Goal: Book appointment/travel/reservation

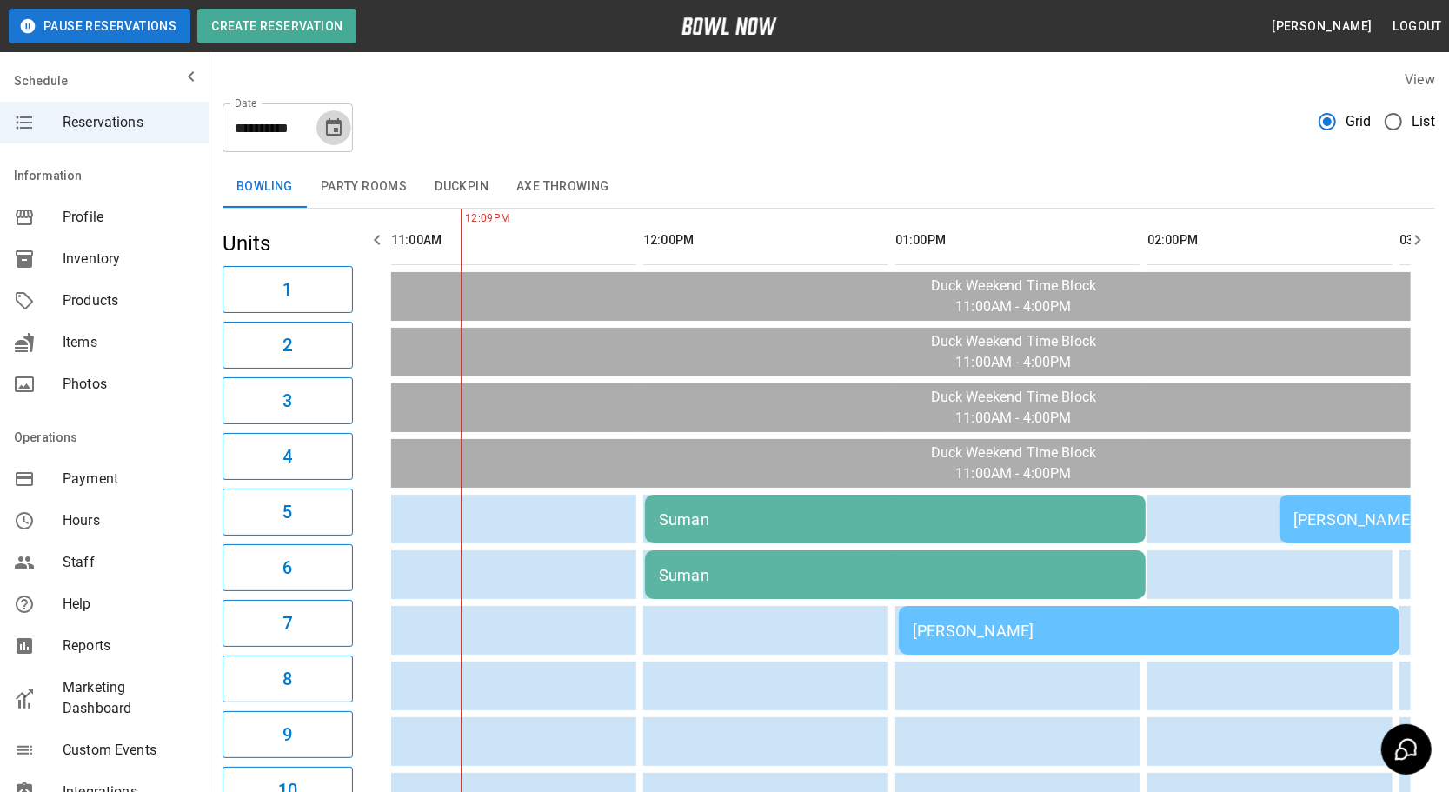
click at [331, 129] on icon "Choose date, selected date is Oct 5, 2025" at bounding box center [333, 127] width 21 height 21
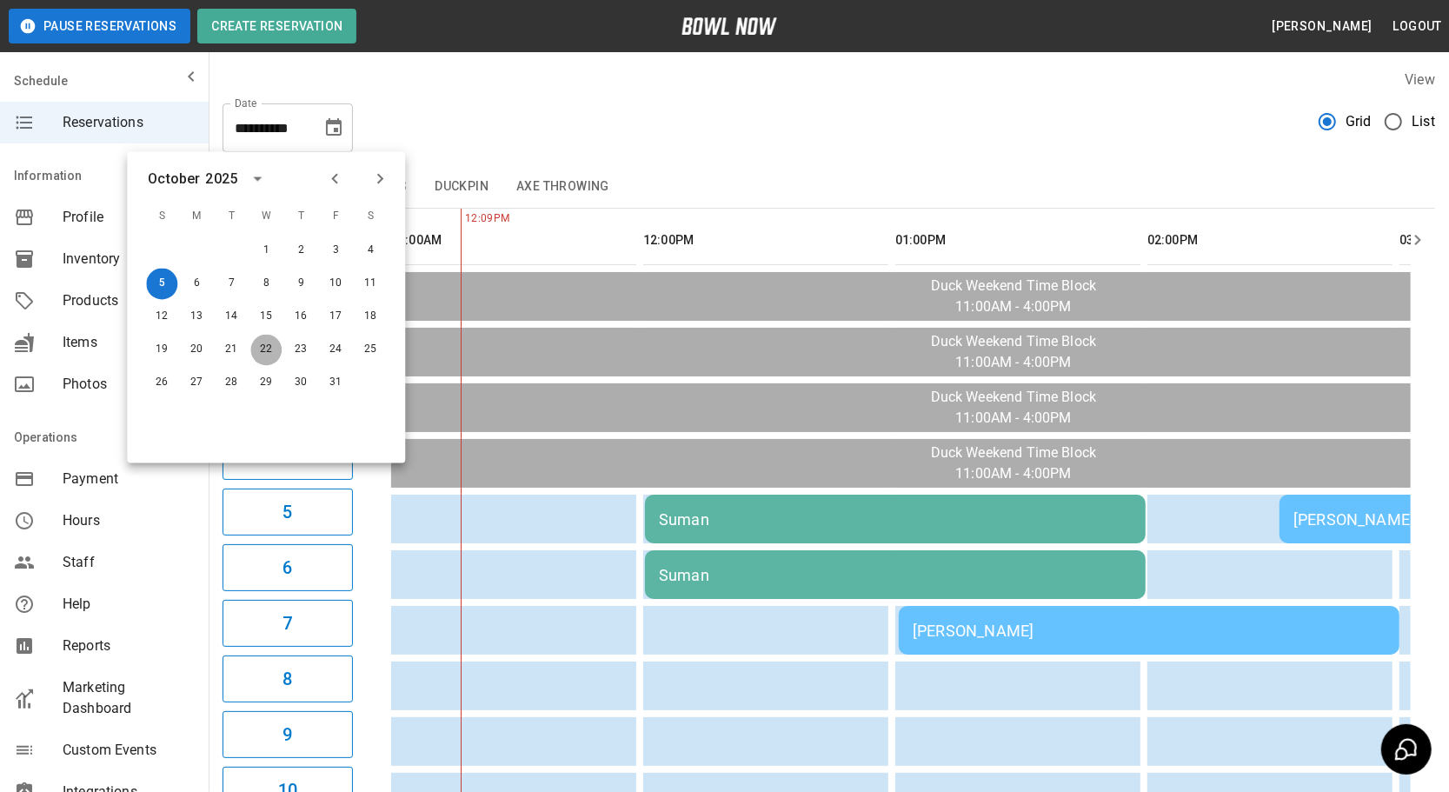
click at [260, 350] on button "22" at bounding box center [265, 350] width 31 height 31
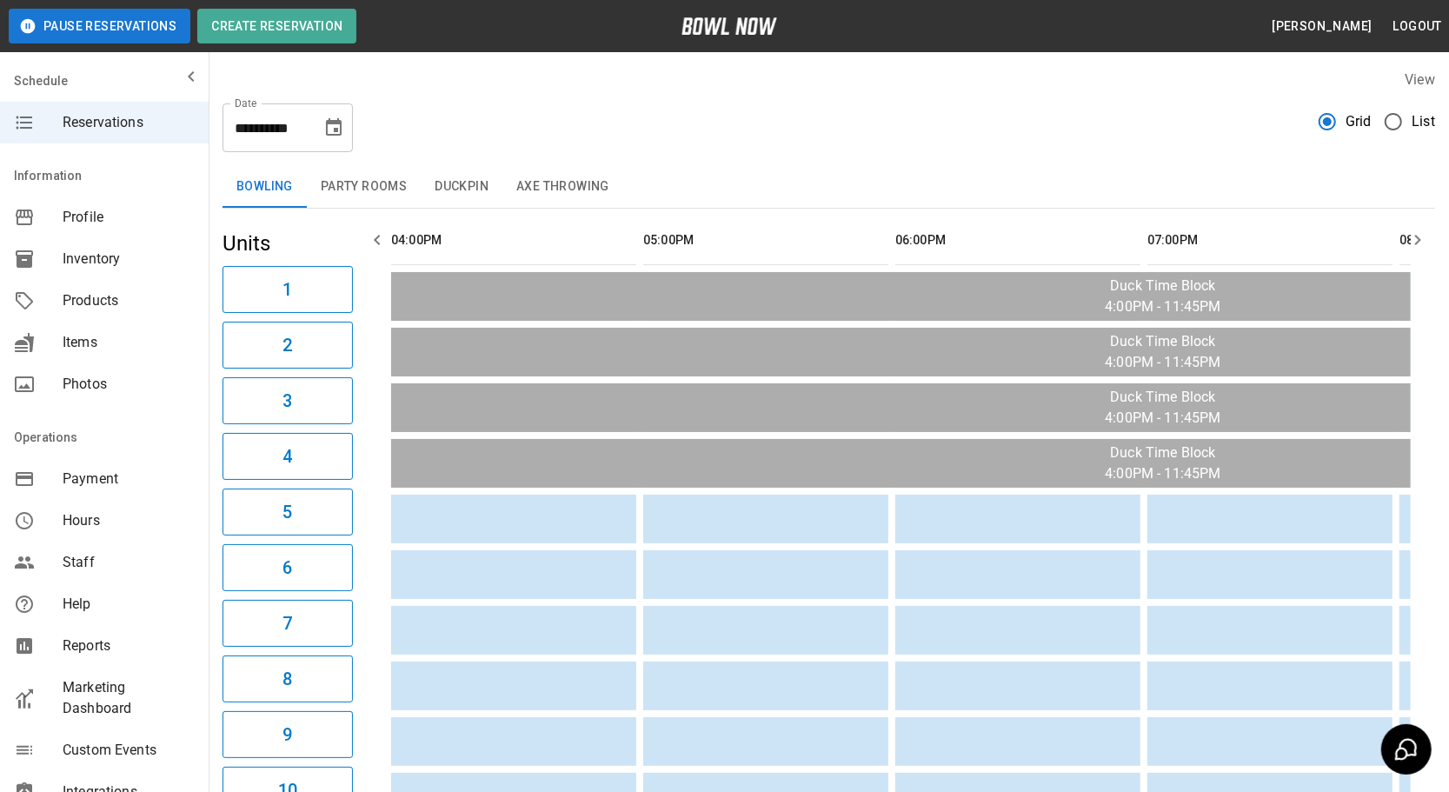
click at [336, 131] on icon "Choose date, selected date is Oct 22, 2025" at bounding box center [334, 126] width 16 height 17
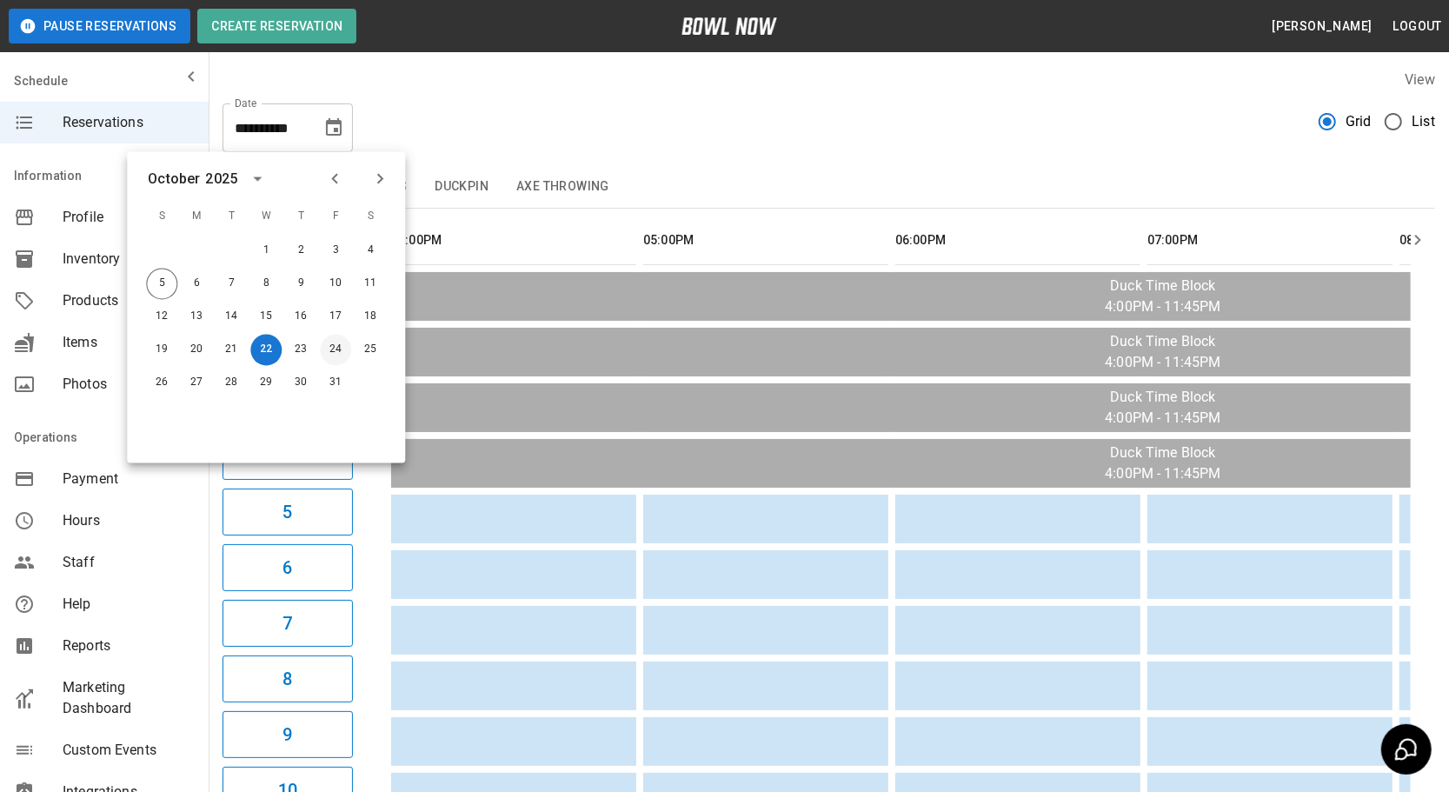
click at [336, 359] on button "24" at bounding box center [335, 350] width 31 height 31
type input "**********"
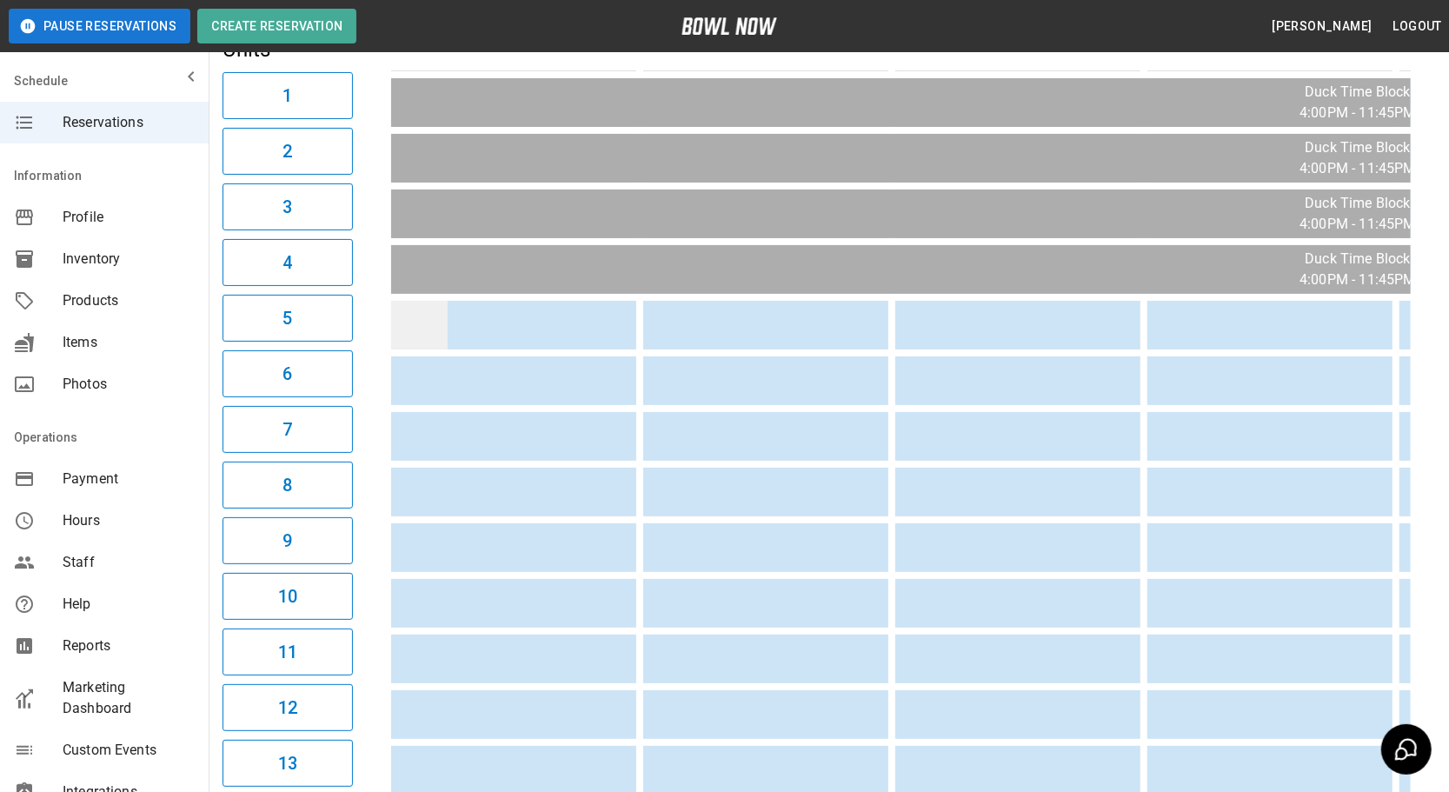
click at [393, 318] on td "sticky table" at bounding box center [419, 325] width 57 height 49
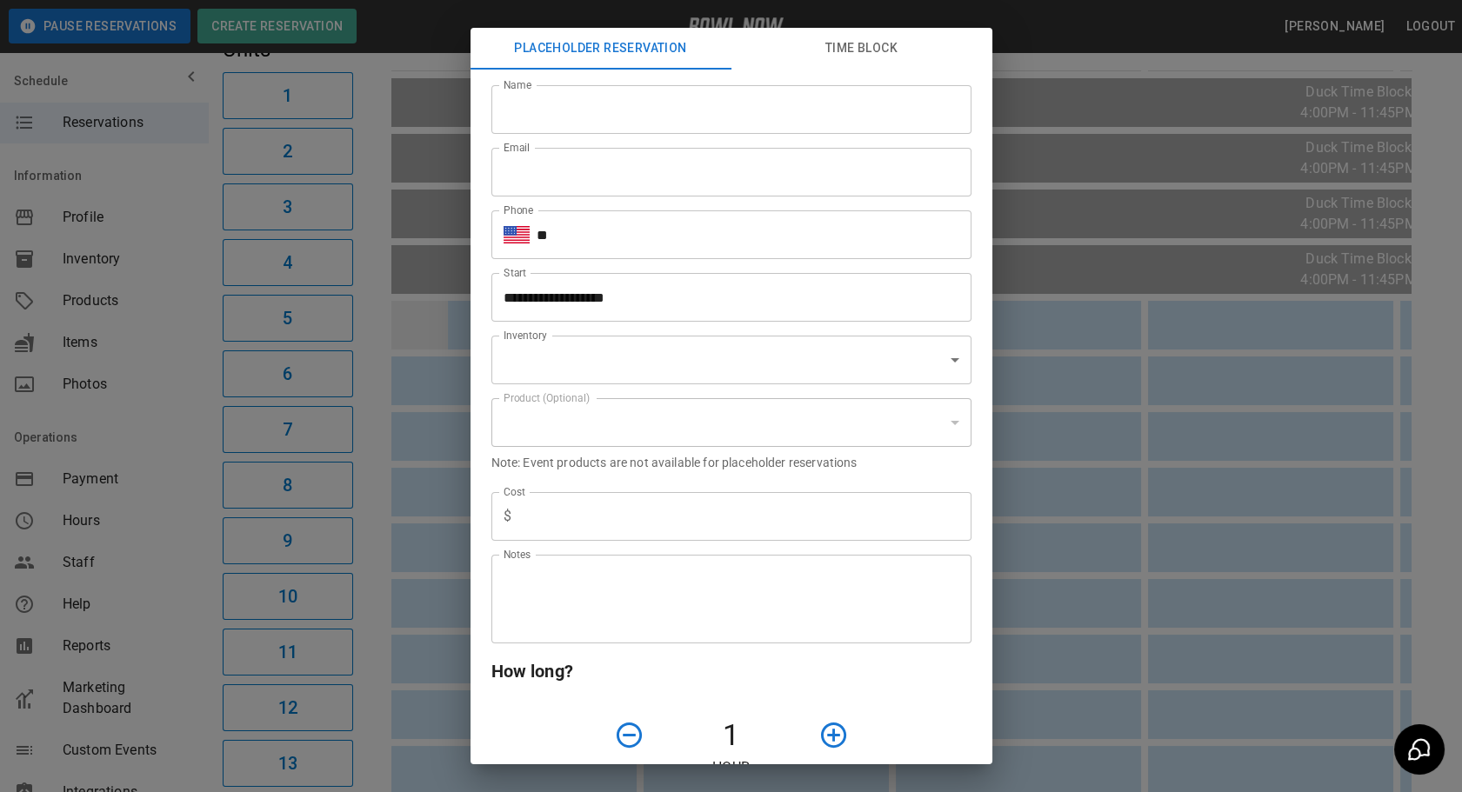
type input "**********"
click at [369, 460] on div "**********" at bounding box center [731, 396] width 1462 height 792
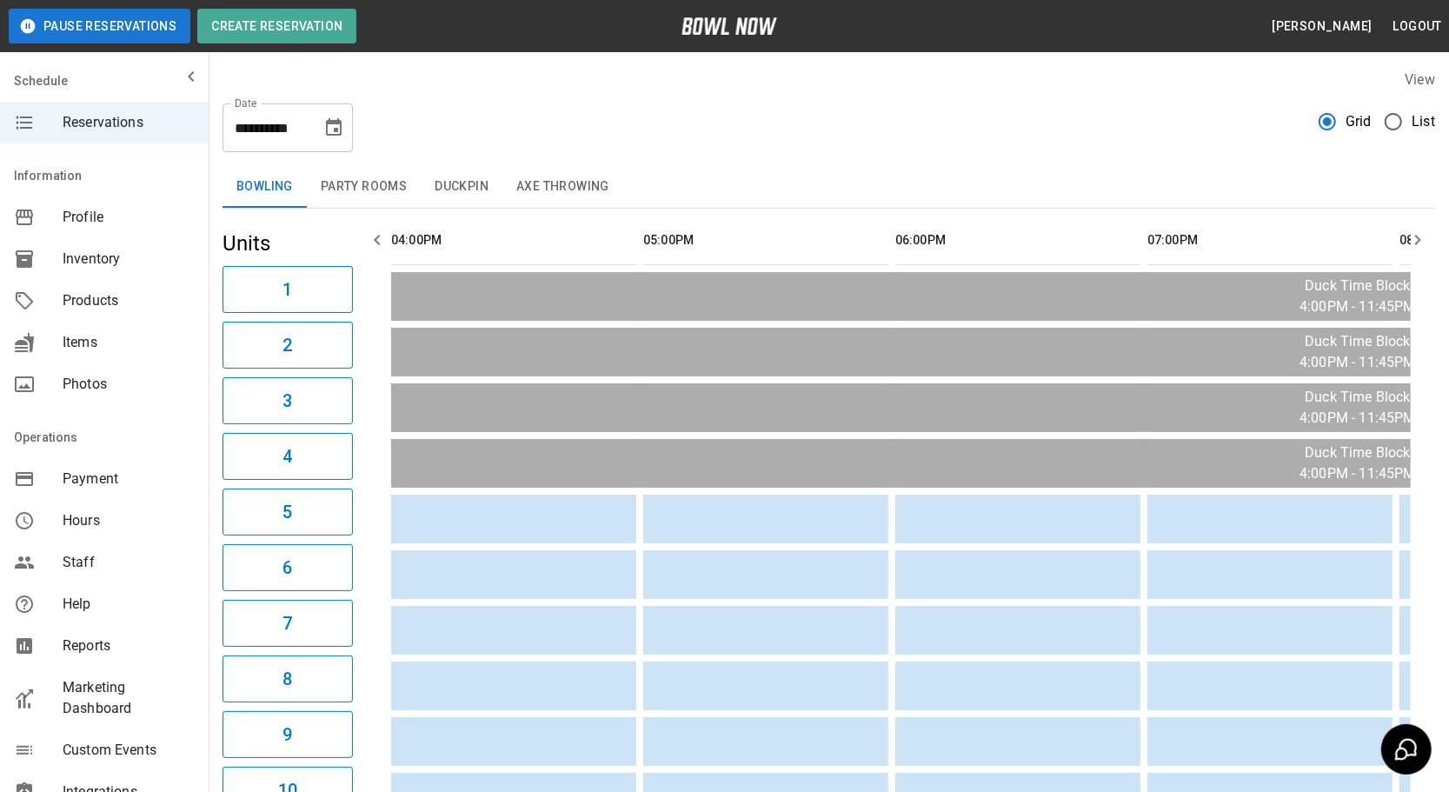
click at [332, 130] on icon "Choose date, selected date is Oct 24, 2025" at bounding box center [333, 127] width 21 height 21
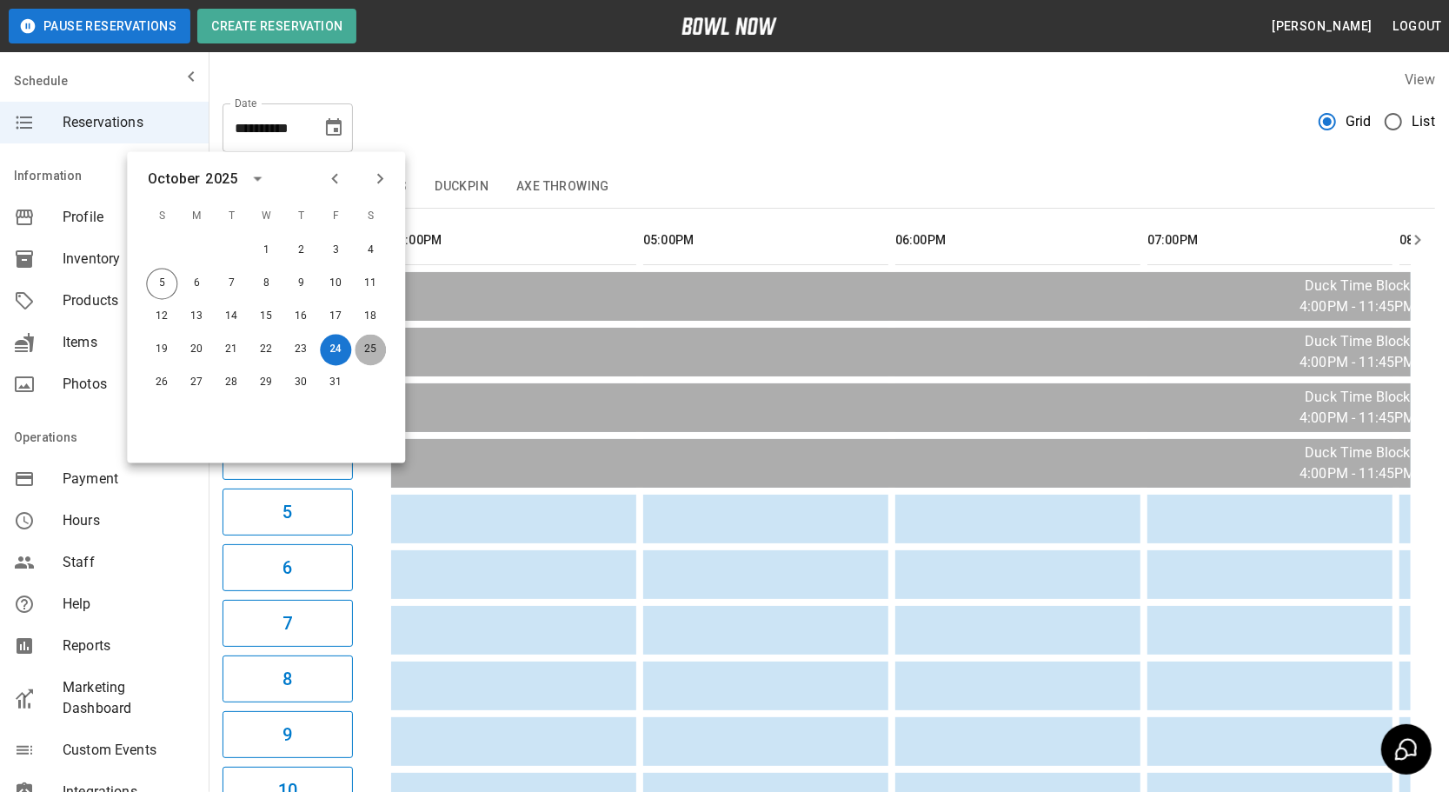
click at [364, 348] on button "25" at bounding box center [370, 350] width 31 height 31
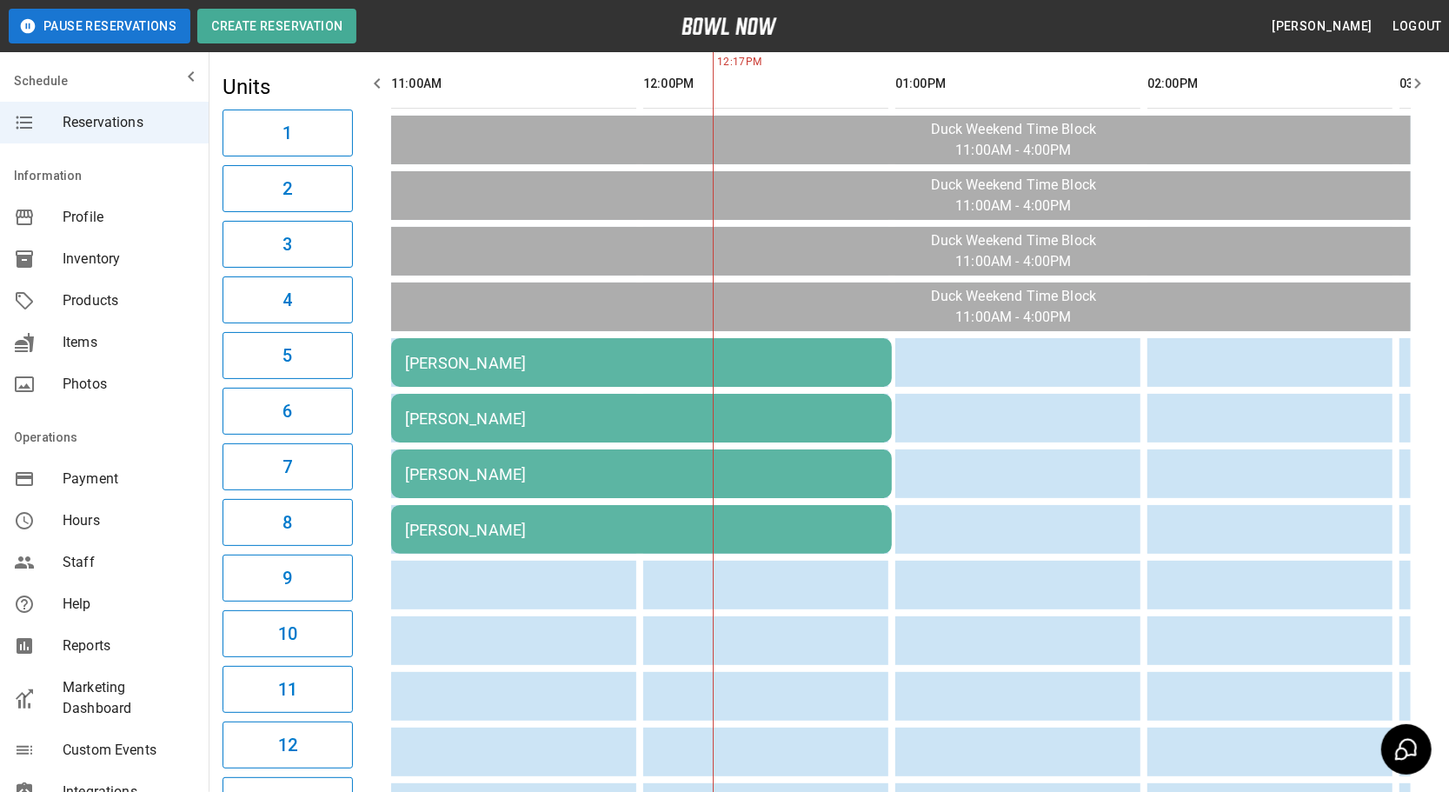
click at [499, 354] on div "Kathy Charette" at bounding box center [641, 363] width 473 height 18
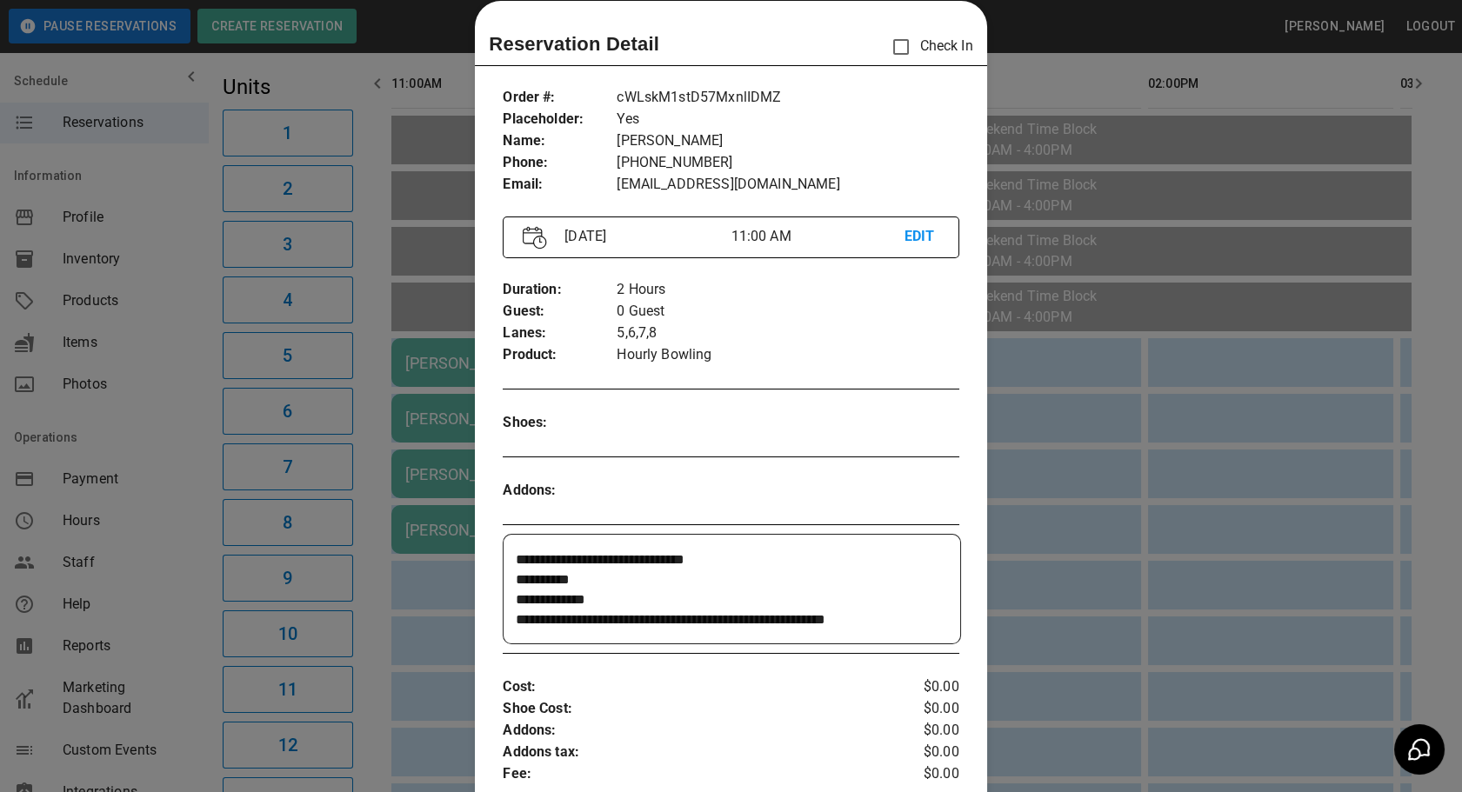
click at [1050, 536] on div at bounding box center [731, 396] width 1462 height 792
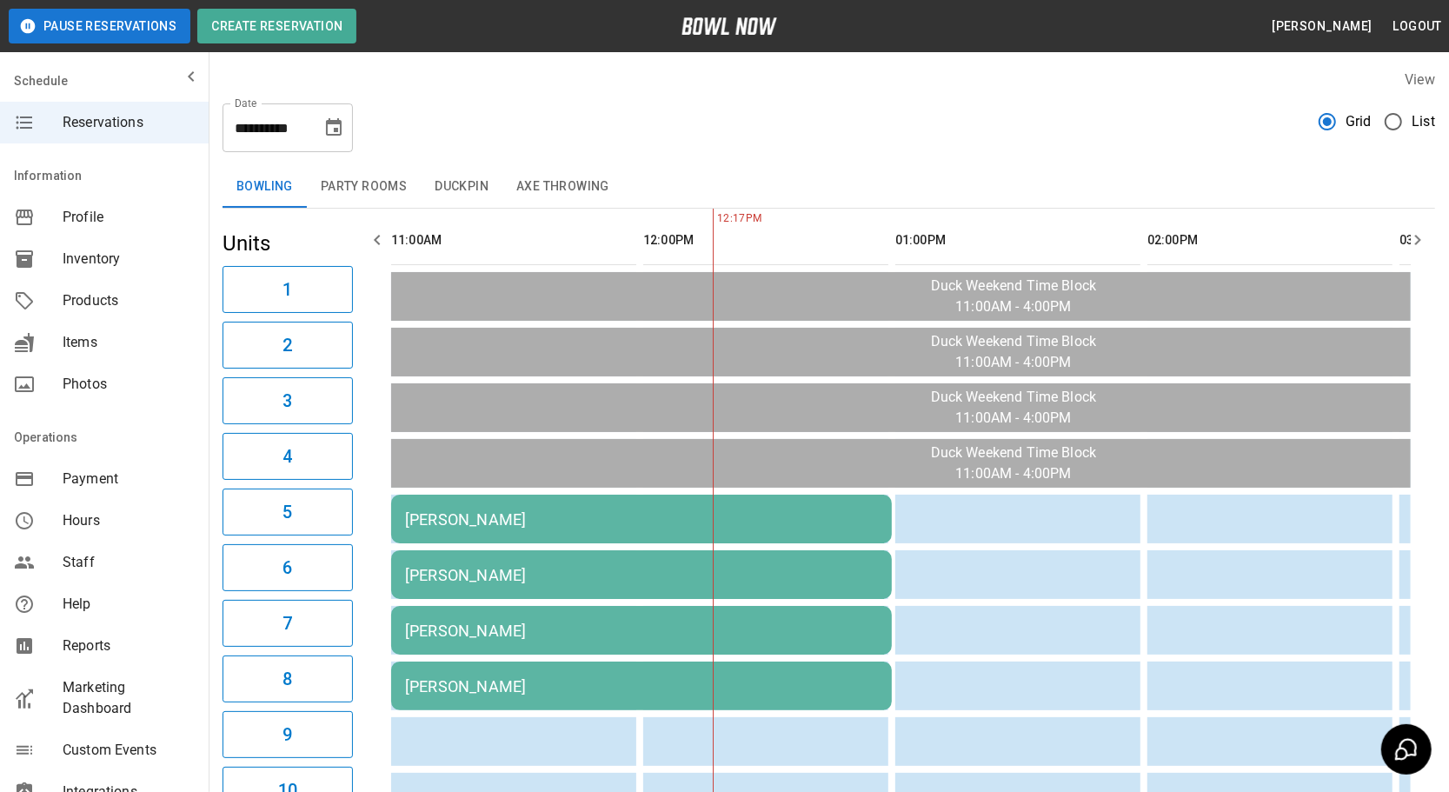
click at [330, 118] on icon "Choose date, selected date is Oct 25, 2025" at bounding box center [333, 127] width 21 height 21
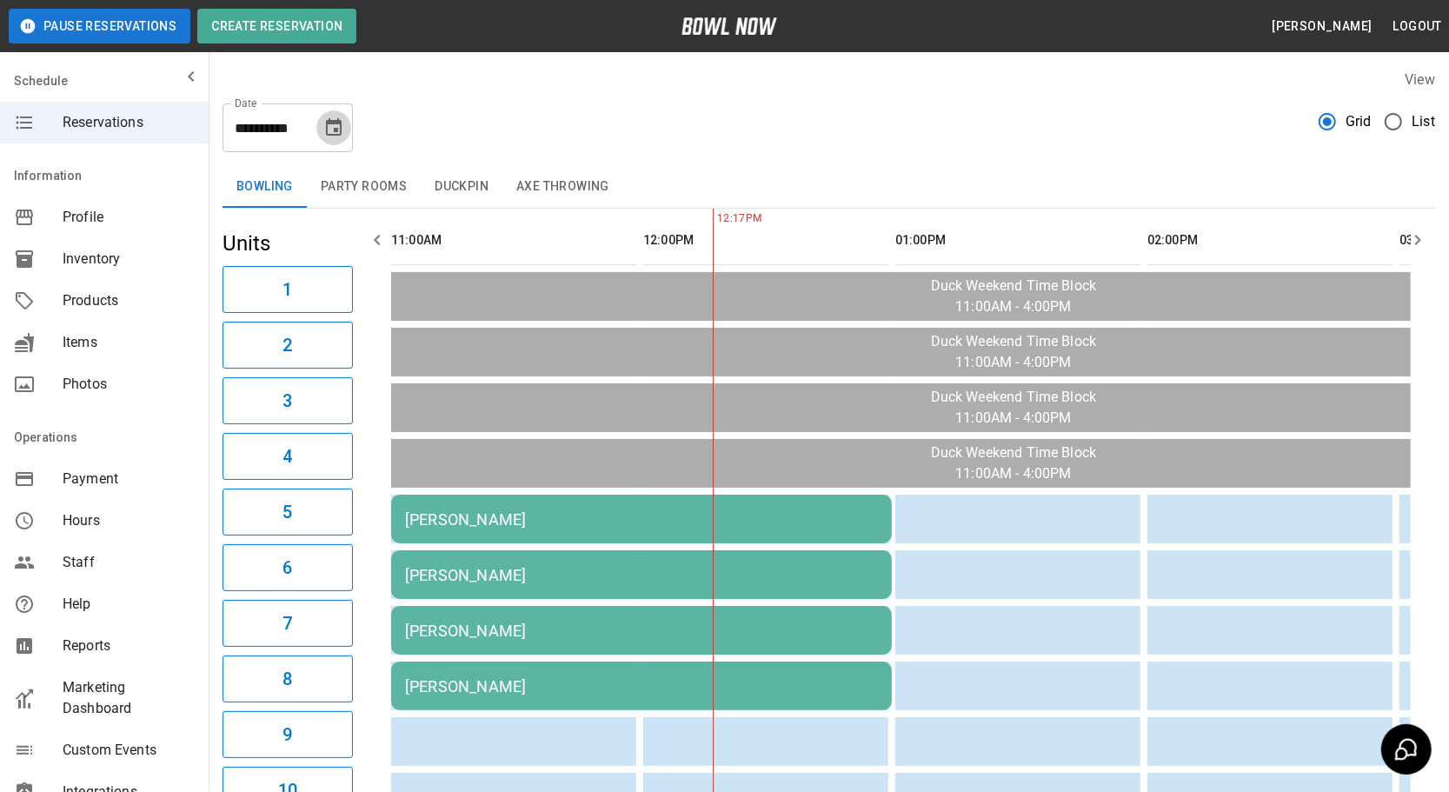
click at [336, 133] on icon "Choose date, selected date is Oct 25, 2025" at bounding box center [333, 127] width 21 height 21
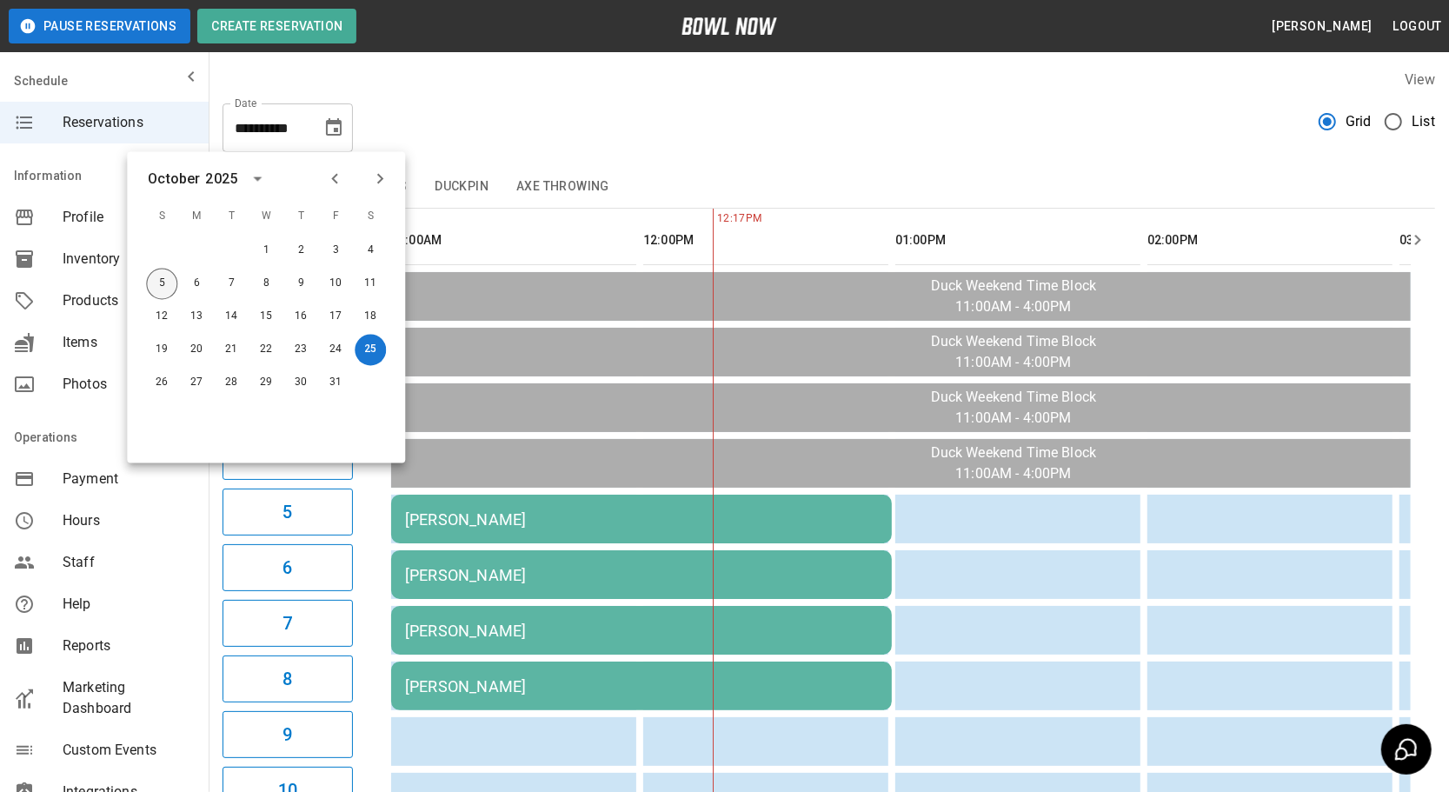
click at [151, 291] on button "5" at bounding box center [161, 284] width 31 height 31
type input "**********"
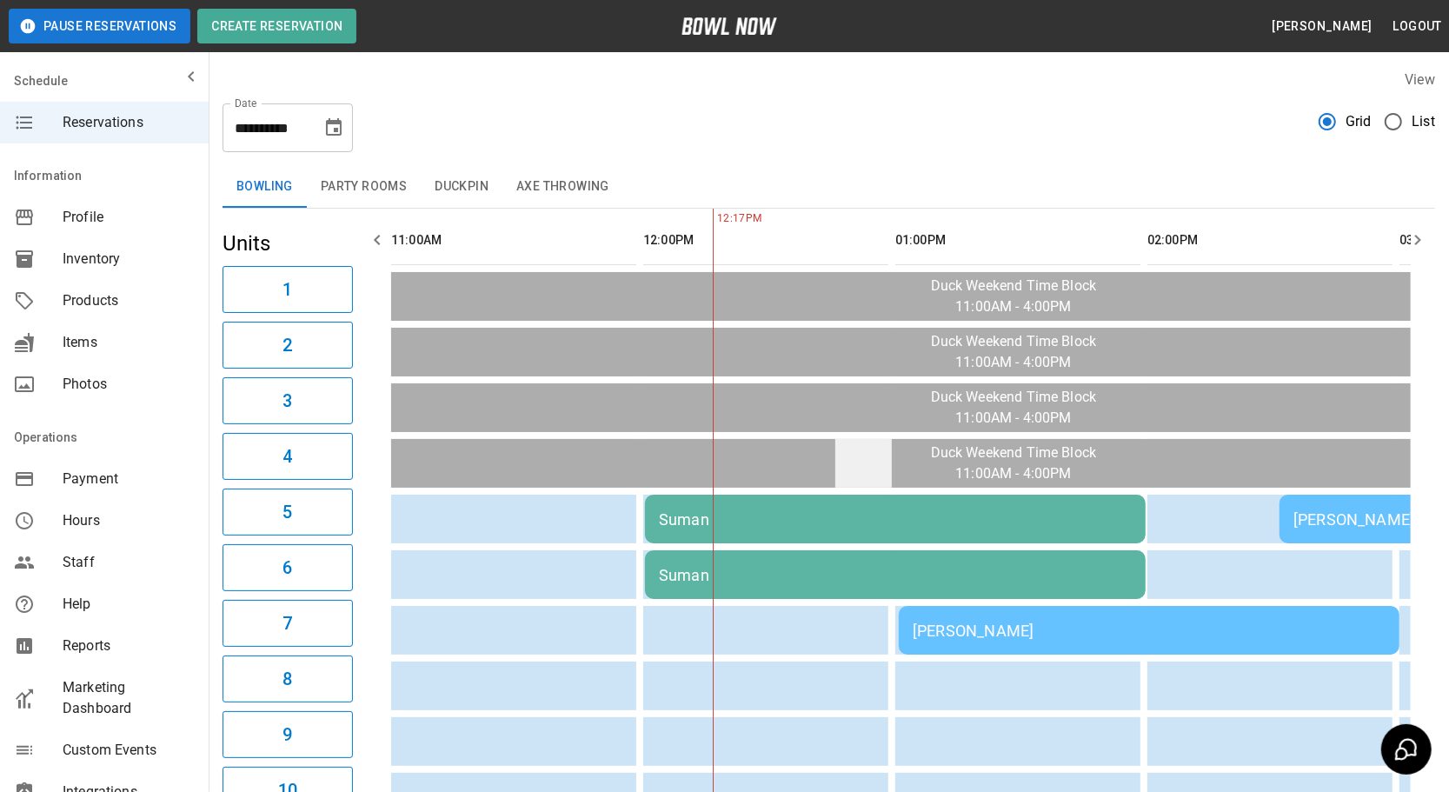
click at [863, 461] on td "sticky table" at bounding box center [864, 463] width 57 height 49
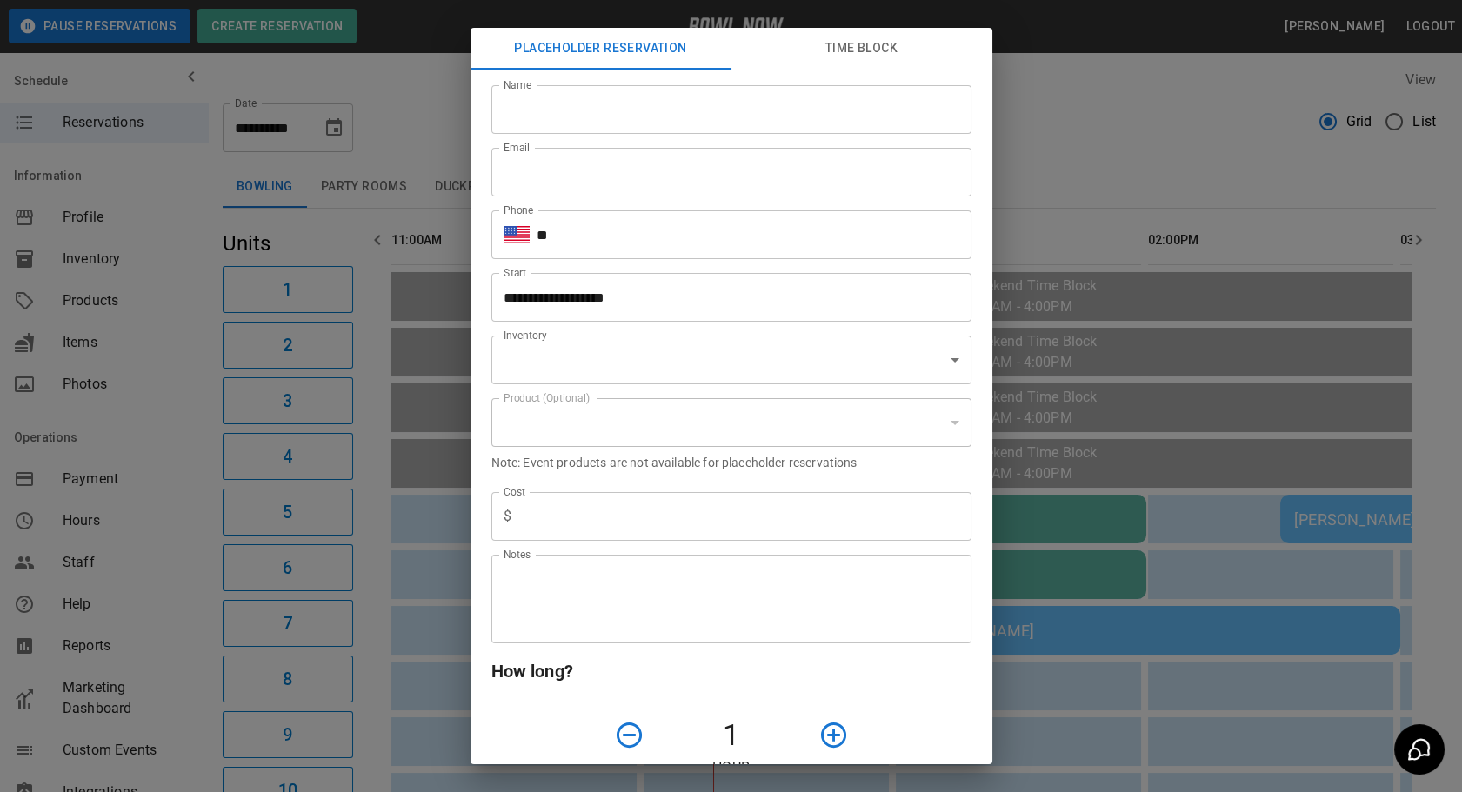
type input "**********"
drag, startPoint x: 1146, startPoint y: 688, endPoint x: 1120, endPoint y: 683, distance: 26.6
click at [1145, 687] on div "**********" at bounding box center [731, 396] width 1462 height 792
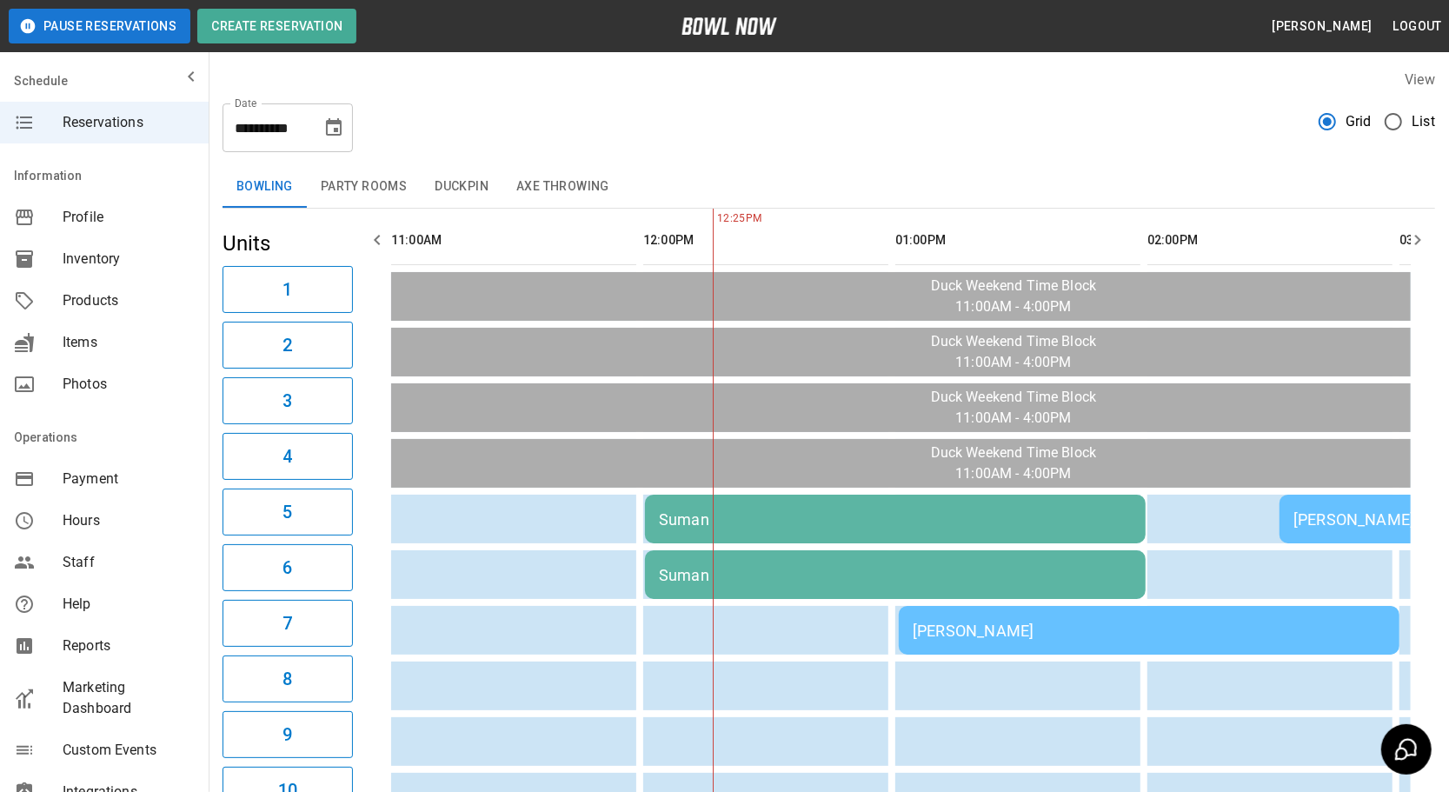
click at [1033, 510] on div "Suman" at bounding box center [895, 519] width 473 height 18
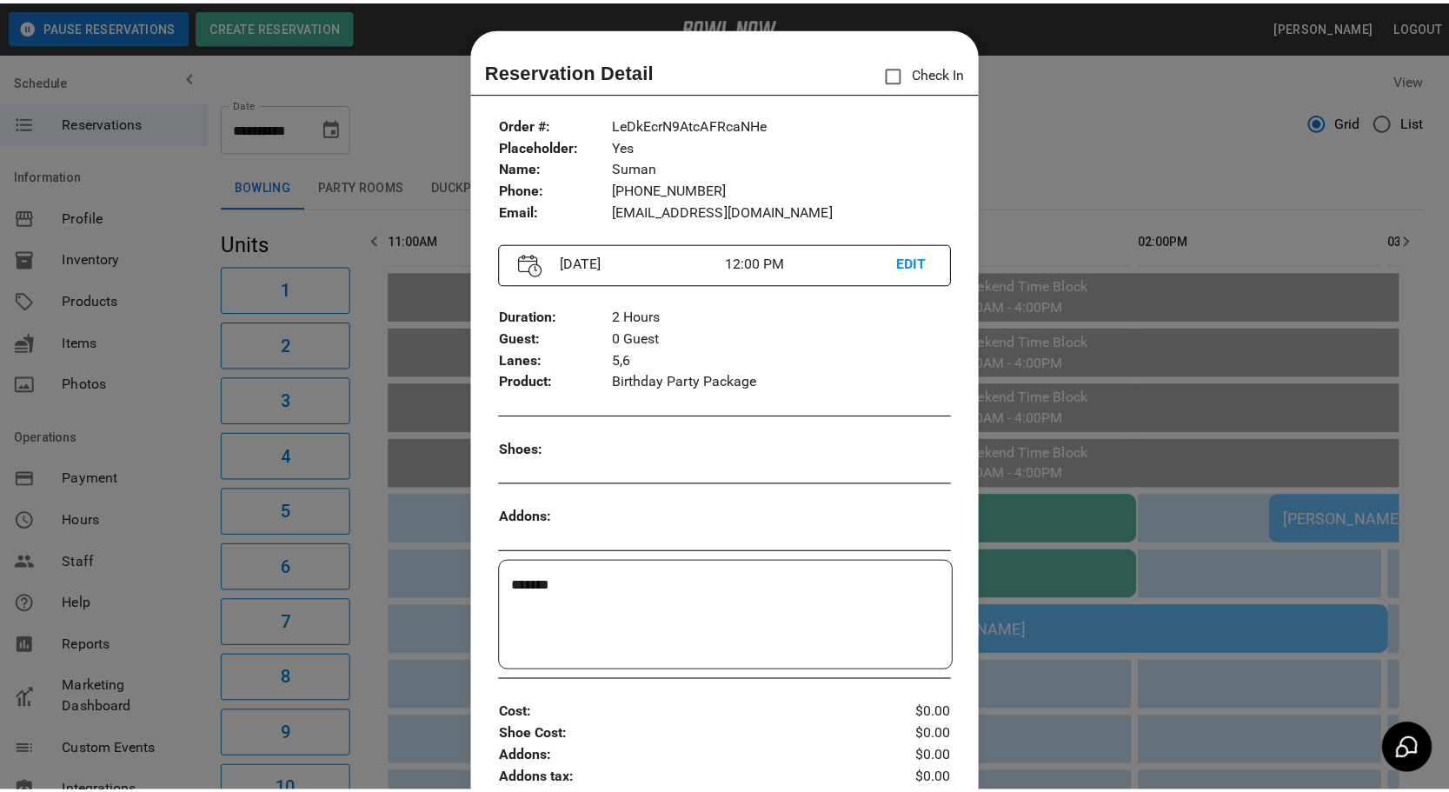
scroll to position [27, 0]
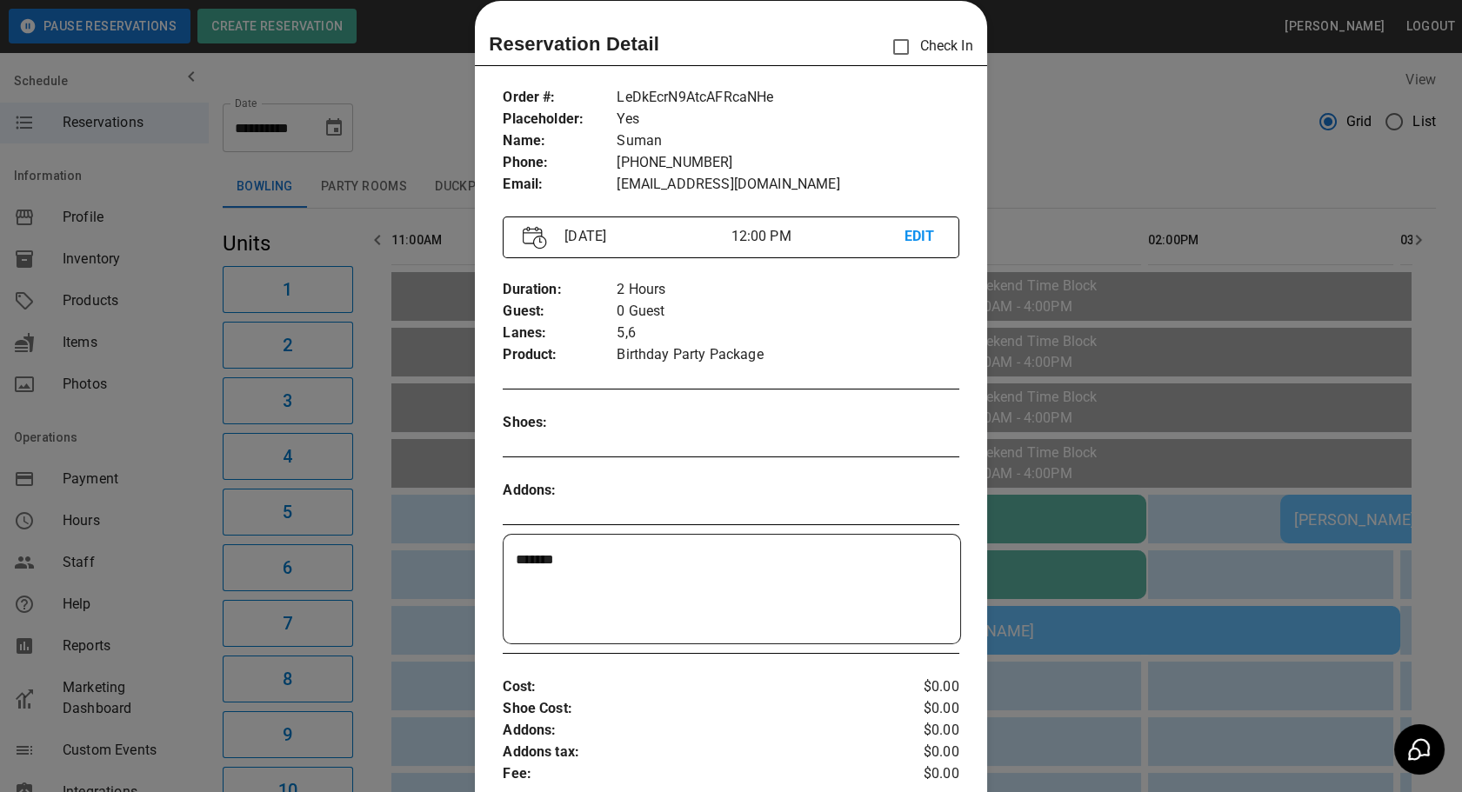
click at [1041, 103] on div at bounding box center [731, 396] width 1462 height 792
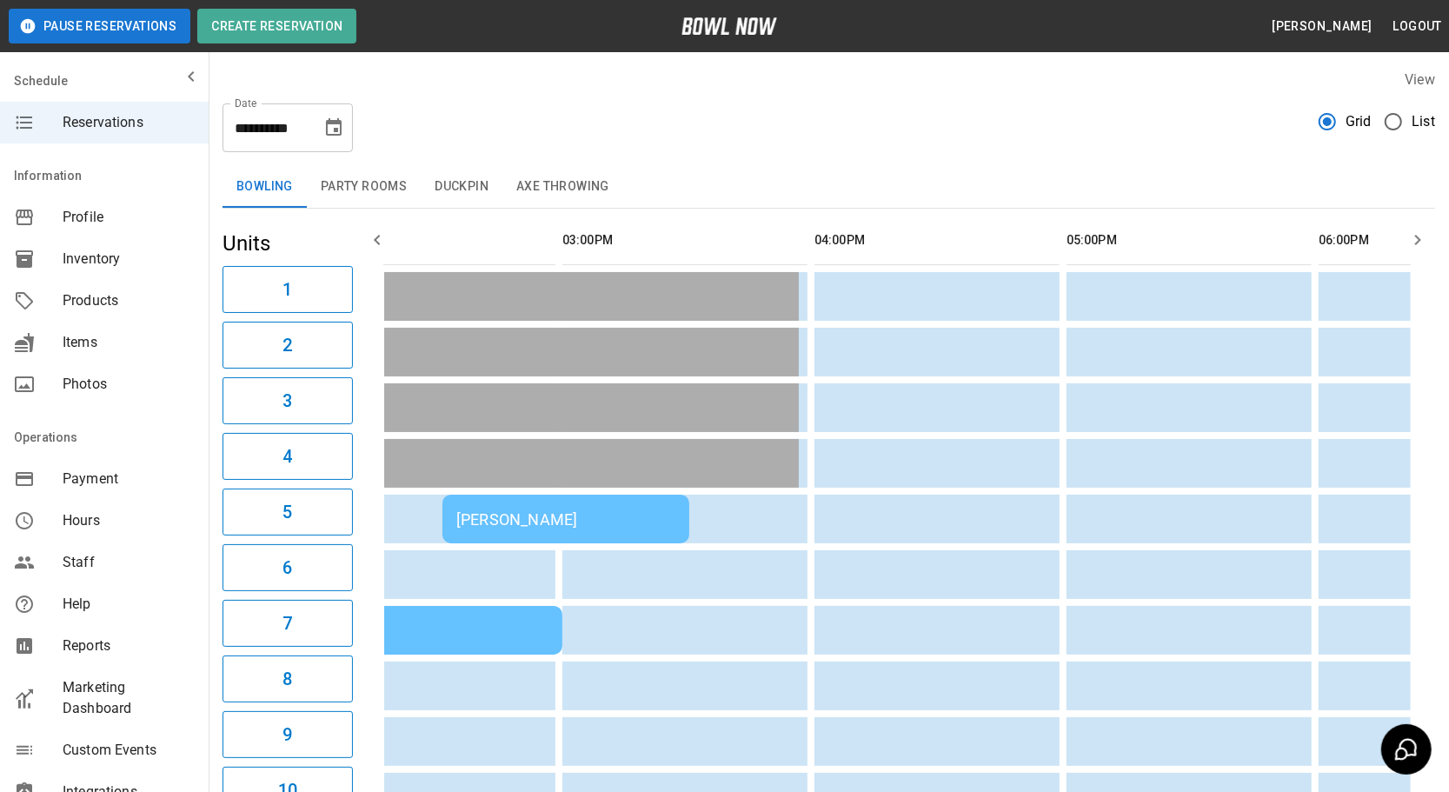
scroll to position [0, 1328]
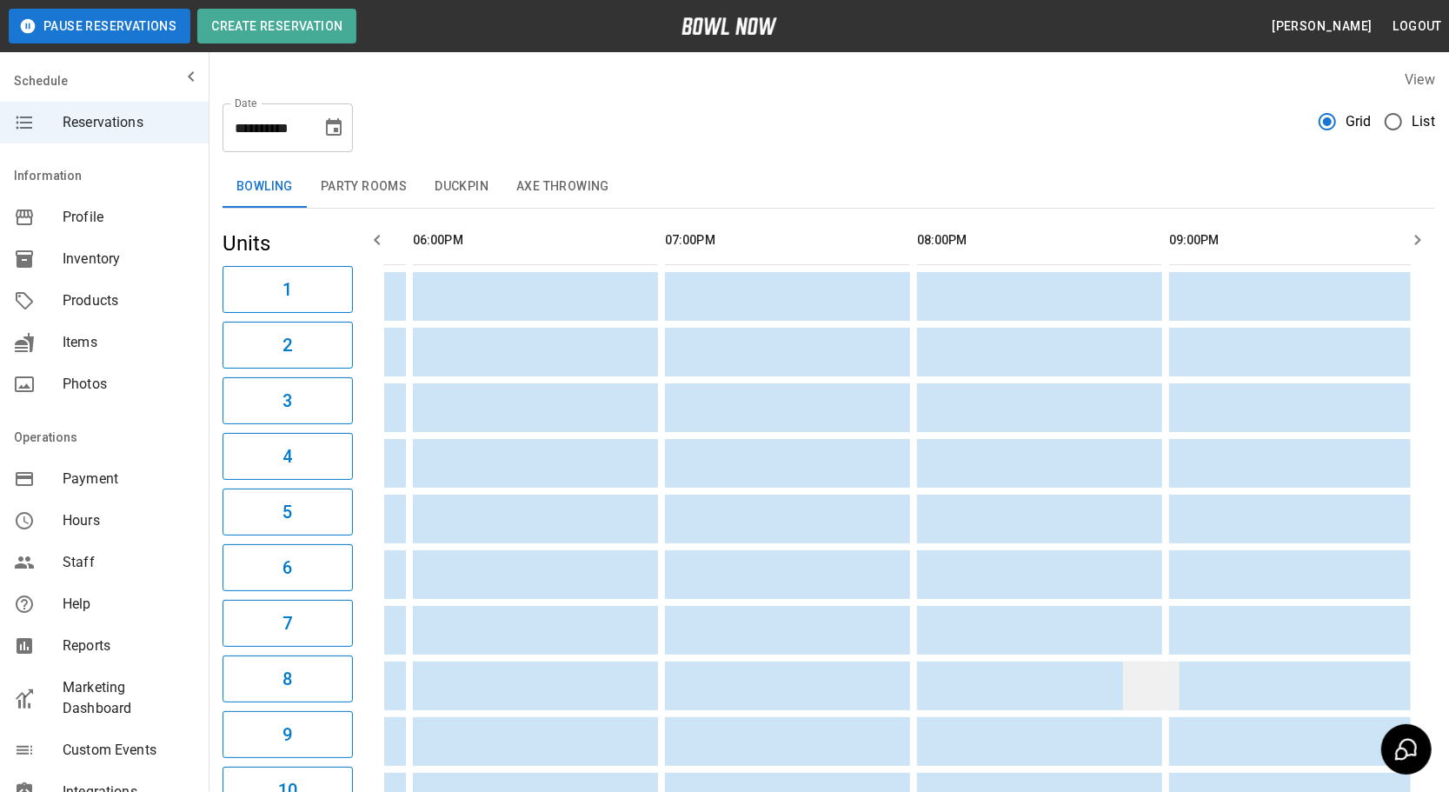
click at [1151, 689] on td "sticky table" at bounding box center [1151, 686] width 57 height 49
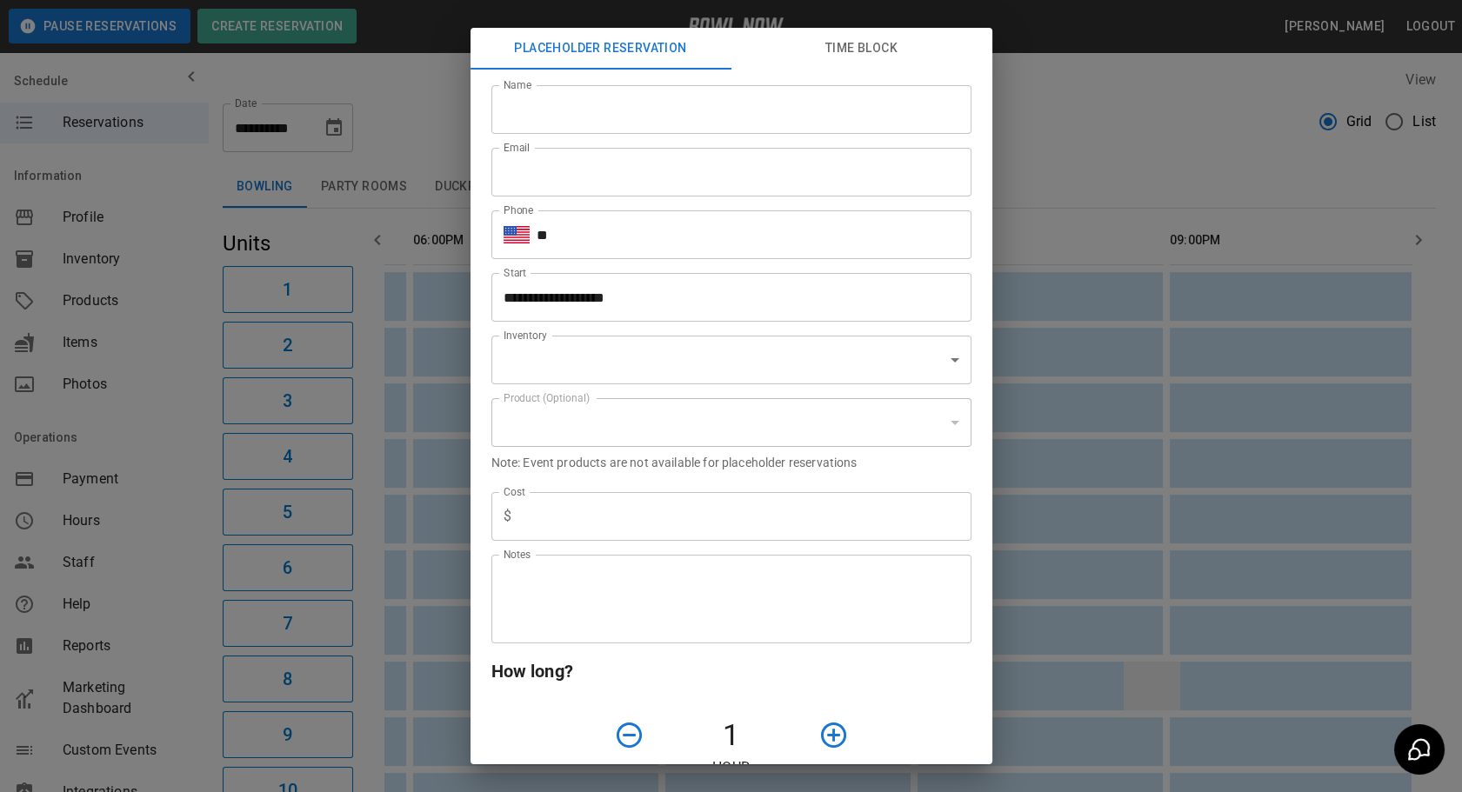
type input "**********"
click at [1189, 147] on div "**********" at bounding box center [731, 396] width 1462 height 792
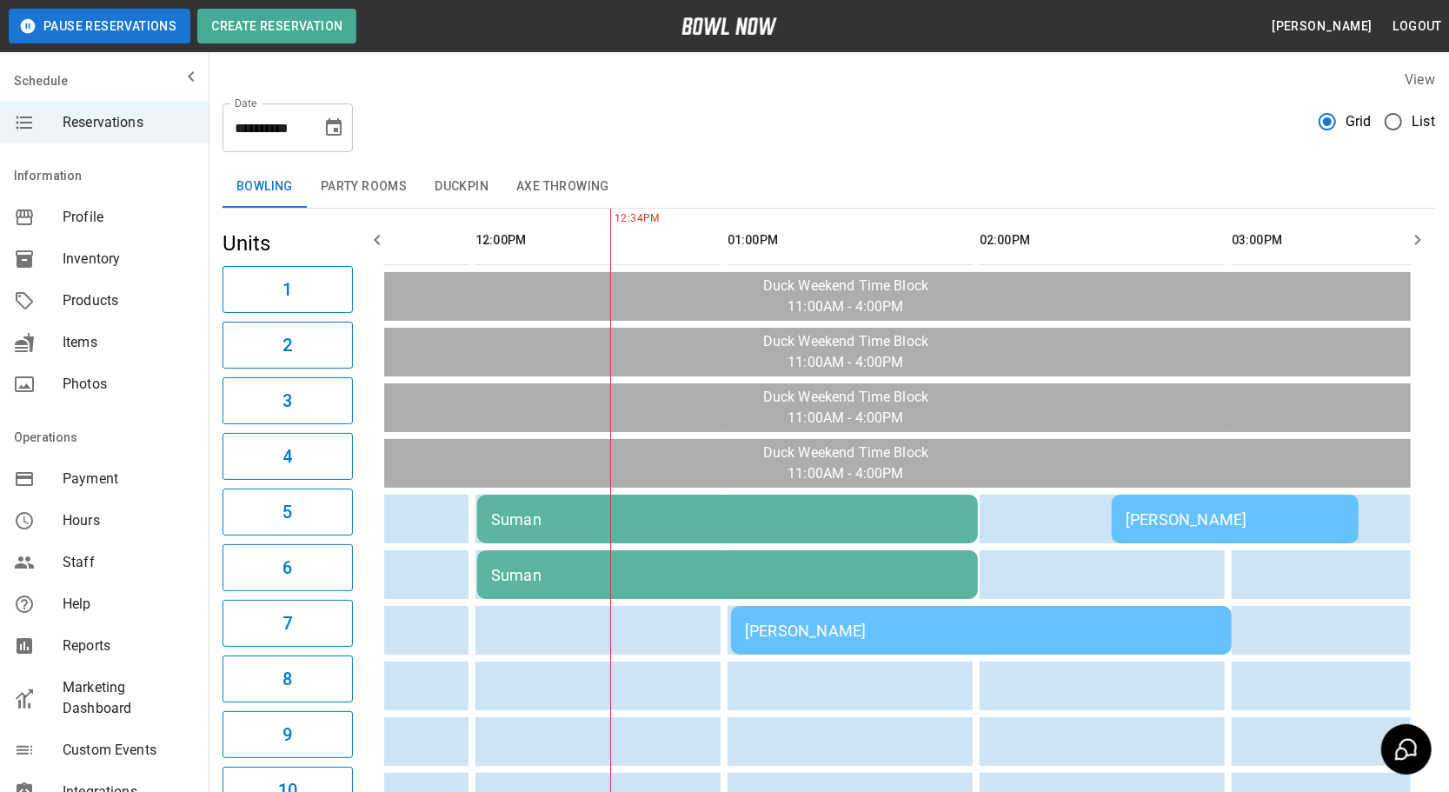
click at [753, 522] on div "Suman" at bounding box center [727, 519] width 473 height 18
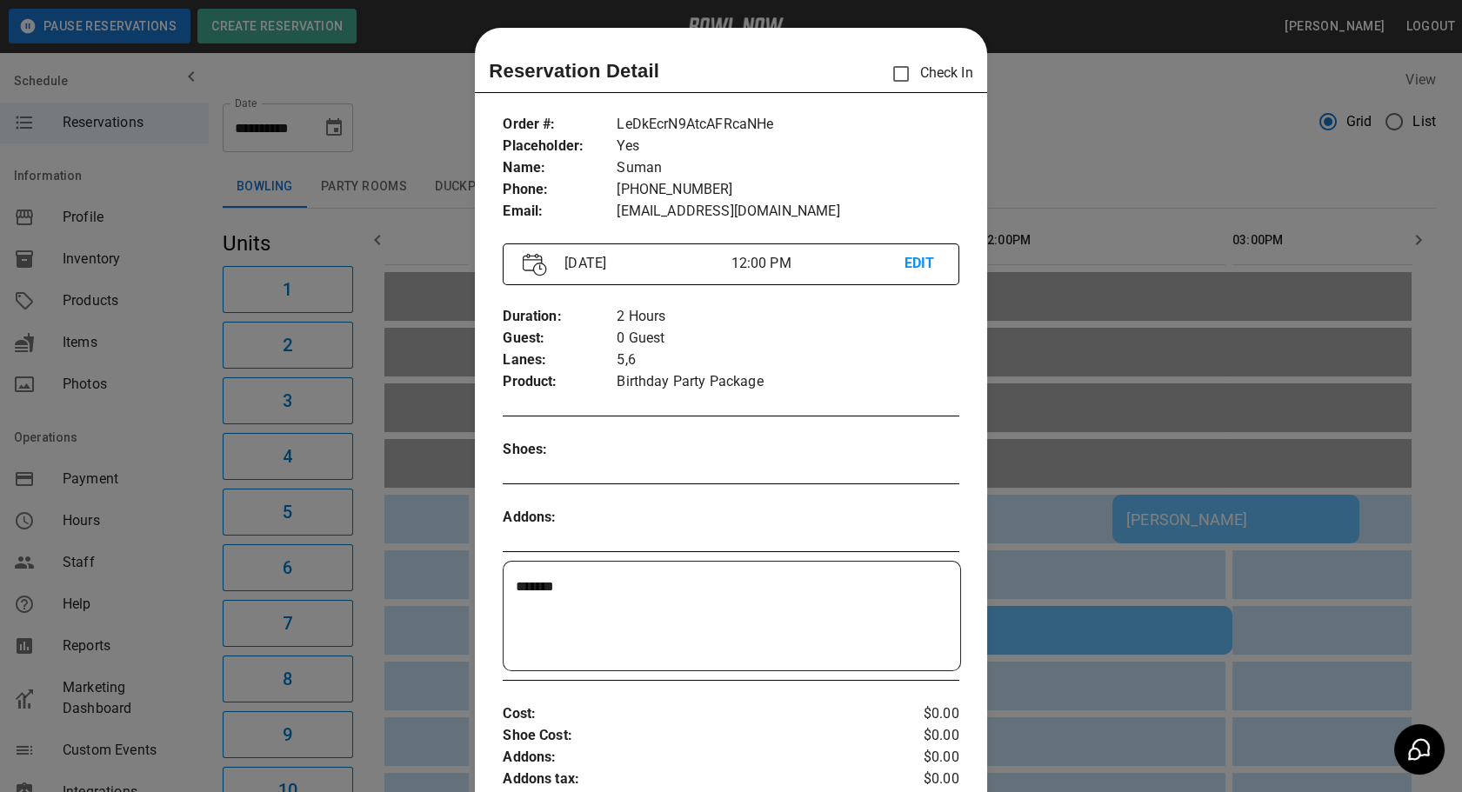
scroll to position [27, 0]
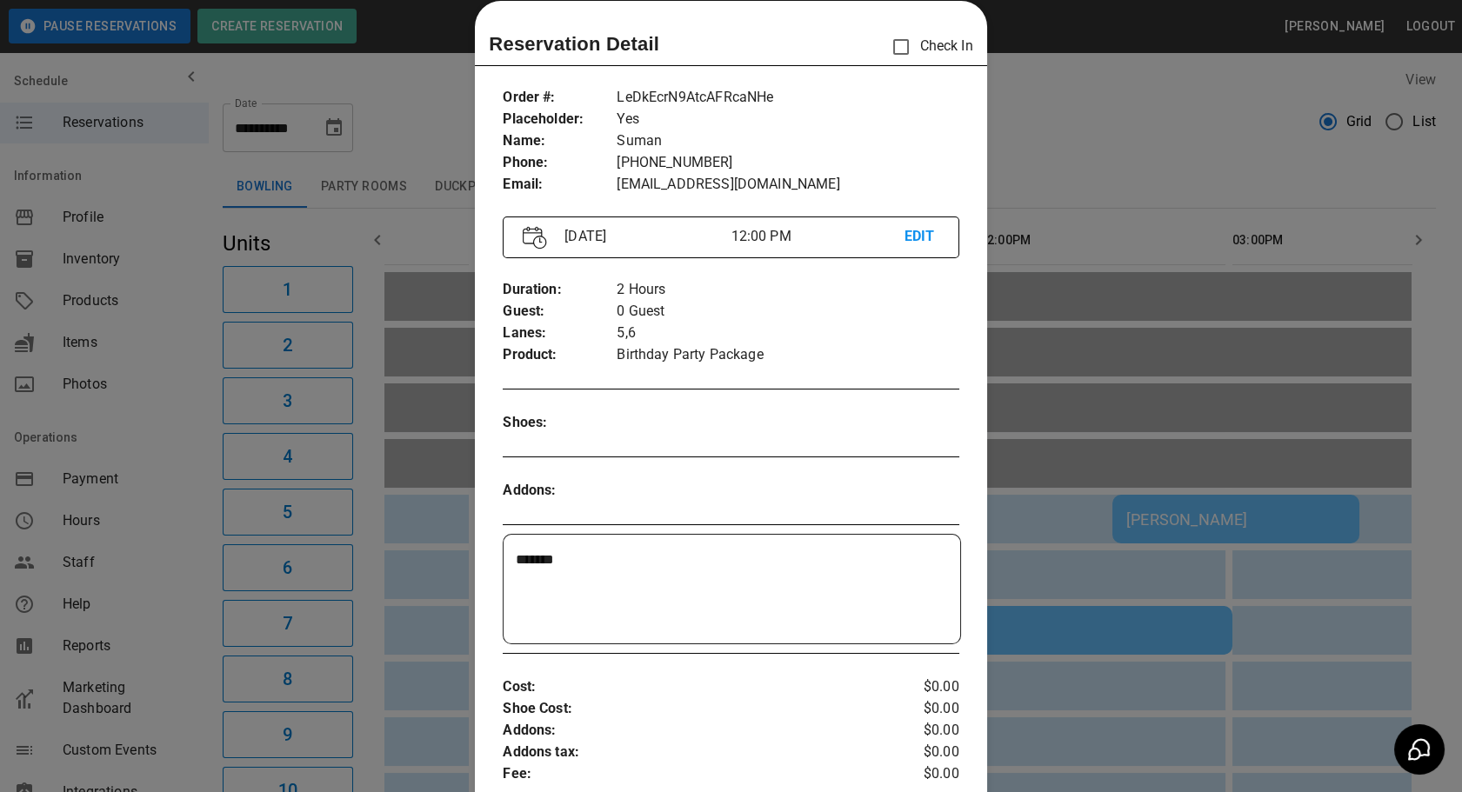
click at [1069, 148] on div at bounding box center [731, 396] width 1462 height 792
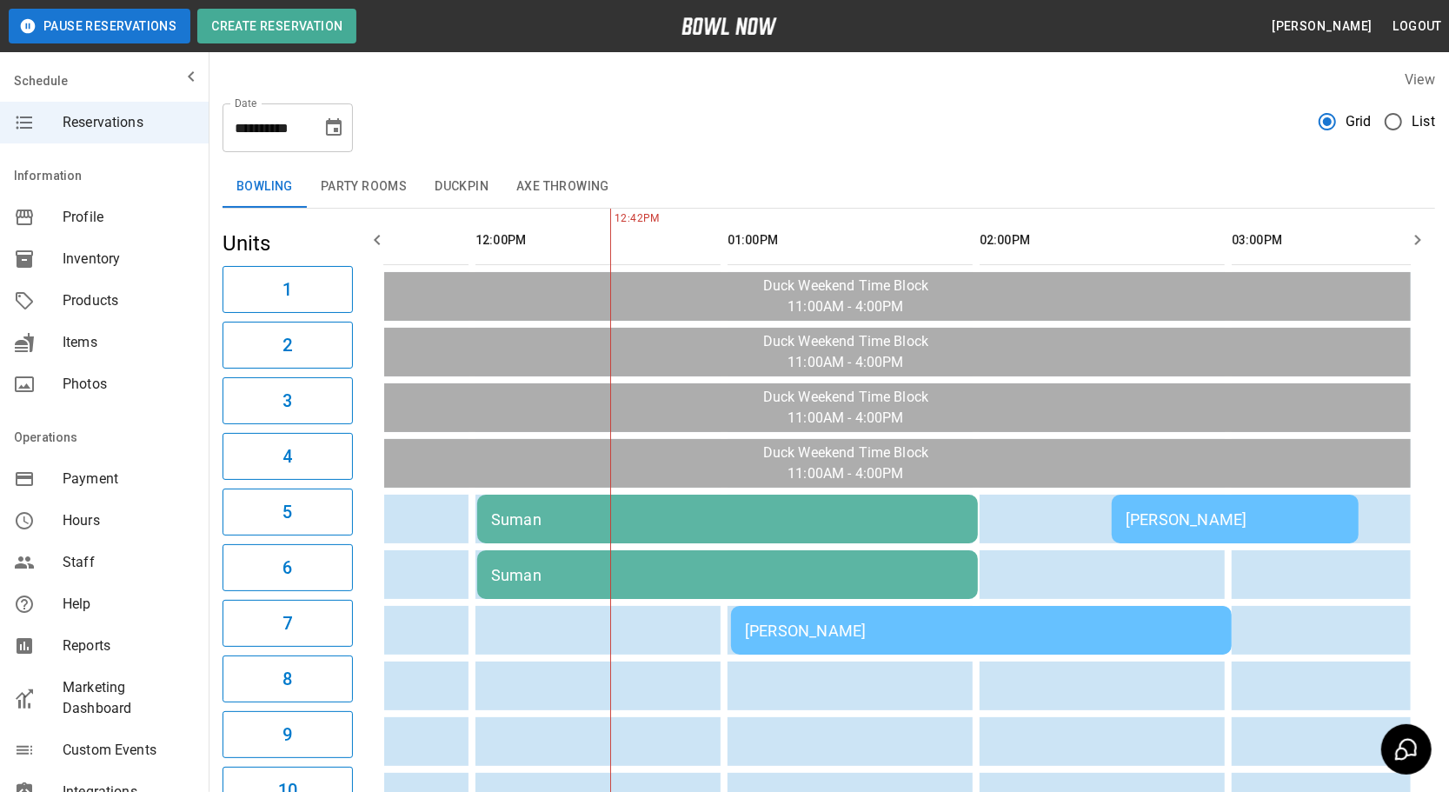
click at [786, 627] on div "[PERSON_NAME]" at bounding box center [981, 631] width 473 height 18
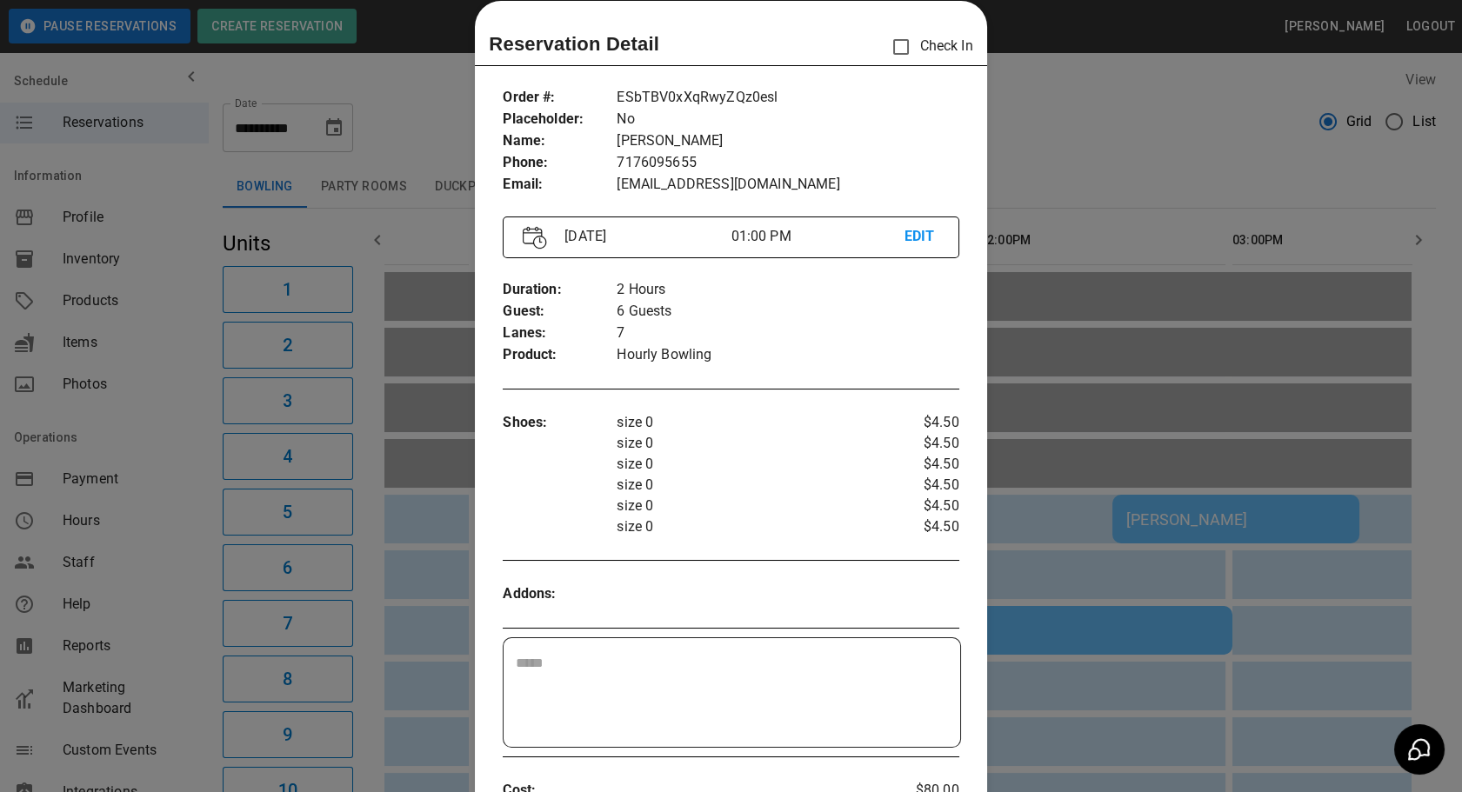
click at [1109, 536] on div at bounding box center [731, 396] width 1462 height 792
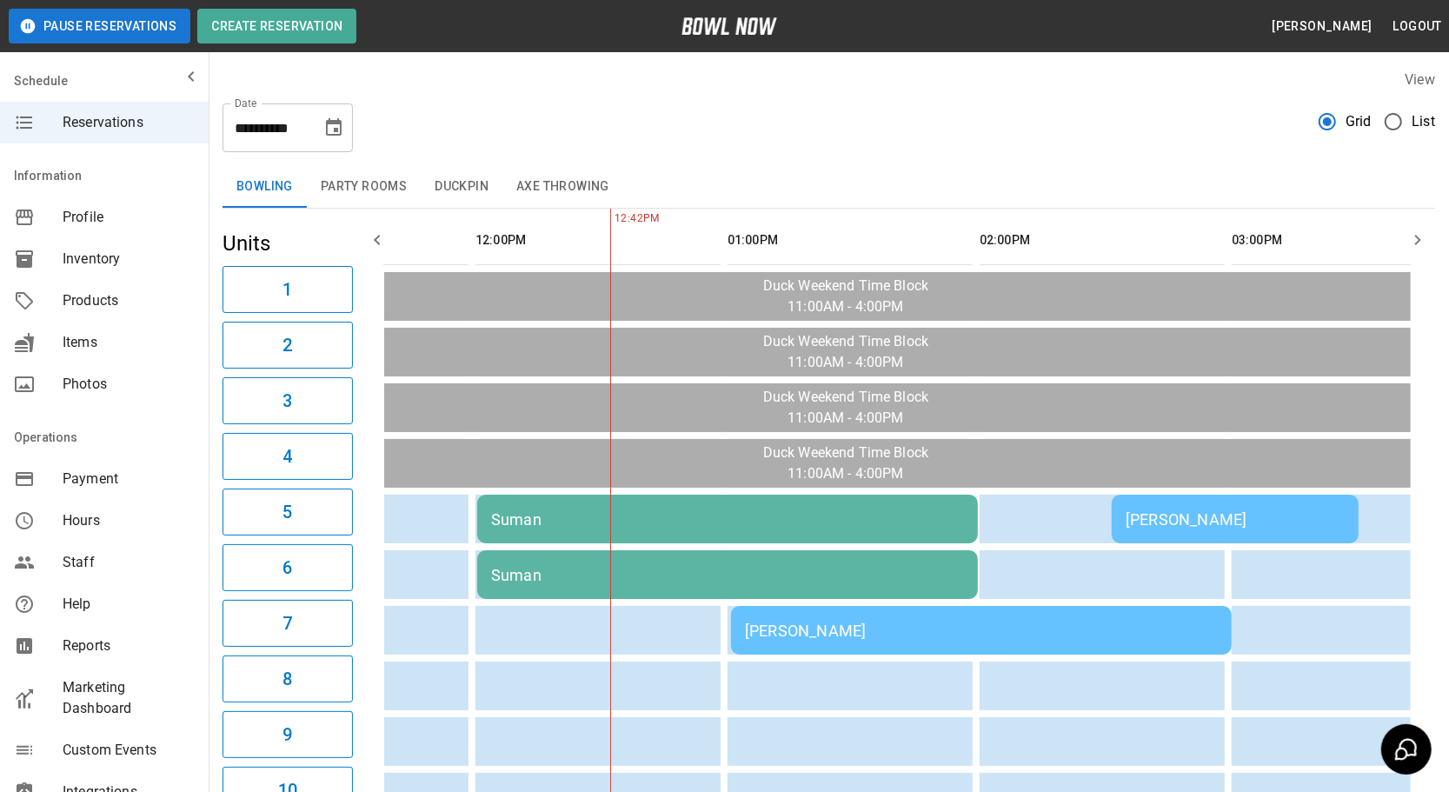
click at [809, 630] on div "[PERSON_NAME]" at bounding box center [981, 631] width 473 height 18
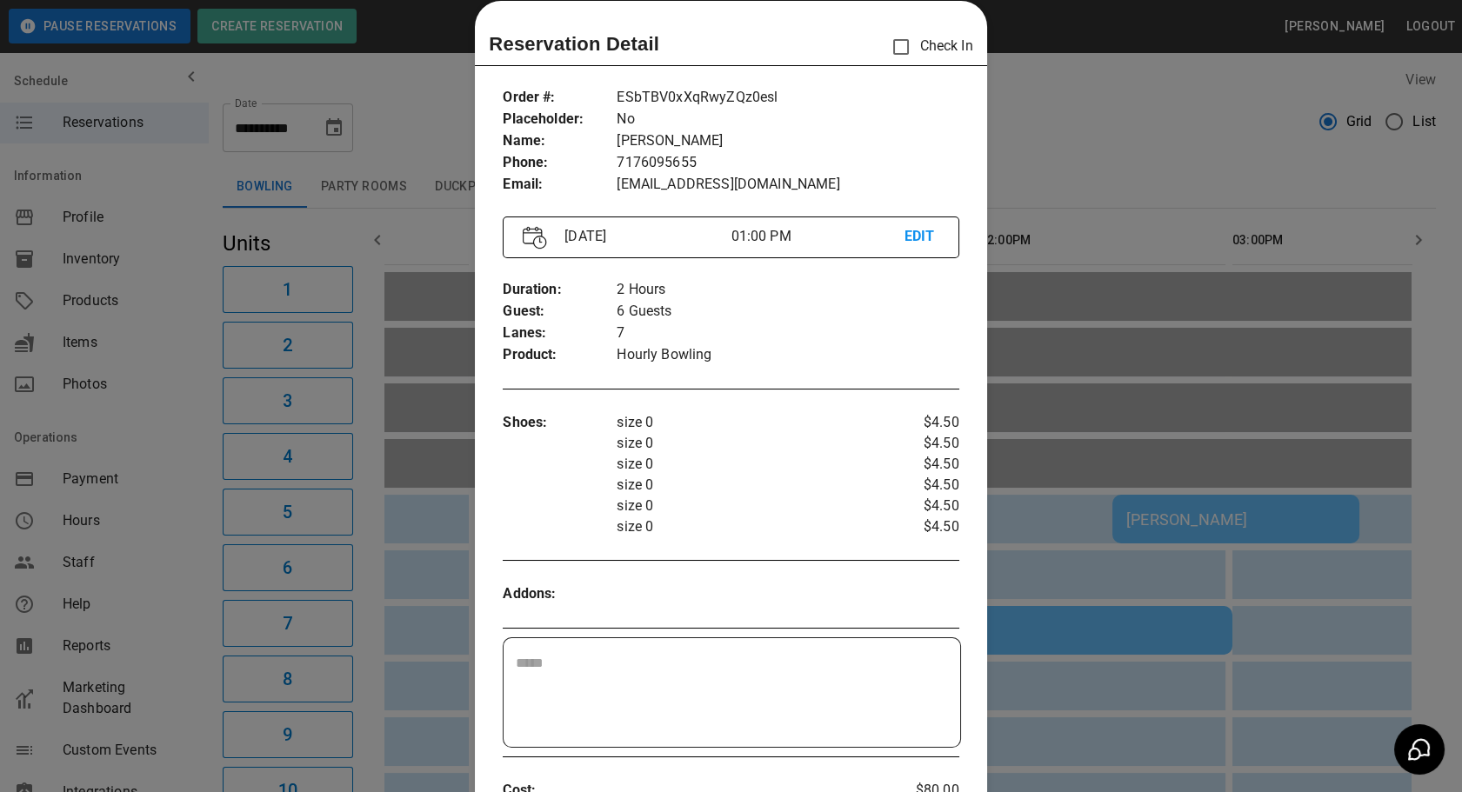
click at [423, 600] on div at bounding box center [731, 396] width 1462 height 792
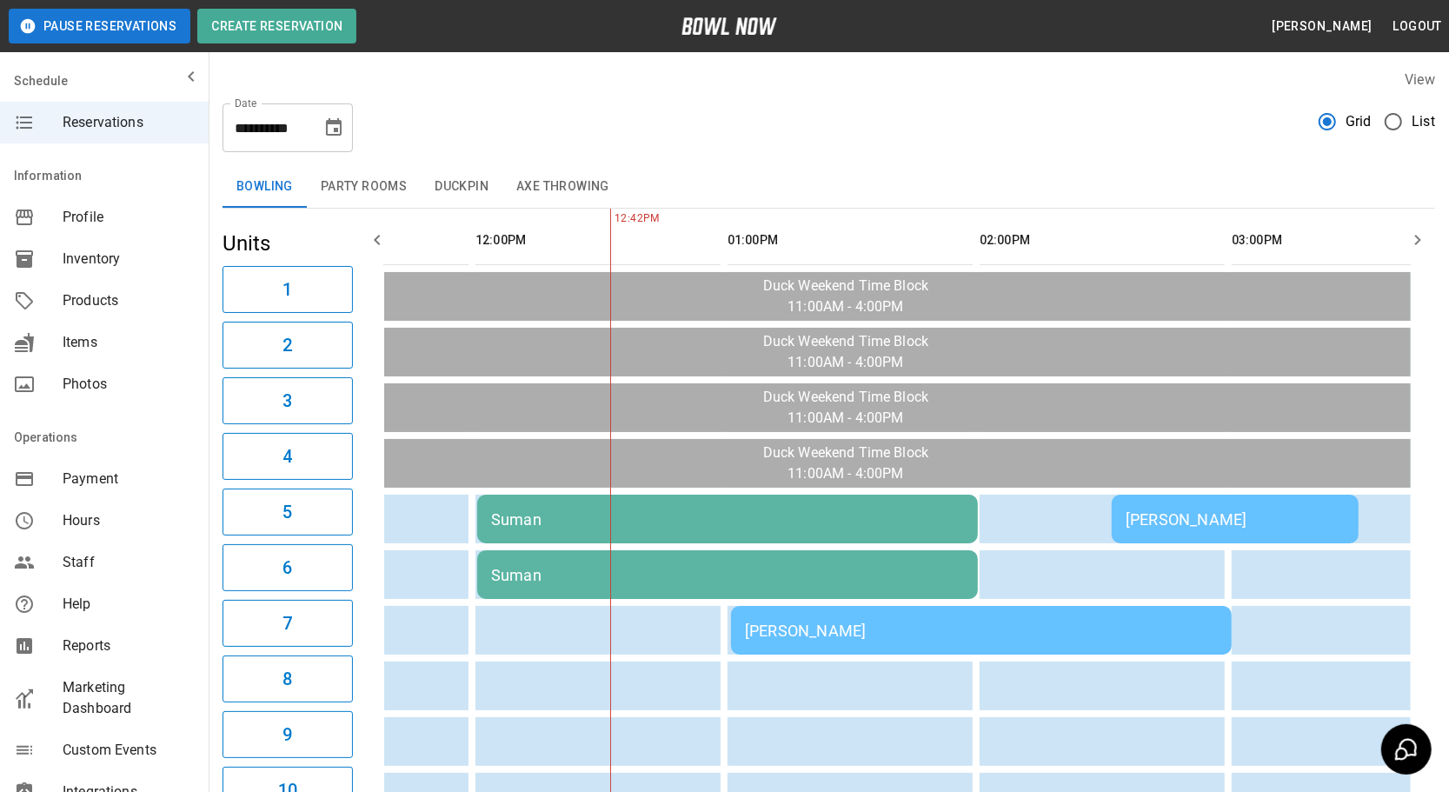
click at [629, 510] on div "Suman" at bounding box center [727, 519] width 473 height 18
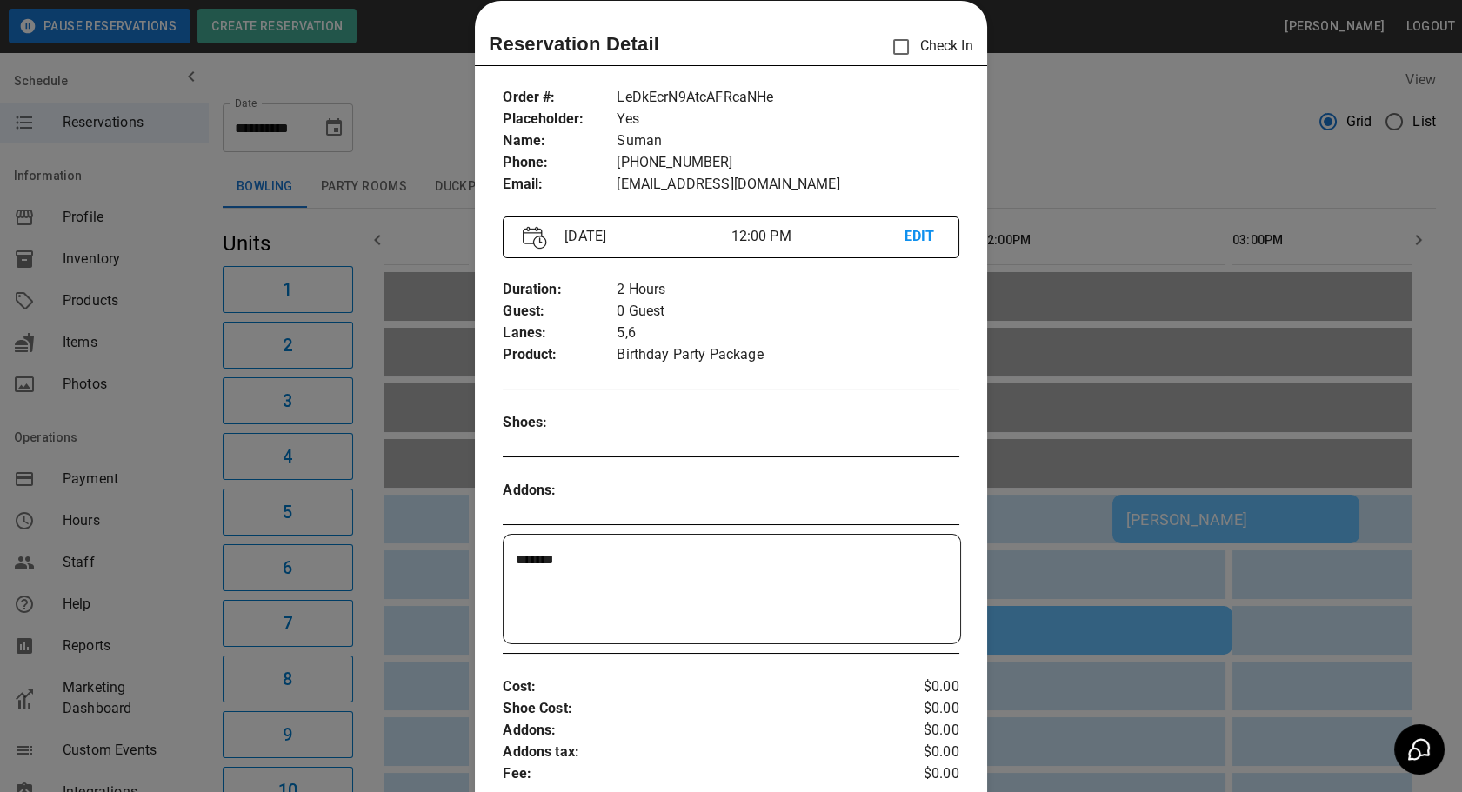
click at [1091, 501] on div at bounding box center [731, 396] width 1462 height 792
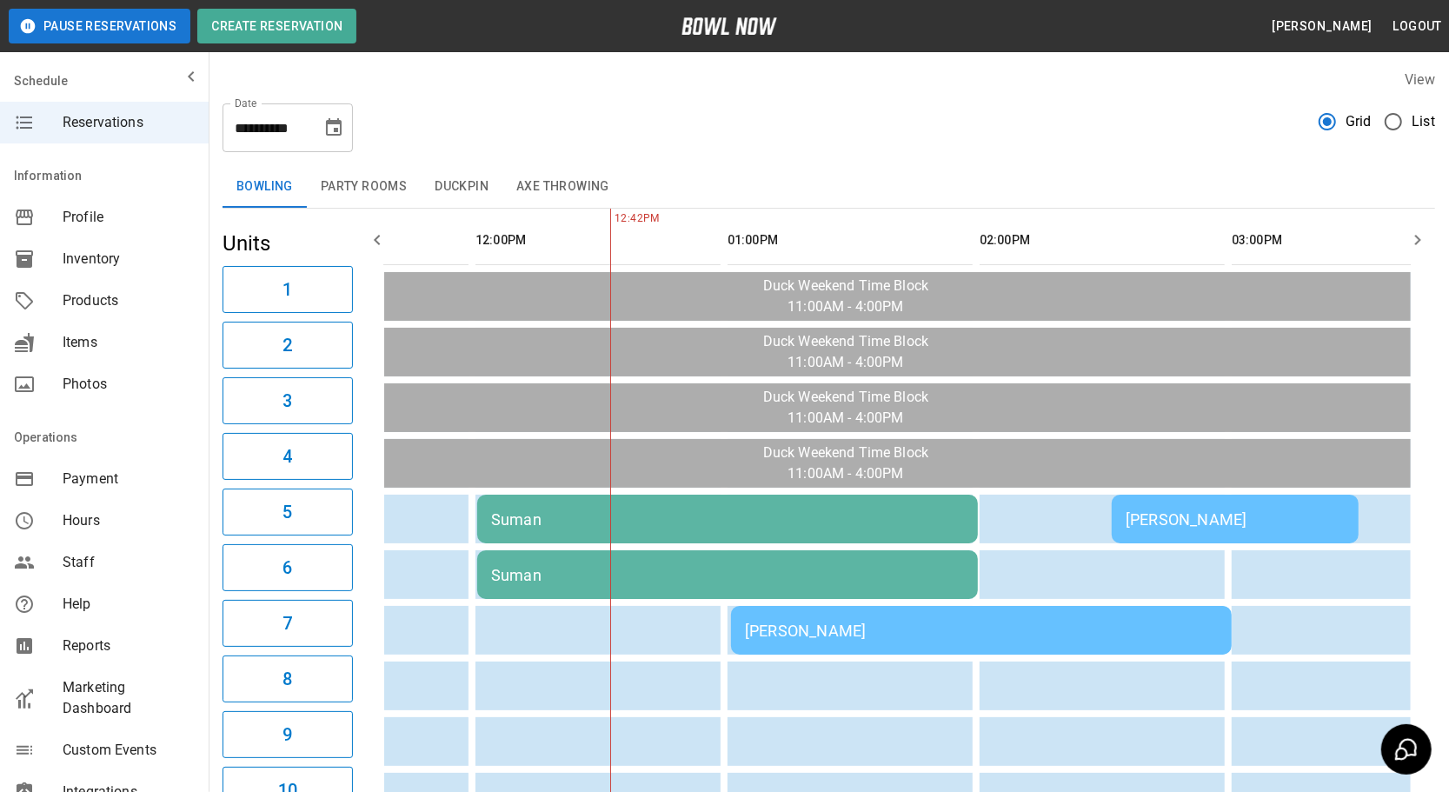
click at [1020, 632] on div "[PERSON_NAME]" at bounding box center [981, 631] width 473 height 18
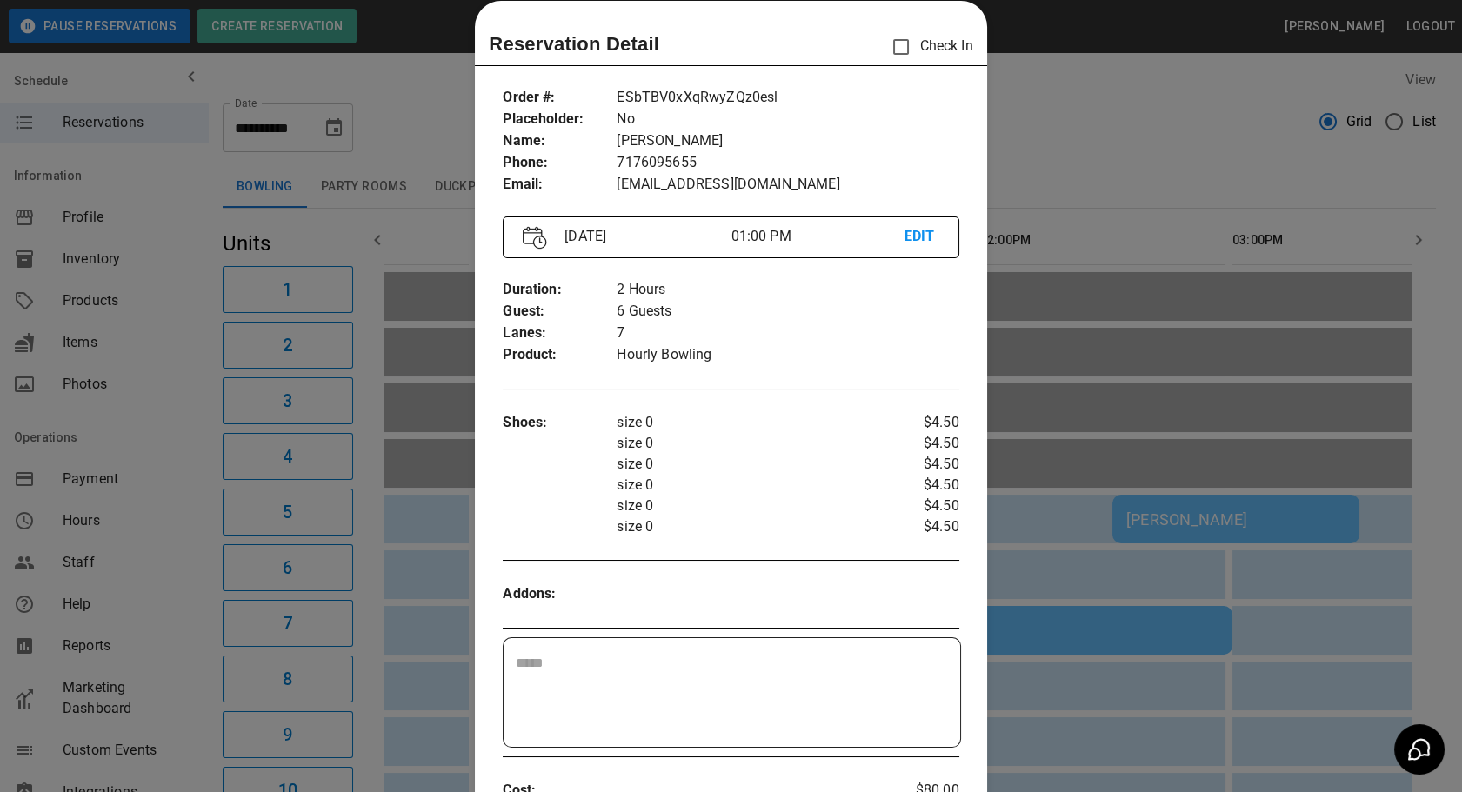
click at [389, 541] on div at bounding box center [731, 396] width 1462 height 792
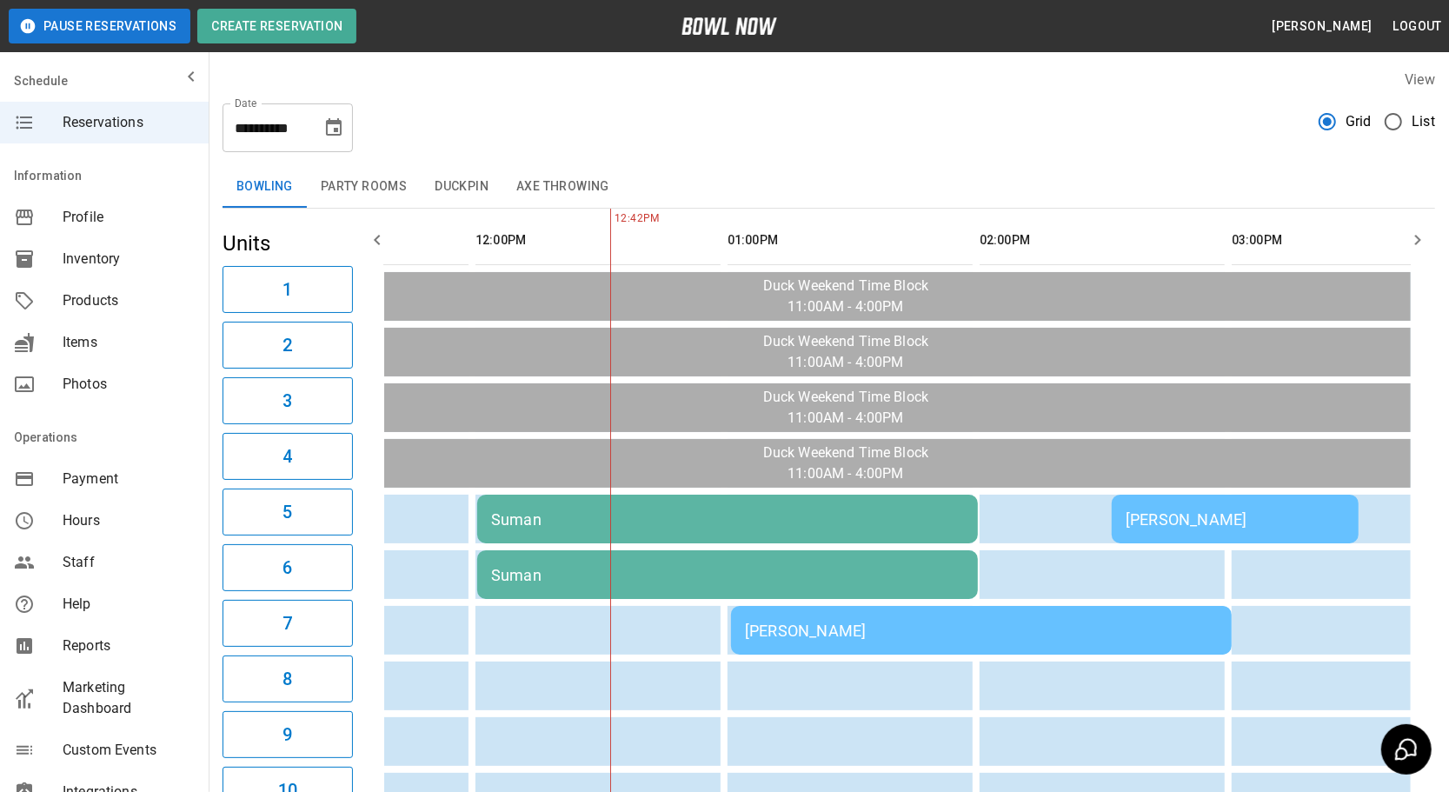
click at [1182, 513] on div "[PERSON_NAME]" at bounding box center [1235, 519] width 219 height 18
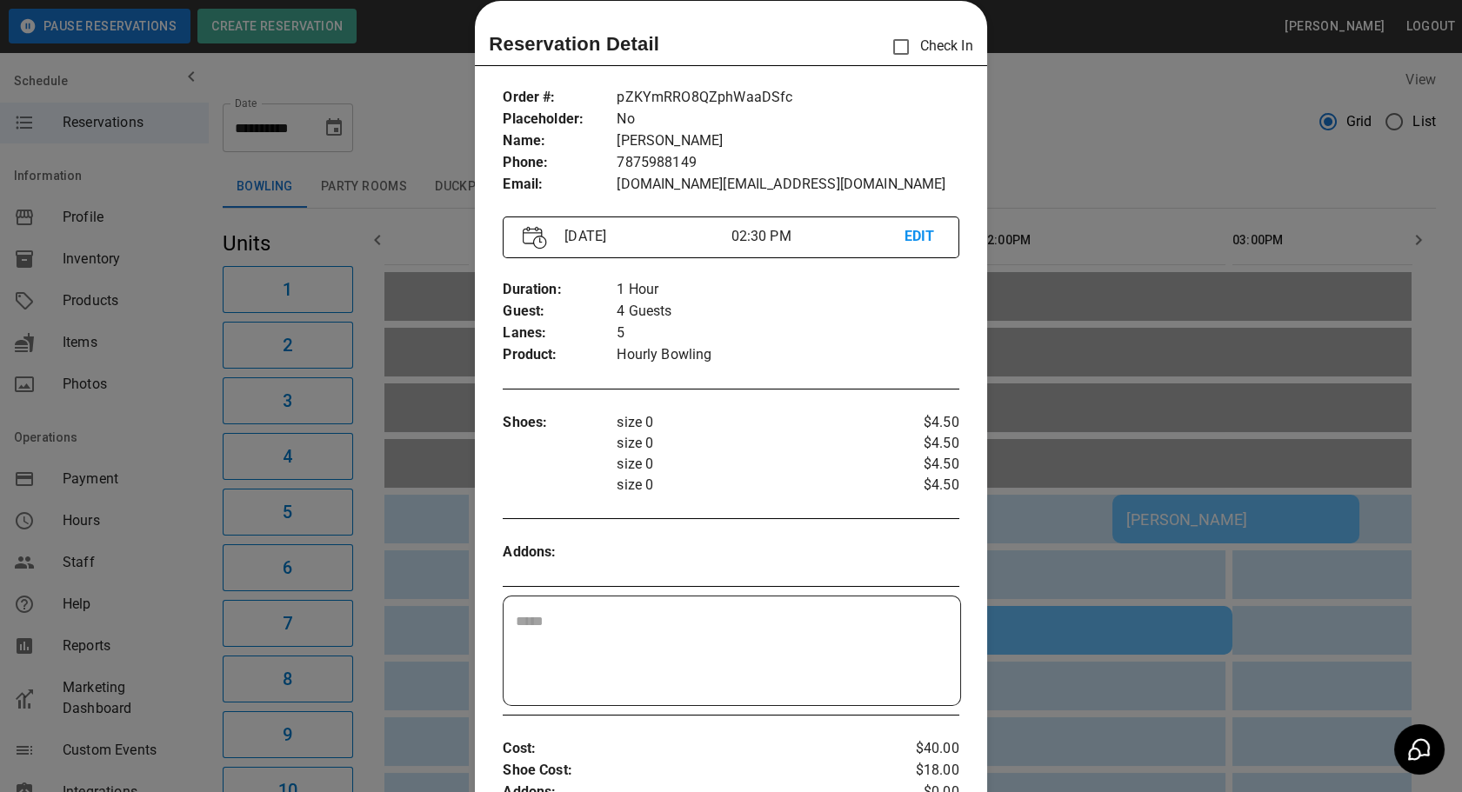
click at [1269, 609] on div at bounding box center [731, 396] width 1462 height 792
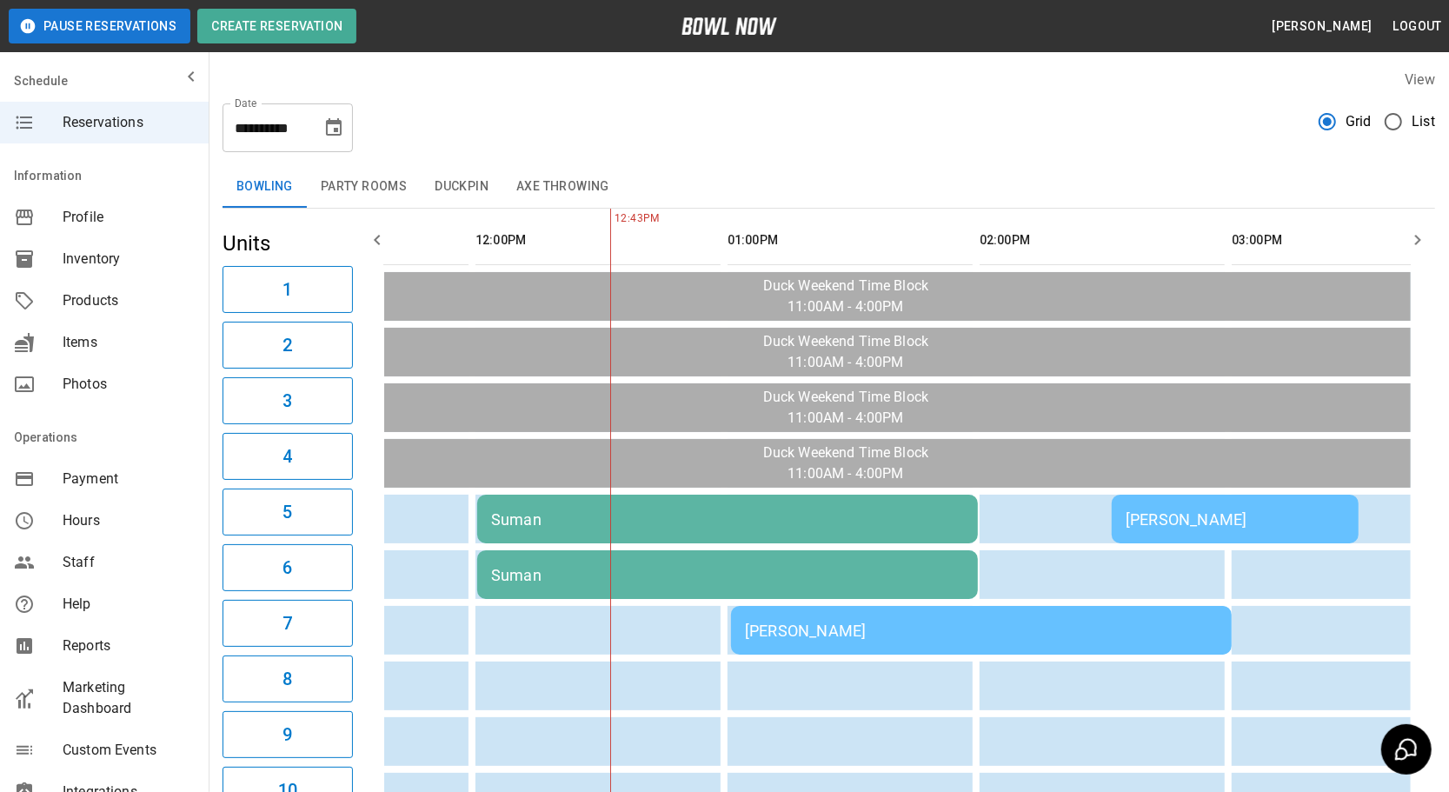
click at [767, 519] on div "Suman" at bounding box center [727, 519] width 473 height 18
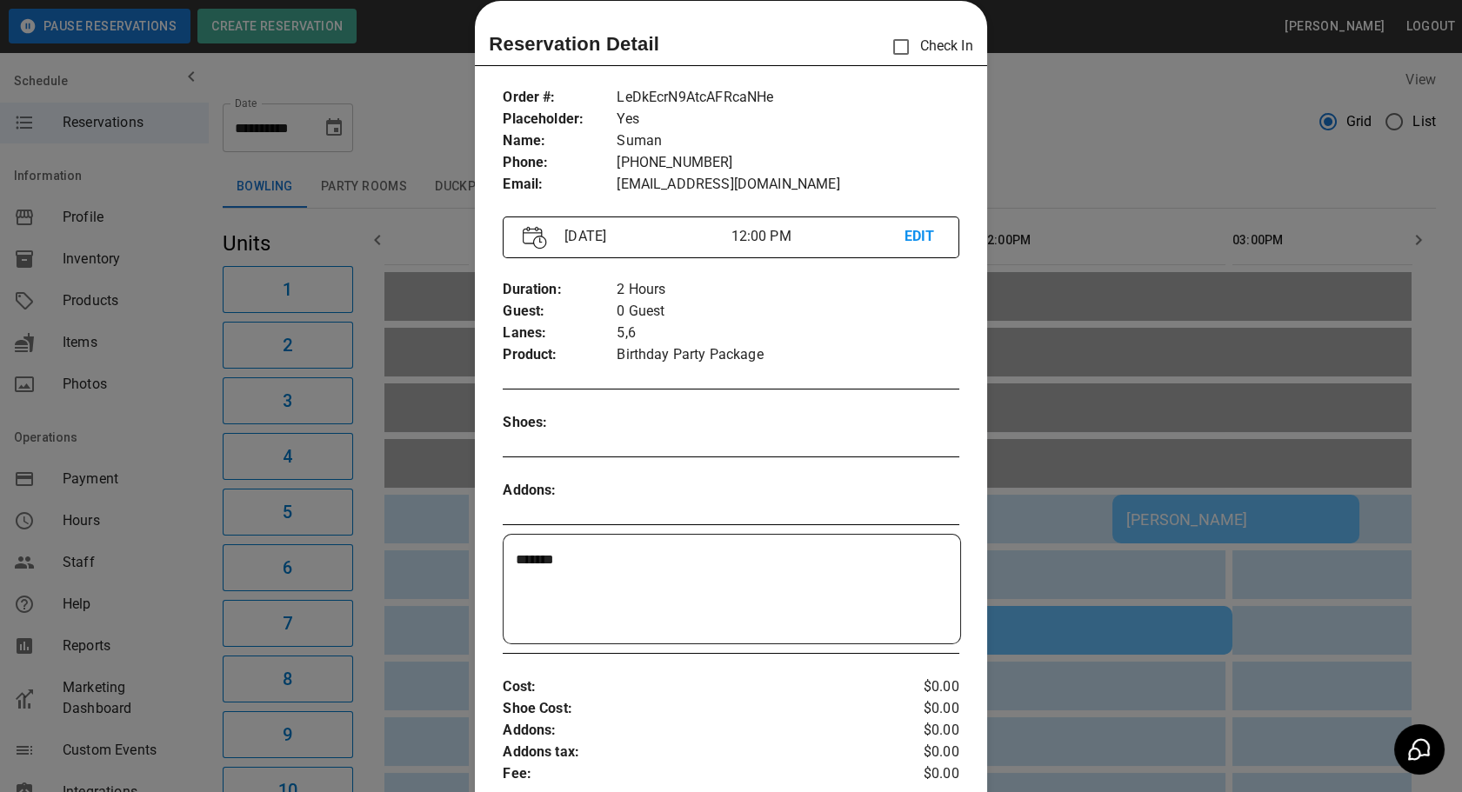
click at [1077, 498] on div at bounding box center [731, 396] width 1462 height 792
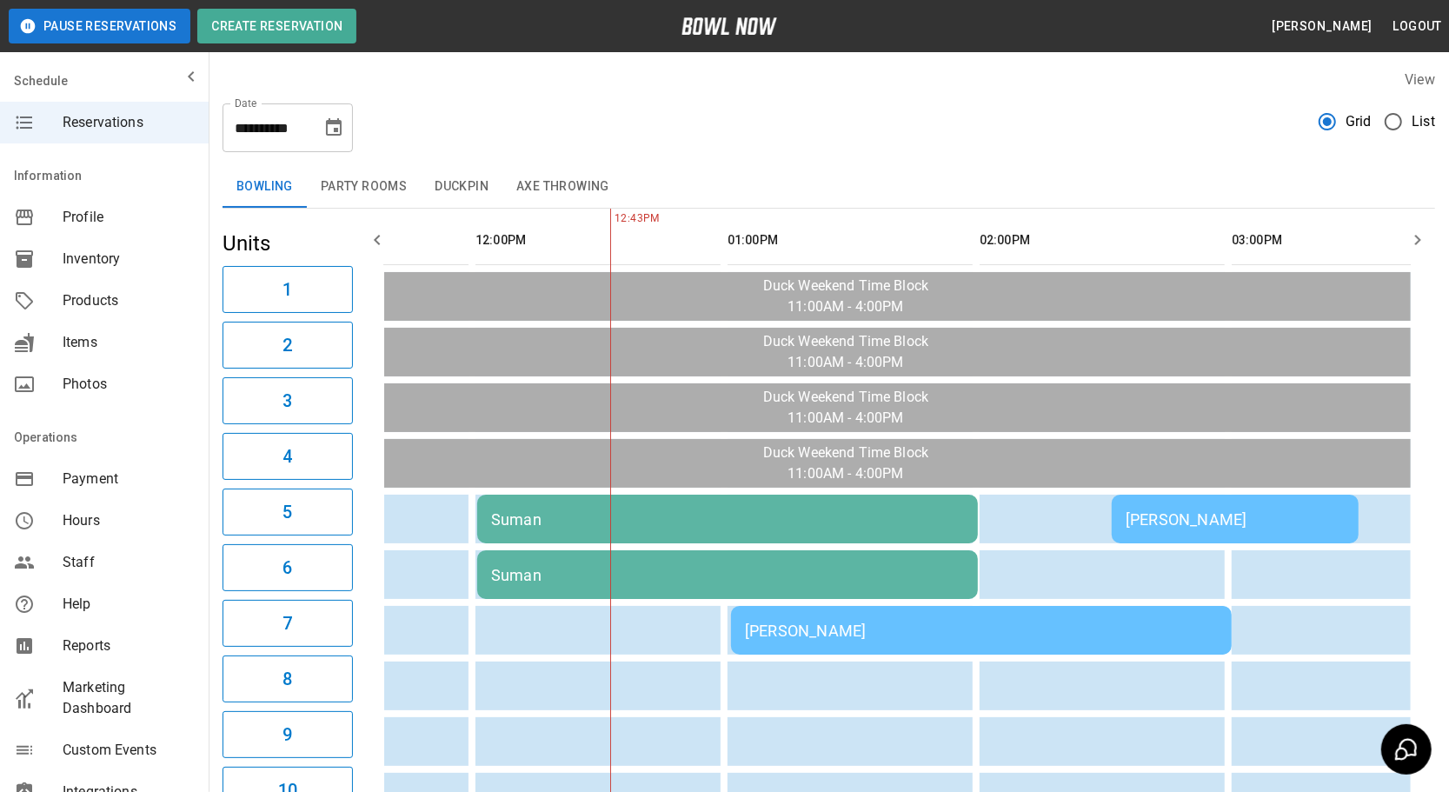
click at [982, 625] on div "[PERSON_NAME]" at bounding box center [981, 631] width 473 height 18
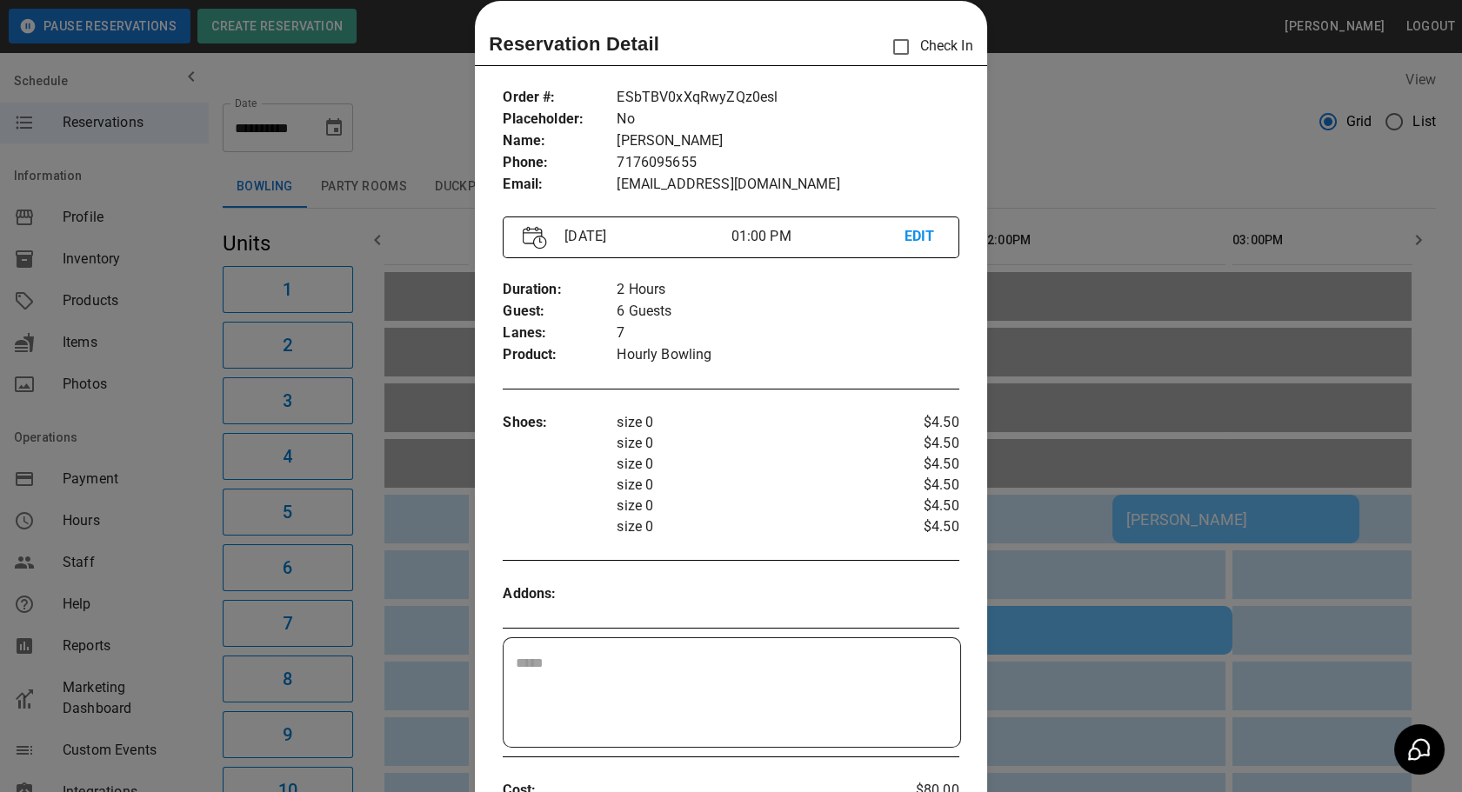
click at [1131, 501] on div at bounding box center [731, 396] width 1462 height 792
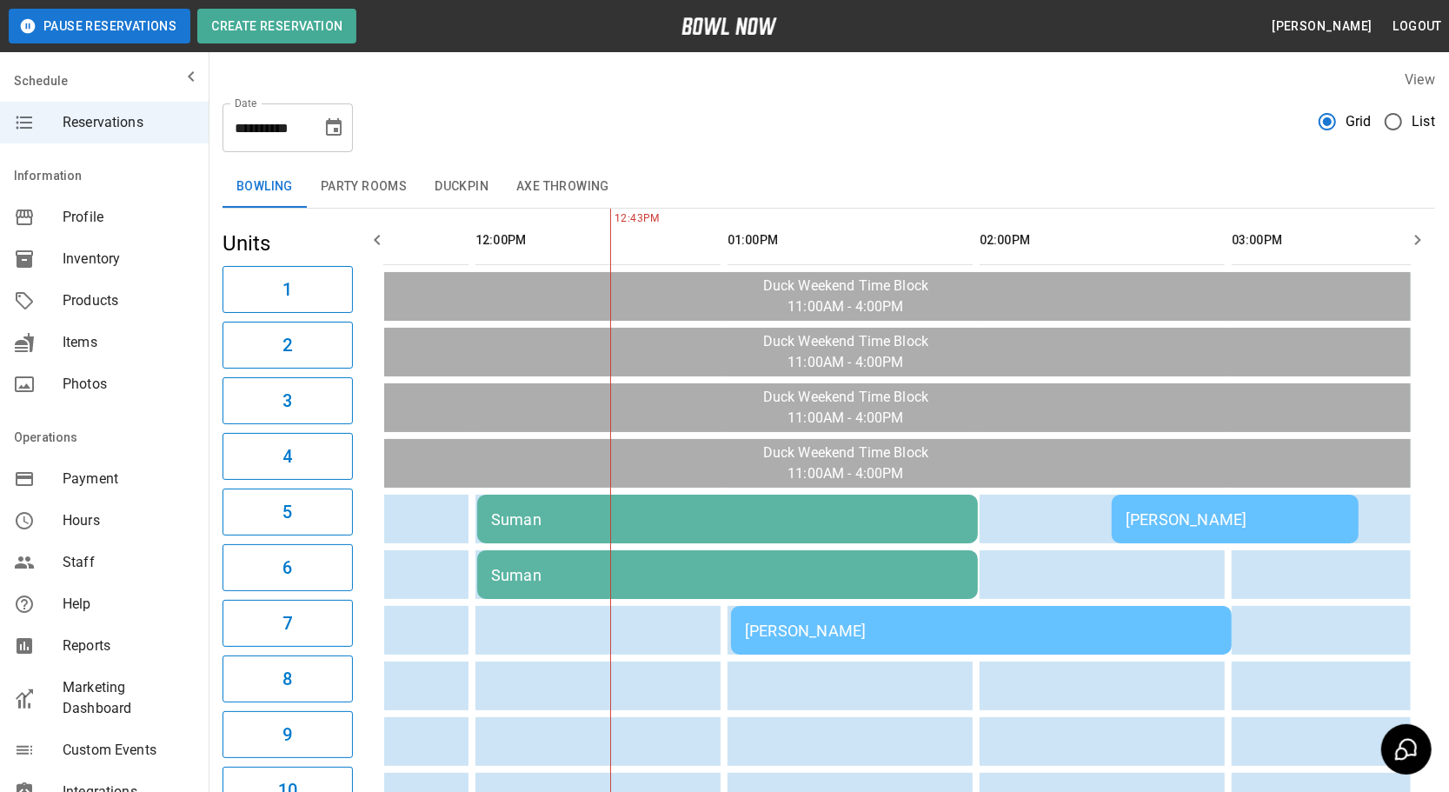
click at [860, 610] on td "[PERSON_NAME]" at bounding box center [981, 630] width 501 height 49
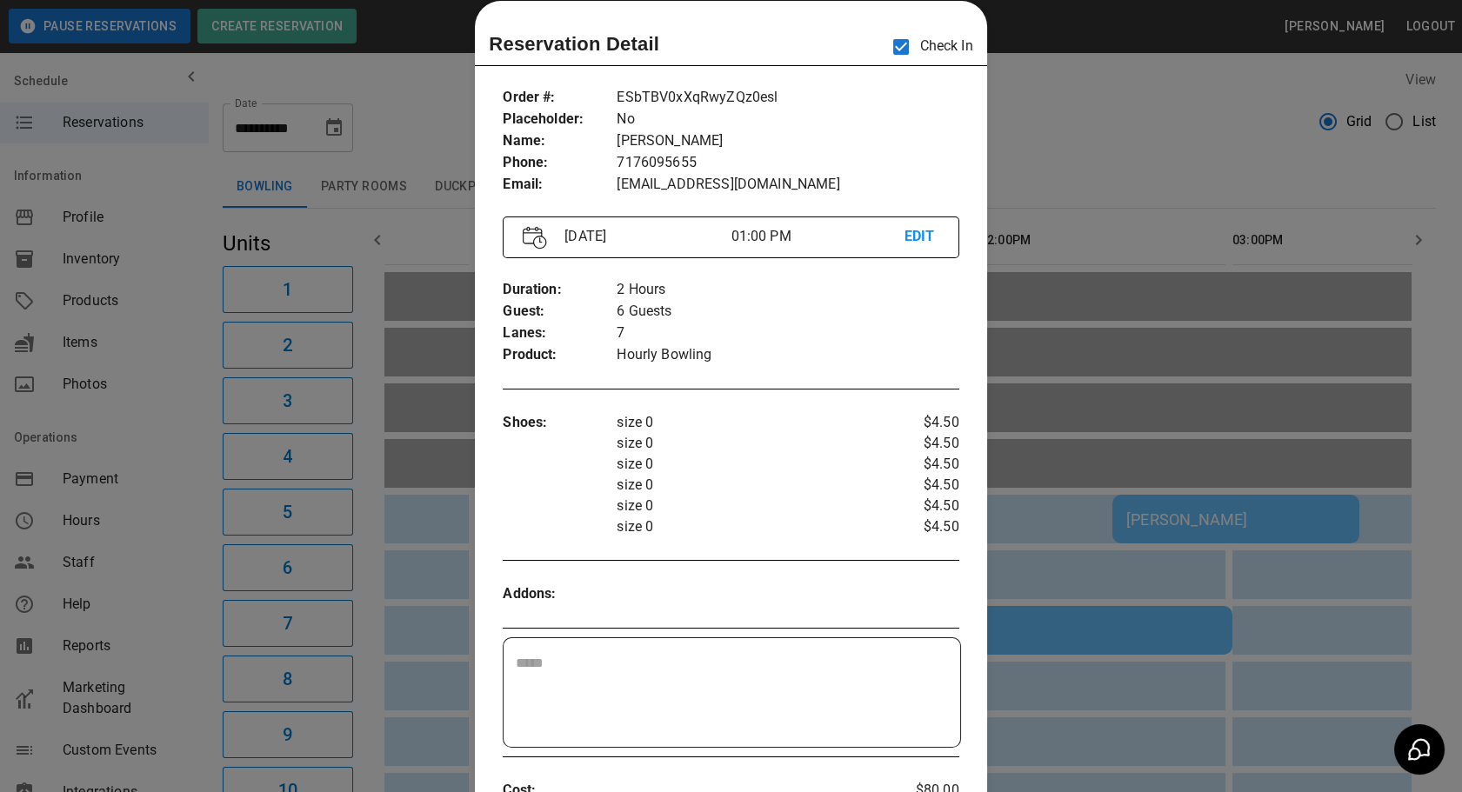
click at [371, 647] on div at bounding box center [731, 396] width 1462 height 792
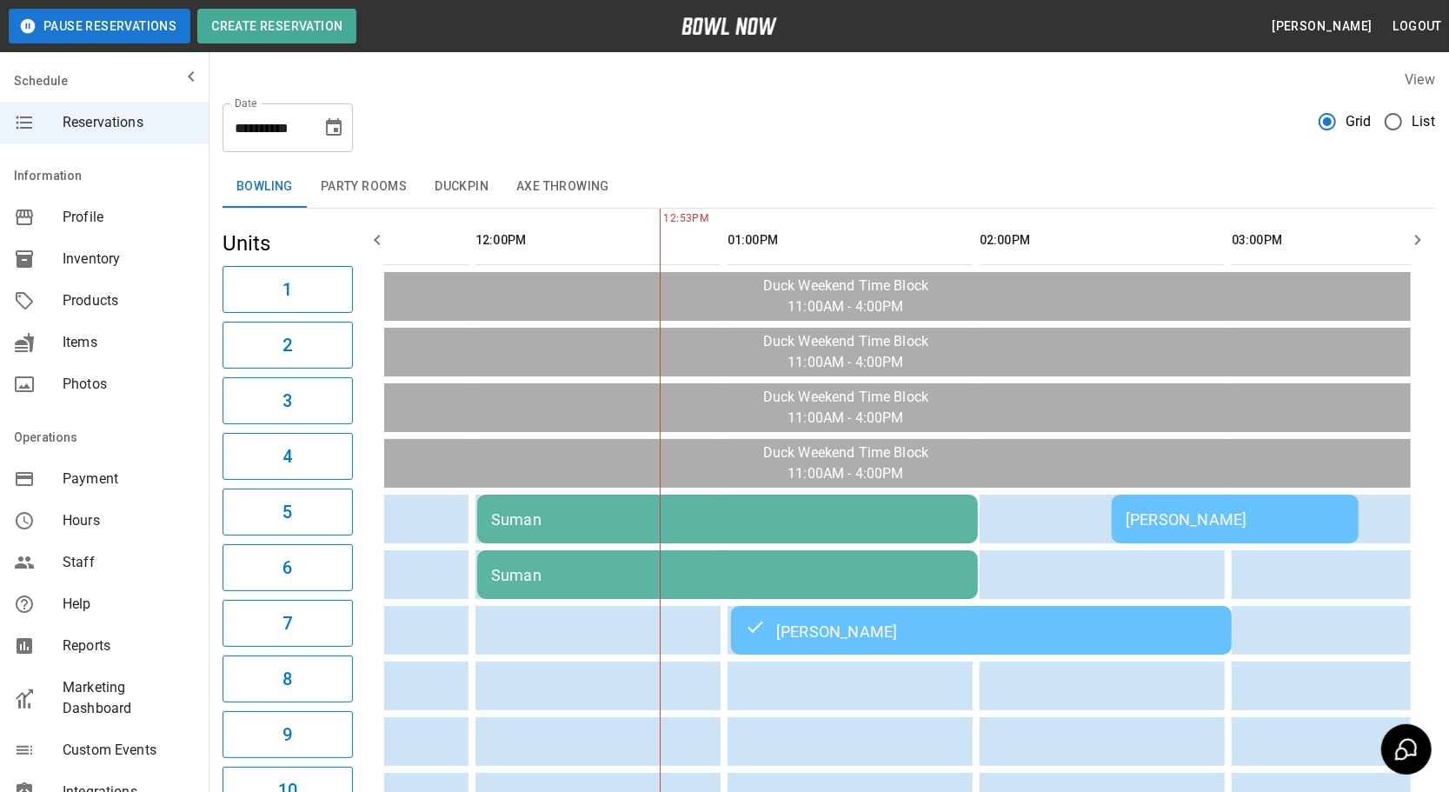
click at [869, 644] on td "[PERSON_NAME]" at bounding box center [981, 630] width 501 height 49
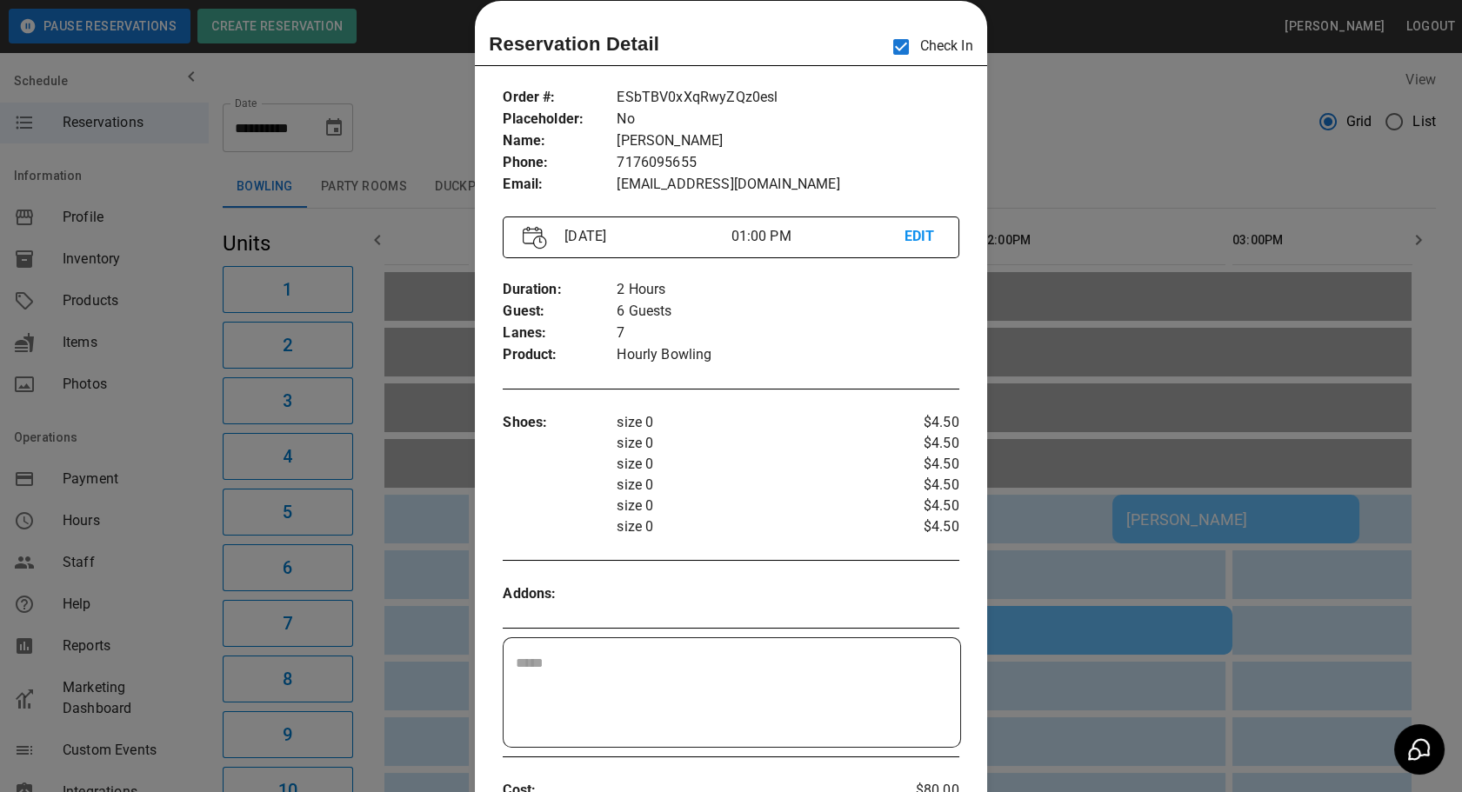
click at [1151, 713] on div at bounding box center [731, 396] width 1462 height 792
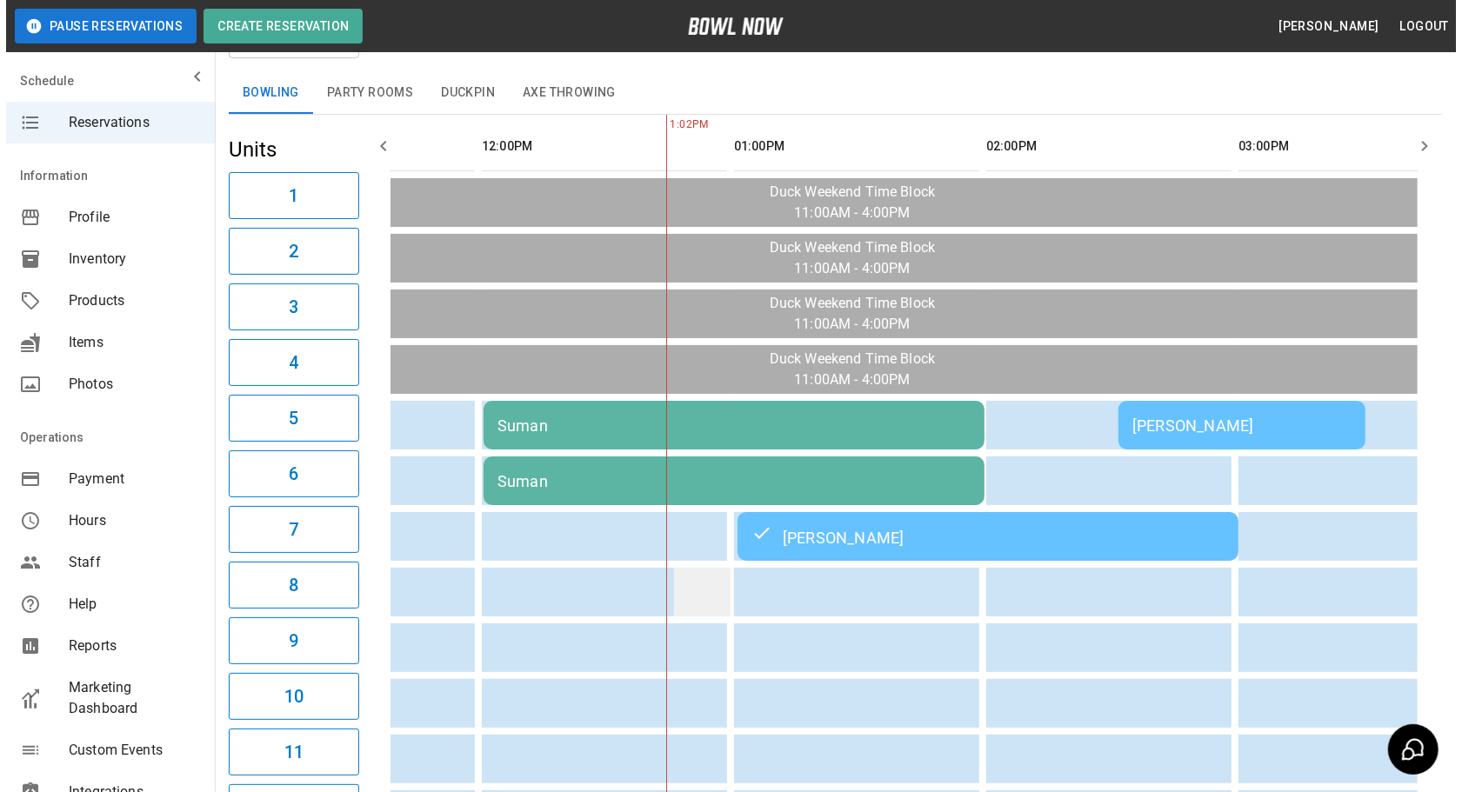
scroll to position [157, 0]
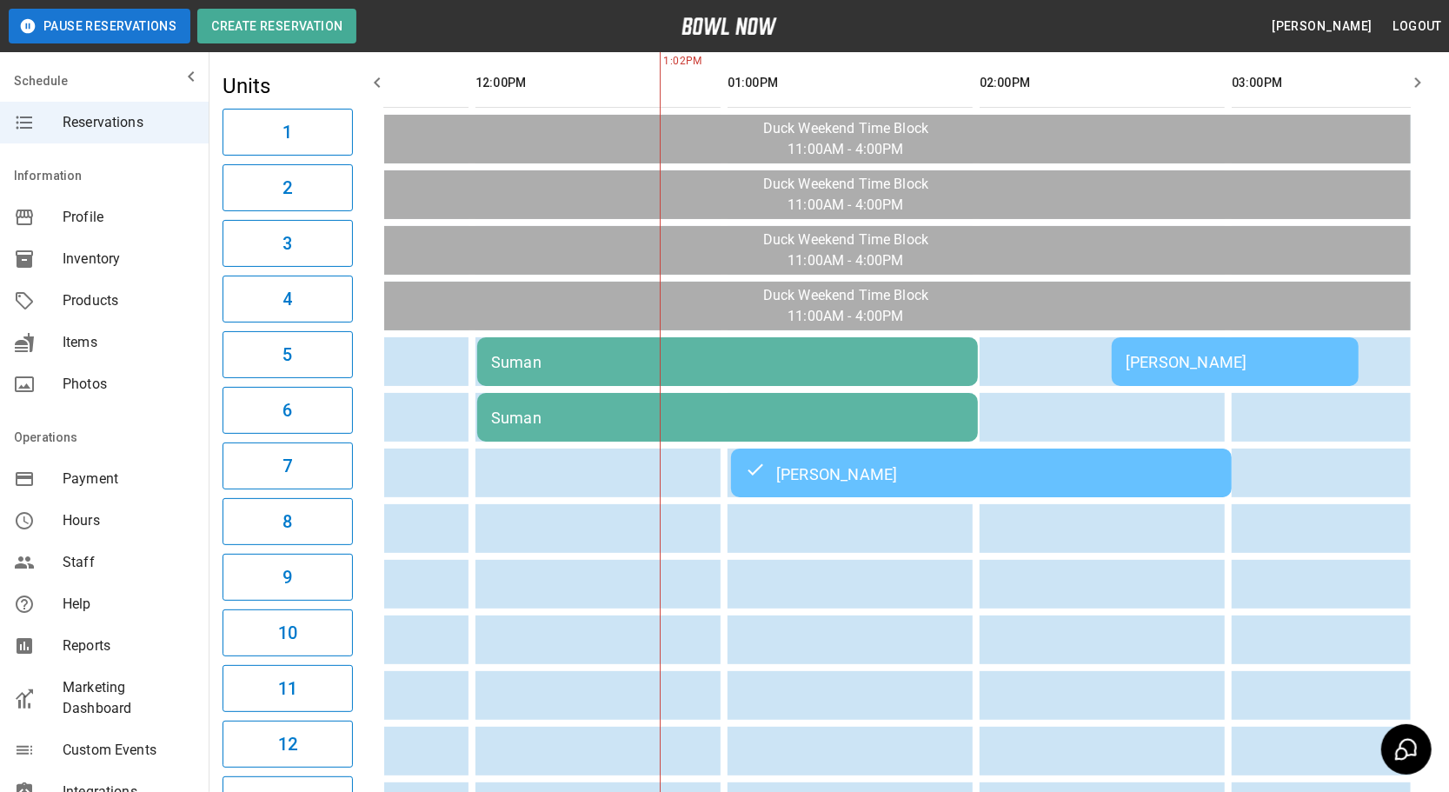
click at [672, 398] on td "Suman" at bounding box center [727, 417] width 501 height 49
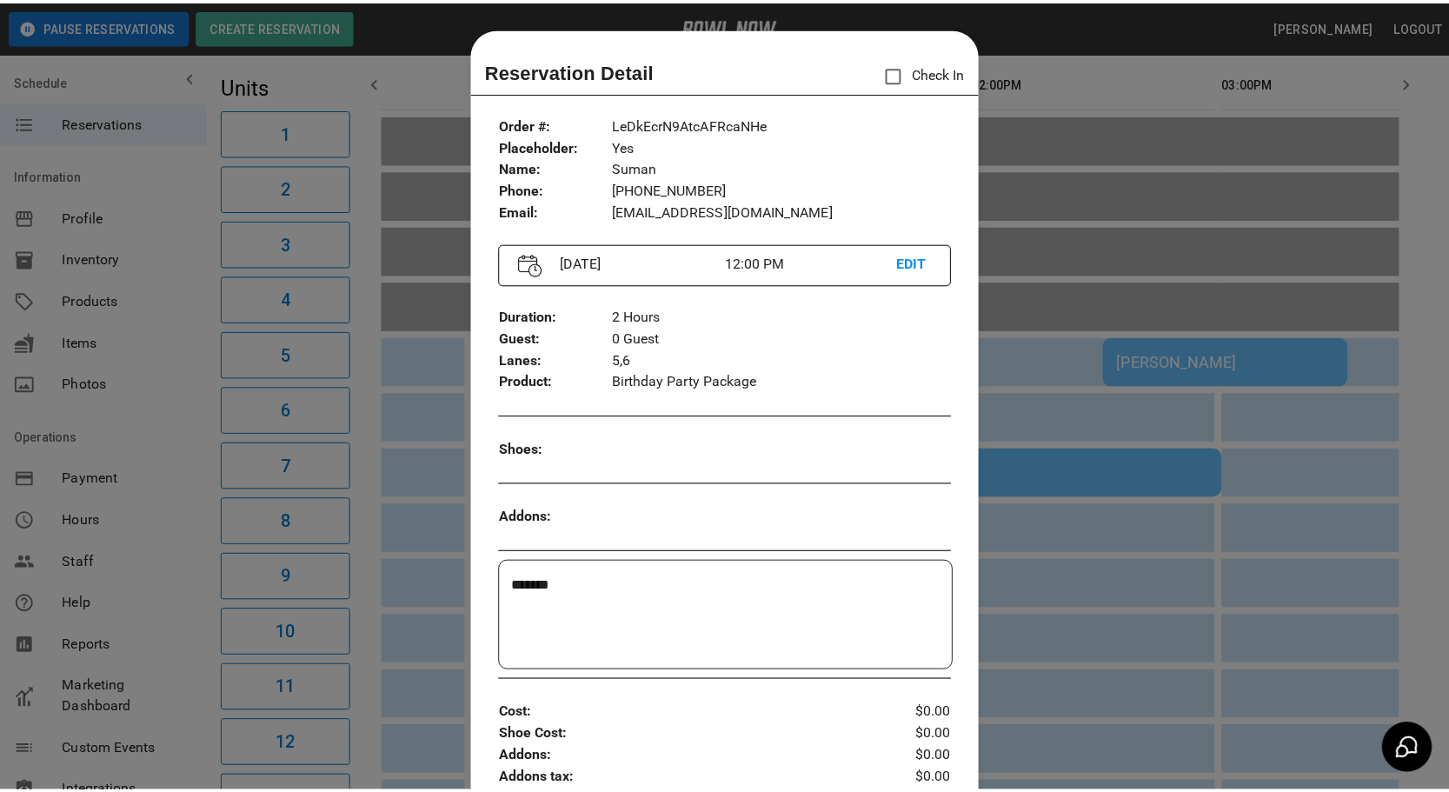
scroll to position [27, 0]
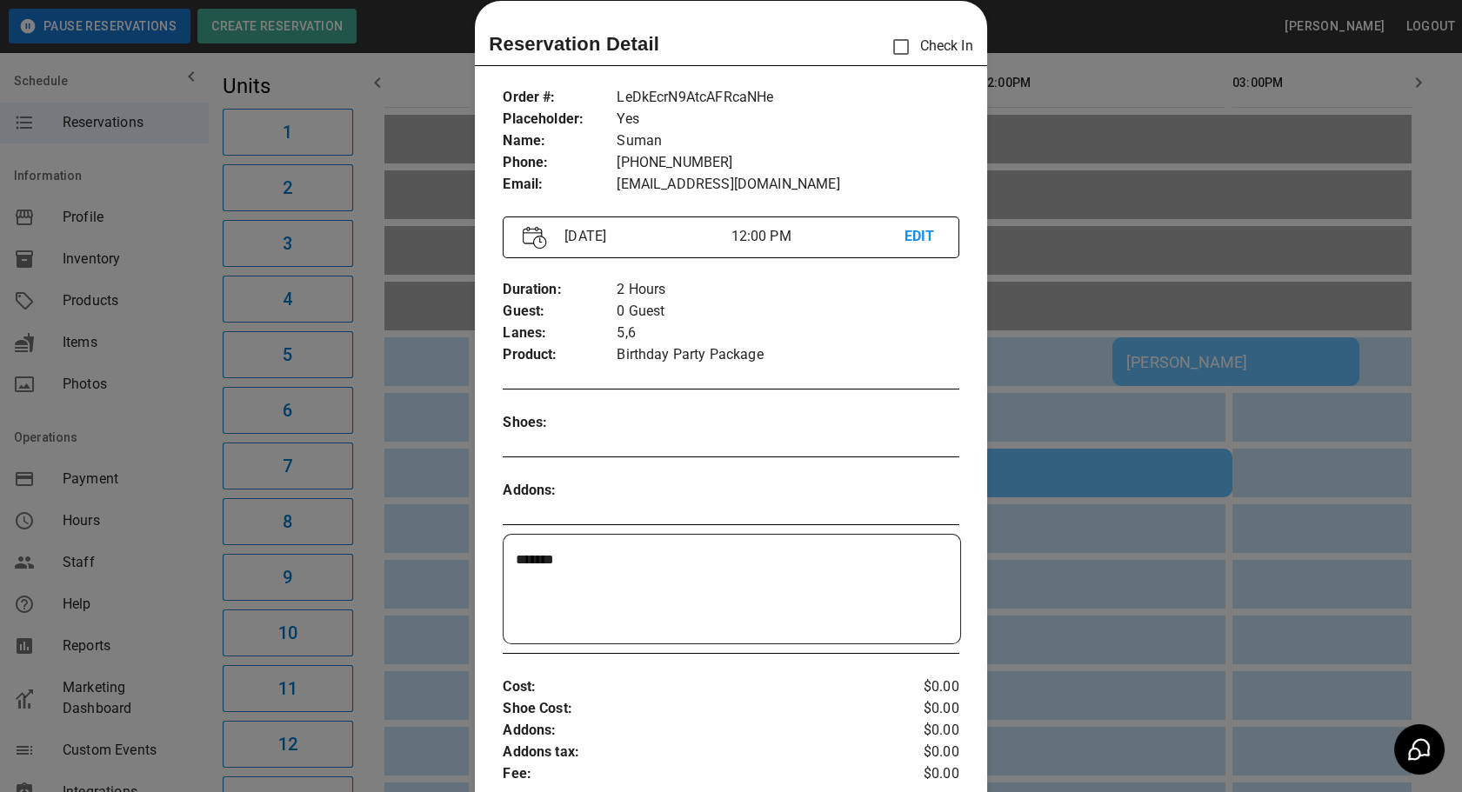
click at [1063, 591] on div at bounding box center [731, 396] width 1462 height 792
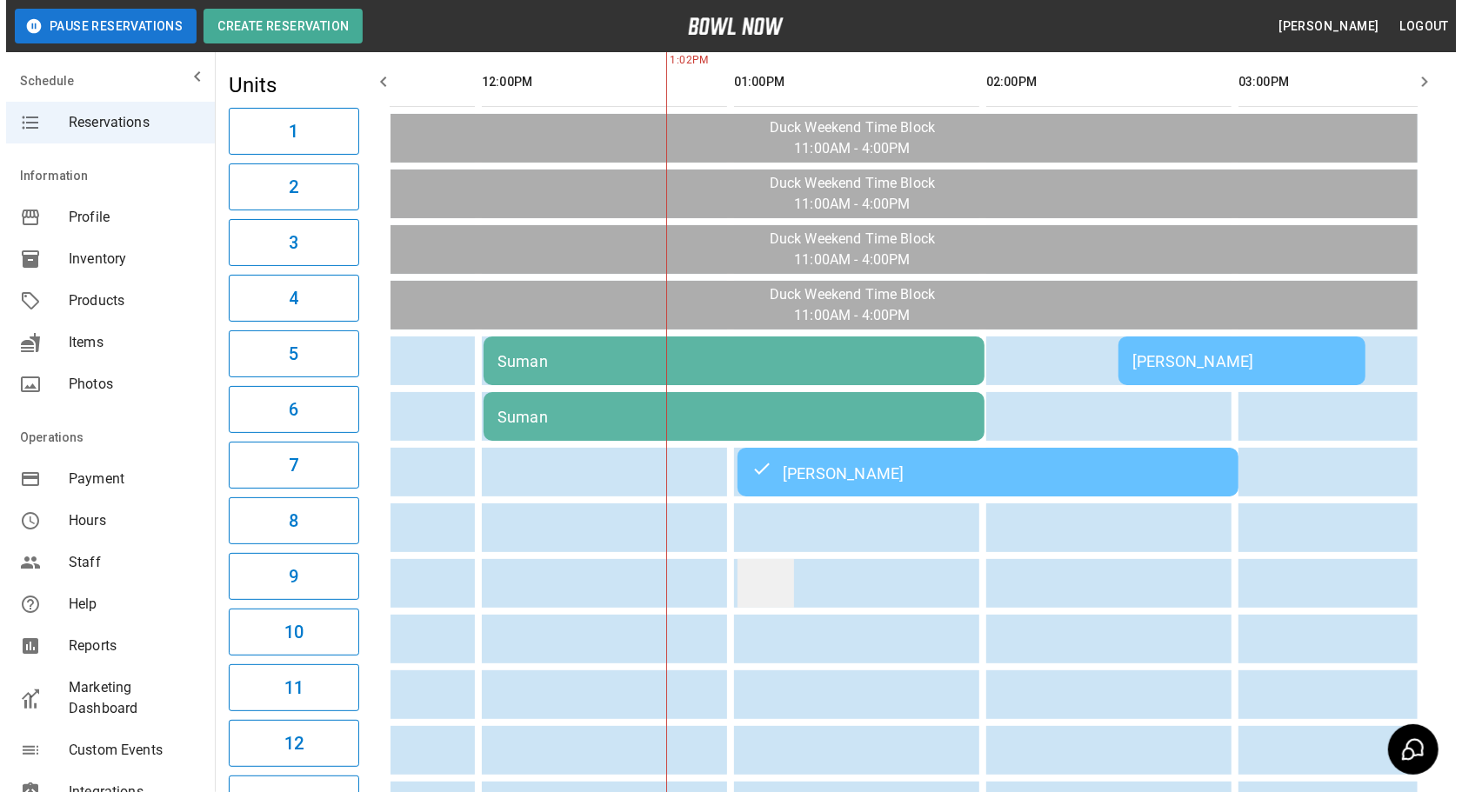
scroll to position [157, 0]
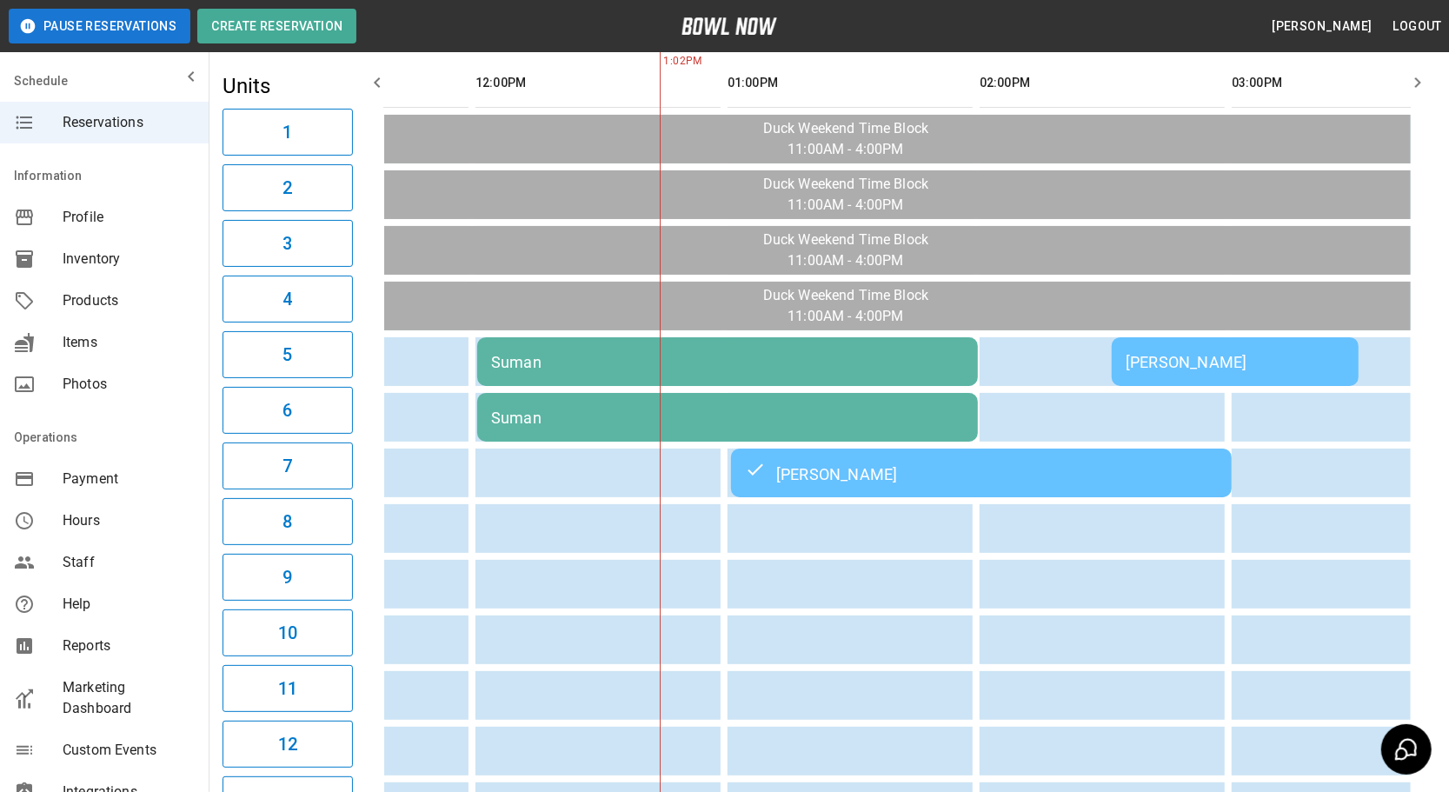
click at [916, 479] on td "[PERSON_NAME]" at bounding box center [981, 473] width 501 height 49
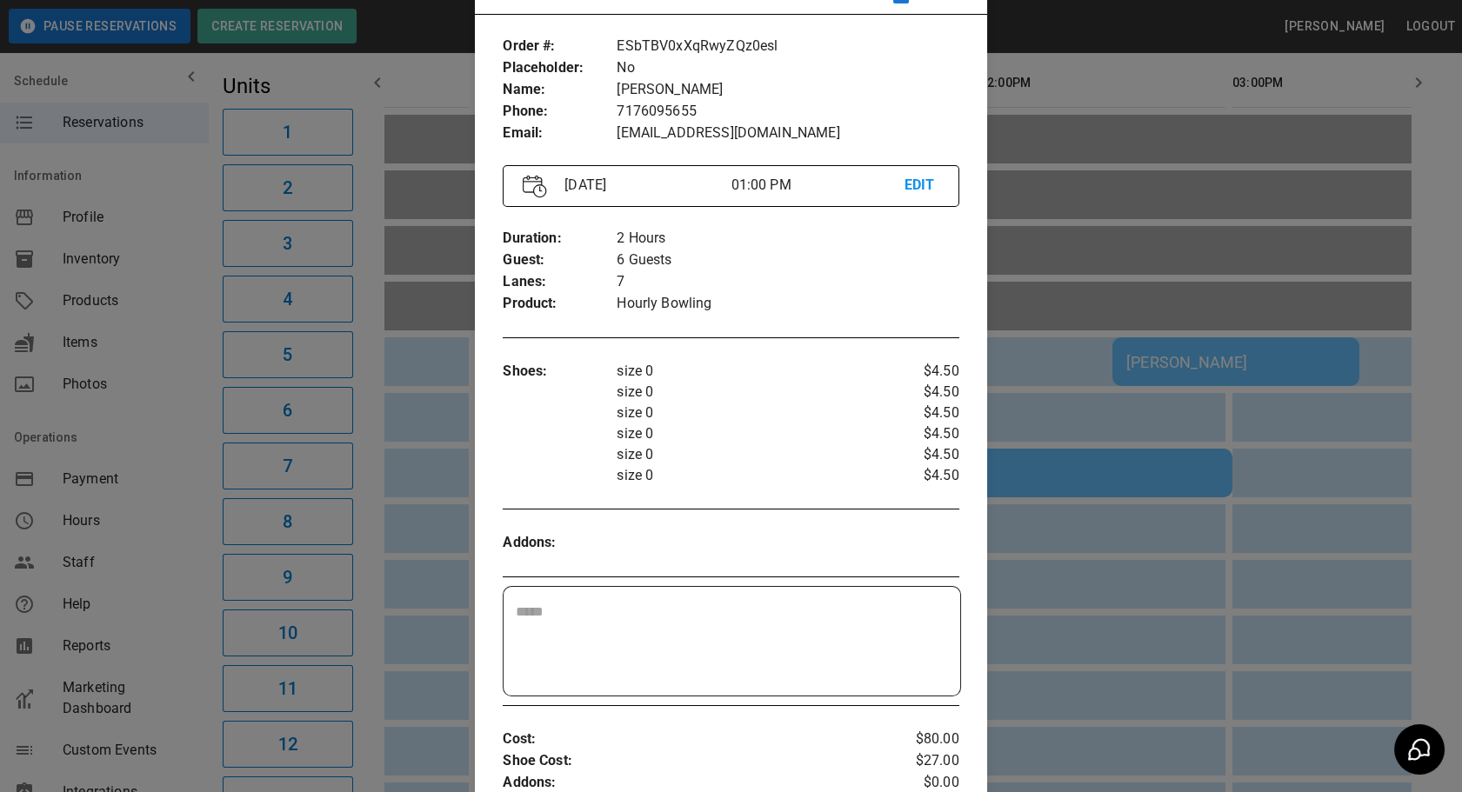
scroll to position [106, 0]
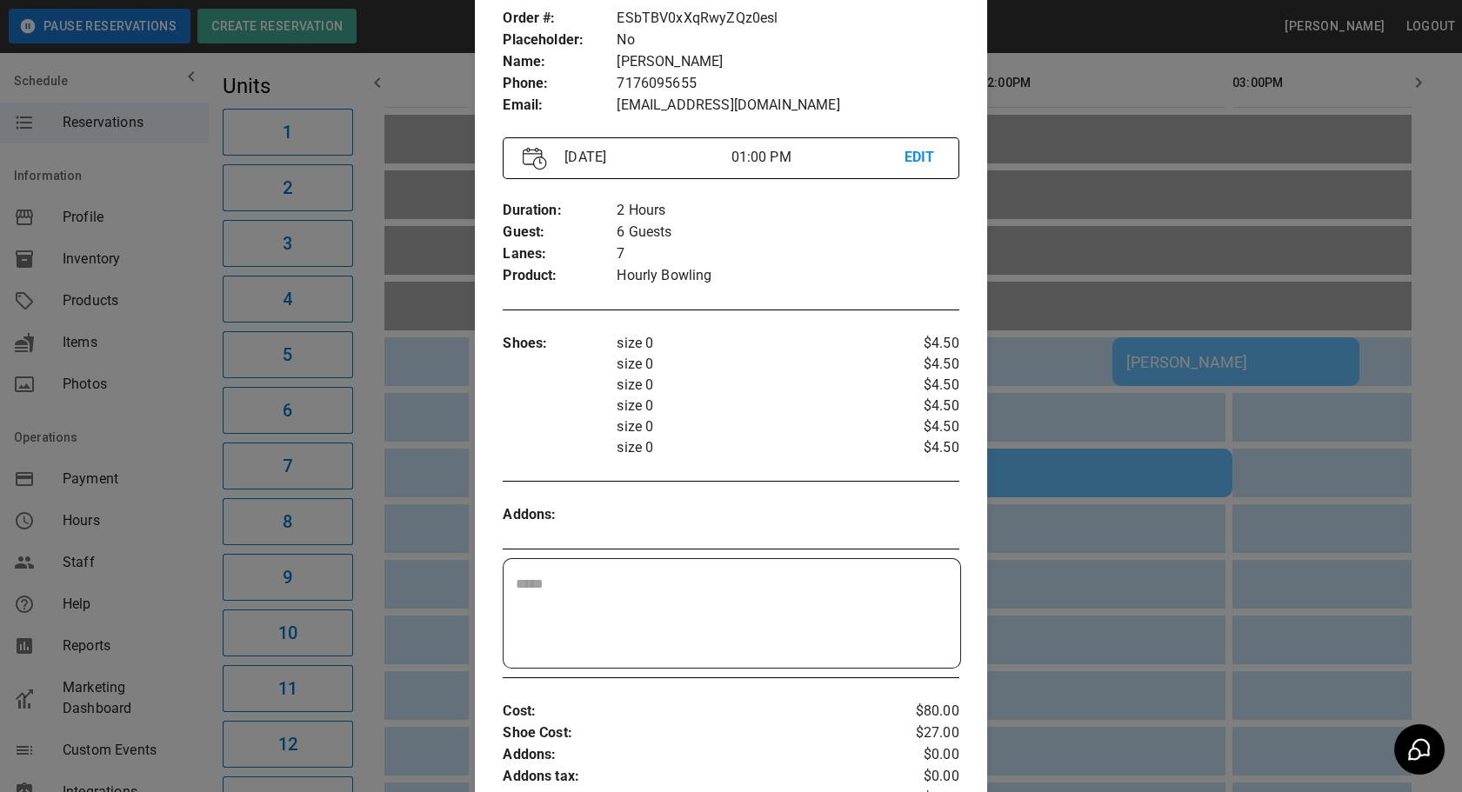
click at [1050, 612] on div at bounding box center [731, 396] width 1462 height 792
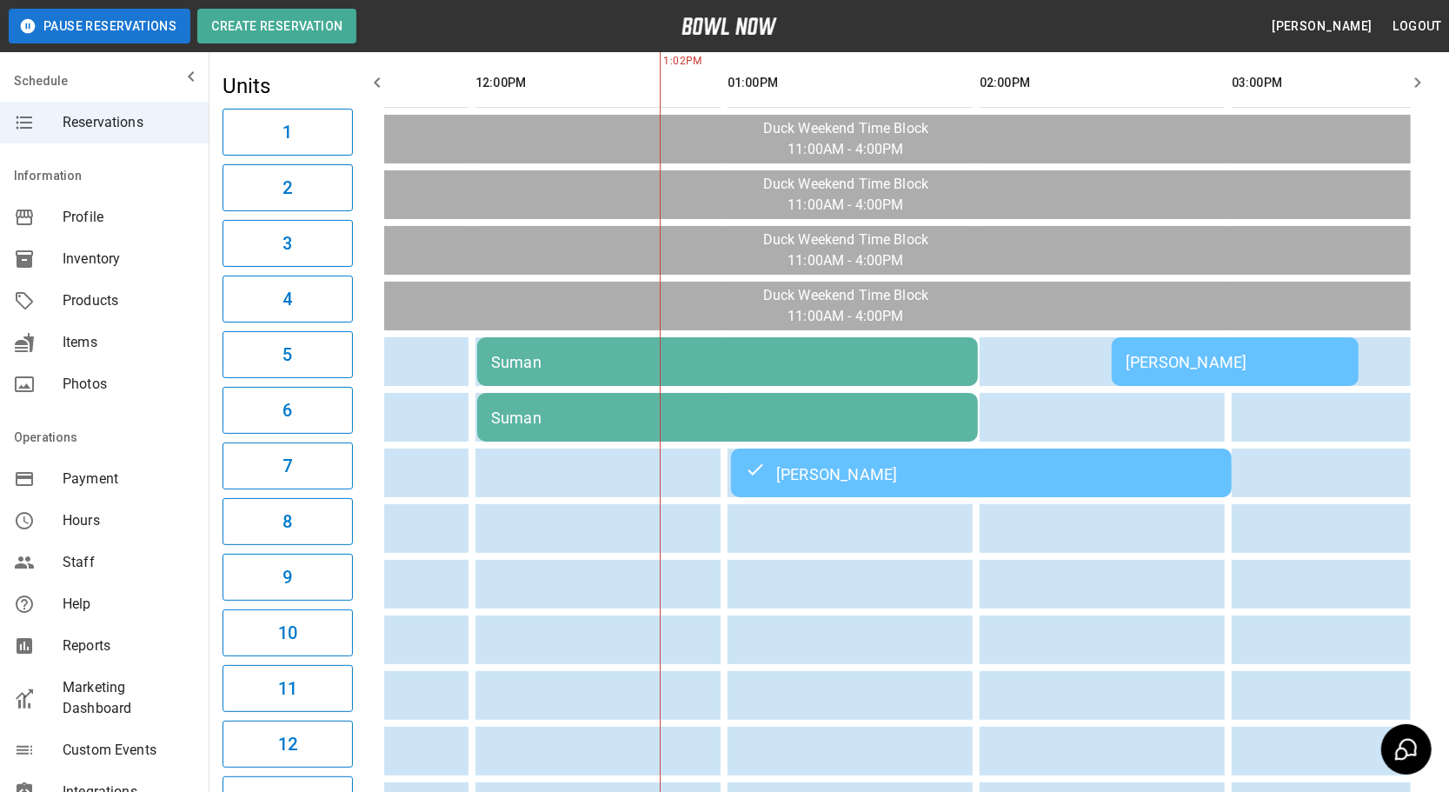
click at [582, 393] on td "Suman" at bounding box center [727, 417] width 501 height 49
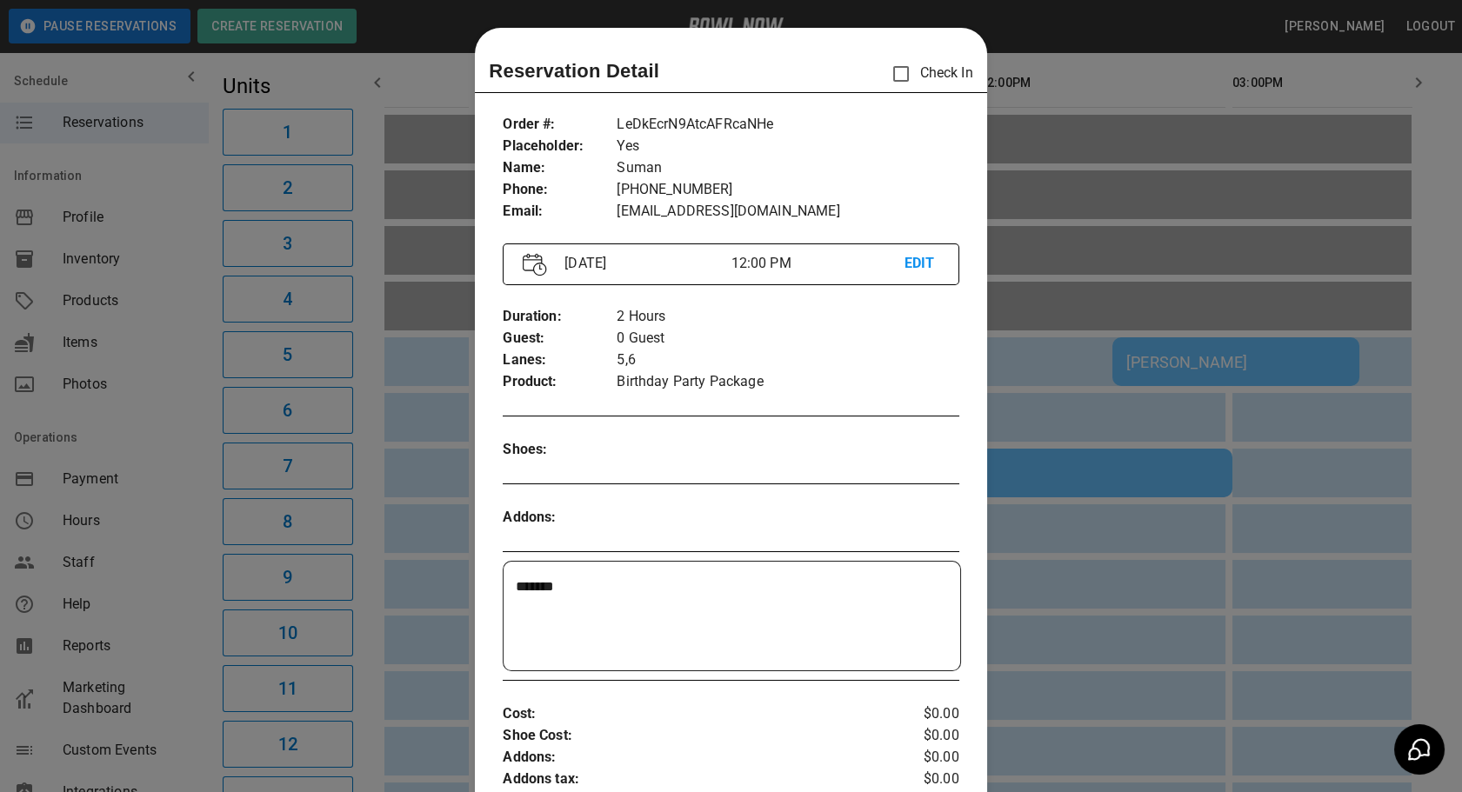
scroll to position [27, 0]
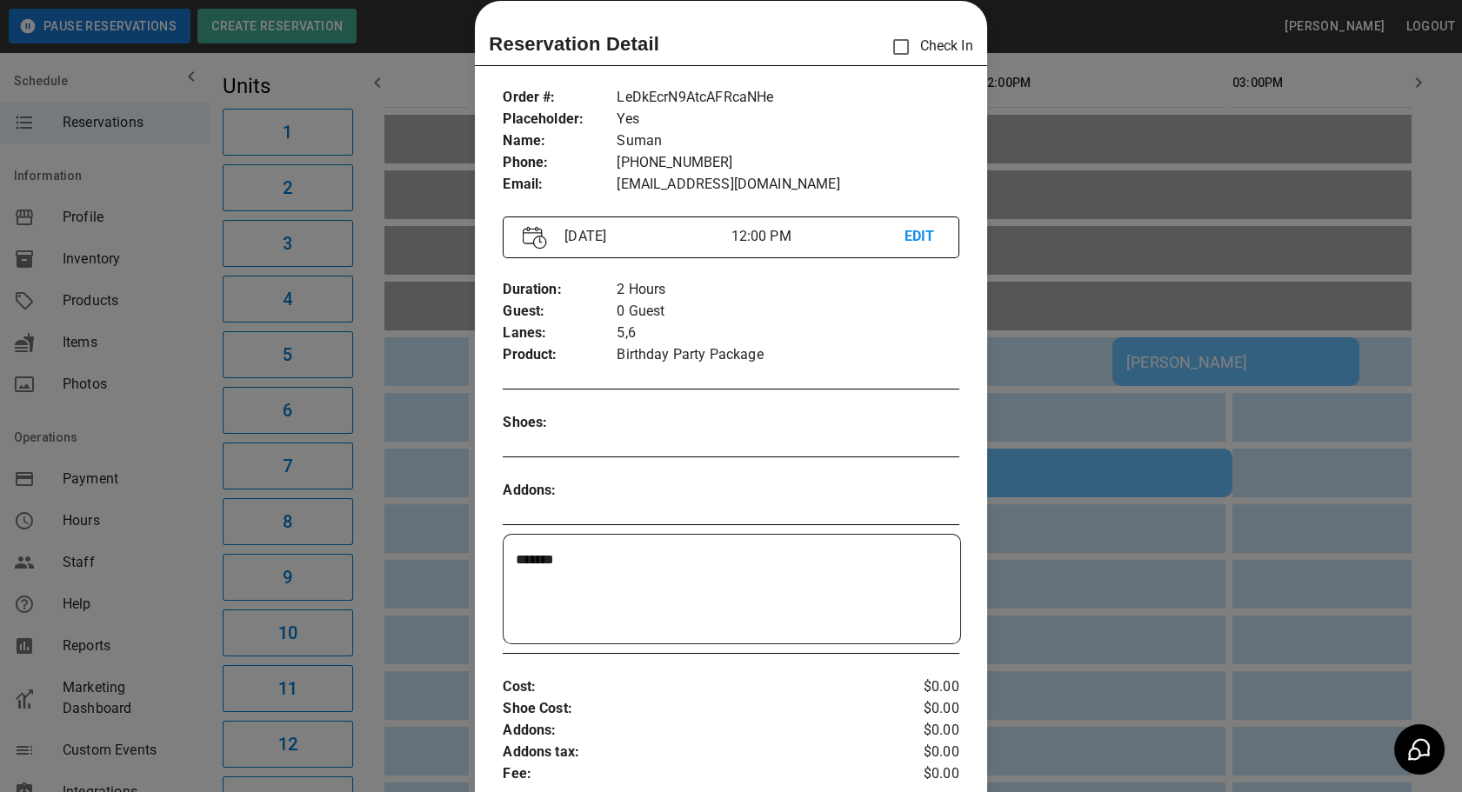
click at [454, 497] on div at bounding box center [731, 396] width 1462 height 792
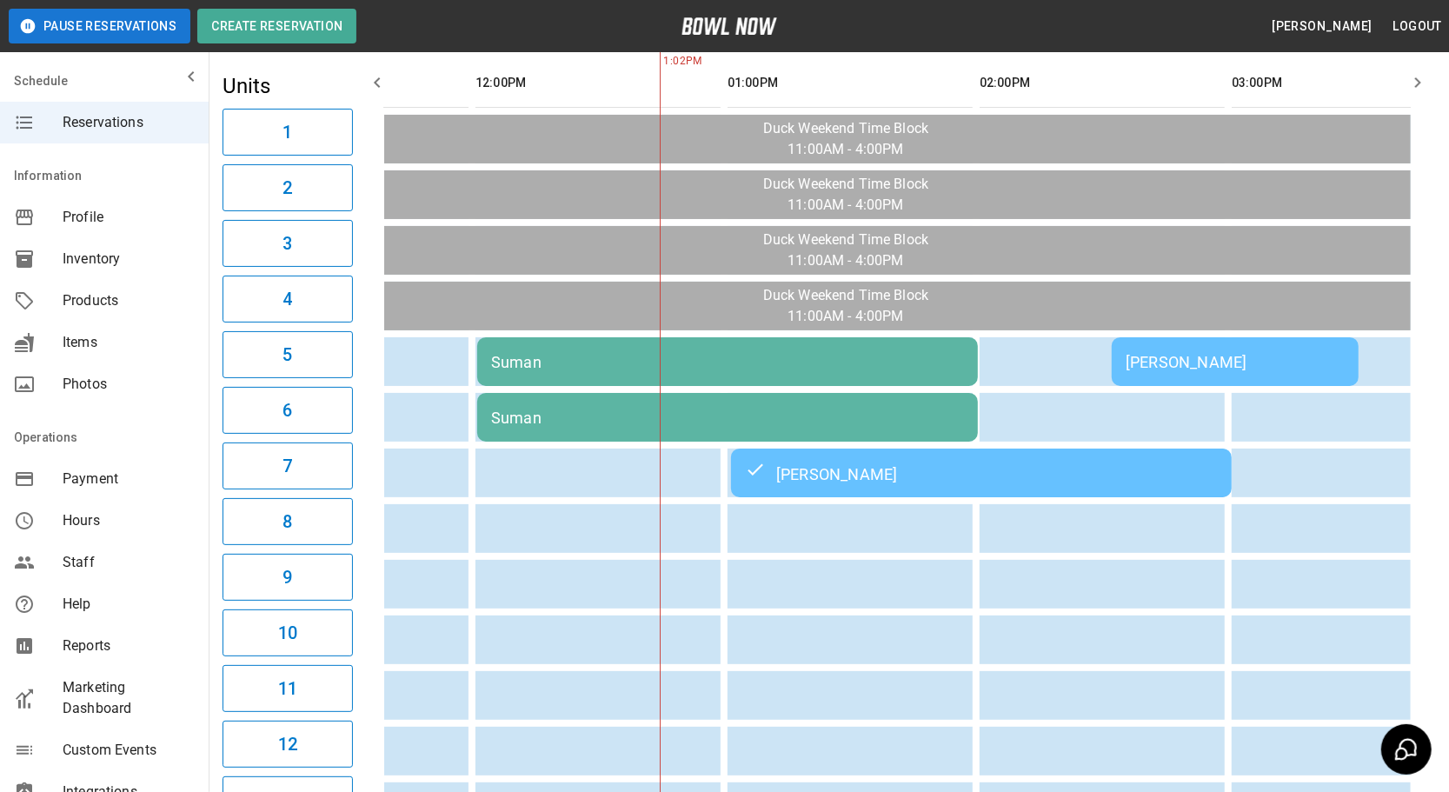
click at [574, 418] on div "Suman" at bounding box center [727, 418] width 473 height 18
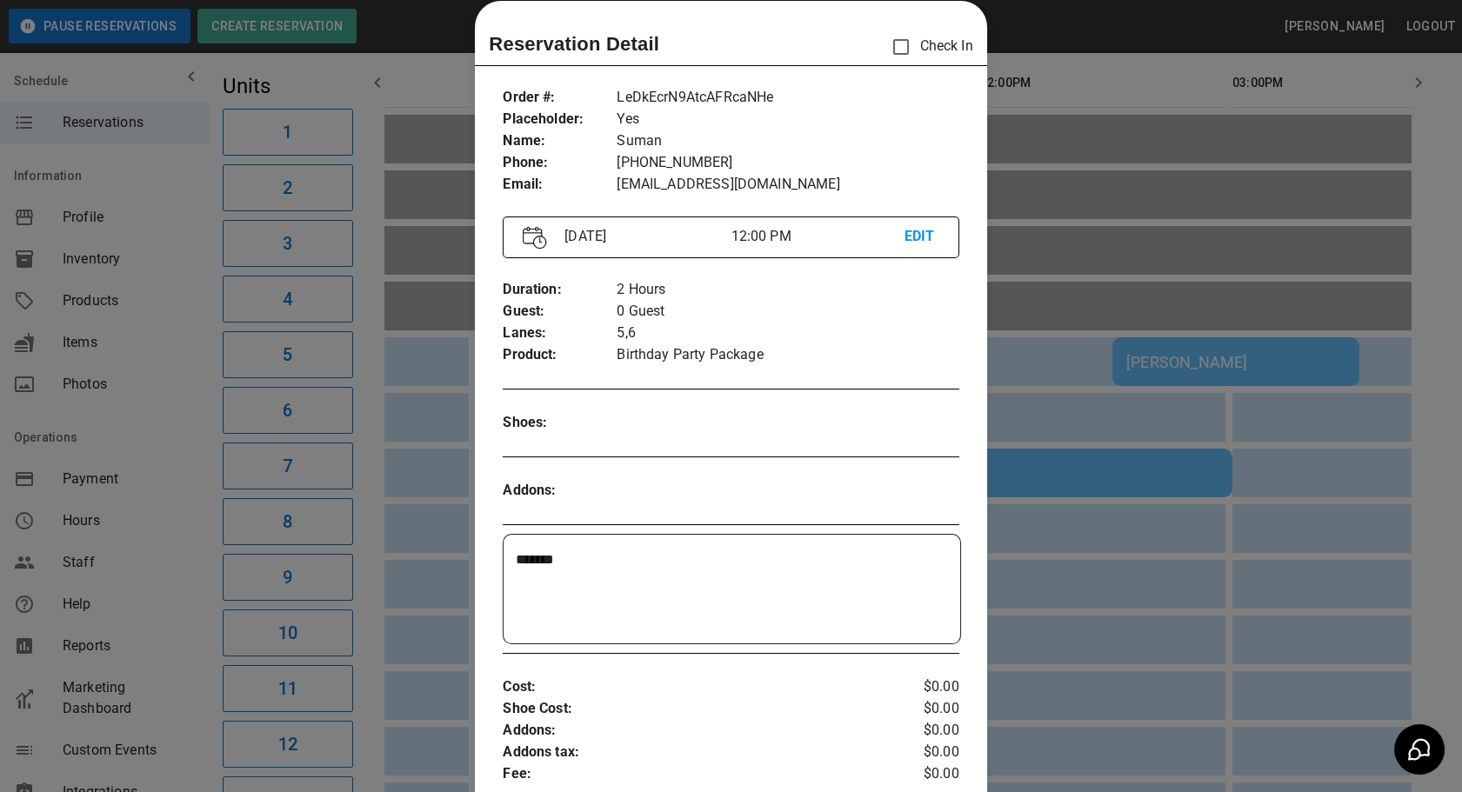
click at [410, 543] on div at bounding box center [731, 396] width 1462 height 792
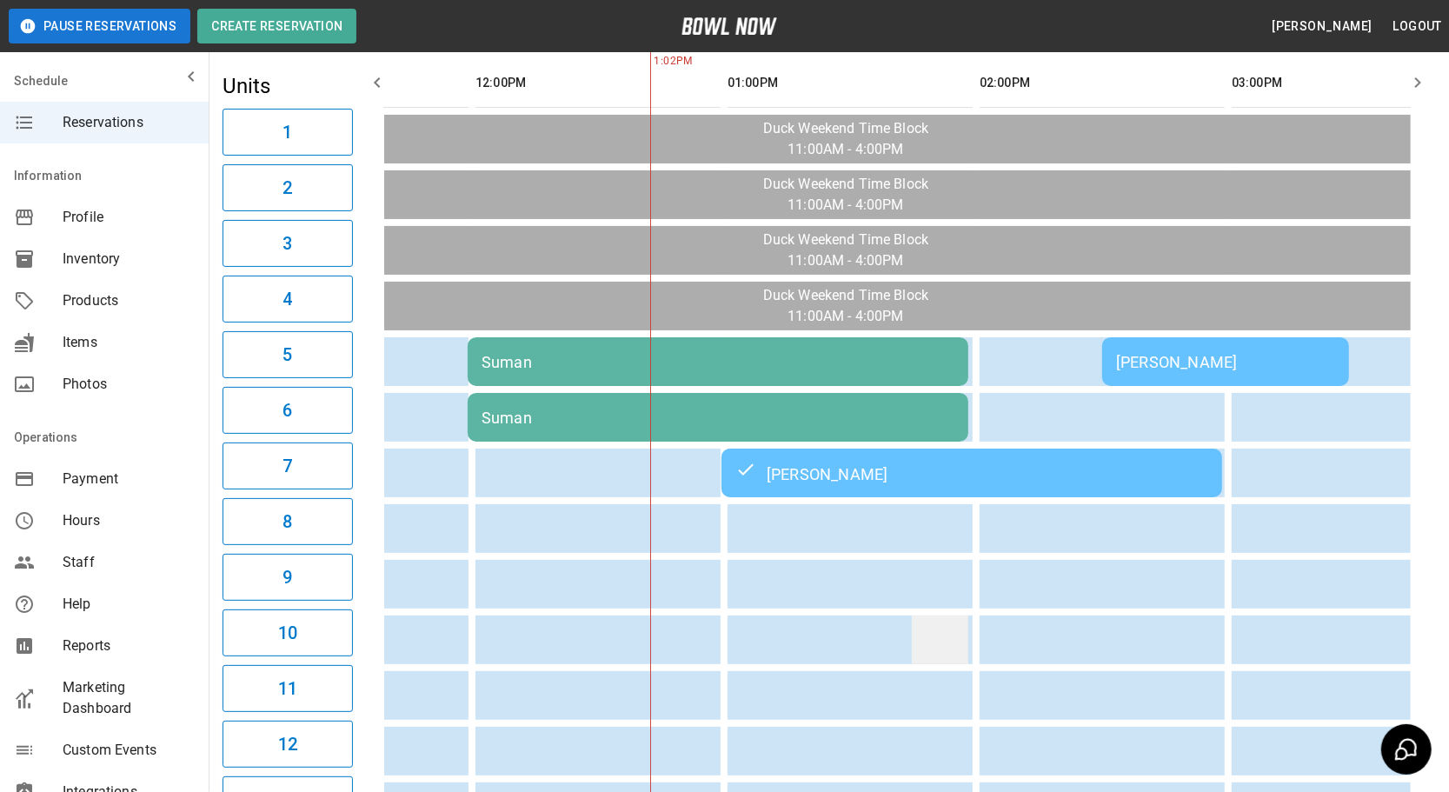
scroll to position [0, 235]
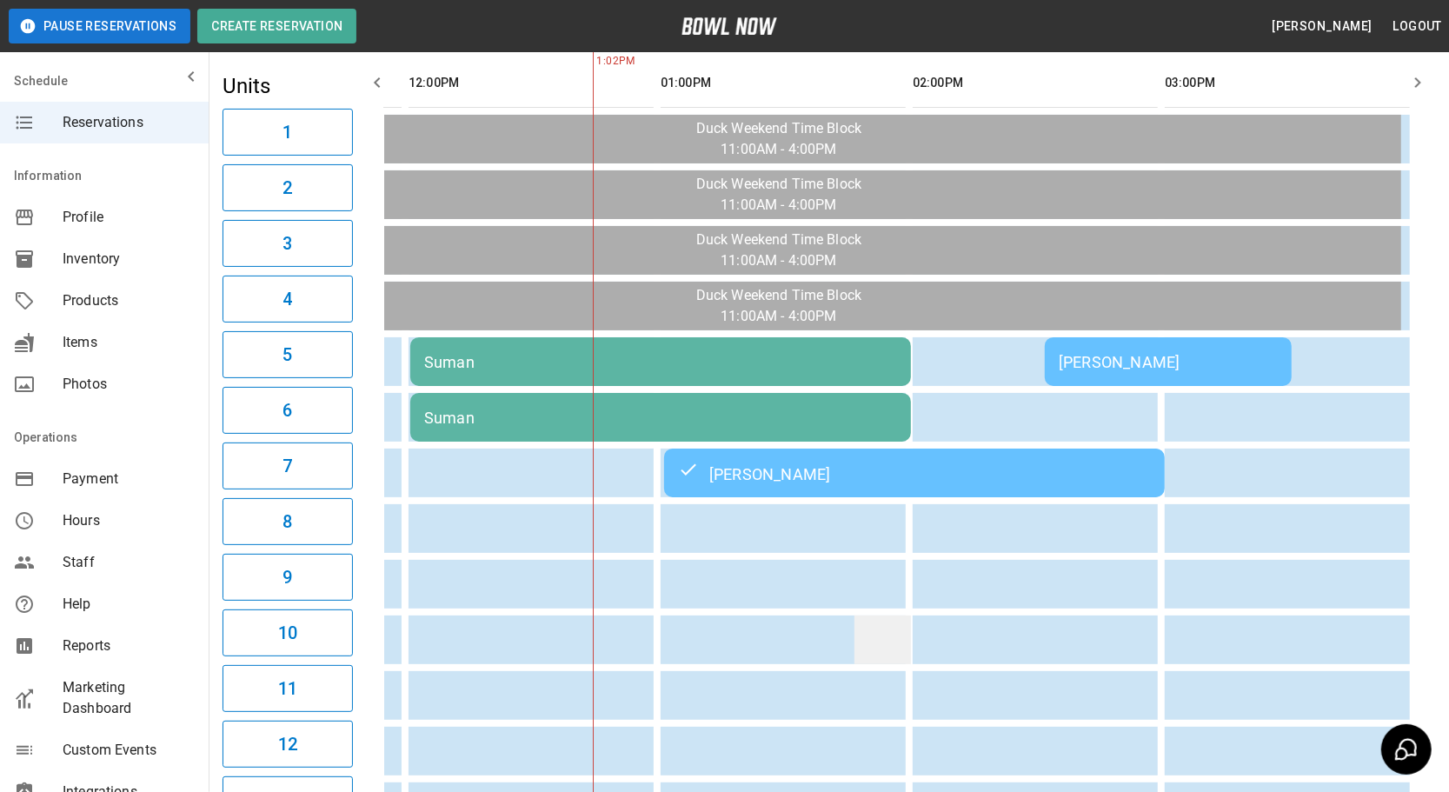
drag, startPoint x: 788, startPoint y: 626, endPoint x: 843, endPoint y: 632, distance: 55.1
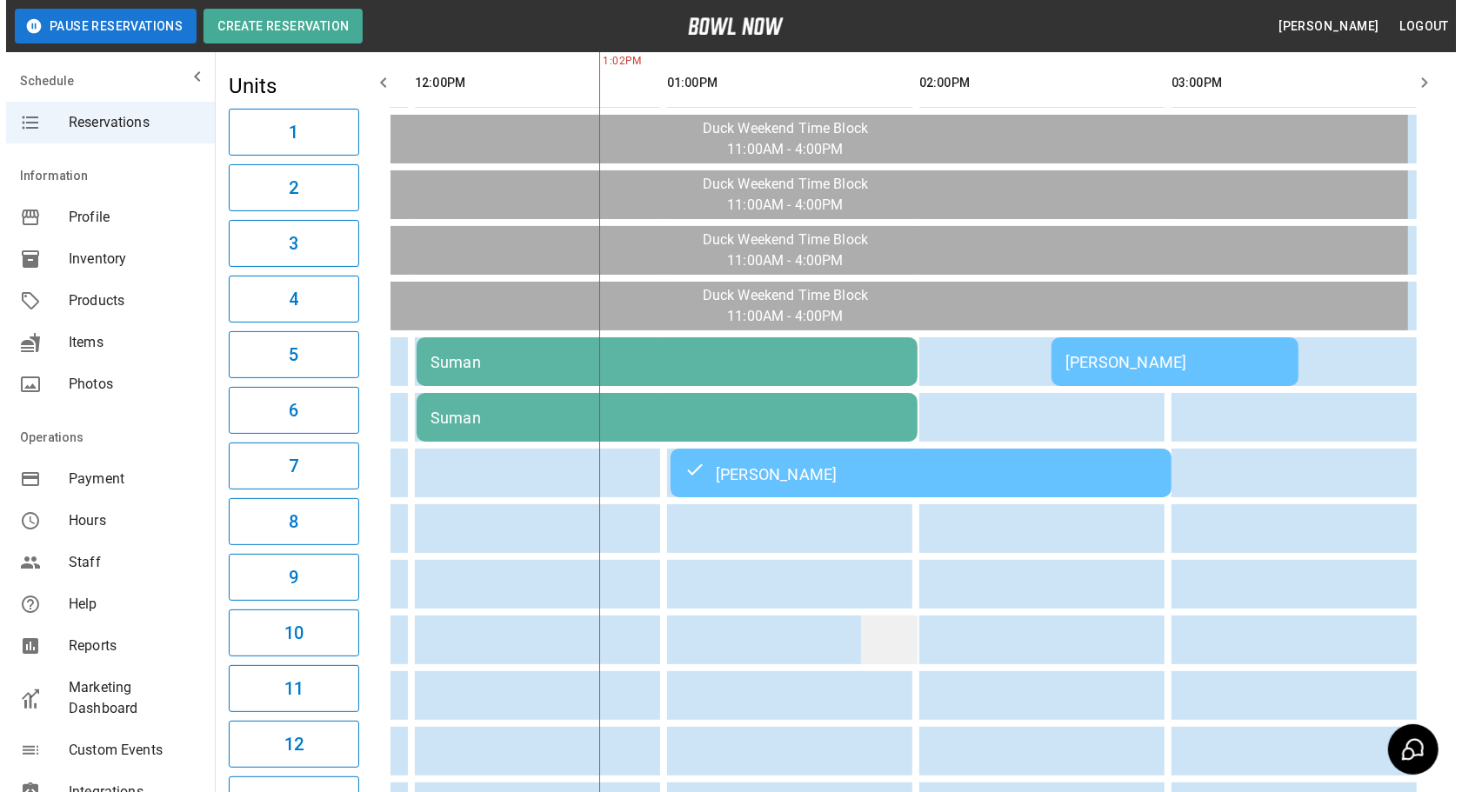
scroll to position [0, 292]
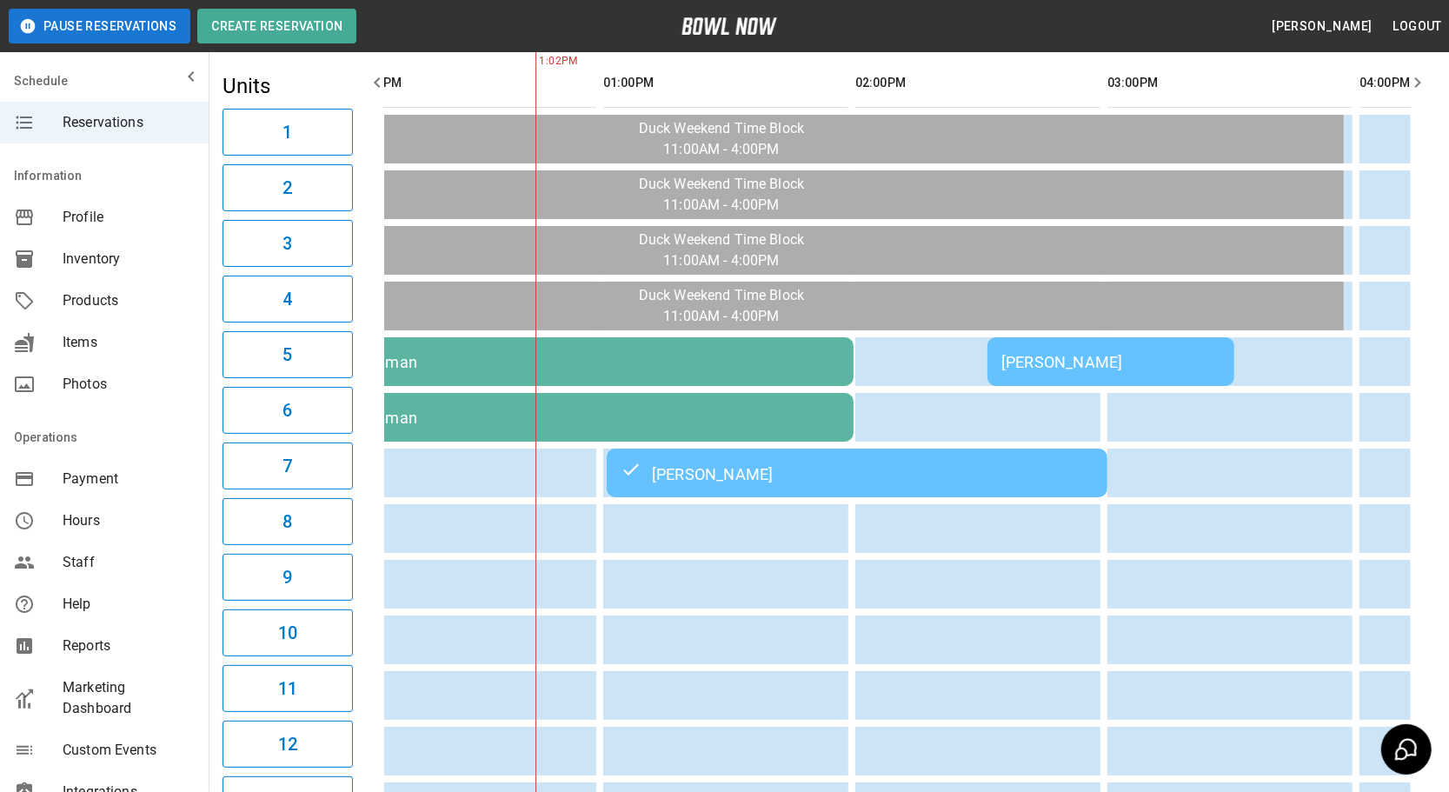
click at [559, 398] on td "Suman" at bounding box center [603, 417] width 501 height 49
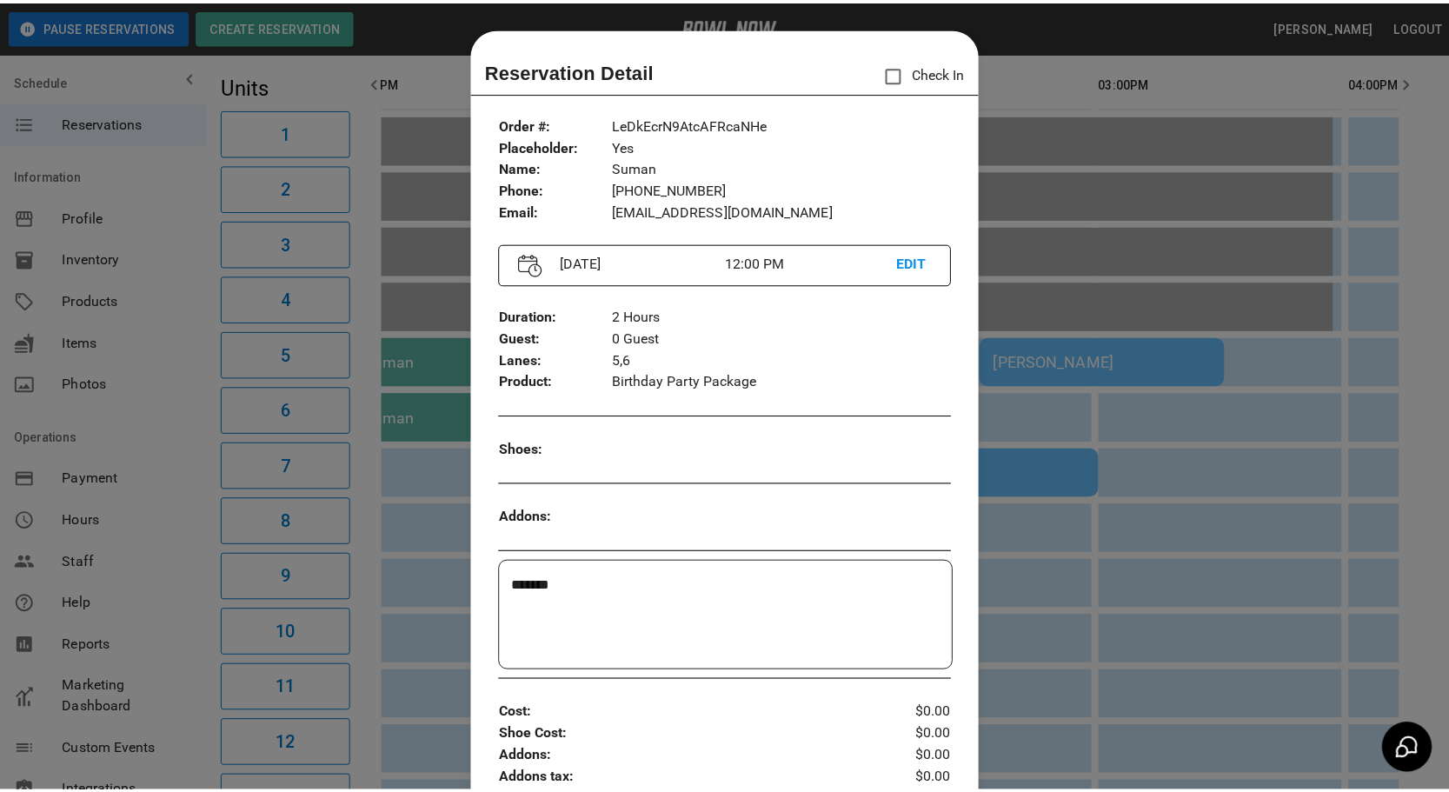
scroll to position [27, 0]
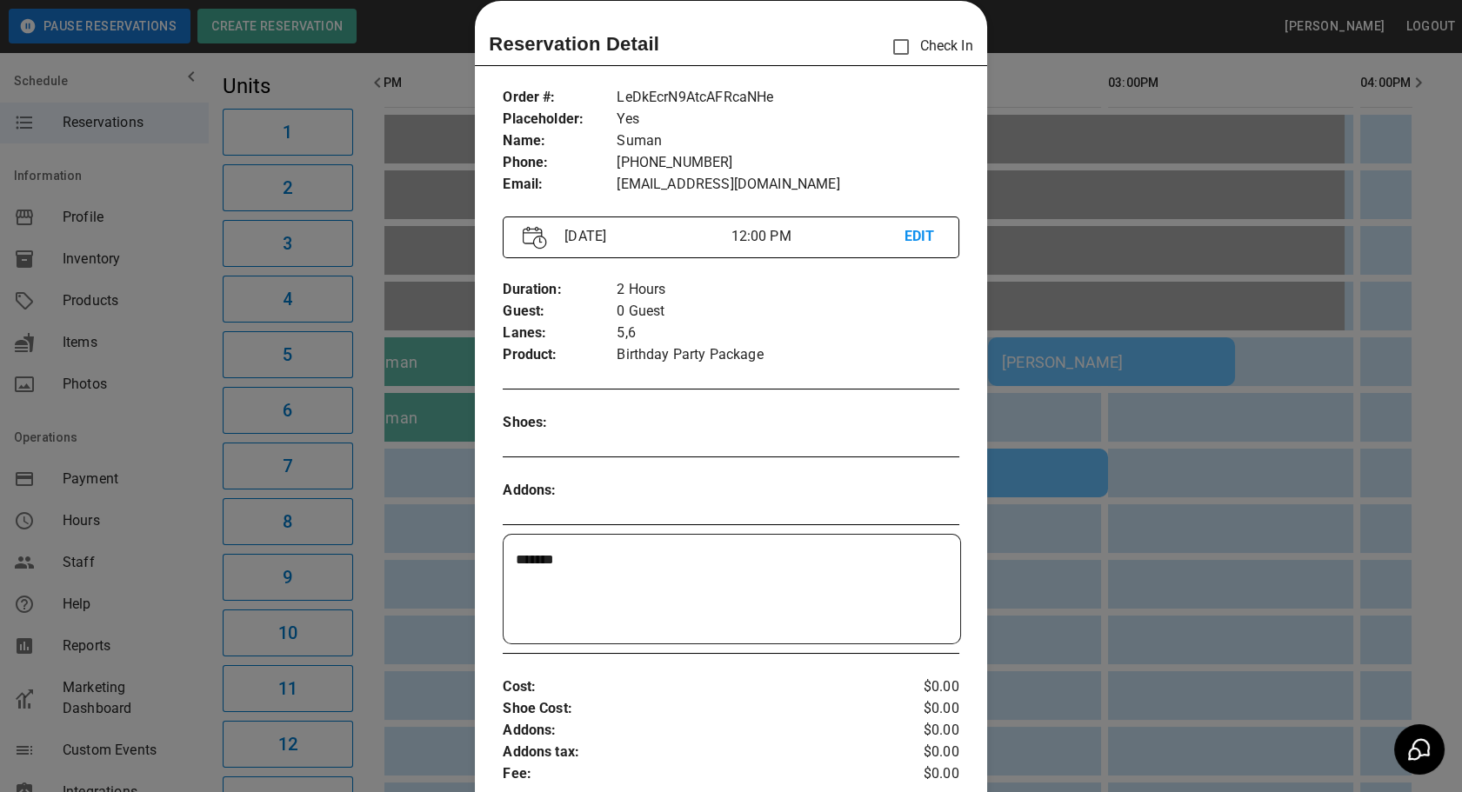
click at [428, 551] on div at bounding box center [731, 396] width 1462 height 792
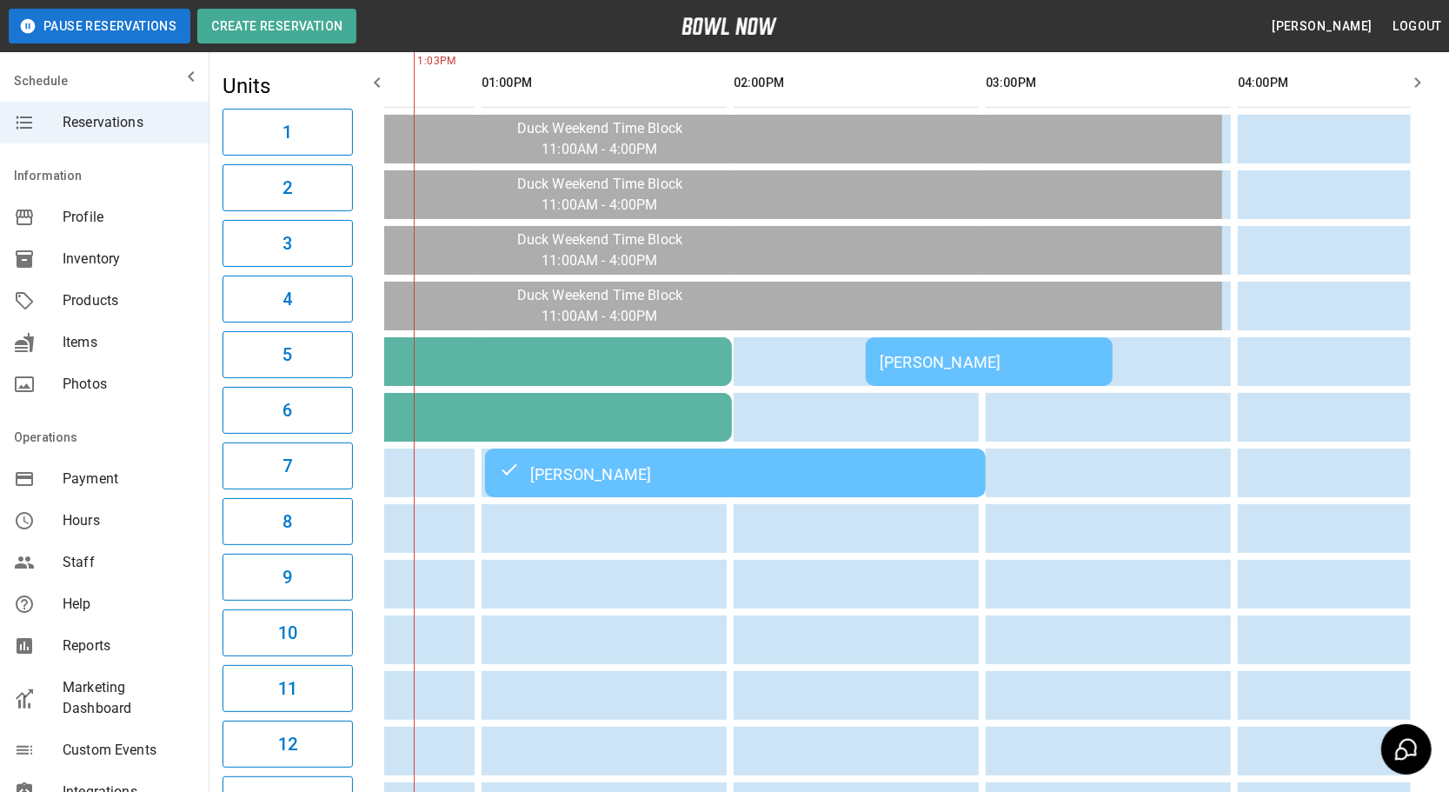
scroll to position [0, 1705]
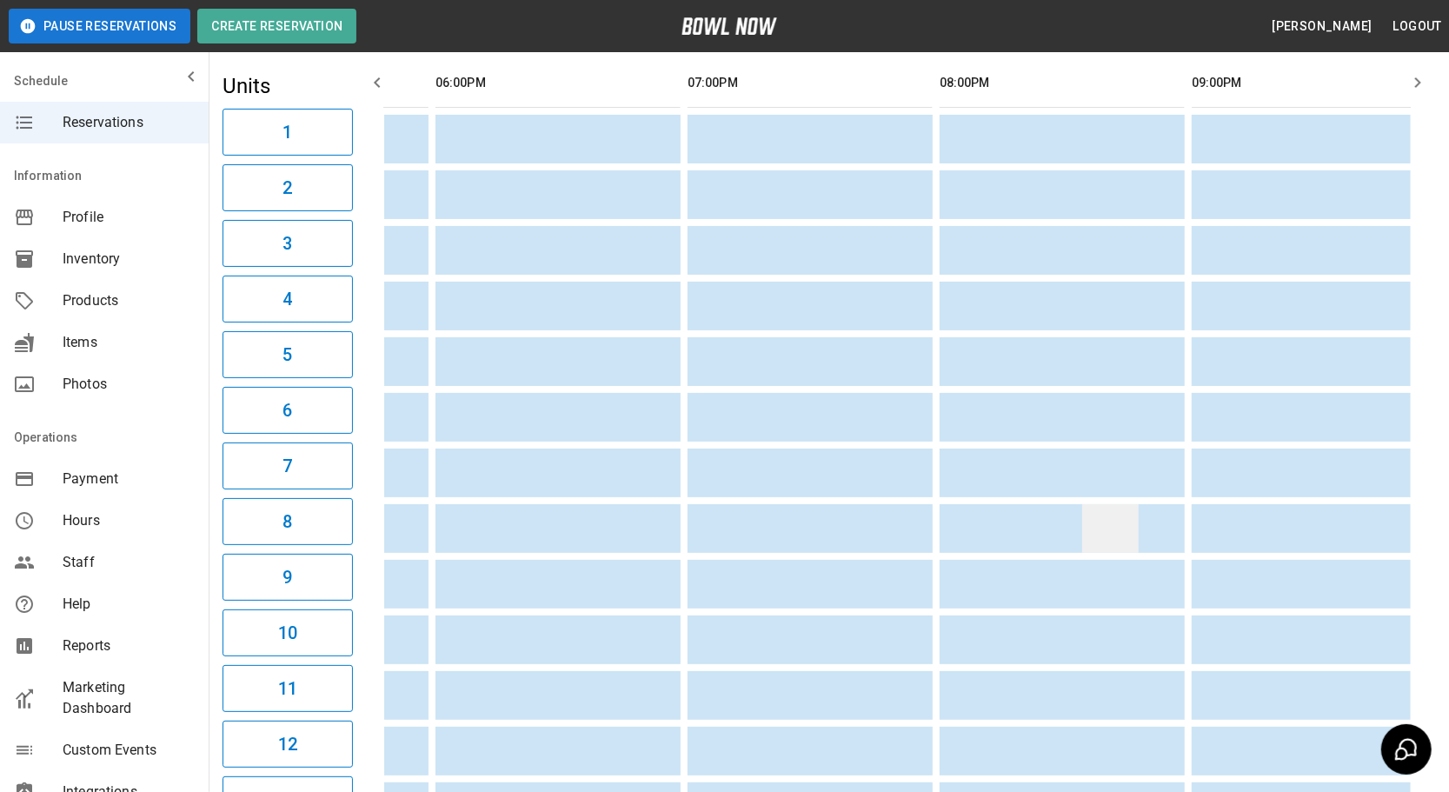
drag, startPoint x: 746, startPoint y: 543, endPoint x: 1076, endPoint y: 541, distance: 330.4
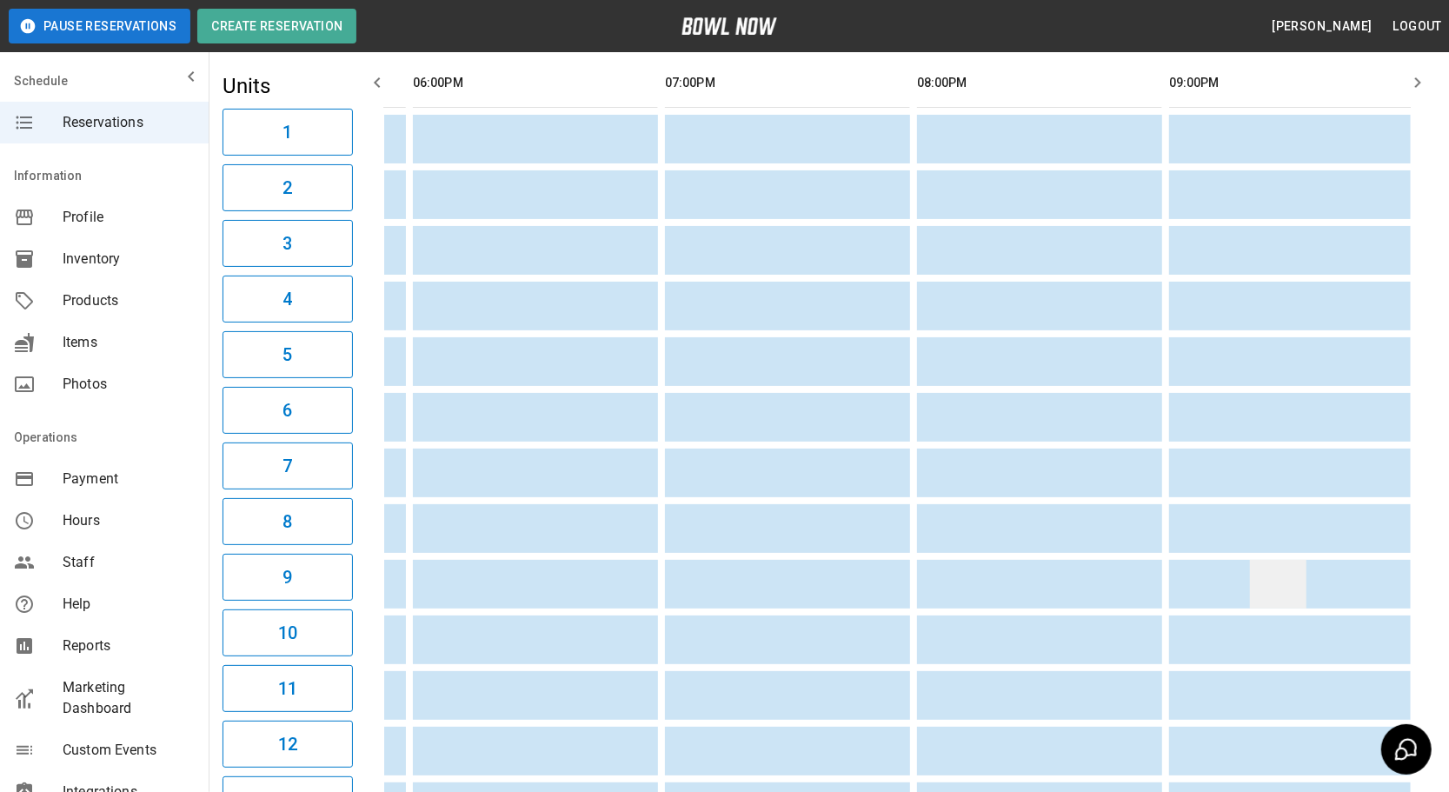
drag, startPoint x: 1262, startPoint y: 557, endPoint x: 1297, endPoint y: 548, distance: 36.1
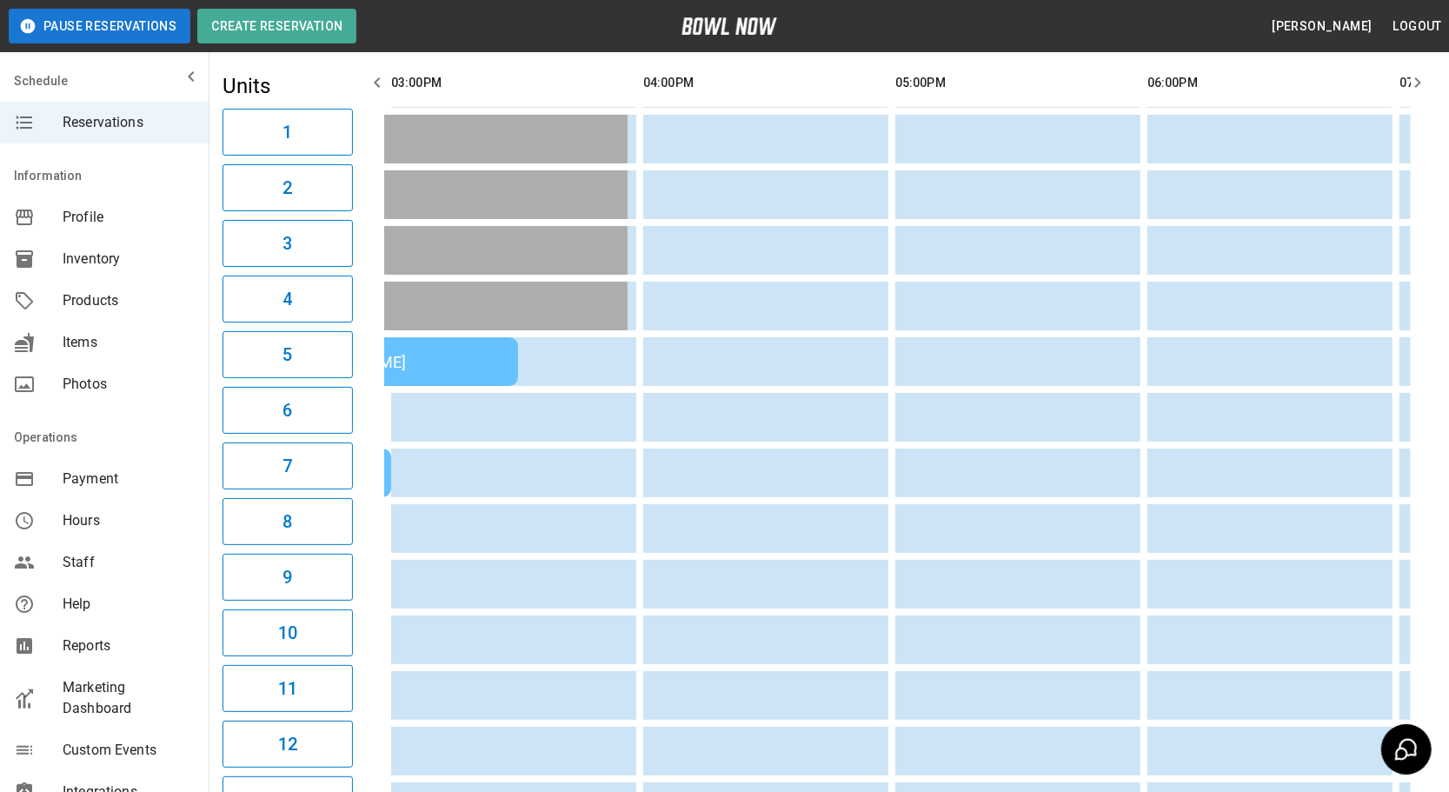
drag, startPoint x: 931, startPoint y: 509, endPoint x: 635, endPoint y: 500, distance: 296.6
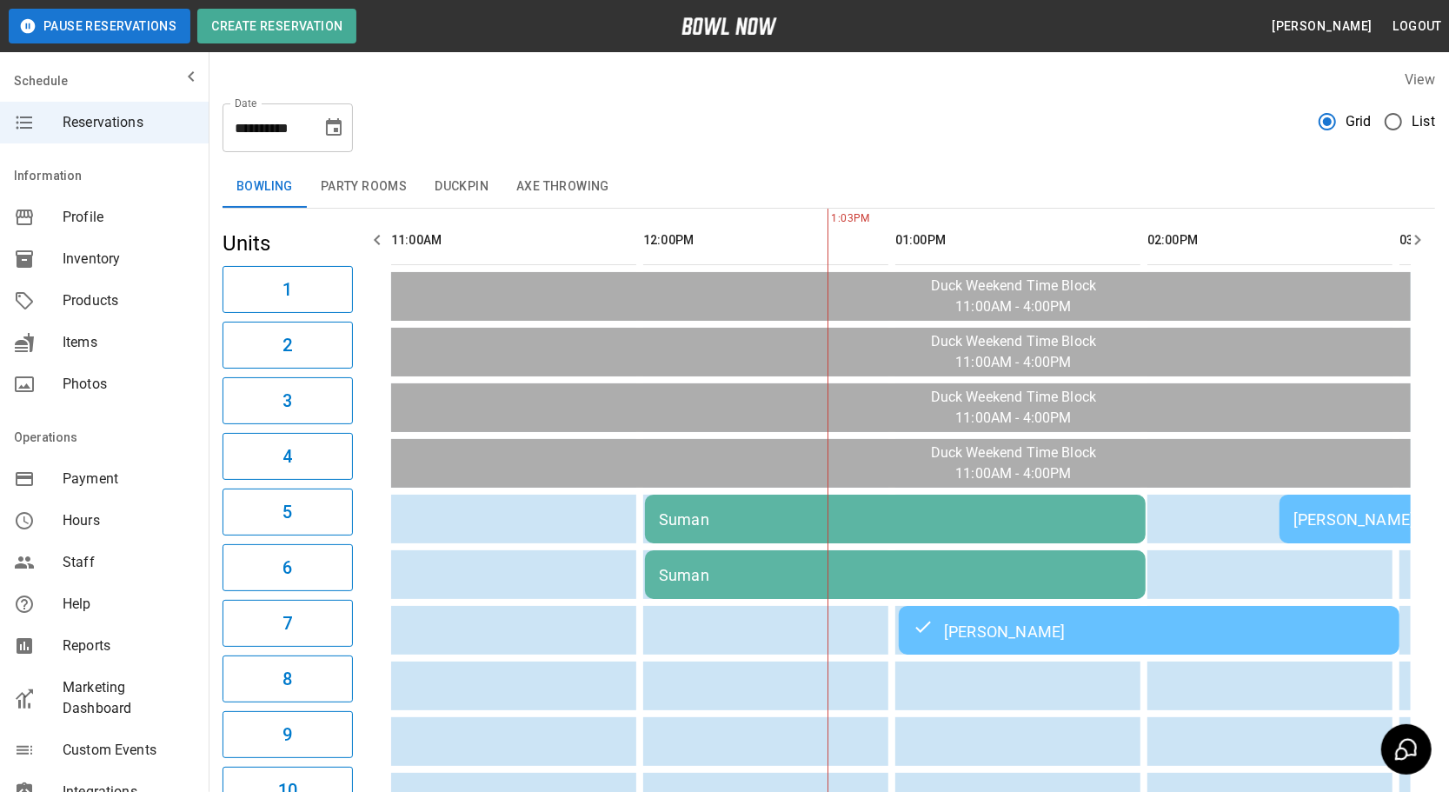
click at [331, 125] on icon "Choose date, selected date is Oct 5, 2025" at bounding box center [333, 127] width 21 height 21
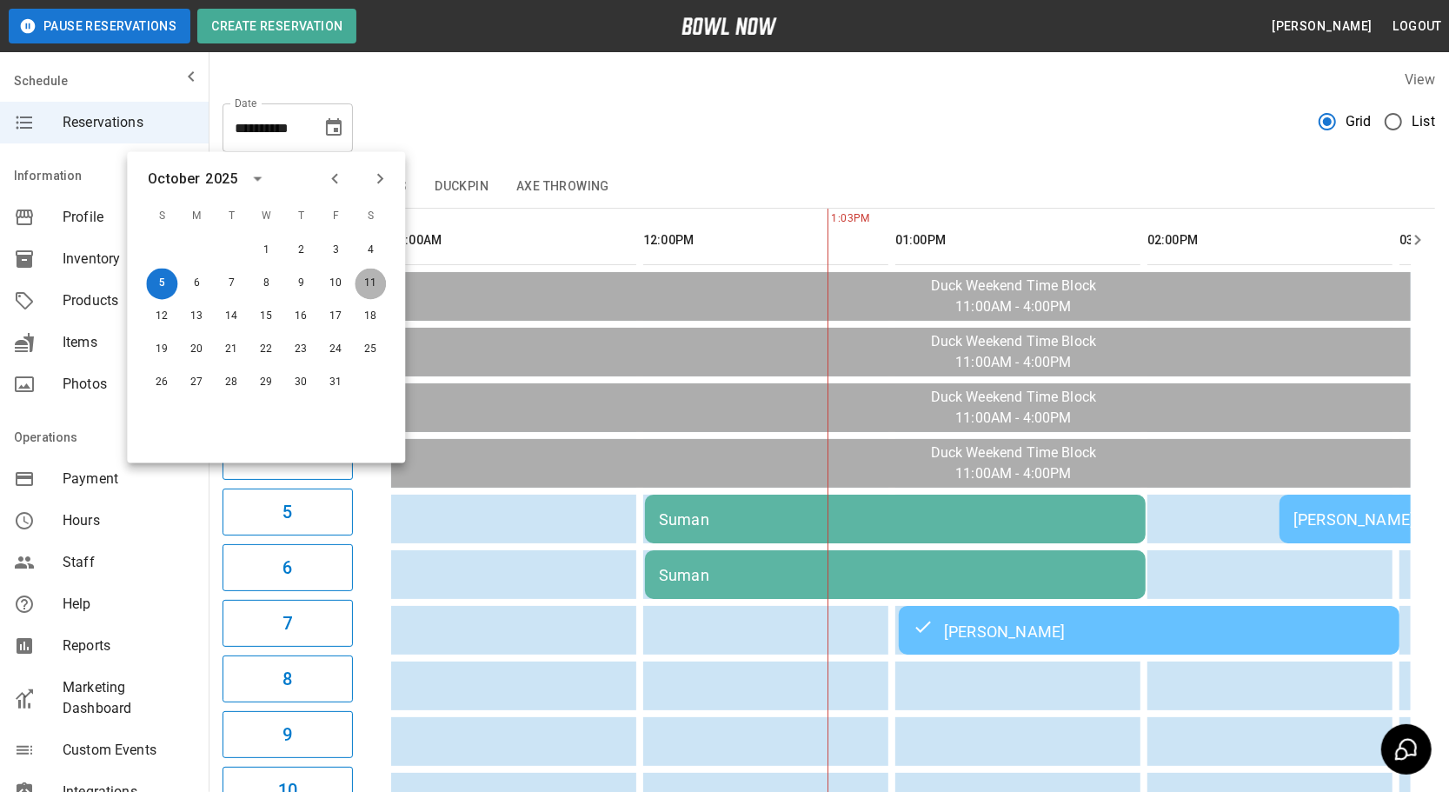
click at [358, 285] on button "11" at bounding box center [370, 284] width 31 height 31
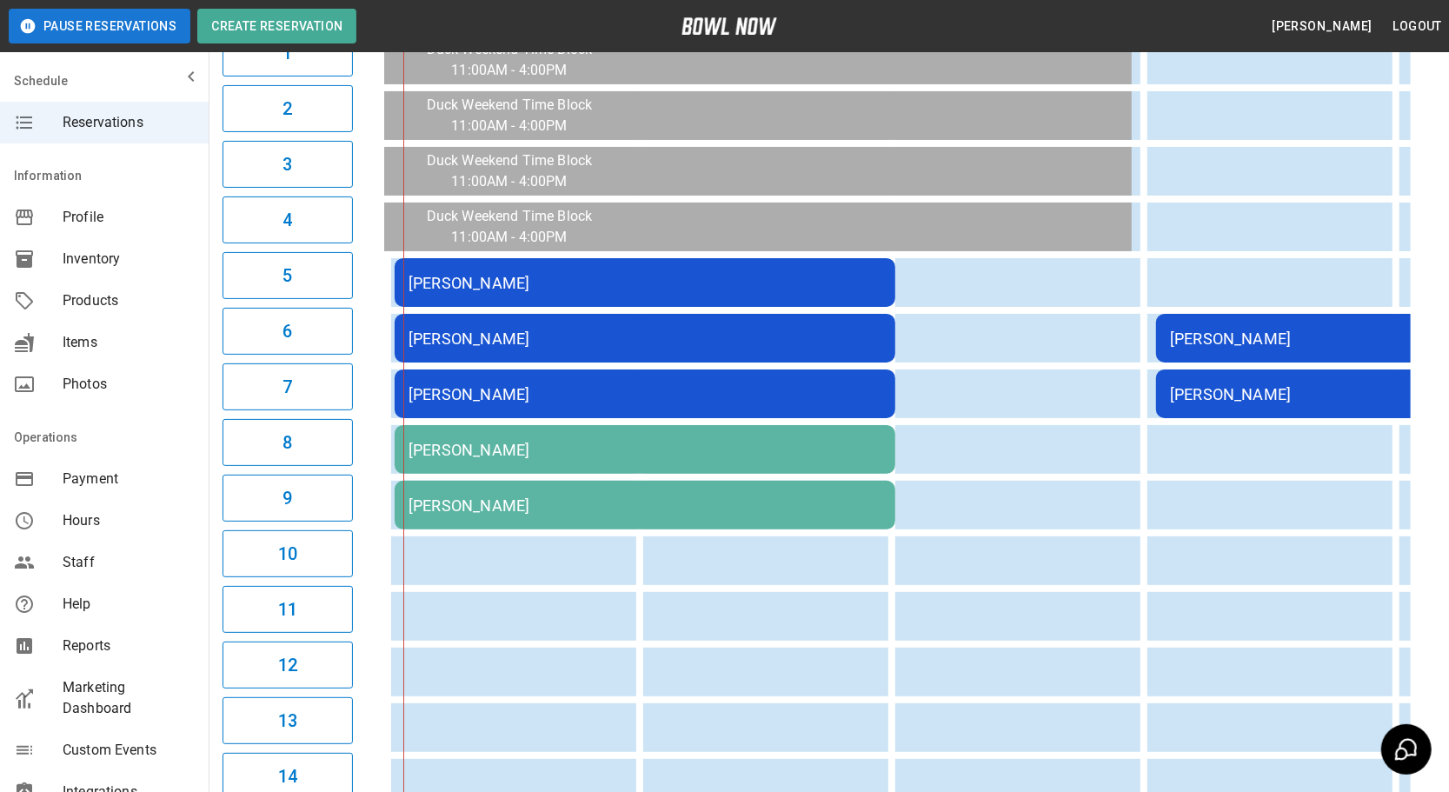
click at [667, 336] on div "Kyle Peck" at bounding box center [645, 339] width 473 height 18
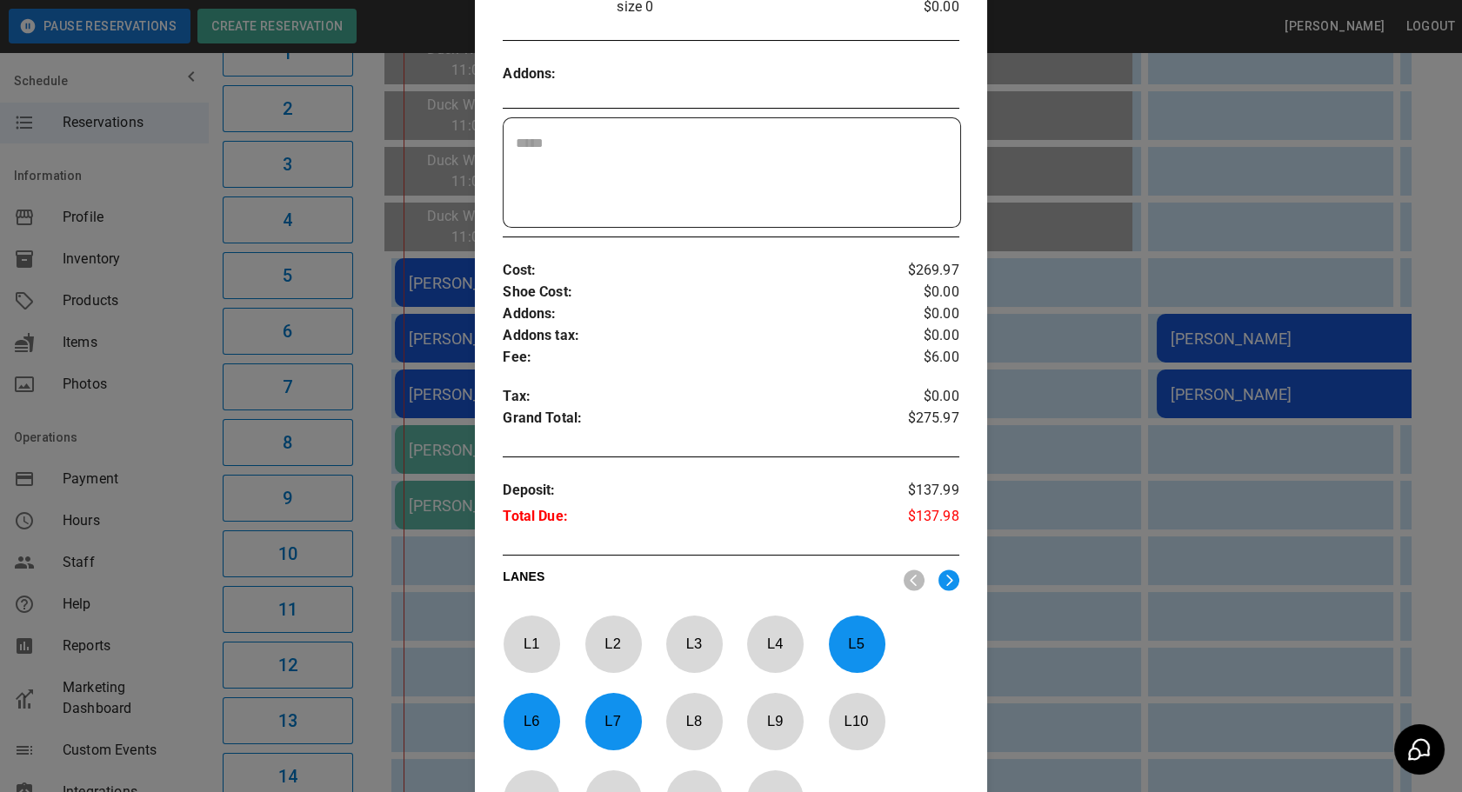
click at [1029, 428] on div at bounding box center [731, 396] width 1462 height 792
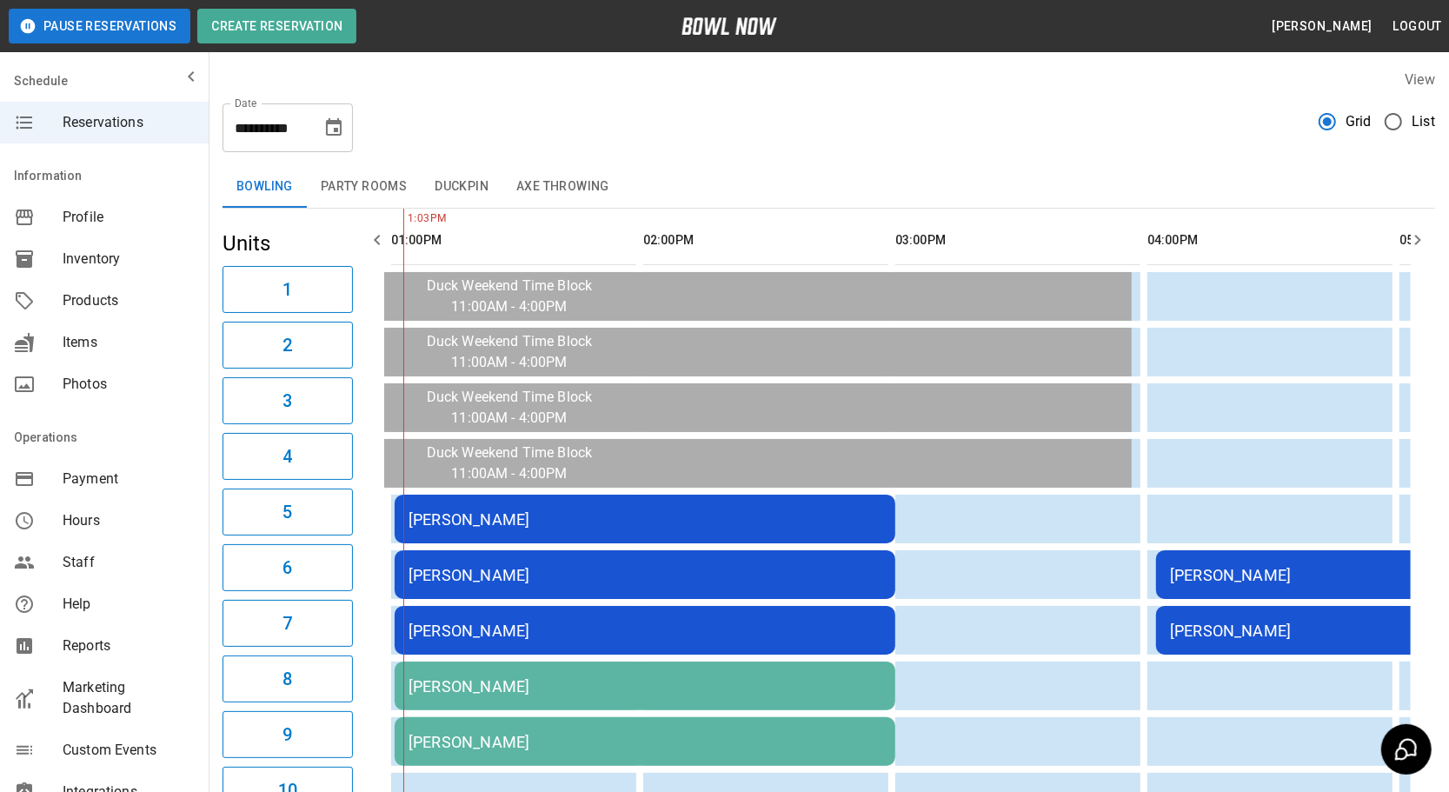
click at [339, 127] on icon "Choose date, selected date is Oct 11, 2025" at bounding box center [333, 127] width 21 height 21
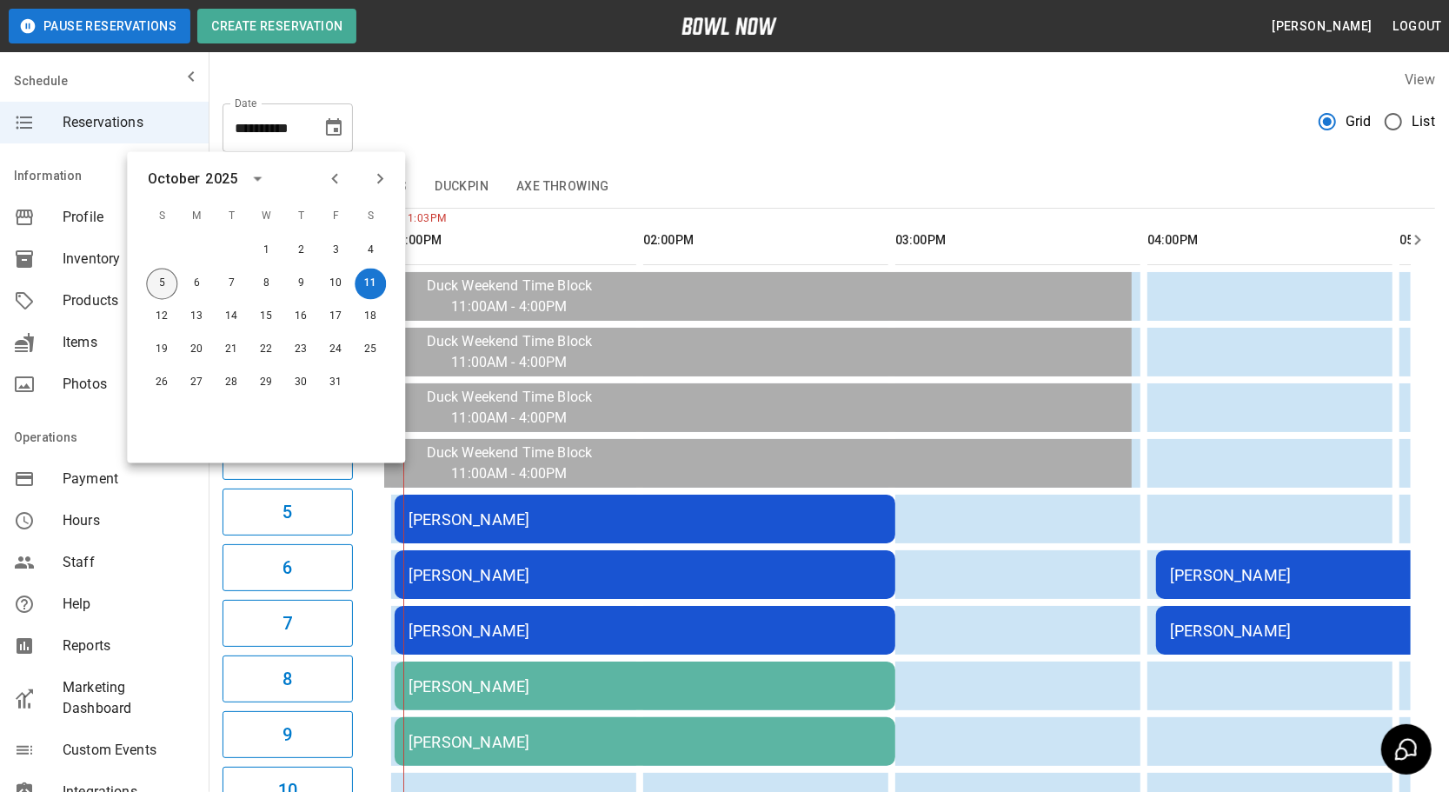
click at [160, 287] on button "5" at bounding box center [161, 284] width 31 height 31
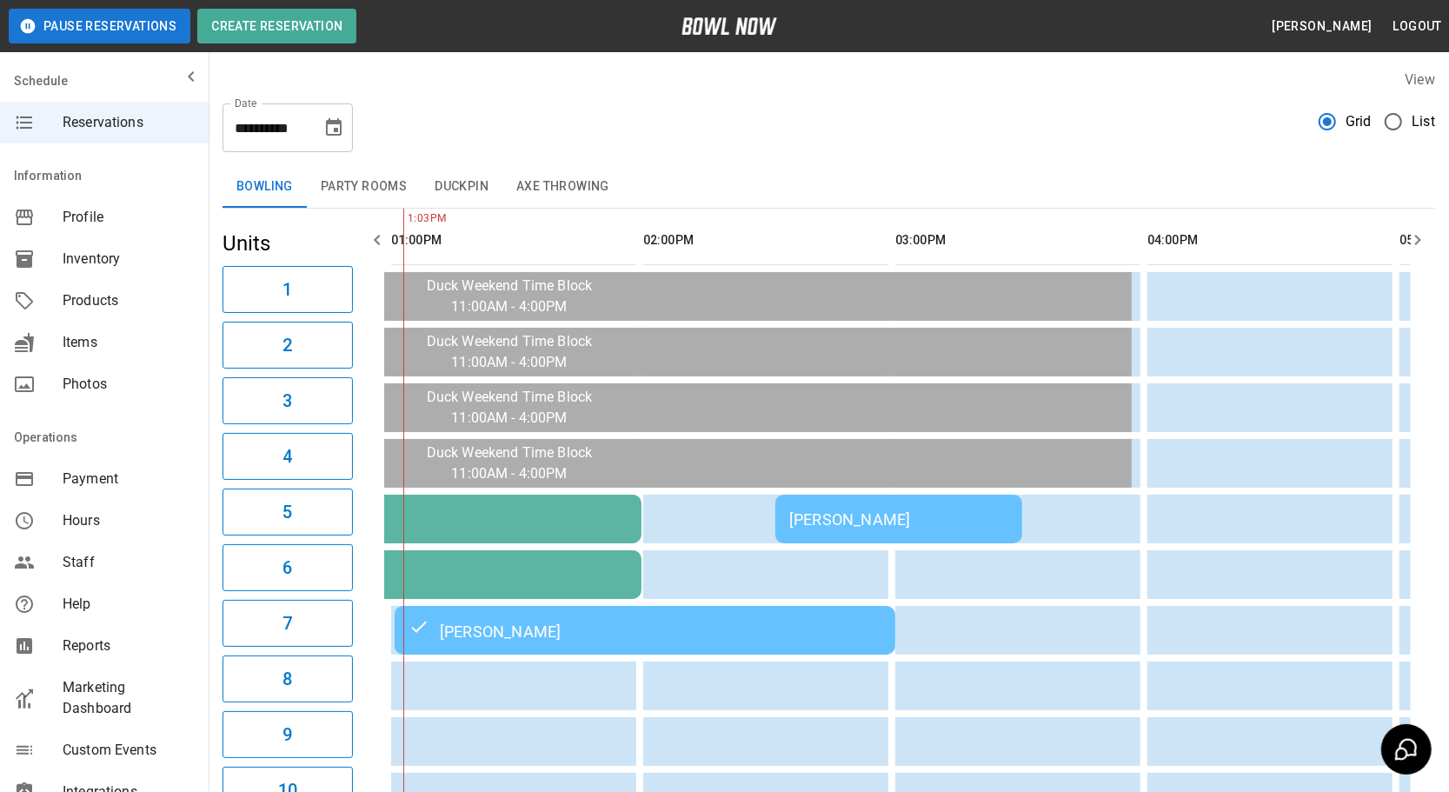
drag, startPoint x: 336, startPoint y: 122, endPoint x: 336, endPoint y: 139, distance: 17.4
click at [337, 120] on icon "Choose date, selected date is Oct 5, 2025" at bounding box center [334, 126] width 16 height 17
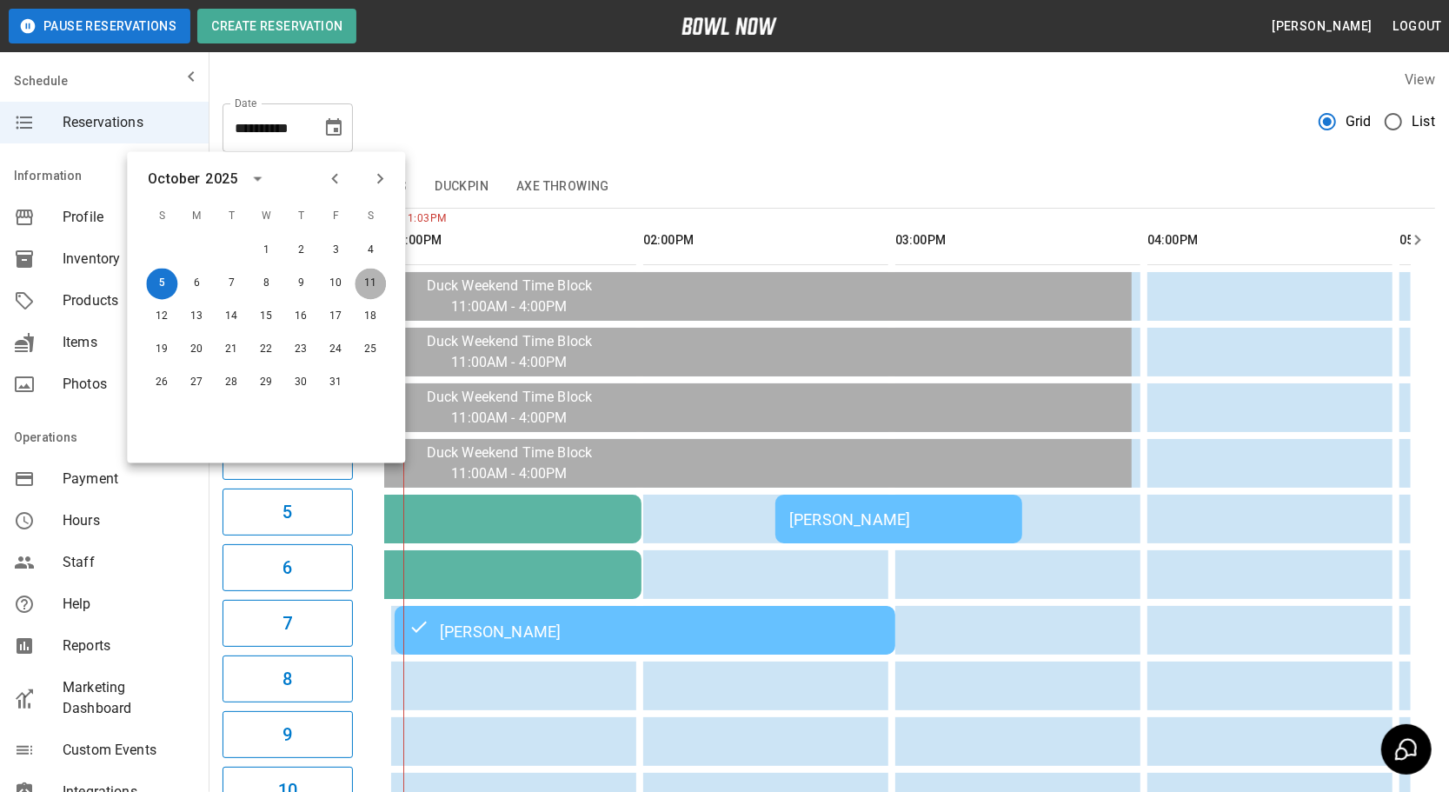
click at [361, 284] on button "11" at bounding box center [370, 284] width 31 height 31
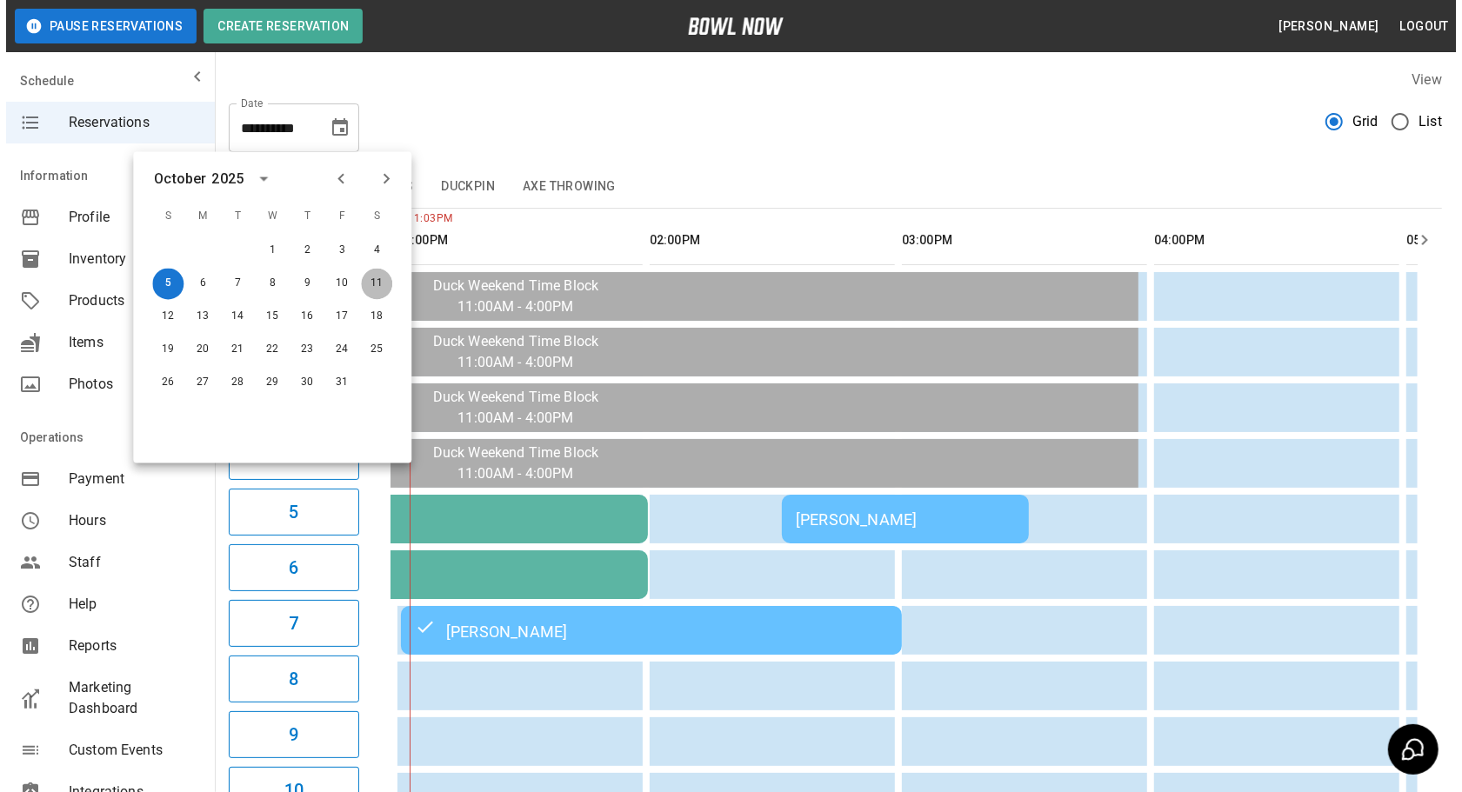
scroll to position [157, 0]
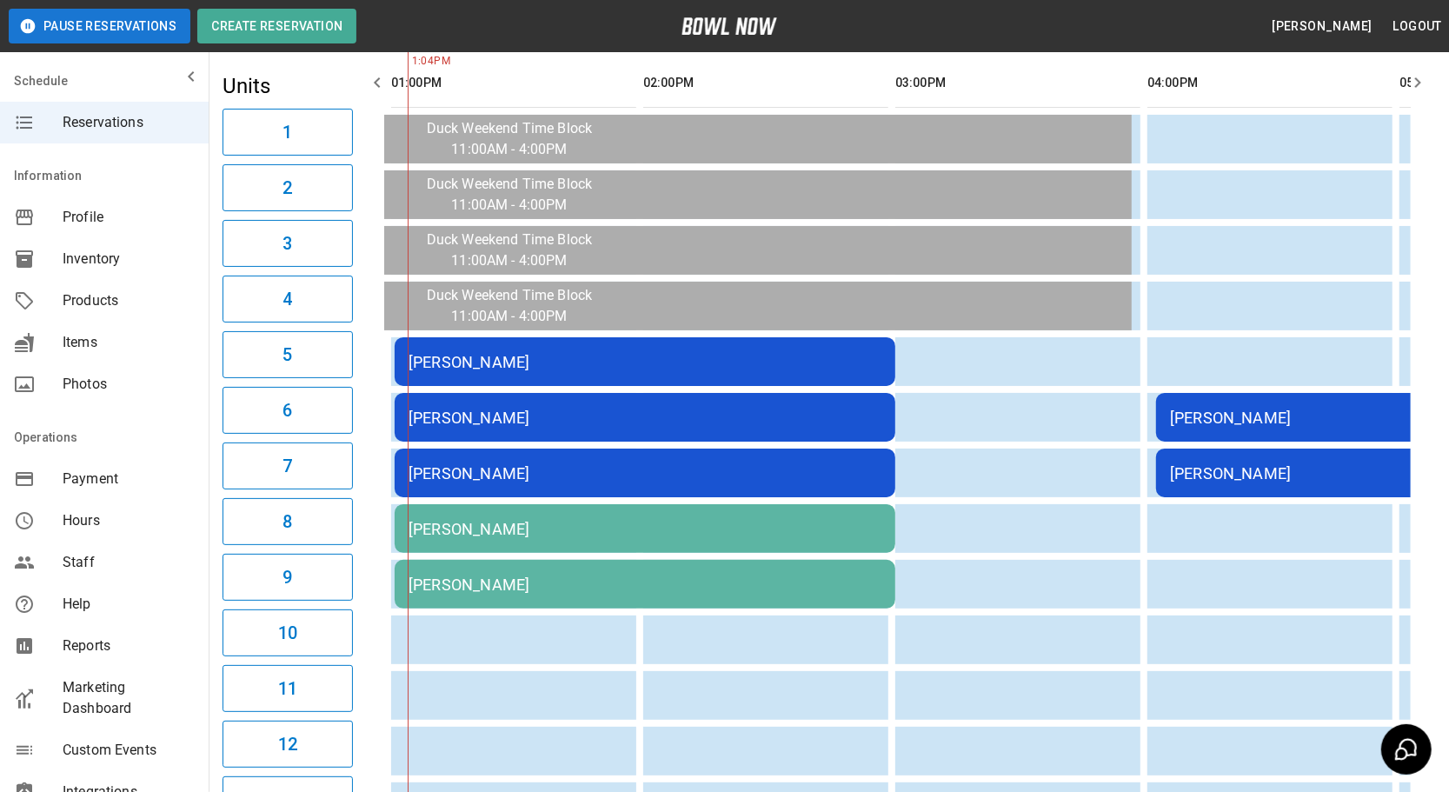
click at [641, 449] on td "Kyle Peck" at bounding box center [645, 473] width 501 height 49
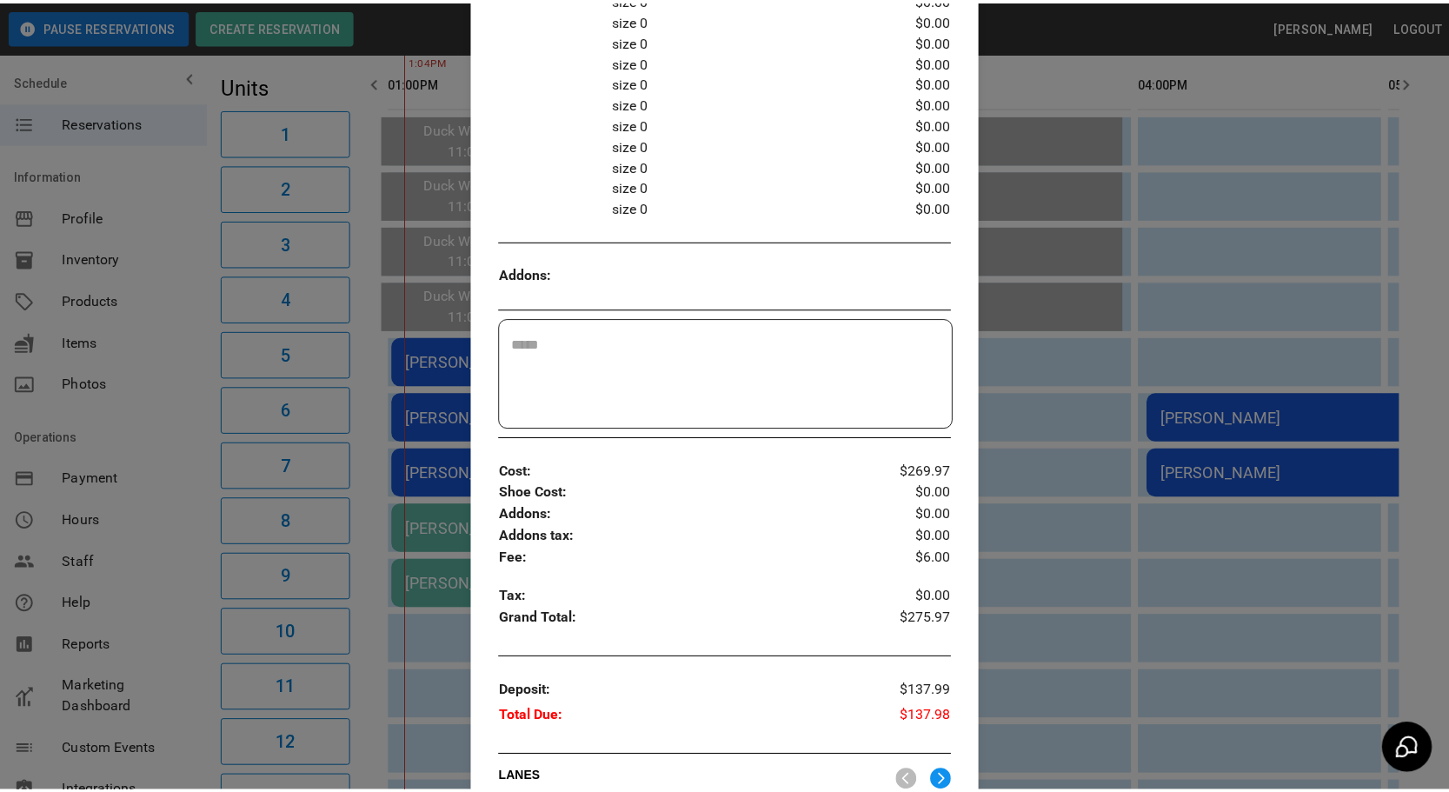
scroll to position [817, 0]
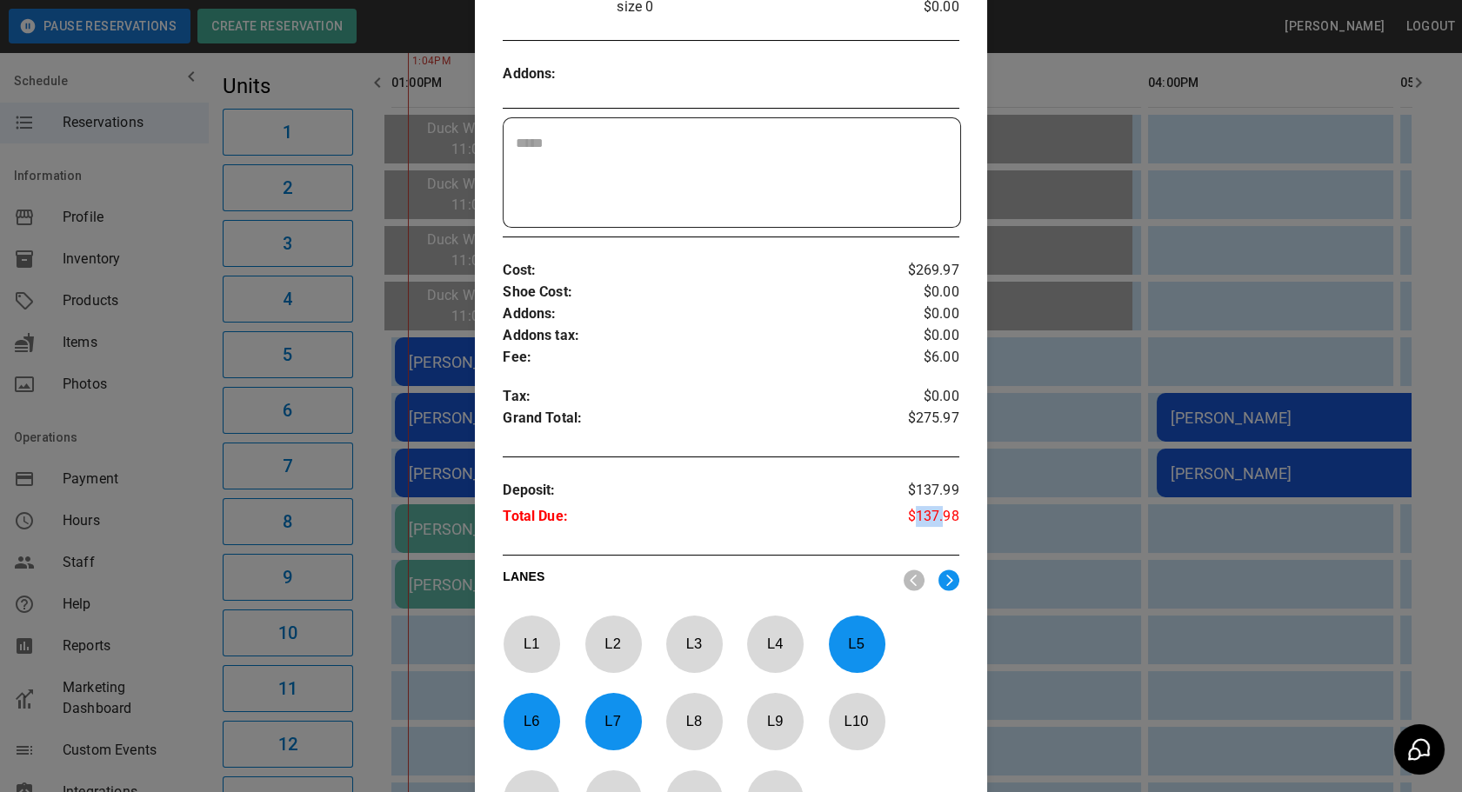
drag, startPoint x: 909, startPoint y: 486, endPoint x: 935, endPoint y: 498, distance: 28.8
click at [935, 506] on p "$137.98" at bounding box center [920, 519] width 76 height 26
drag, startPoint x: 935, startPoint y: 498, endPoint x: 927, endPoint y: 511, distance: 15.2
click at [927, 511] on div "Deposit : Total Due : $137.99 $137.98" at bounding box center [731, 506] width 456 height 80
click at [1096, 470] on div at bounding box center [731, 396] width 1462 height 792
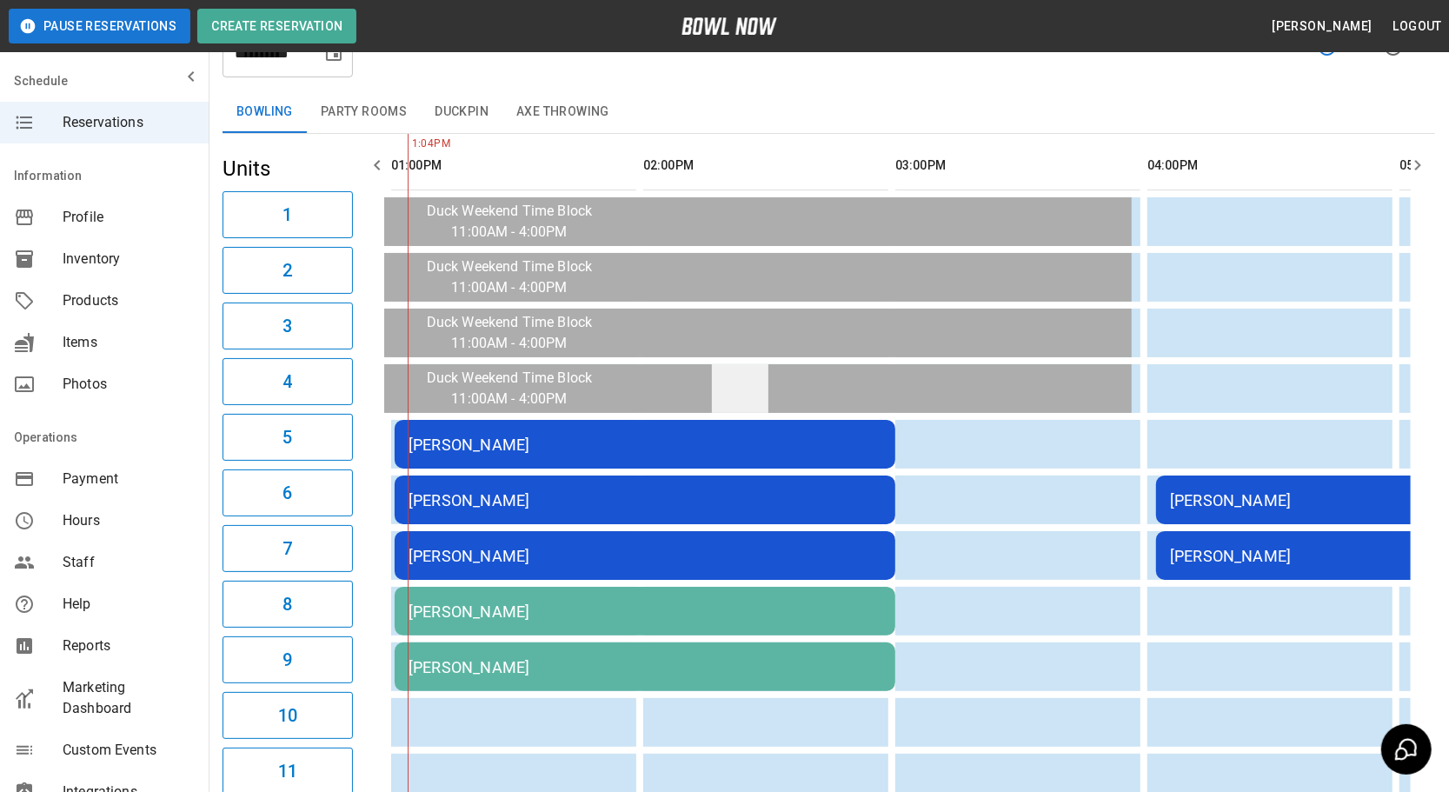
scroll to position [0, 0]
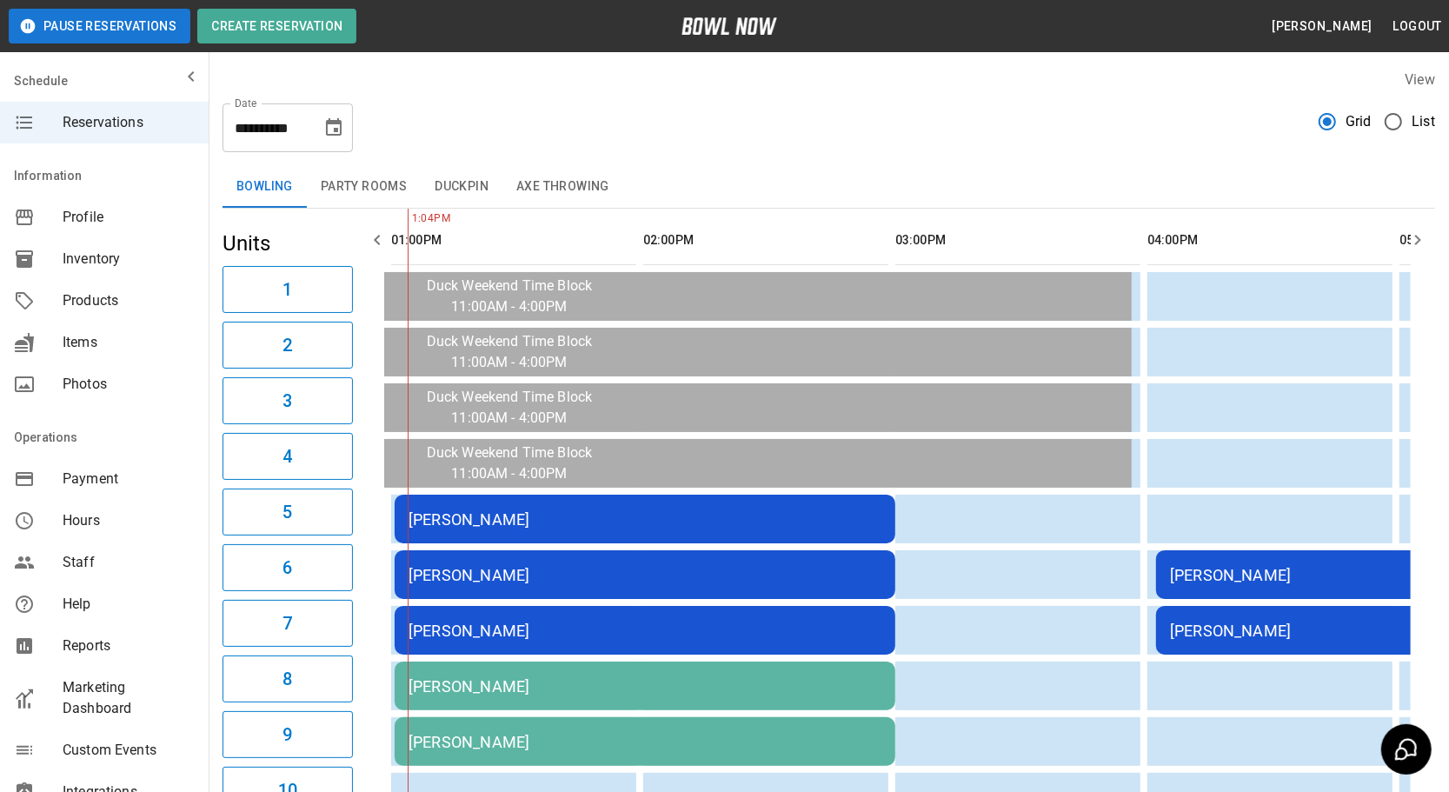
click at [330, 128] on icon "Choose date, selected date is Oct 11, 2025" at bounding box center [333, 127] width 21 height 21
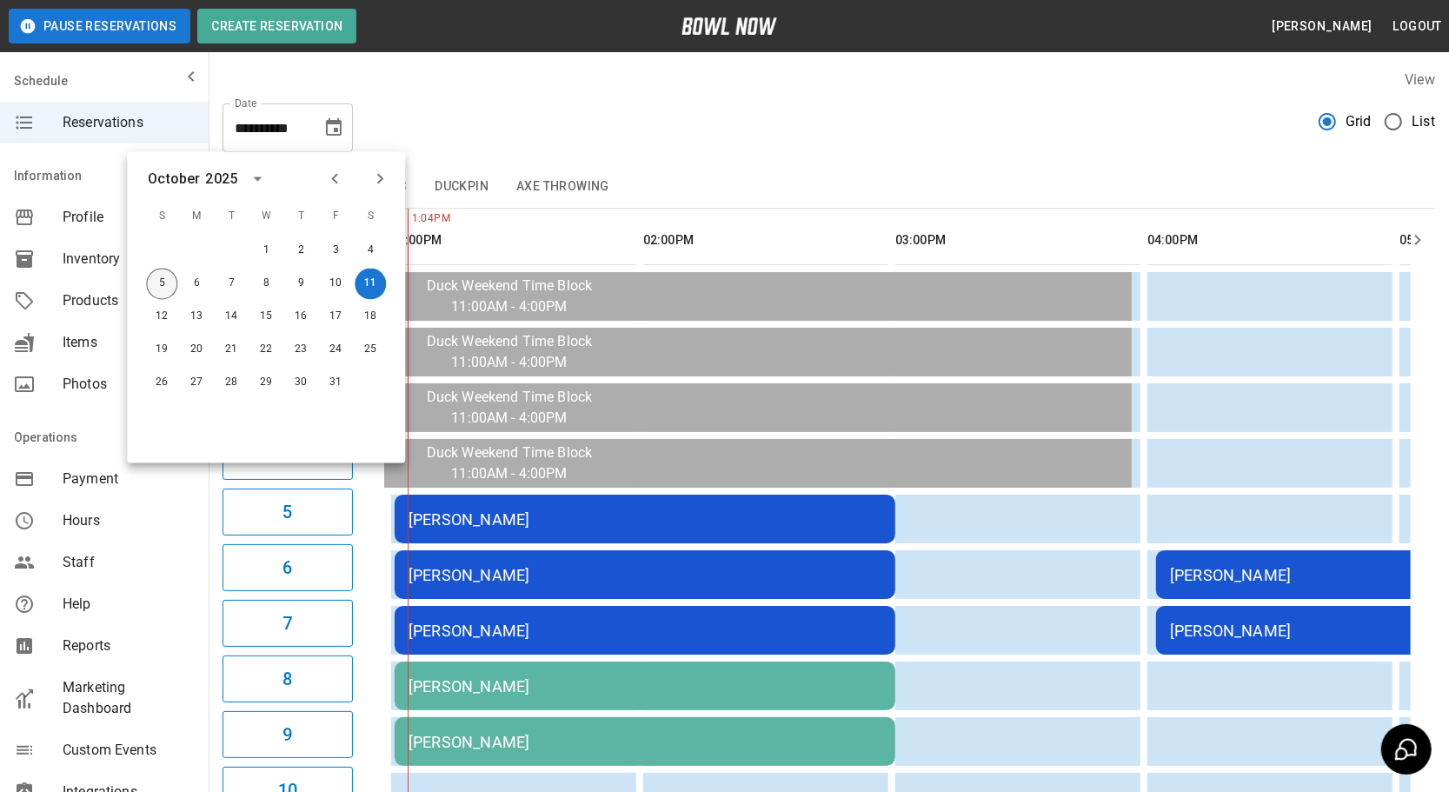
click at [169, 285] on button "5" at bounding box center [161, 284] width 31 height 31
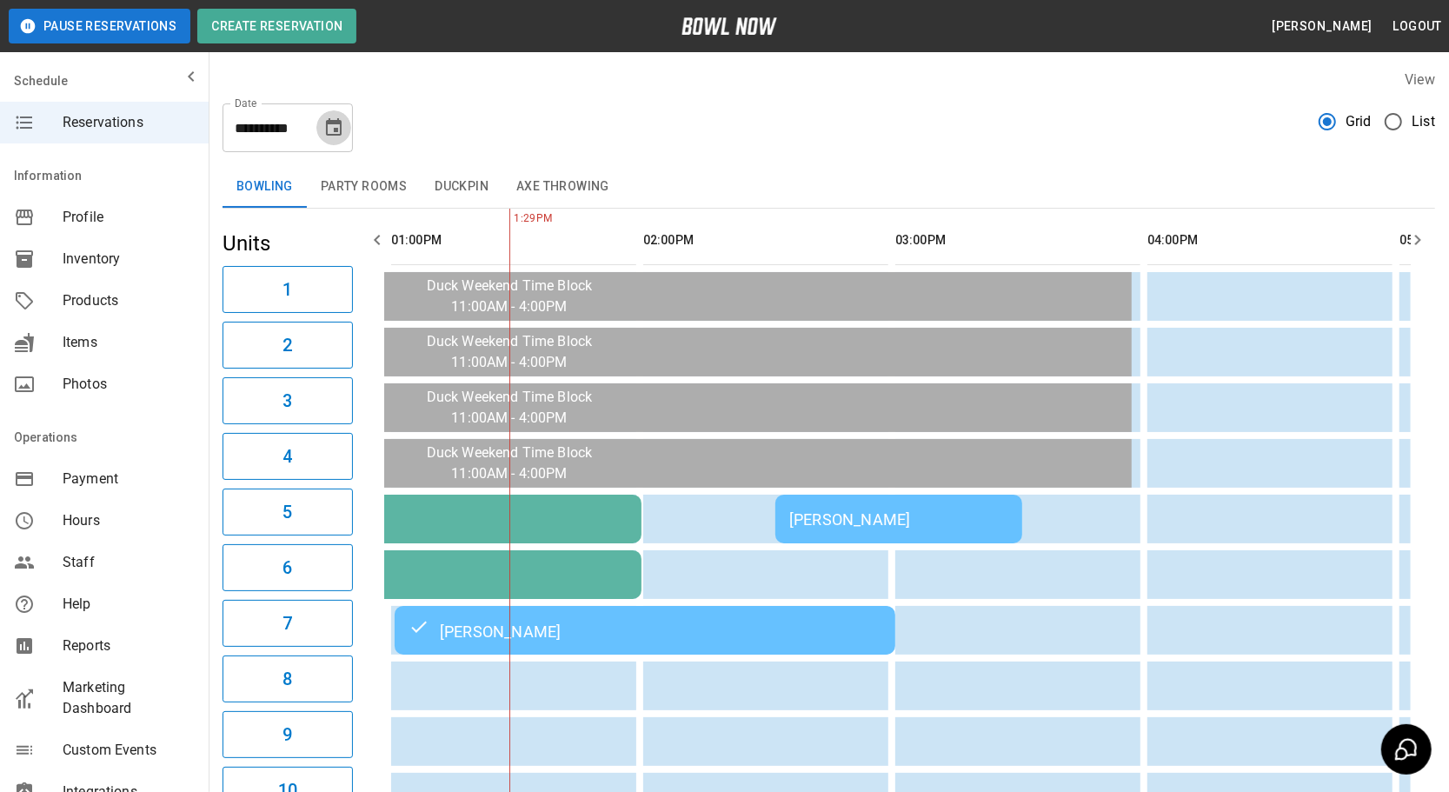
click at [324, 130] on icon "Choose date, selected date is Oct 5, 2025" at bounding box center [333, 127] width 21 height 21
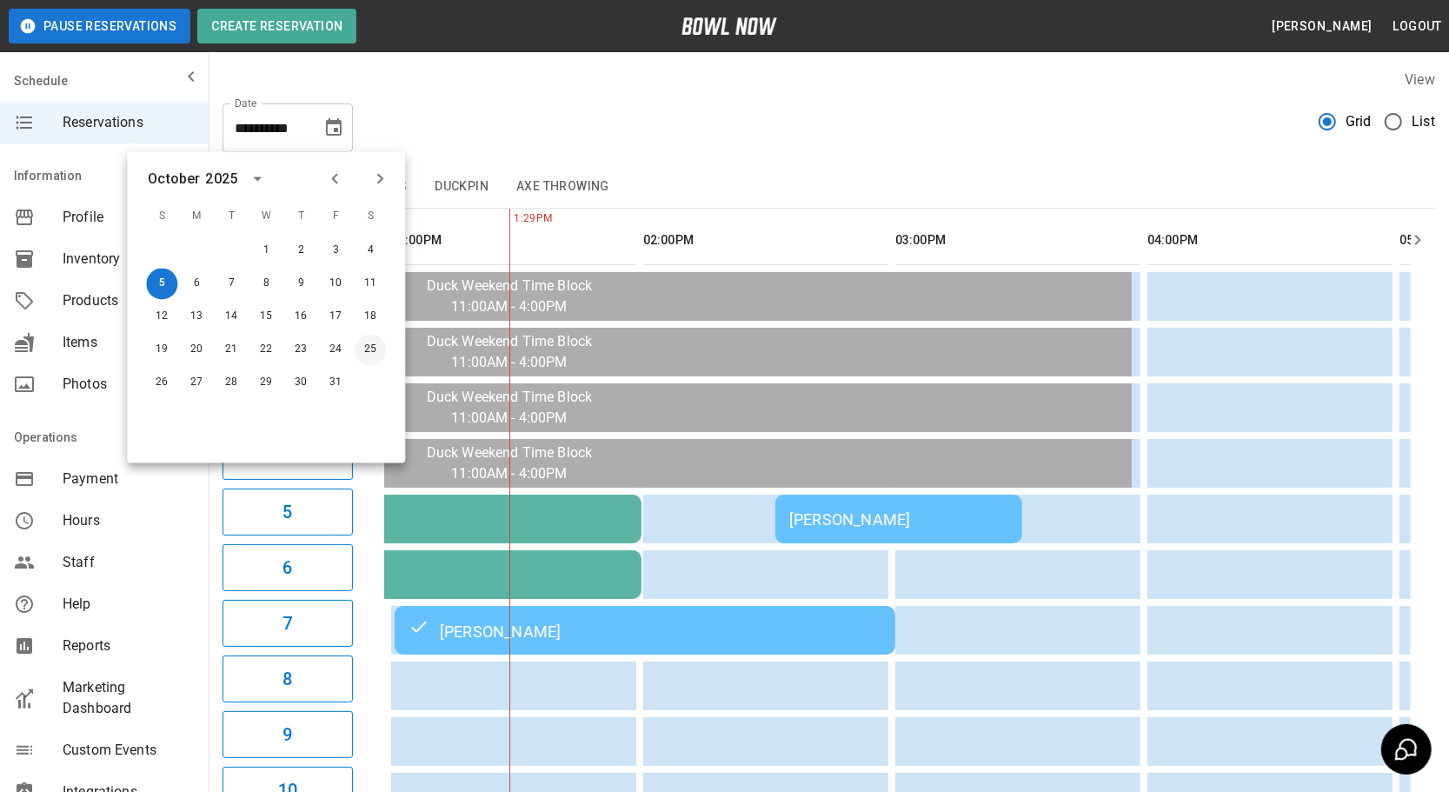
click at [364, 356] on button "25" at bounding box center [370, 350] width 31 height 31
type input "**********"
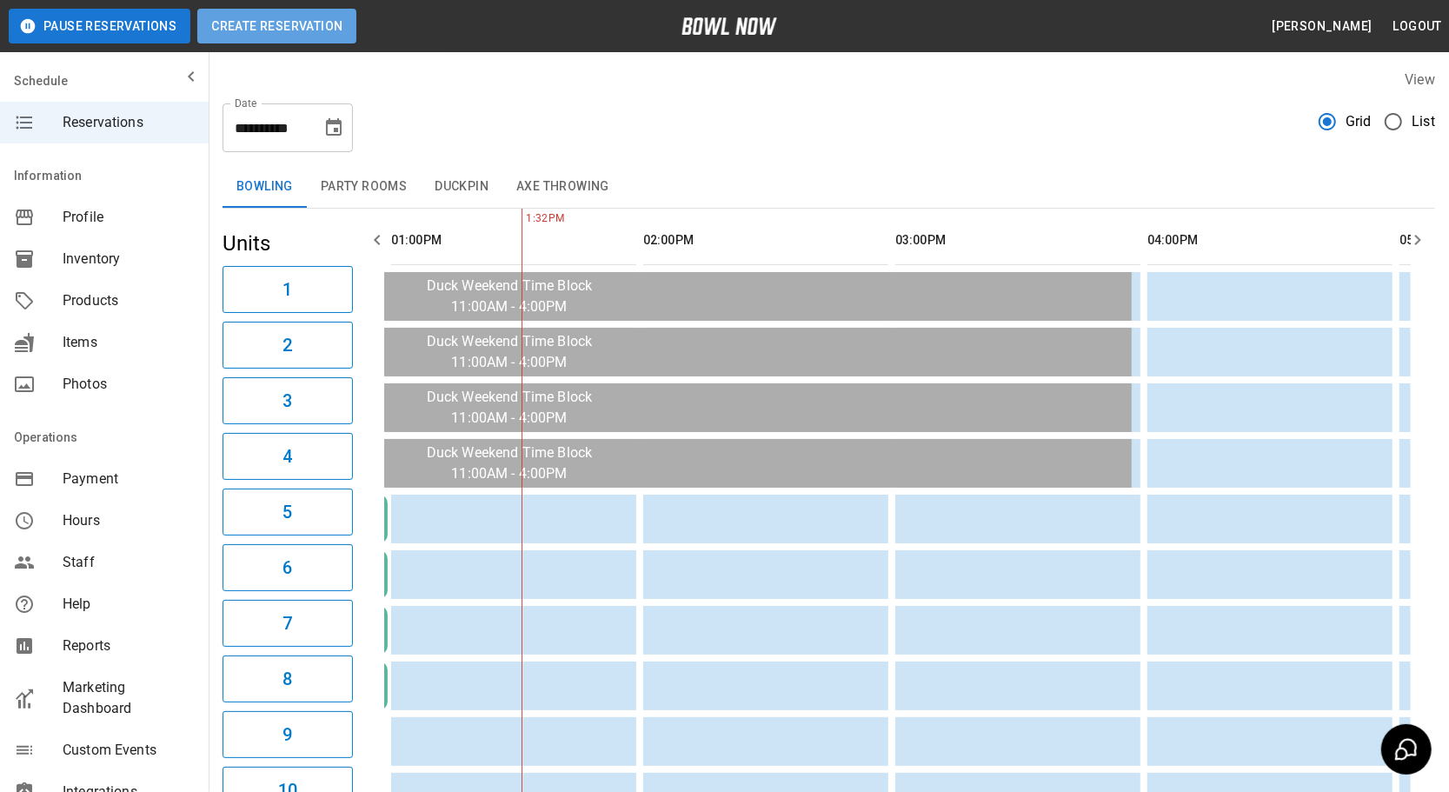
click at [291, 11] on button "Create Reservation" at bounding box center [276, 26] width 159 height 35
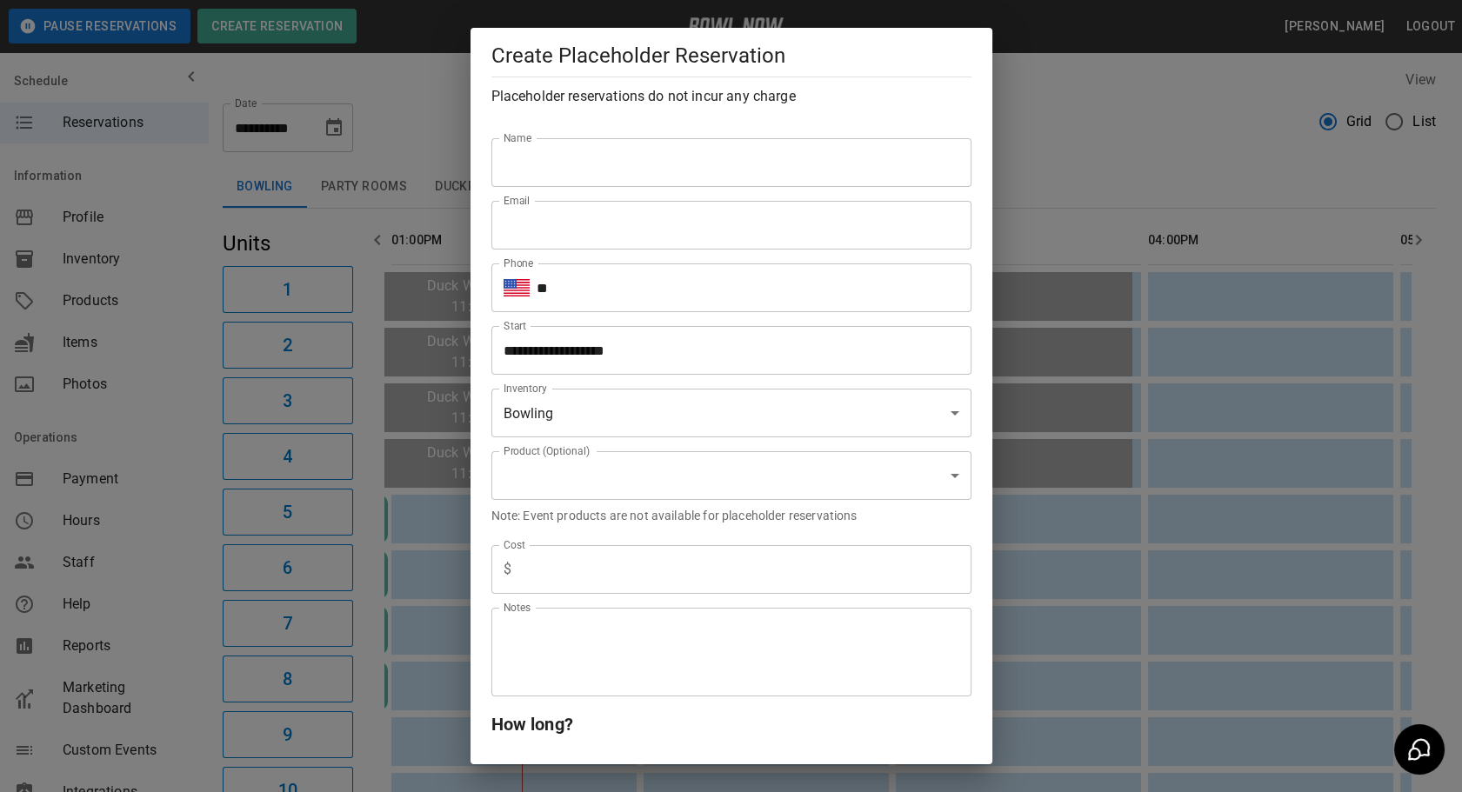
type input "**********"
drag, startPoint x: 617, startPoint y: 146, endPoint x: 629, endPoint y: 180, distance: 36.0
click at [617, 146] on input "Name" at bounding box center [731, 162] width 480 height 49
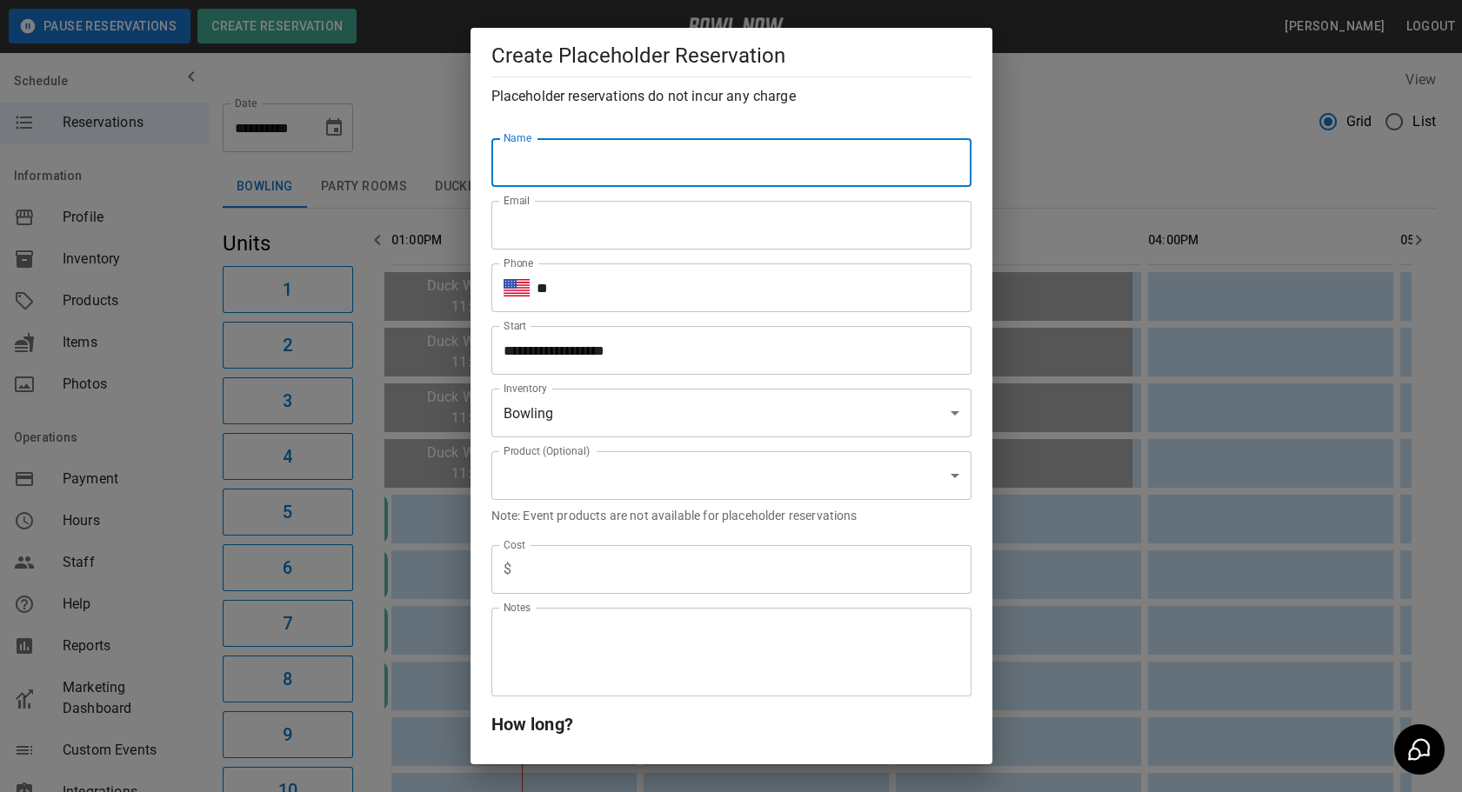
click at [580, 170] on input "Name" at bounding box center [731, 162] width 480 height 49
type input "**********"
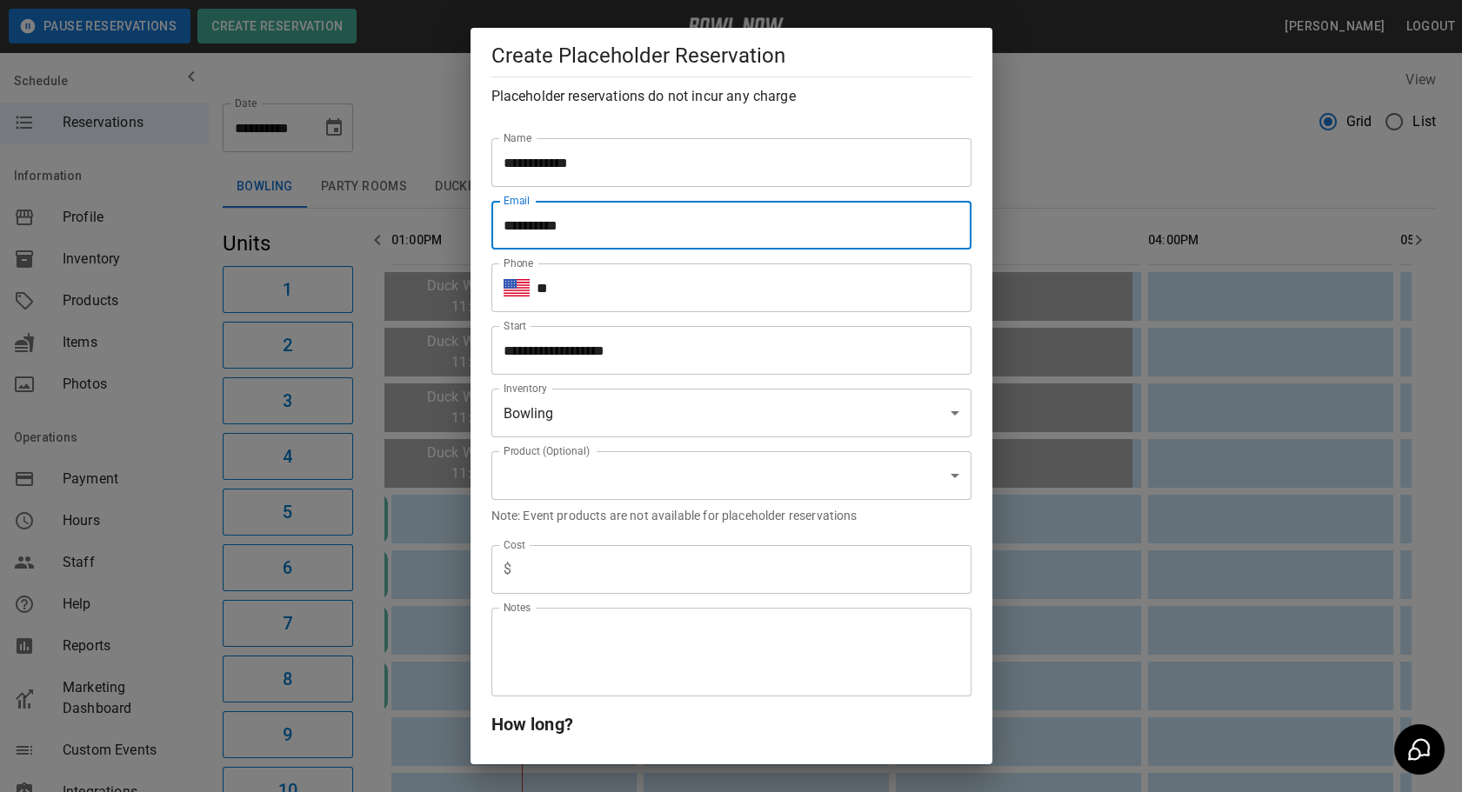
drag, startPoint x: 605, startPoint y: 235, endPoint x: 483, endPoint y: 238, distance: 122.6
click at [483, 238] on div "**********" at bounding box center [724, 218] width 494 height 63
type input "**********"
click at [583, 283] on input "**" at bounding box center [753, 287] width 435 height 49
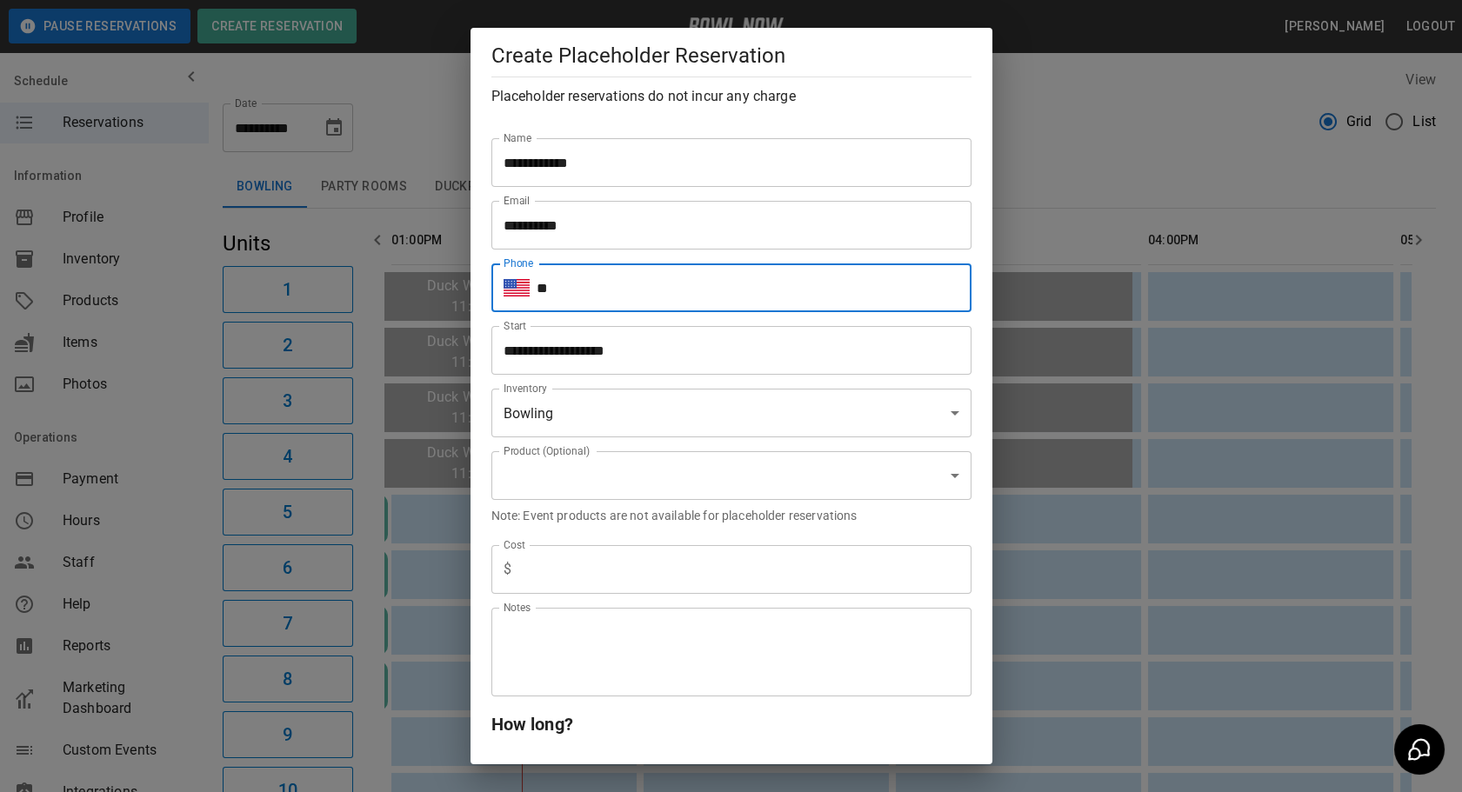
paste input "**********"
type input "**********"
click at [589, 348] on input "**********" at bounding box center [725, 350] width 468 height 49
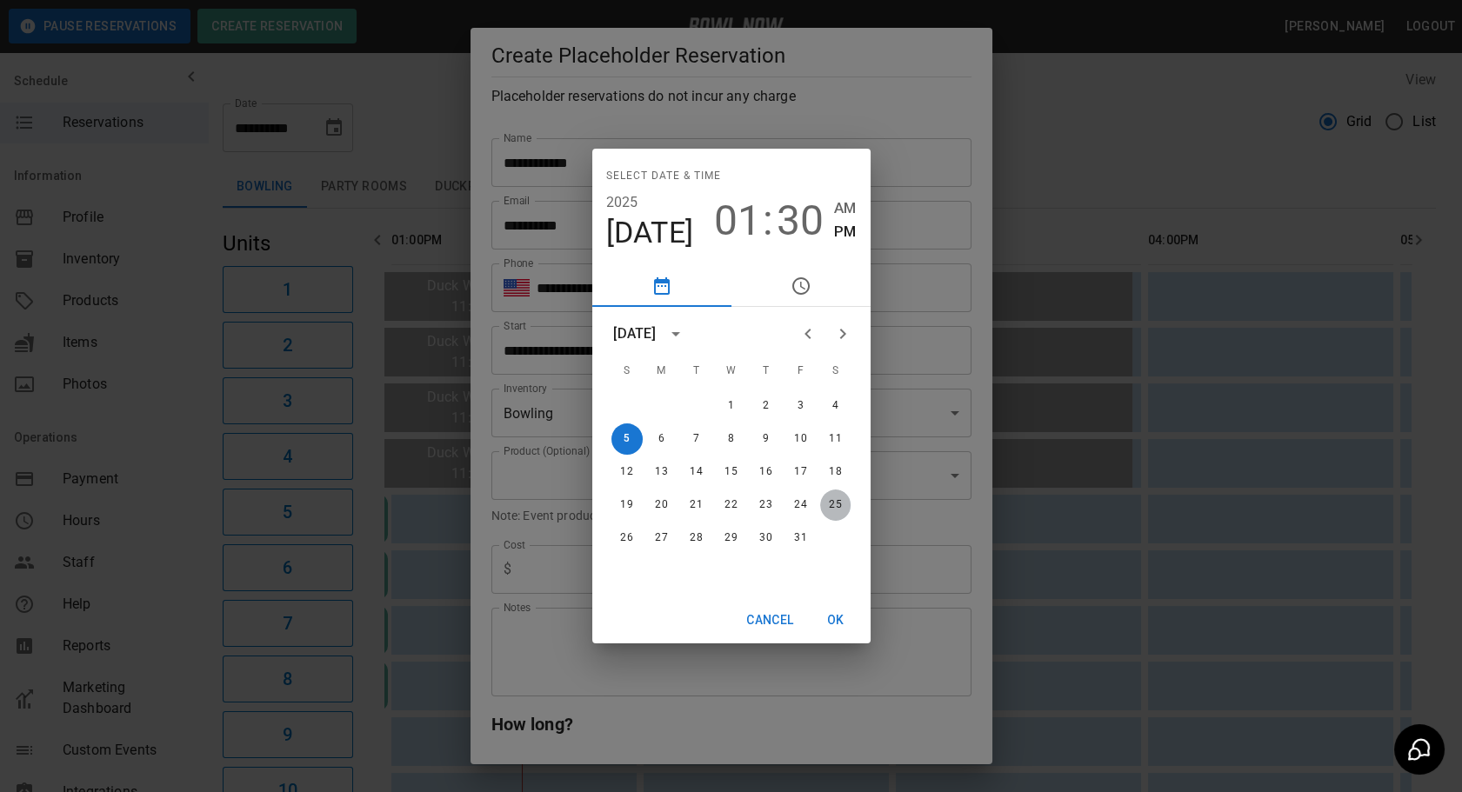
click at [834, 504] on button "25" at bounding box center [835, 505] width 31 height 31
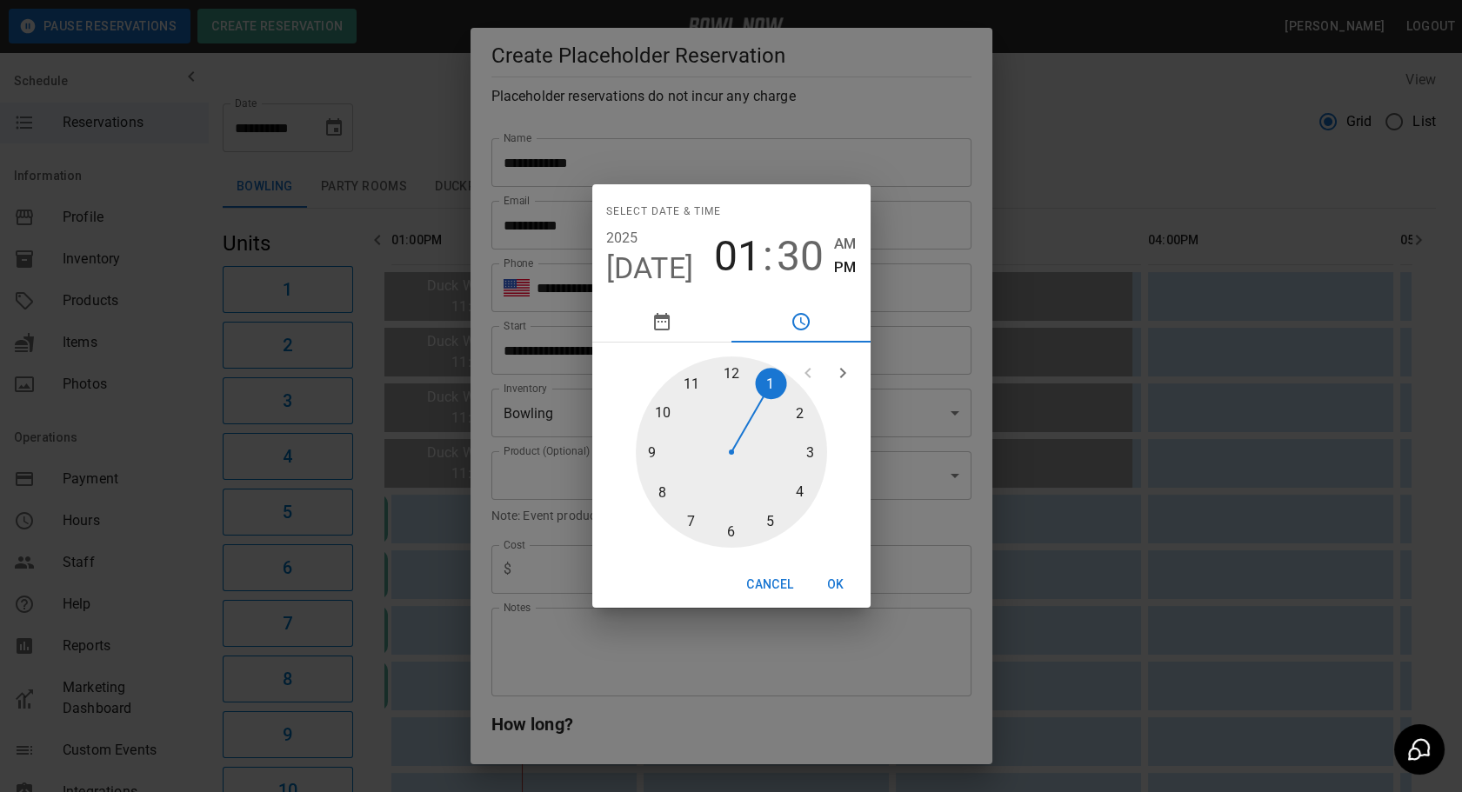
click at [730, 372] on div at bounding box center [731, 451] width 191 height 191
click at [723, 373] on div at bounding box center [731, 451] width 191 height 191
type input "**********"
click at [835, 586] on button "OK" at bounding box center [836, 585] width 56 height 32
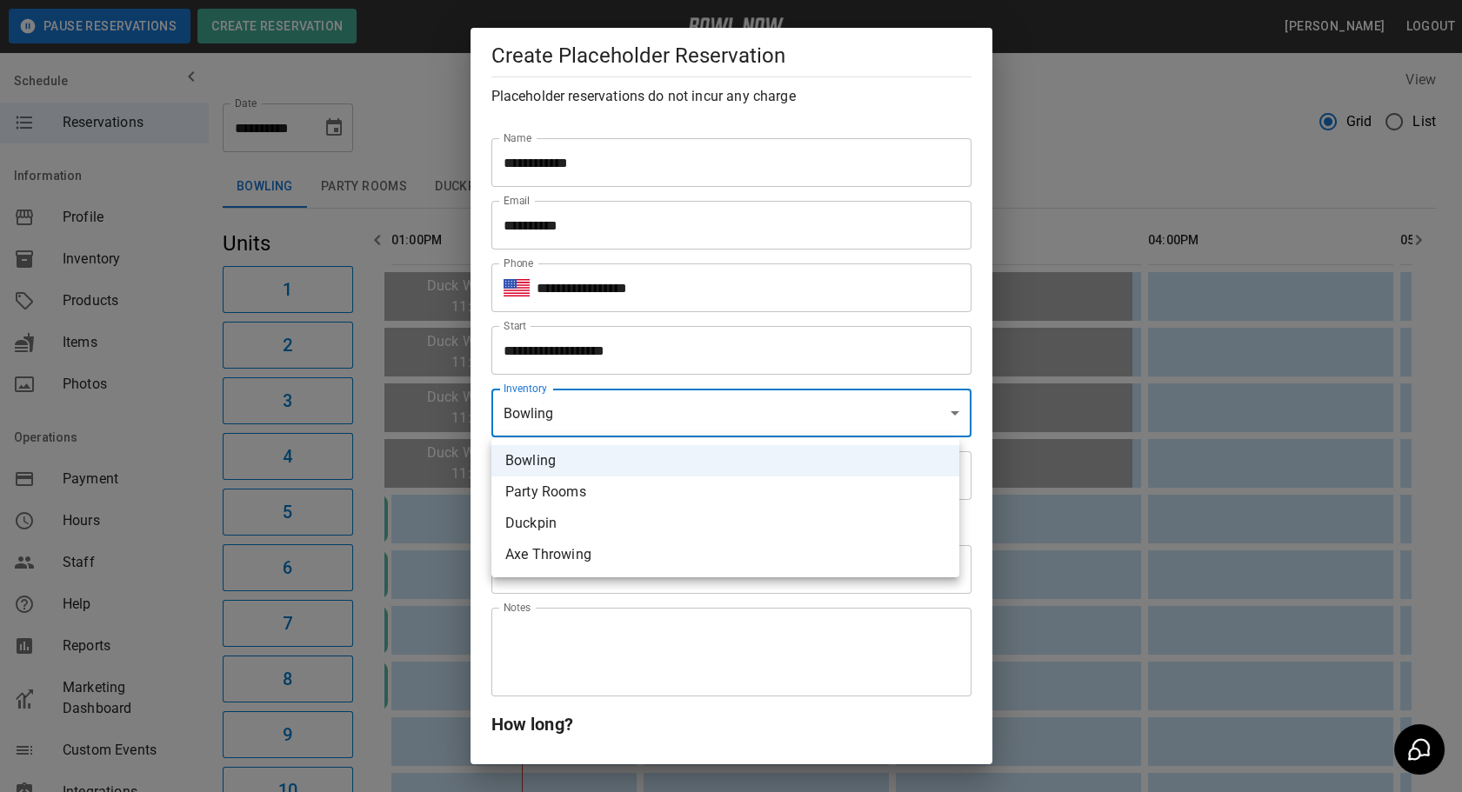
click at [563, 453] on li "Bowling" at bounding box center [725, 460] width 468 height 31
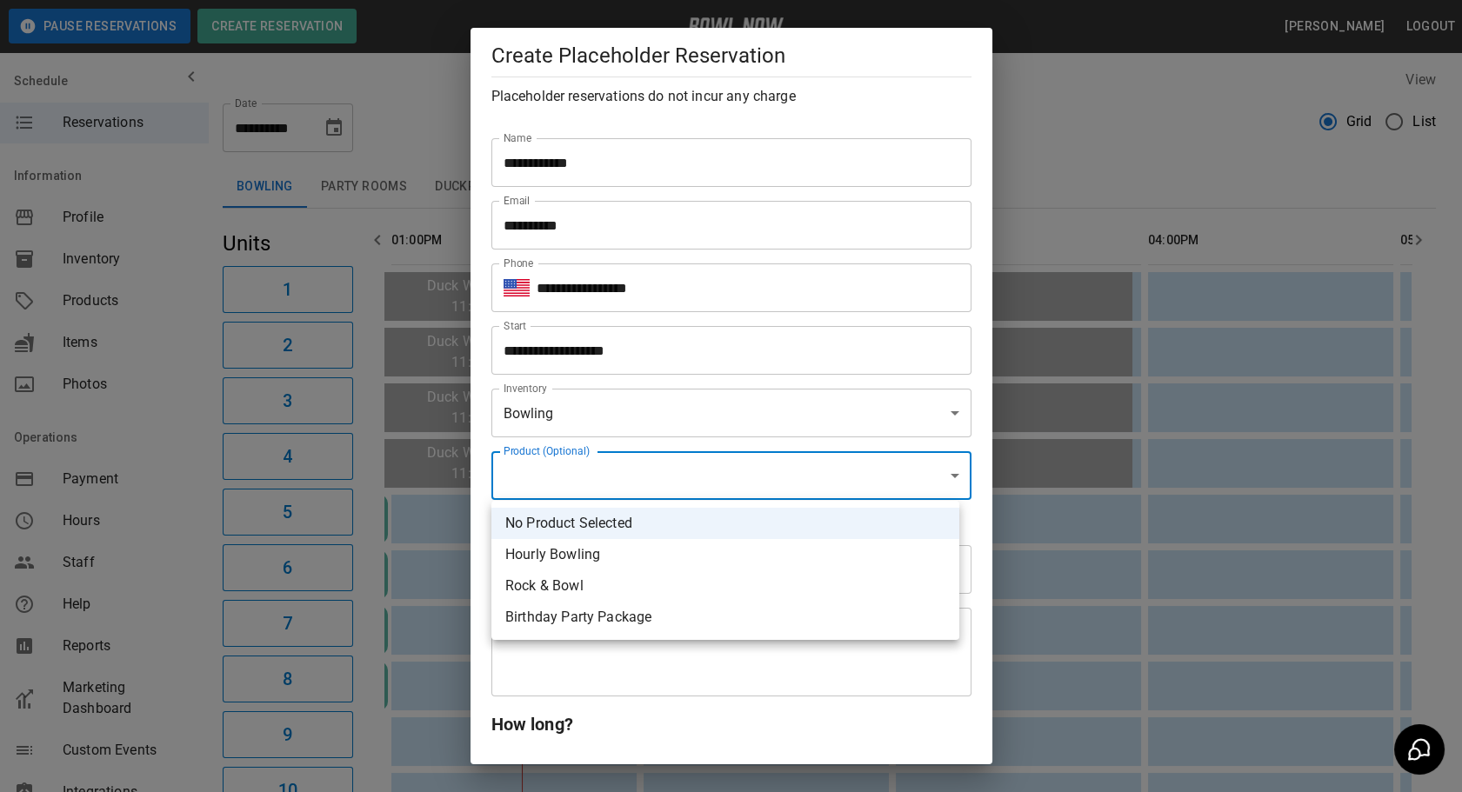
click at [593, 617] on li "Birthday Party Package" at bounding box center [725, 617] width 468 height 31
type input "**********"
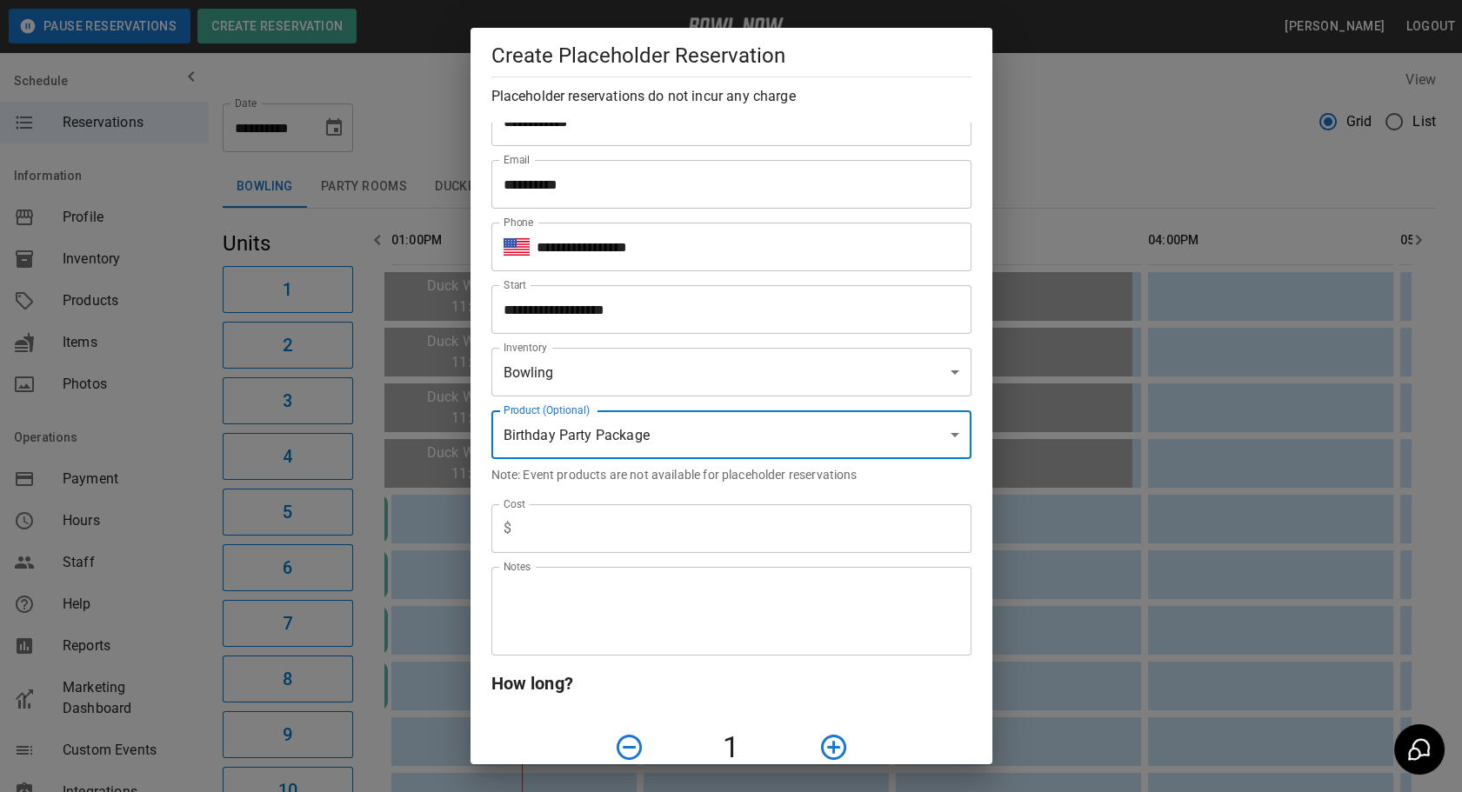
scroll to position [78, 0]
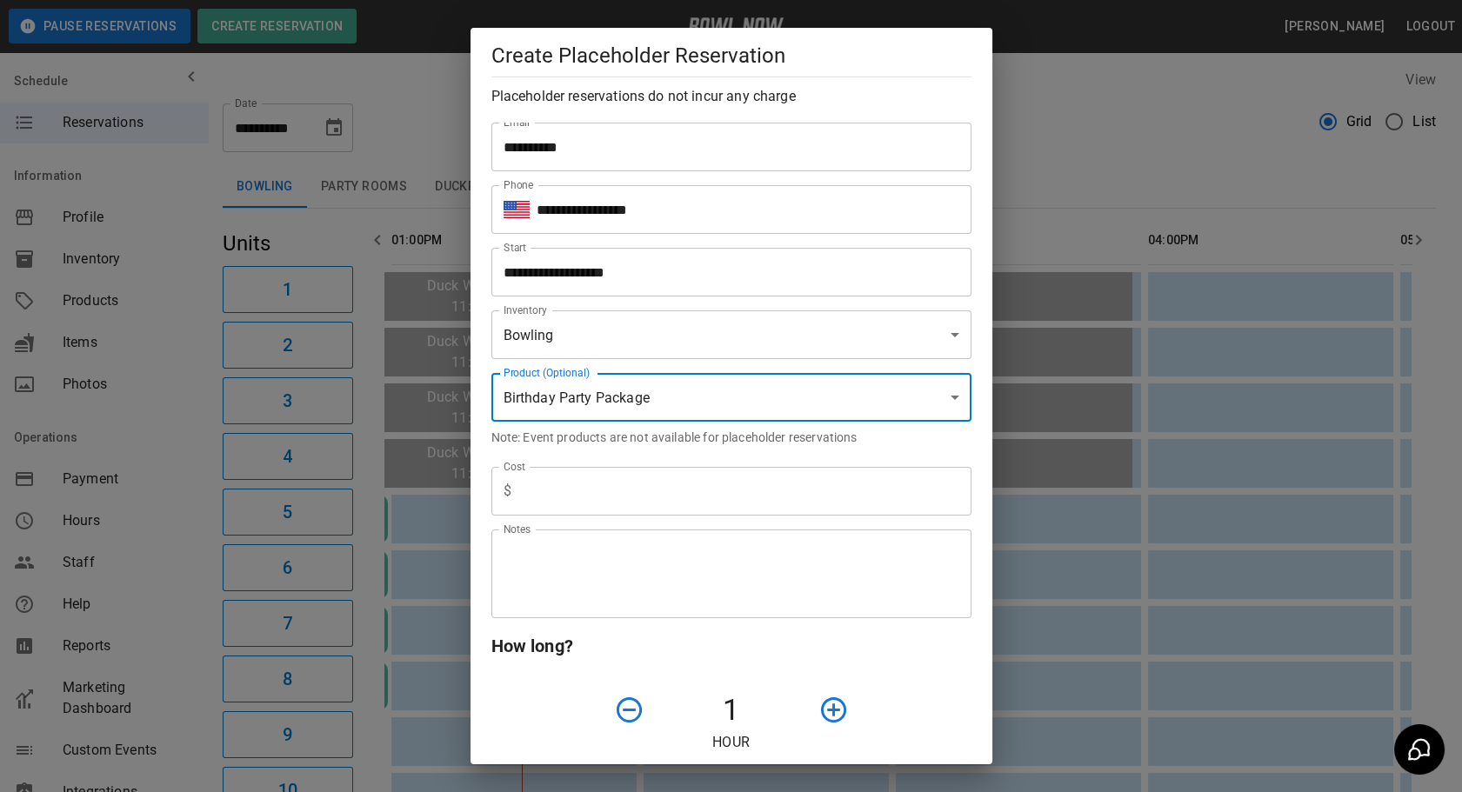
click at [577, 494] on input "text" at bounding box center [744, 491] width 453 height 49
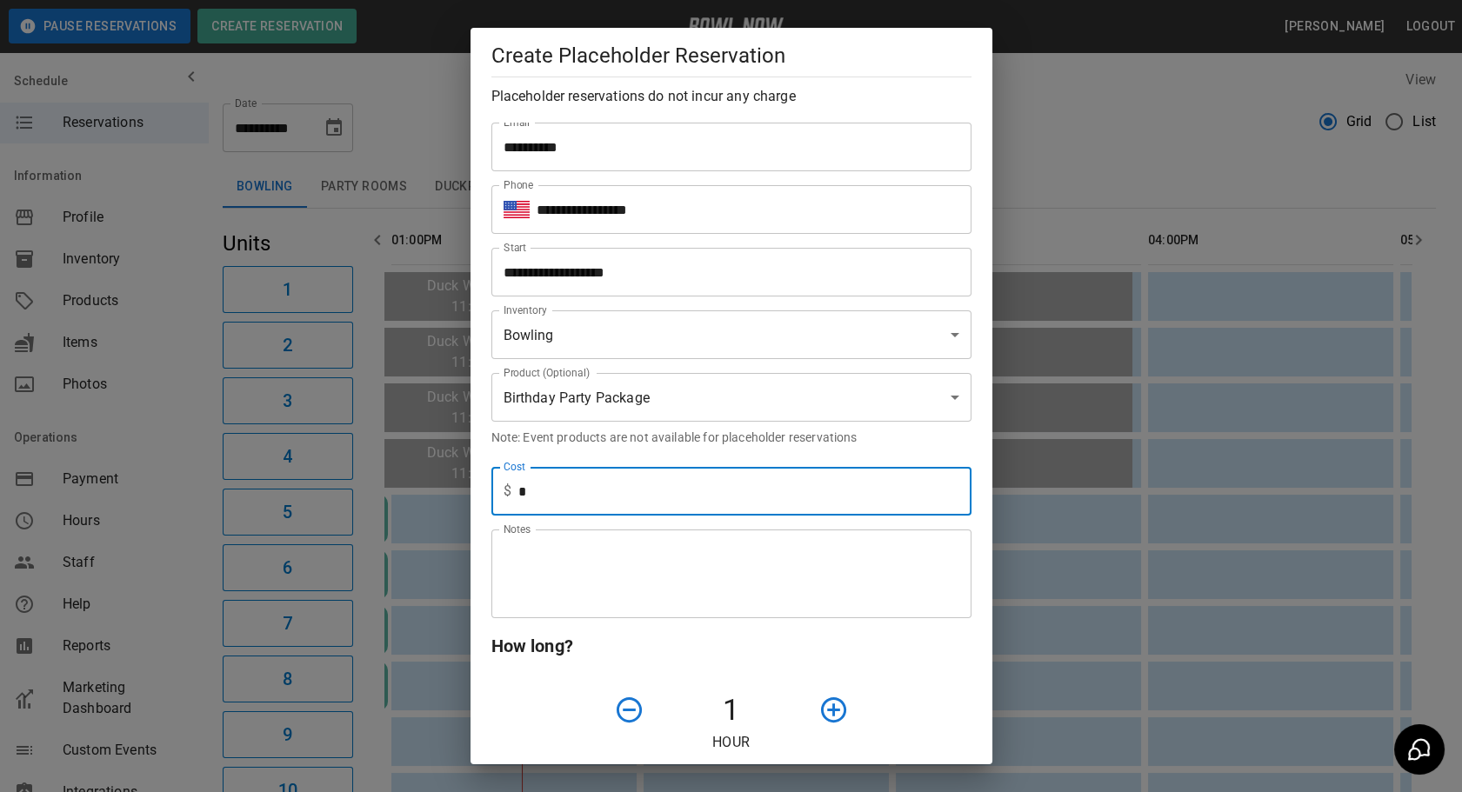
type input "*"
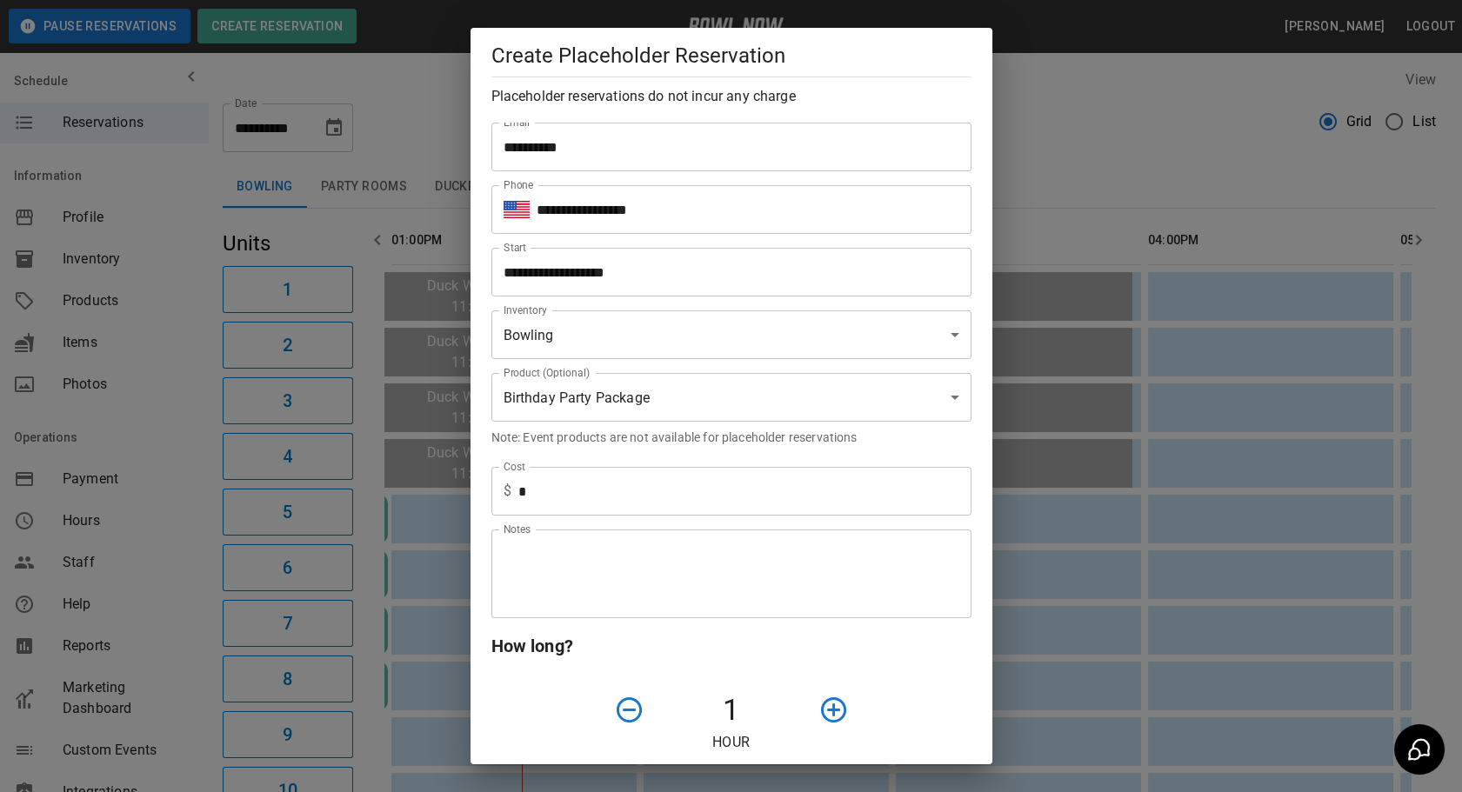
click at [517, 517] on div "Notes Notes" at bounding box center [724, 567] width 494 height 103
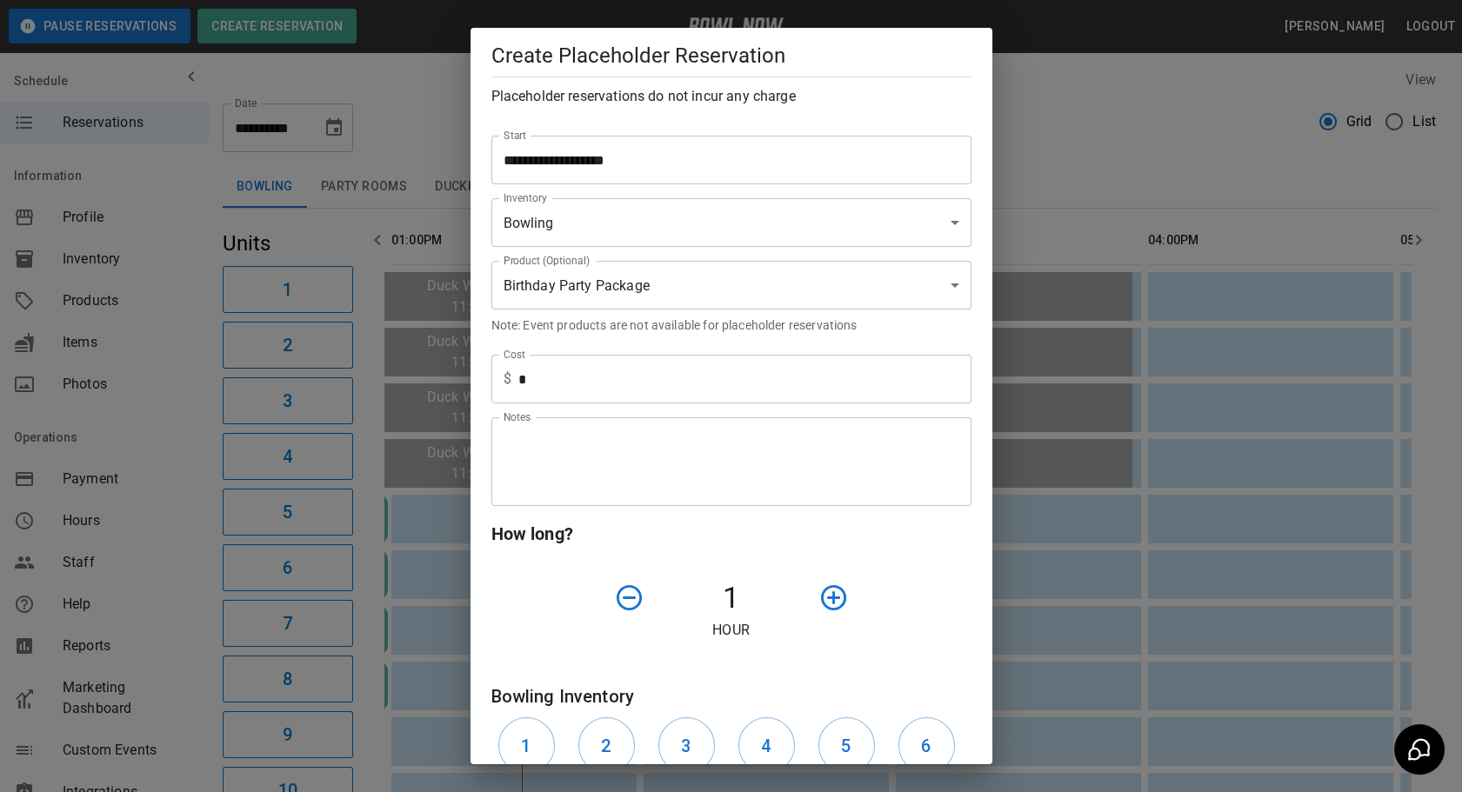
scroll to position [236, 0]
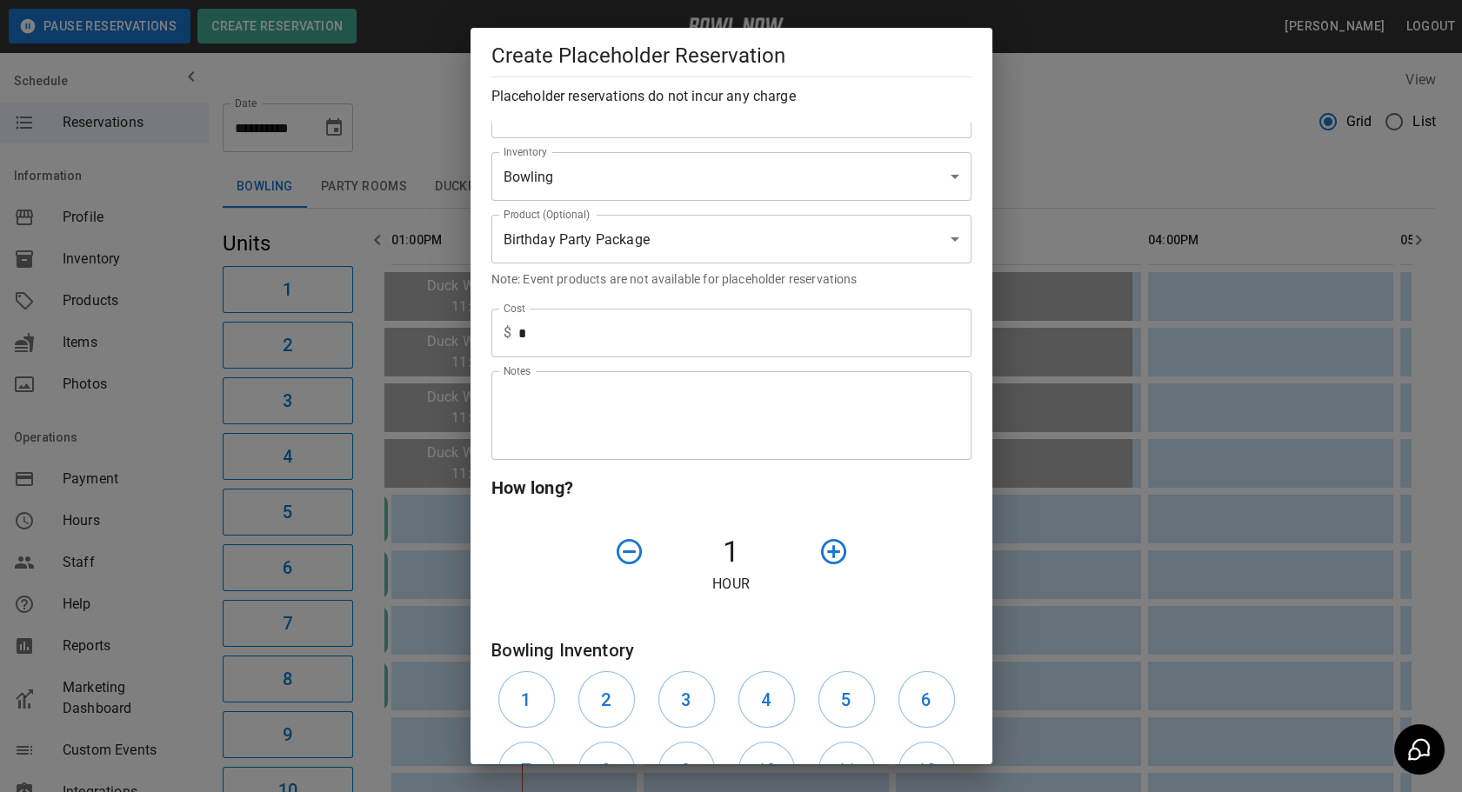
click at [560, 416] on textarea "Notes" at bounding box center [731, 416] width 456 height 60
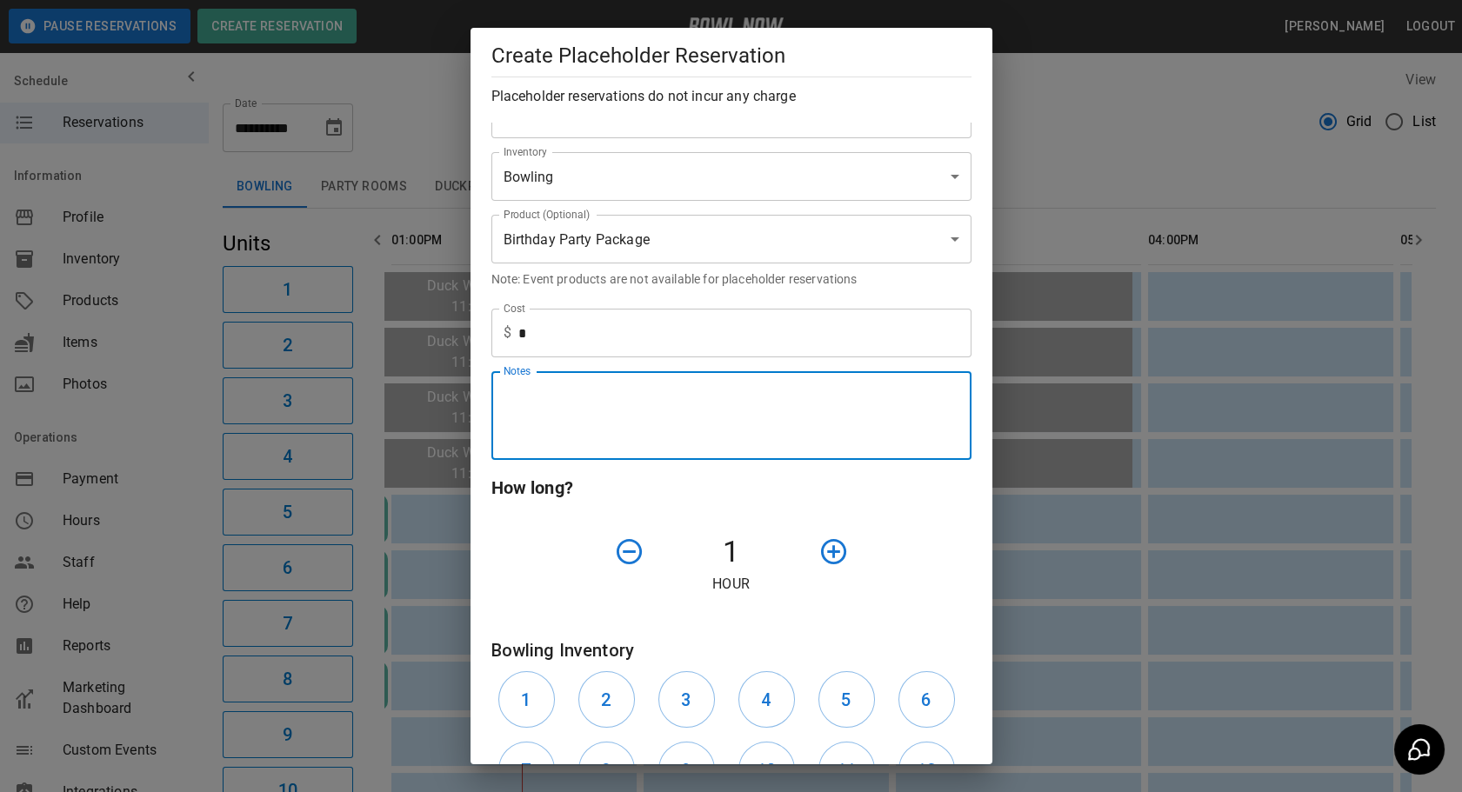
click at [823, 555] on icon "button" at bounding box center [833, 551] width 30 height 30
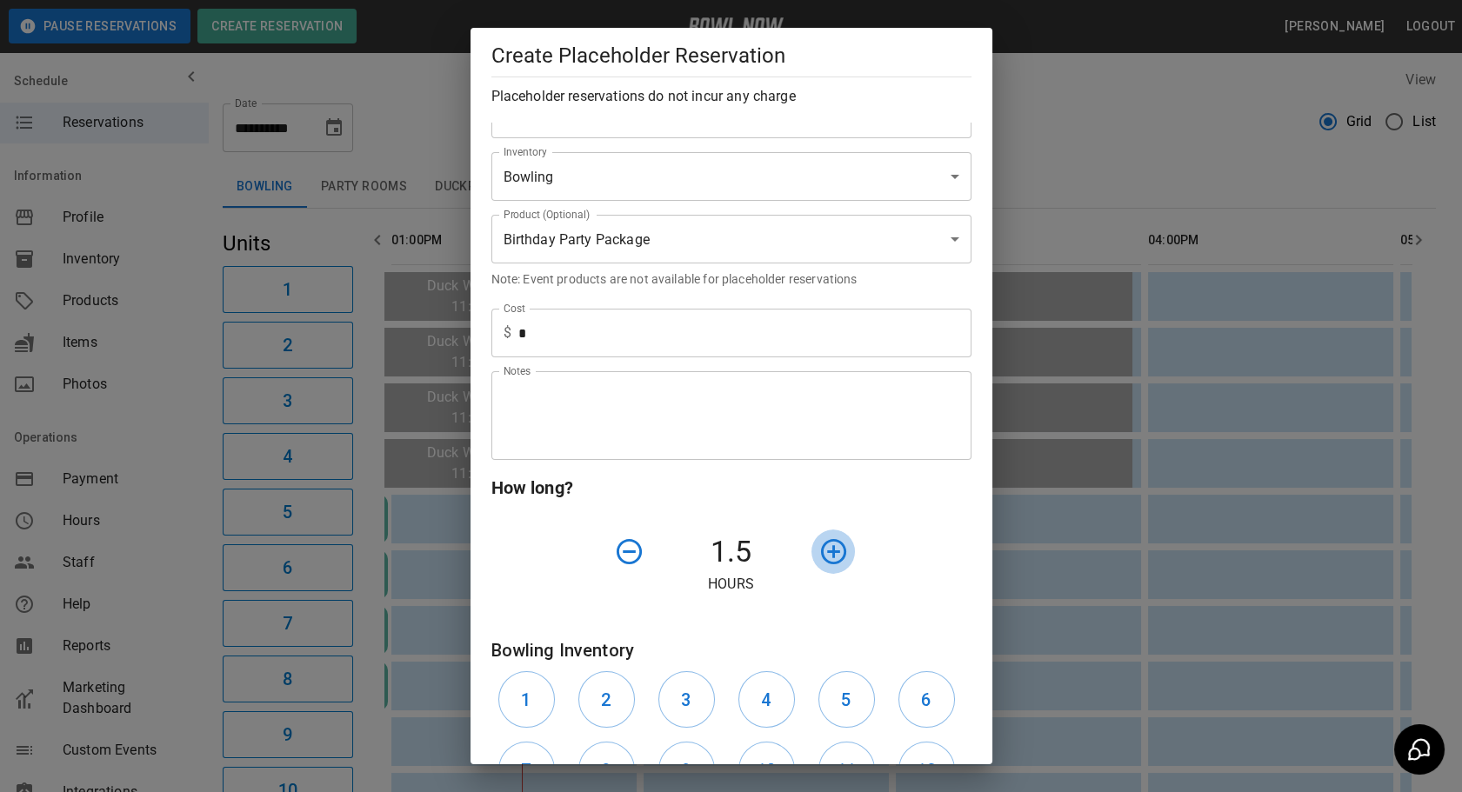
click at [823, 555] on icon "button" at bounding box center [833, 551] width 30 height 30
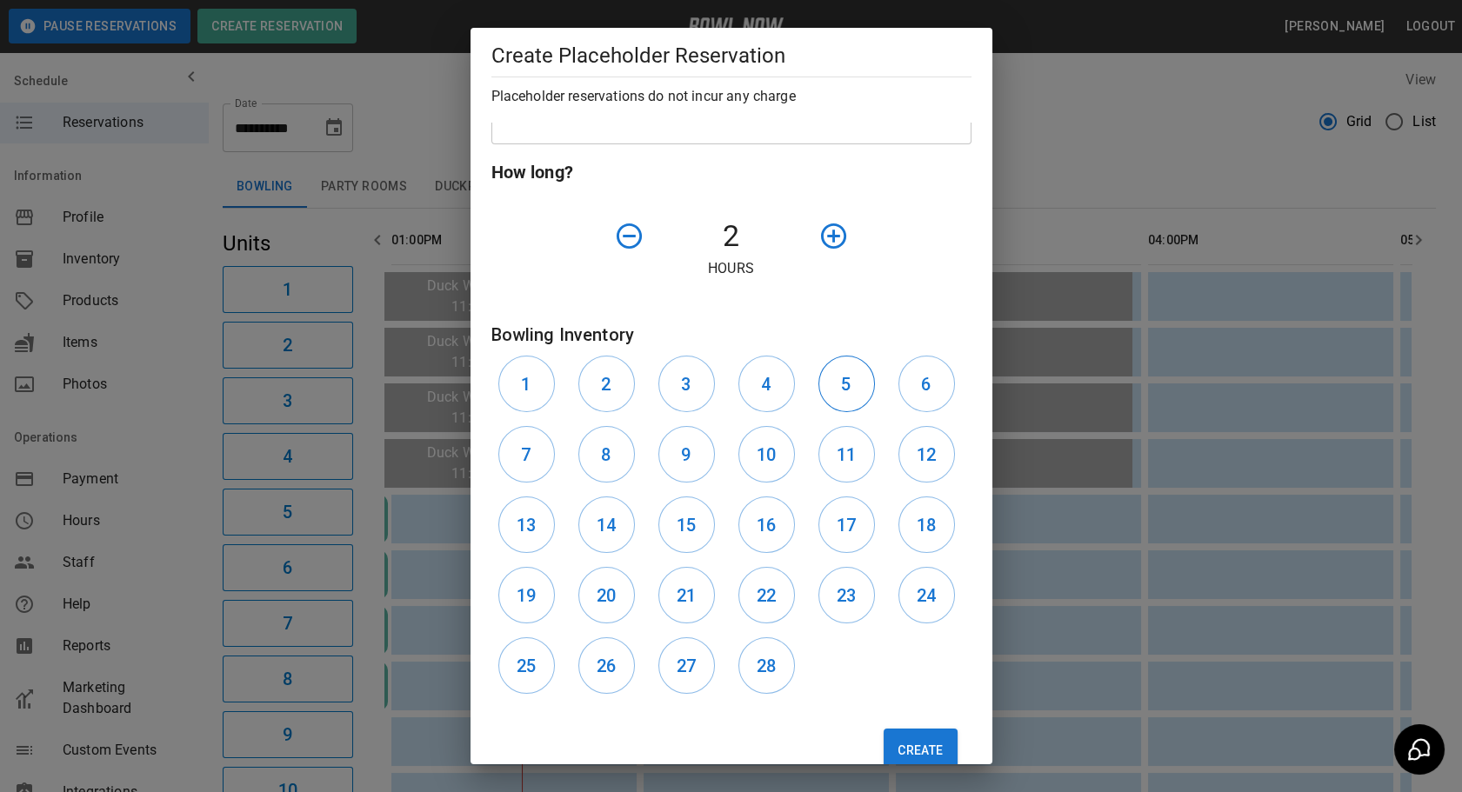
scroll to position [553, 0]
click at [842, 384] on h6 "5" at bounding box center [846, 384] width 10 height 28
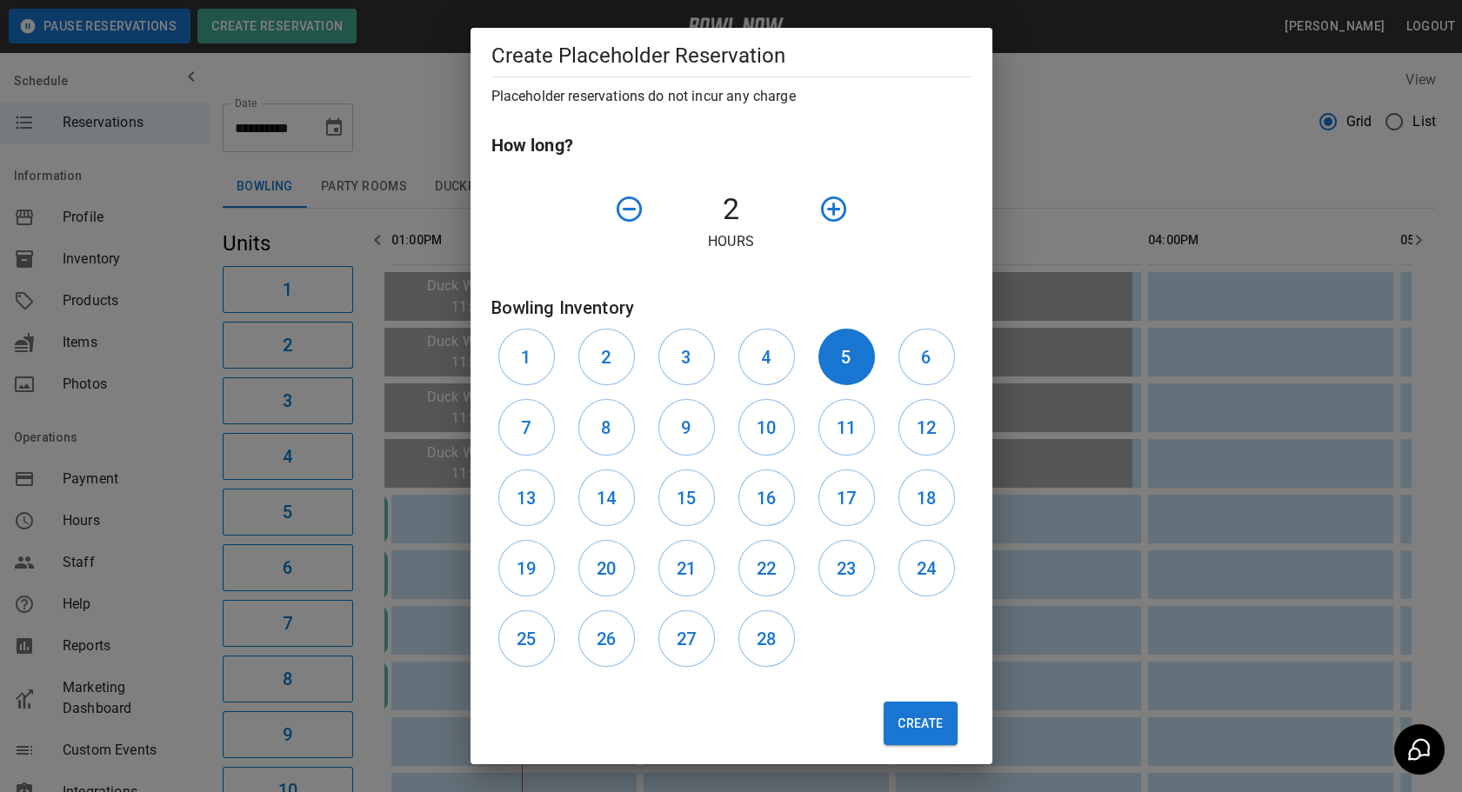
scroll to position [591, 0]
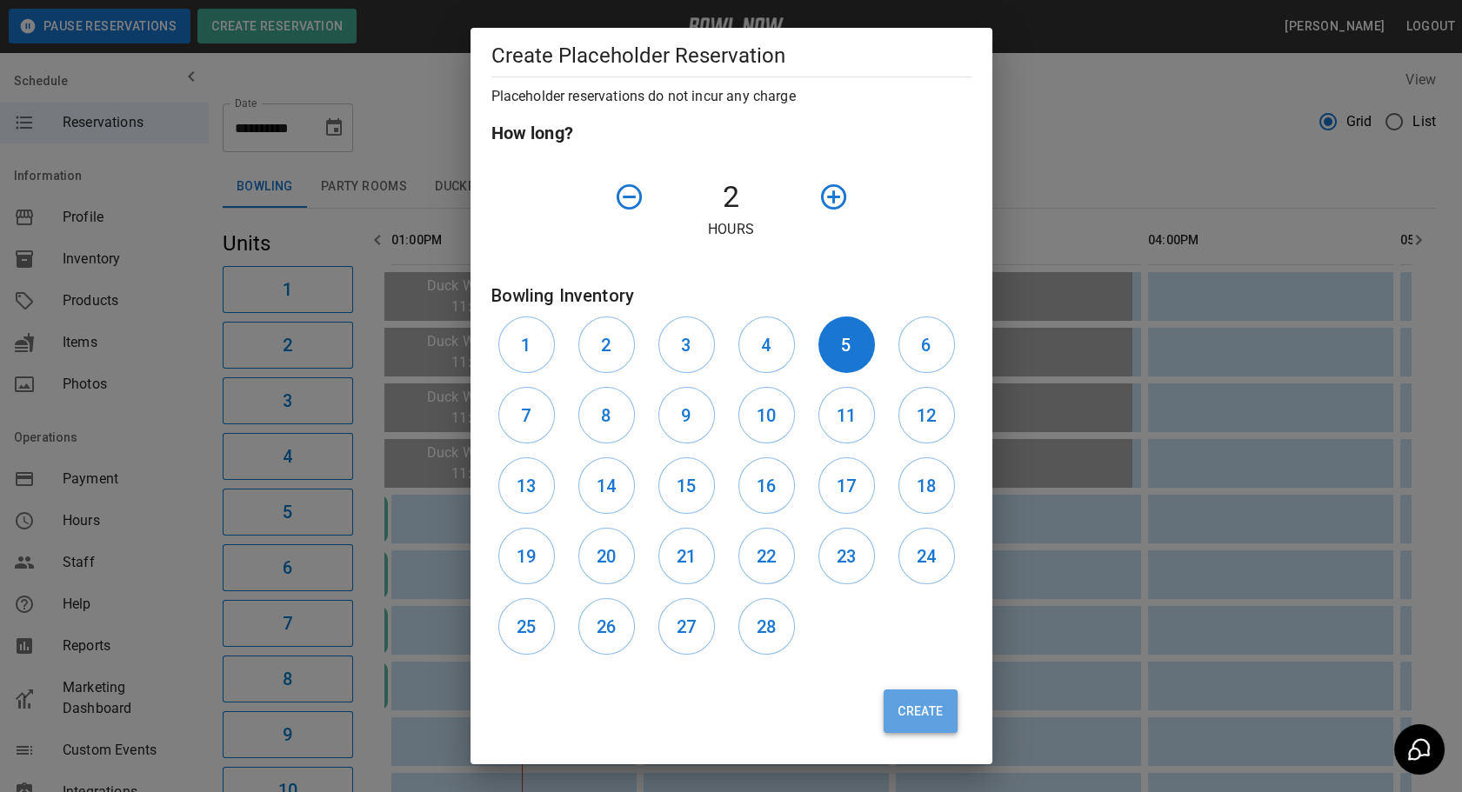
click at [905, 717] on button "Create" at bounding box center [919, 710] width 73 height 43
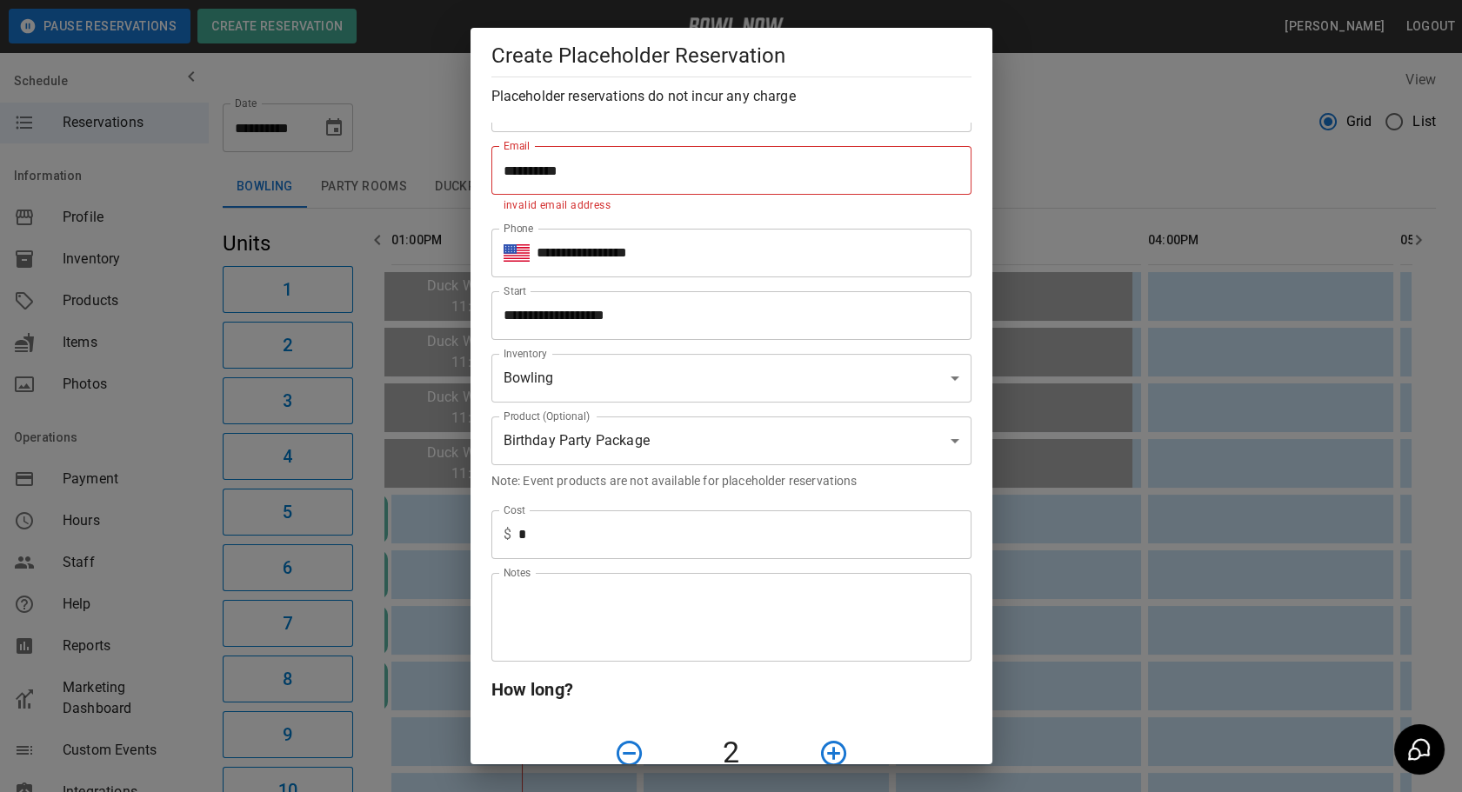
scroll to position [0, 0]
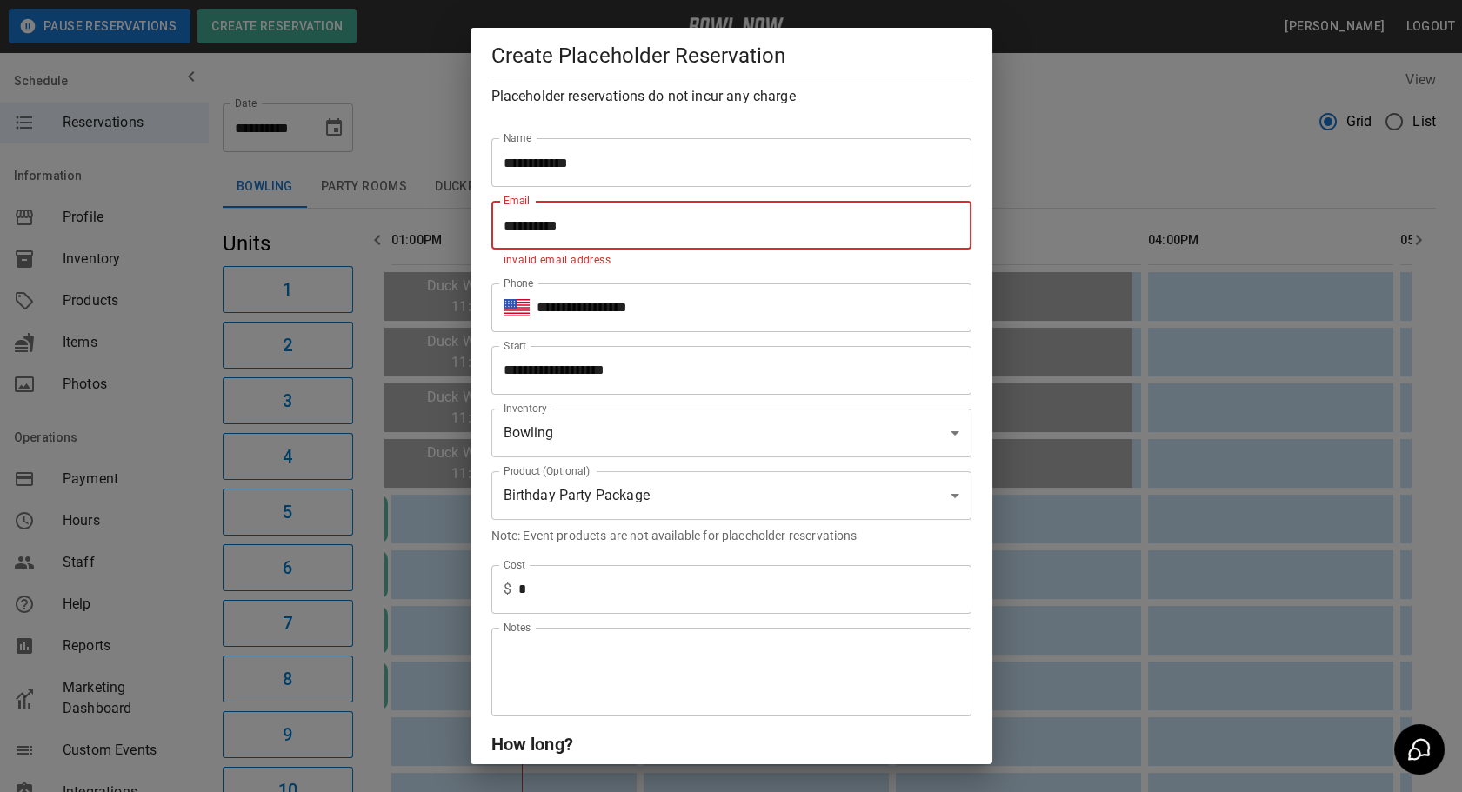
drag, startPoint x: 602, startPoint y: 233, endPoint x: 489, endPoint y: 247, distance: 113.9
click at [489, 247] on div "**********" at bounding box center [724, 228] width 494 height 83
type input "*********"
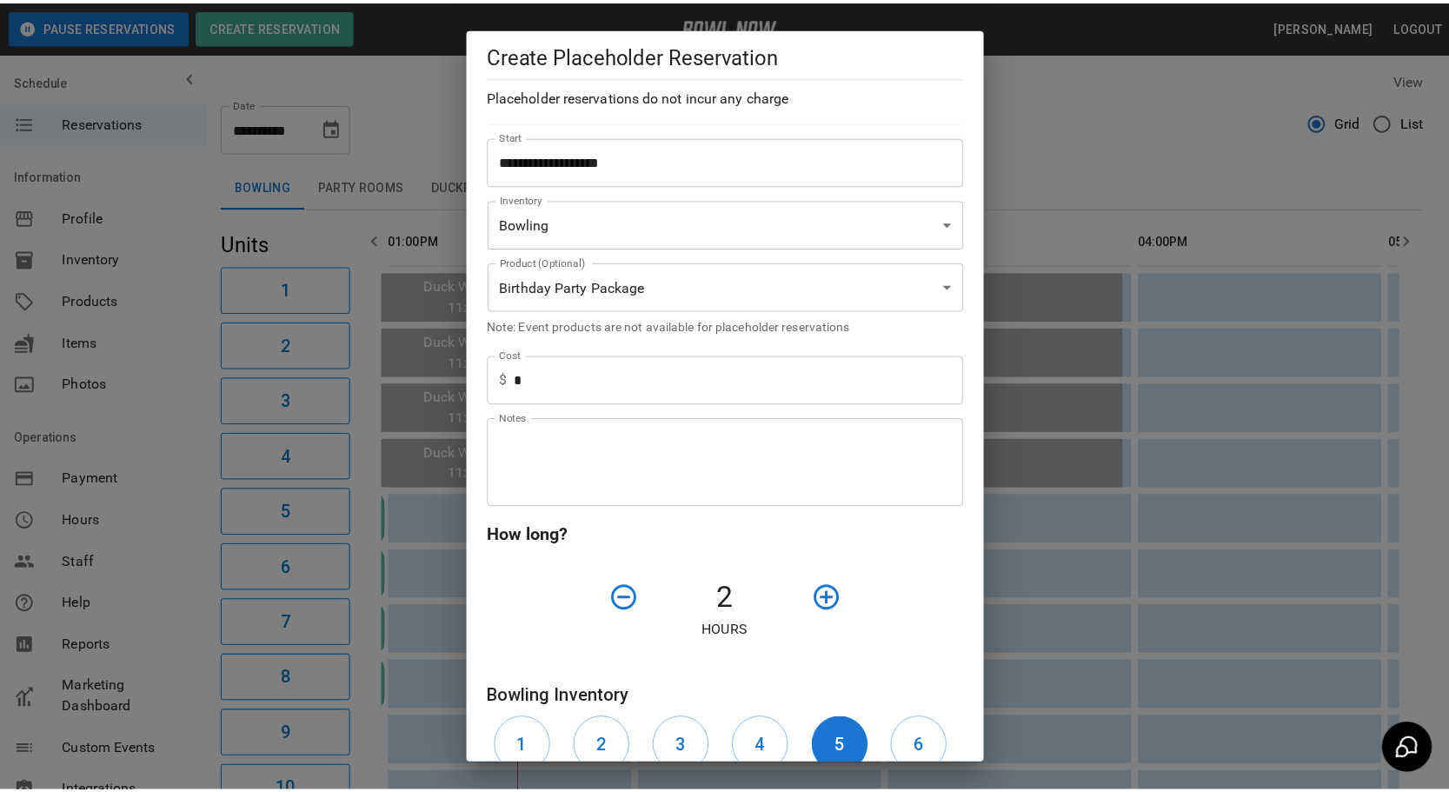
scroll to position [591, 0]
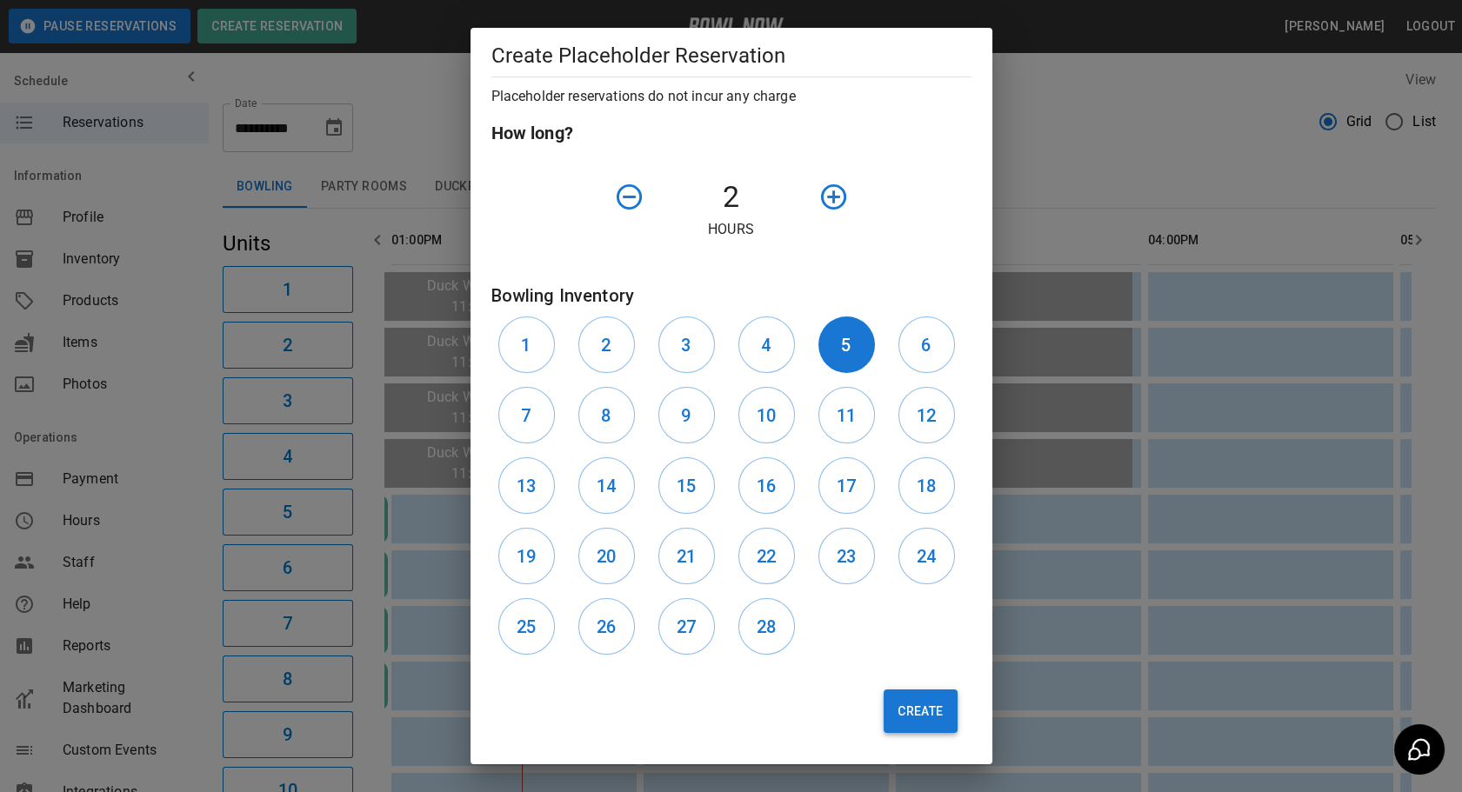
click at [909, 708] on button "Create" at bounding box center [919, 710] width 73 height 43
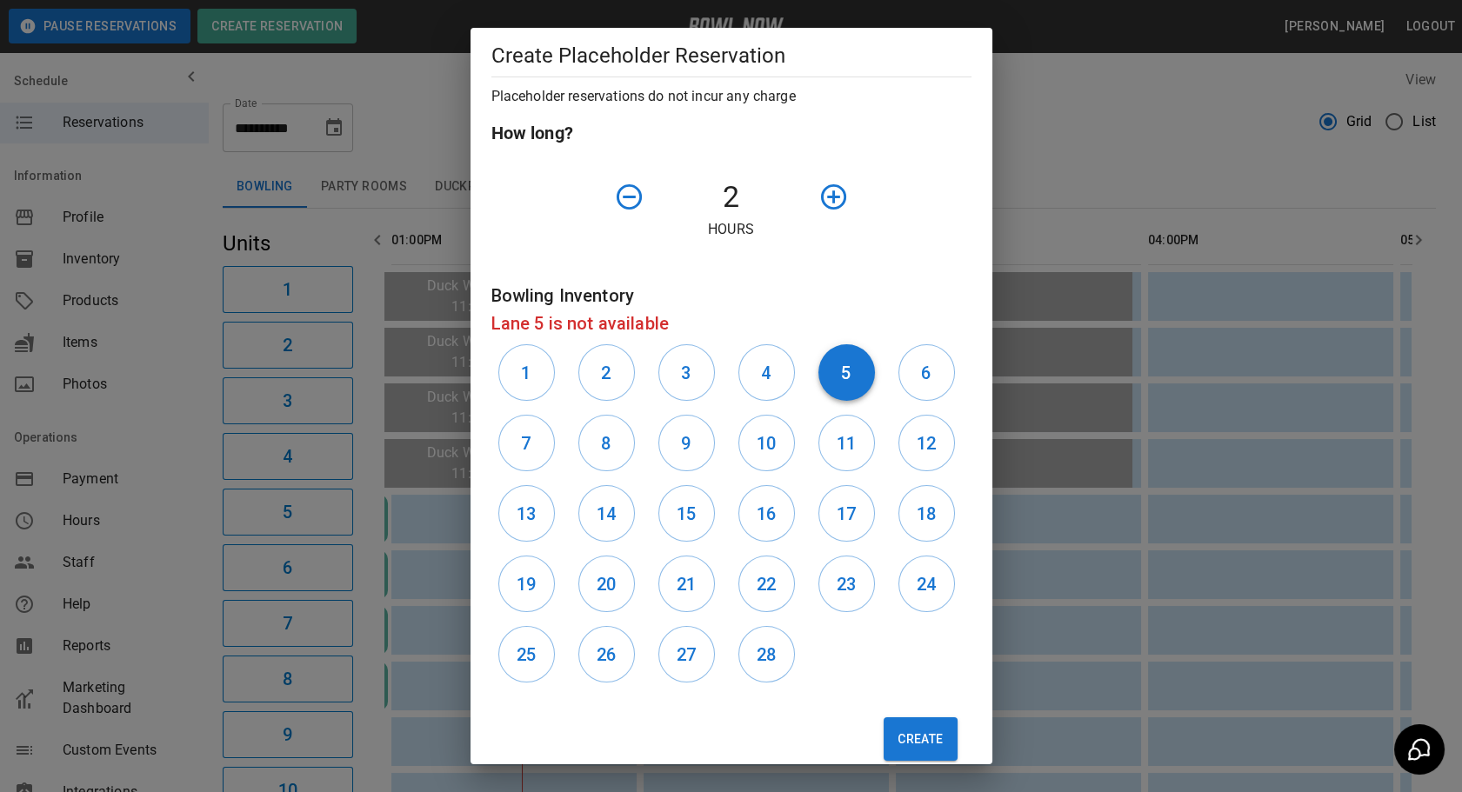
click at [849, 387] on button "5" at bounding box center [846, 372] width 57 height 57
click at [747, 456] on button "10" at bounding box center [766, 443] width 57 height 57
click at [908, 725] on button "Create" at bounding box center [919, 738] width 73 height 43
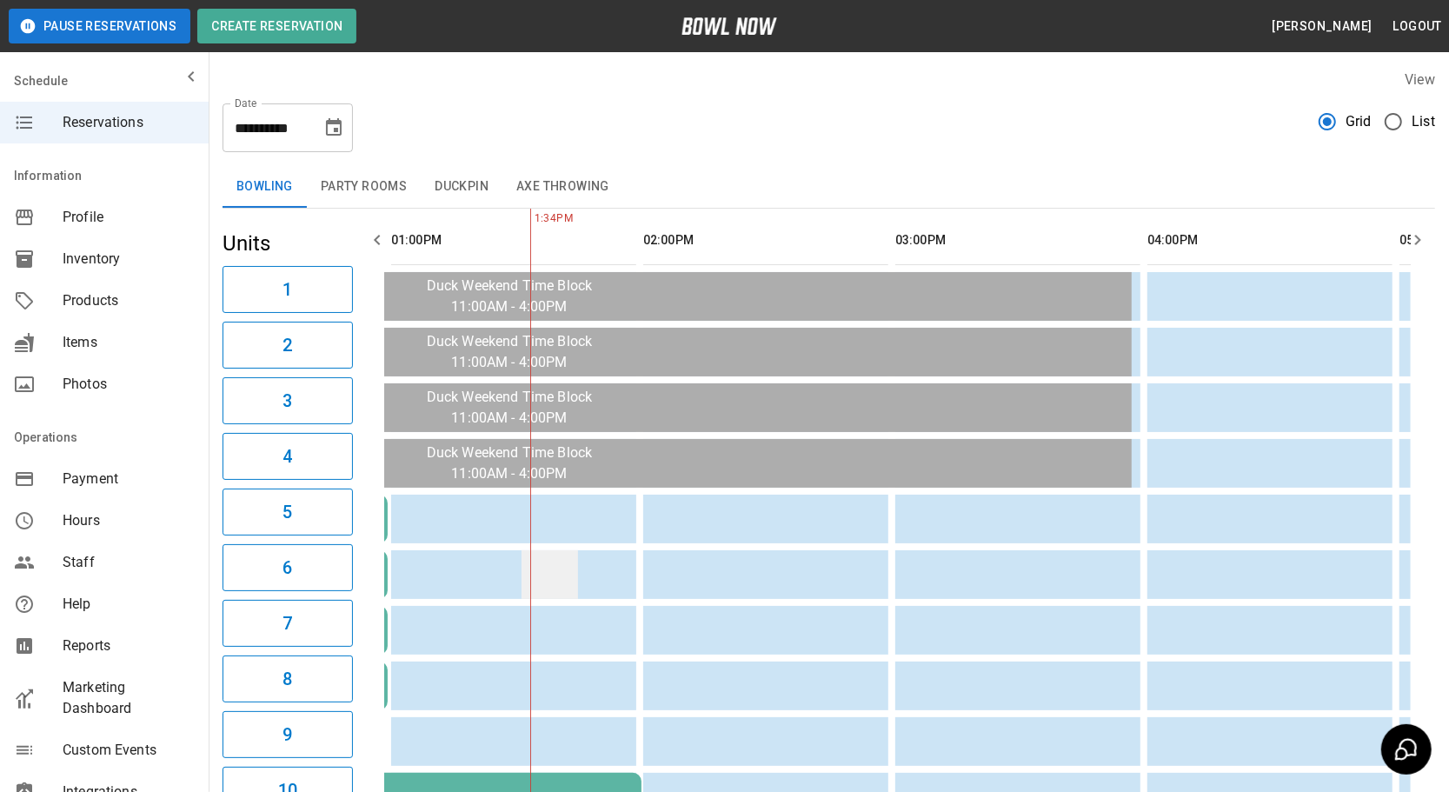
drag, startPoint x: 596, startPoint y: 590, endPoint x: 559, endPoint y: 584, distance: 37.0
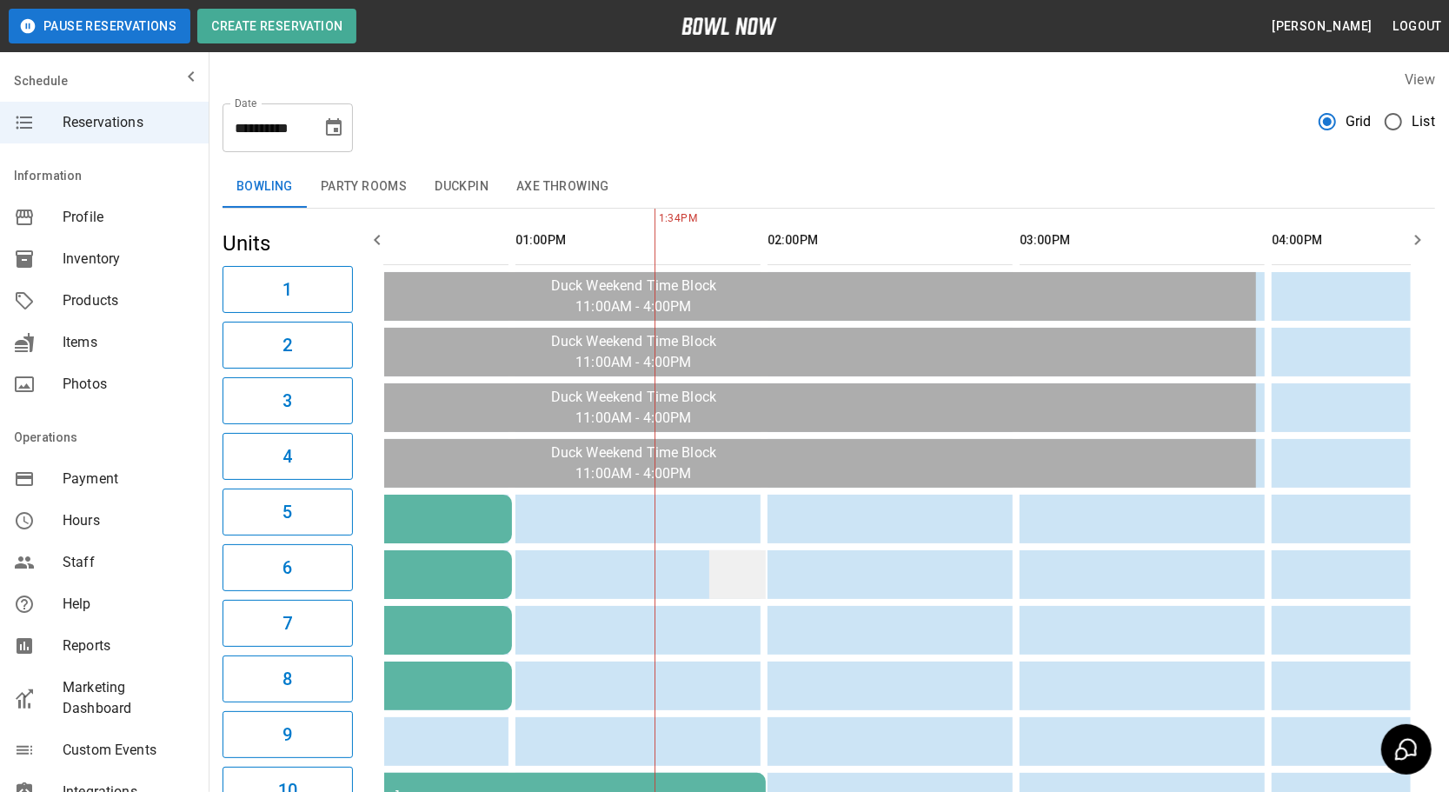
scroll to position [0, 276]
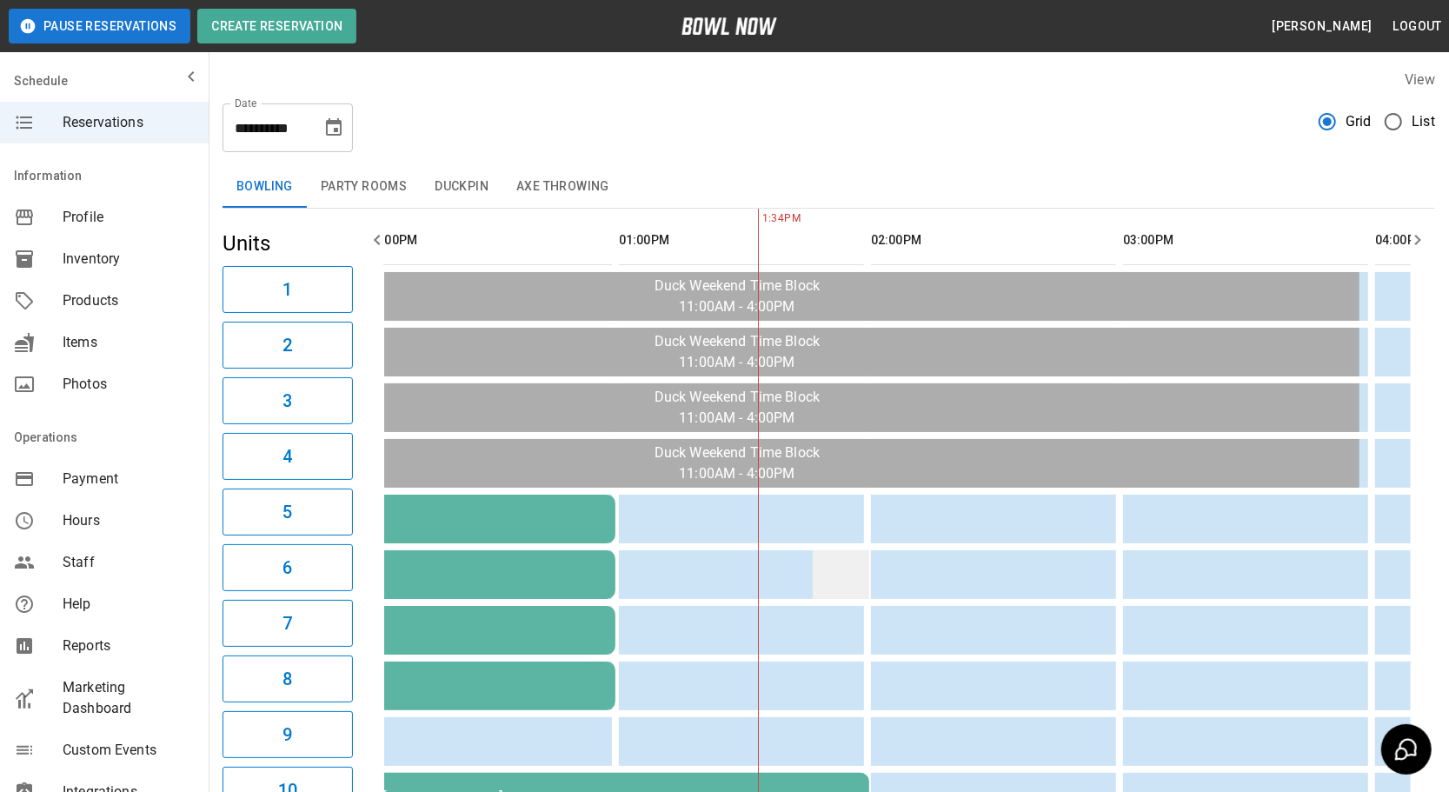
drag, startPoint x: 737, startPoint y: 581, endPoint x: 631, endPoint y: 583, distance: 106.1
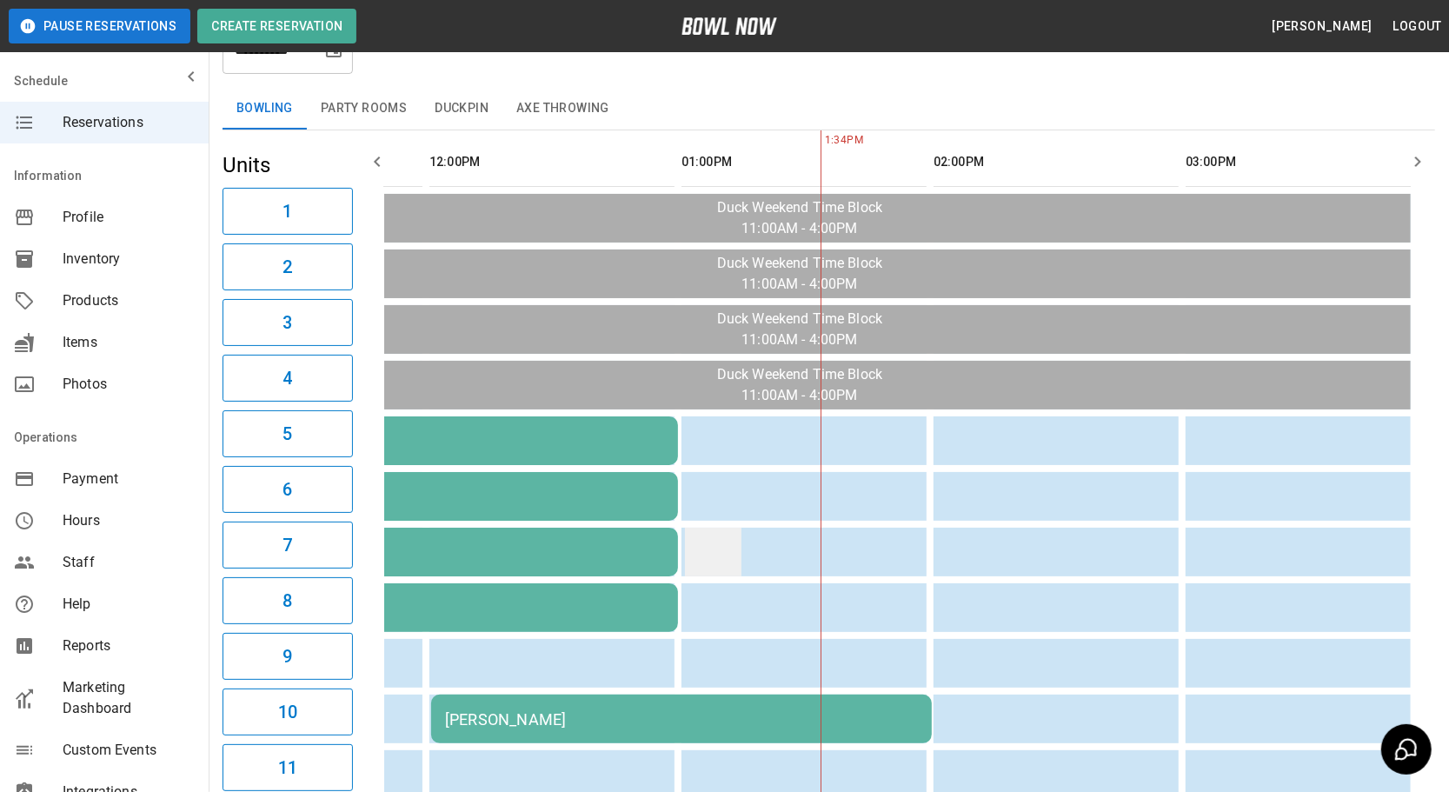
scroll to position [0, 209]
drag, startPoint x: 747, startPoint y: 558, endPoint x: 722, endPoint y: 557, distance: 25.2
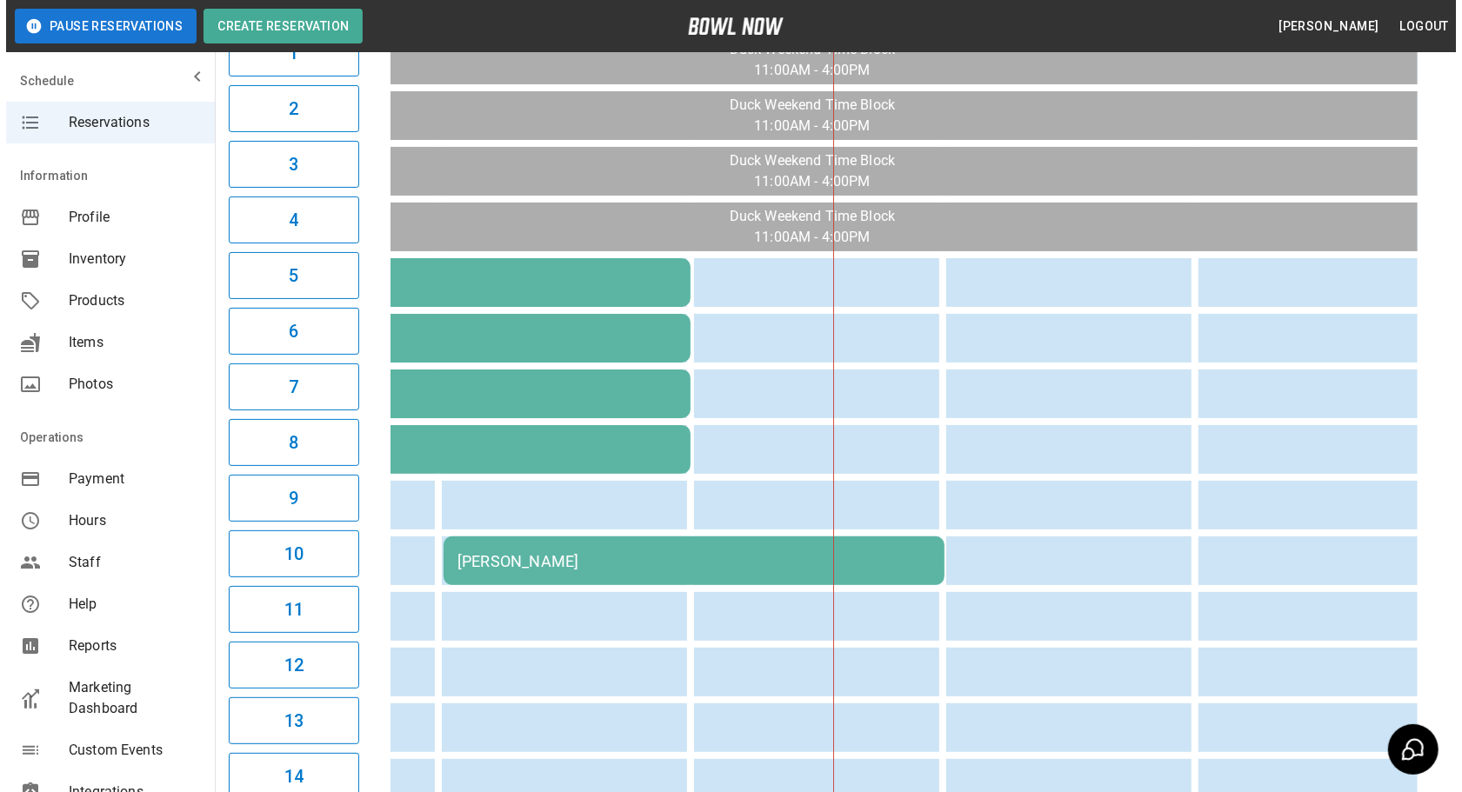
scroll to position [316, 0]
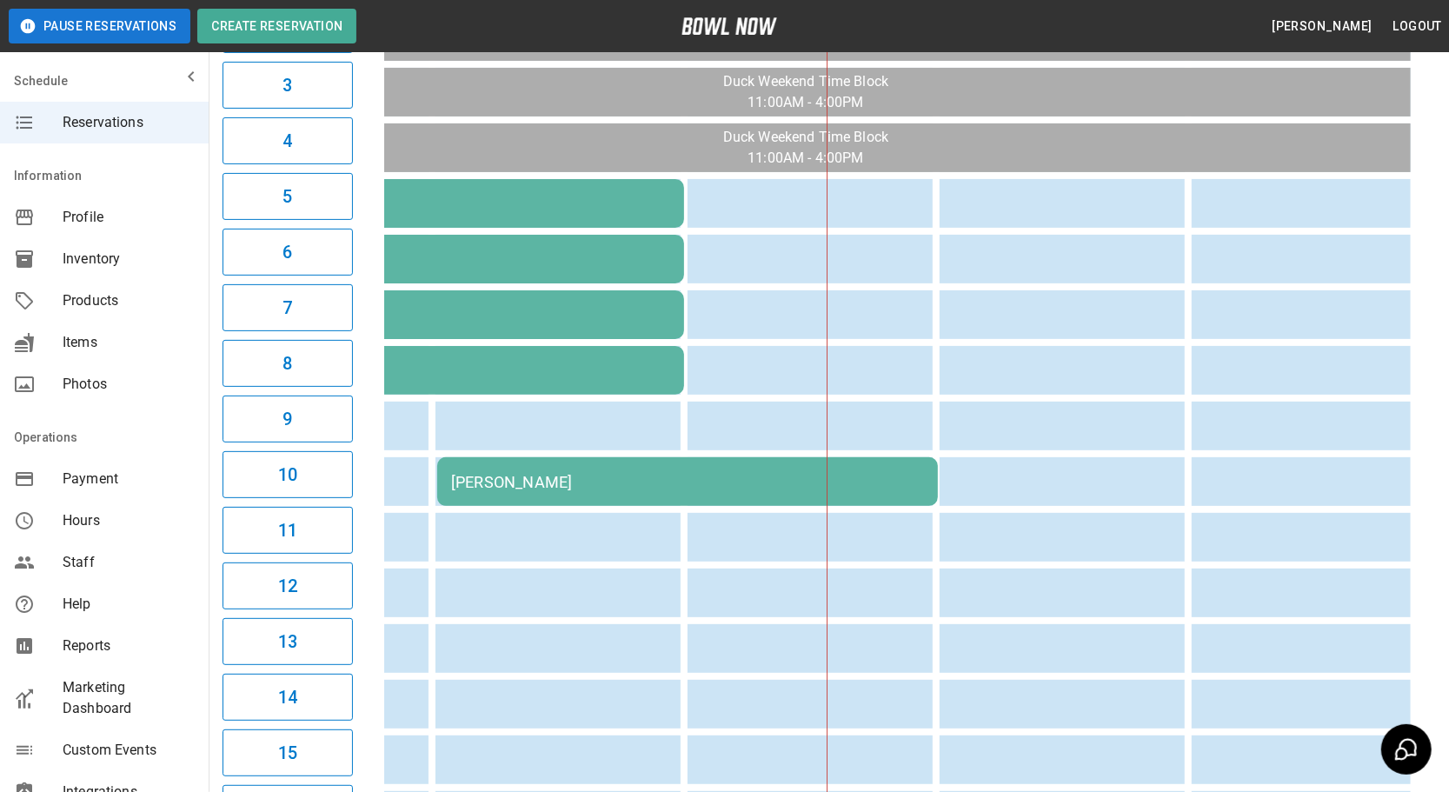
click at [643, 473] on div "Antwan Banks" at bounding box center [687, 482] width 473 height 18
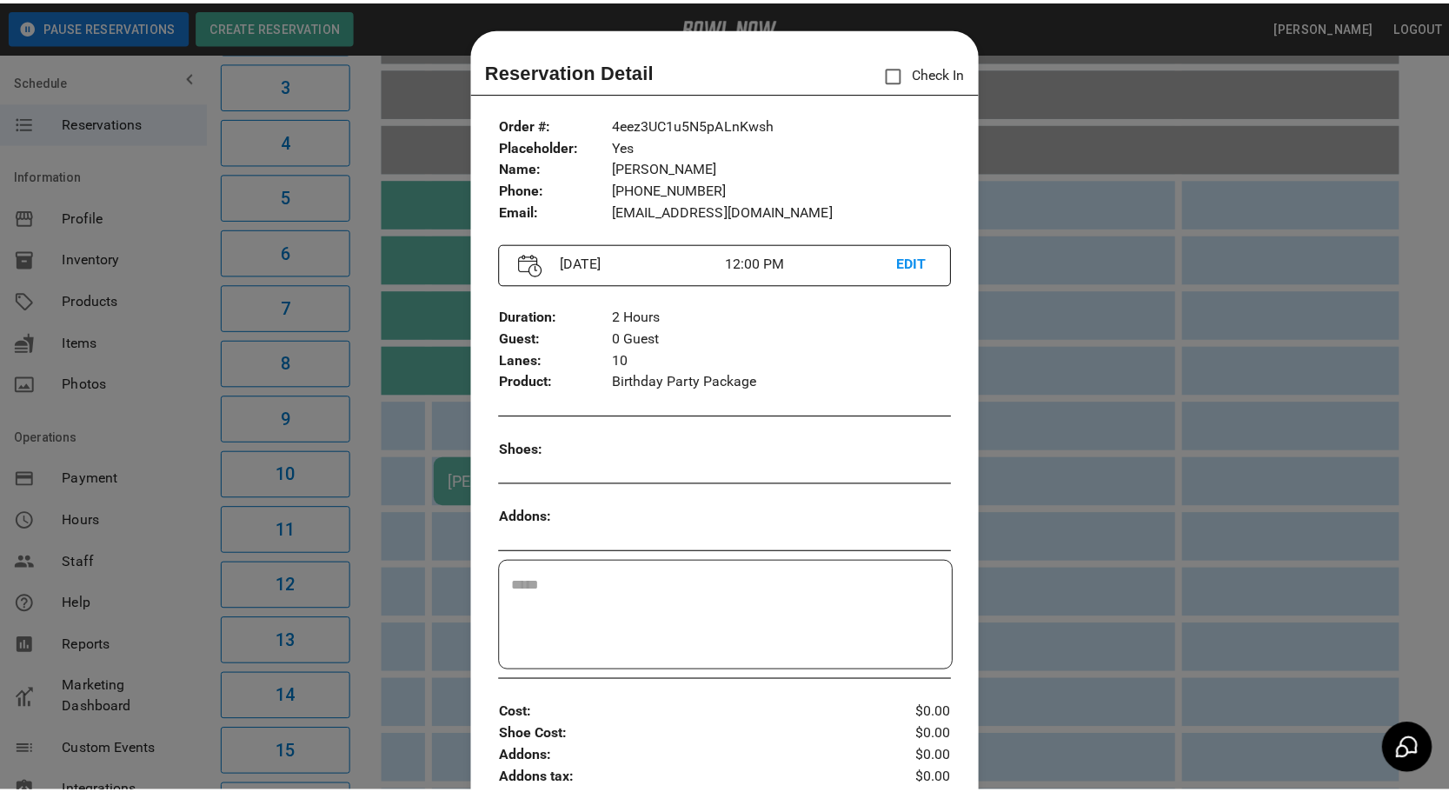
scroll to position [27, 0]
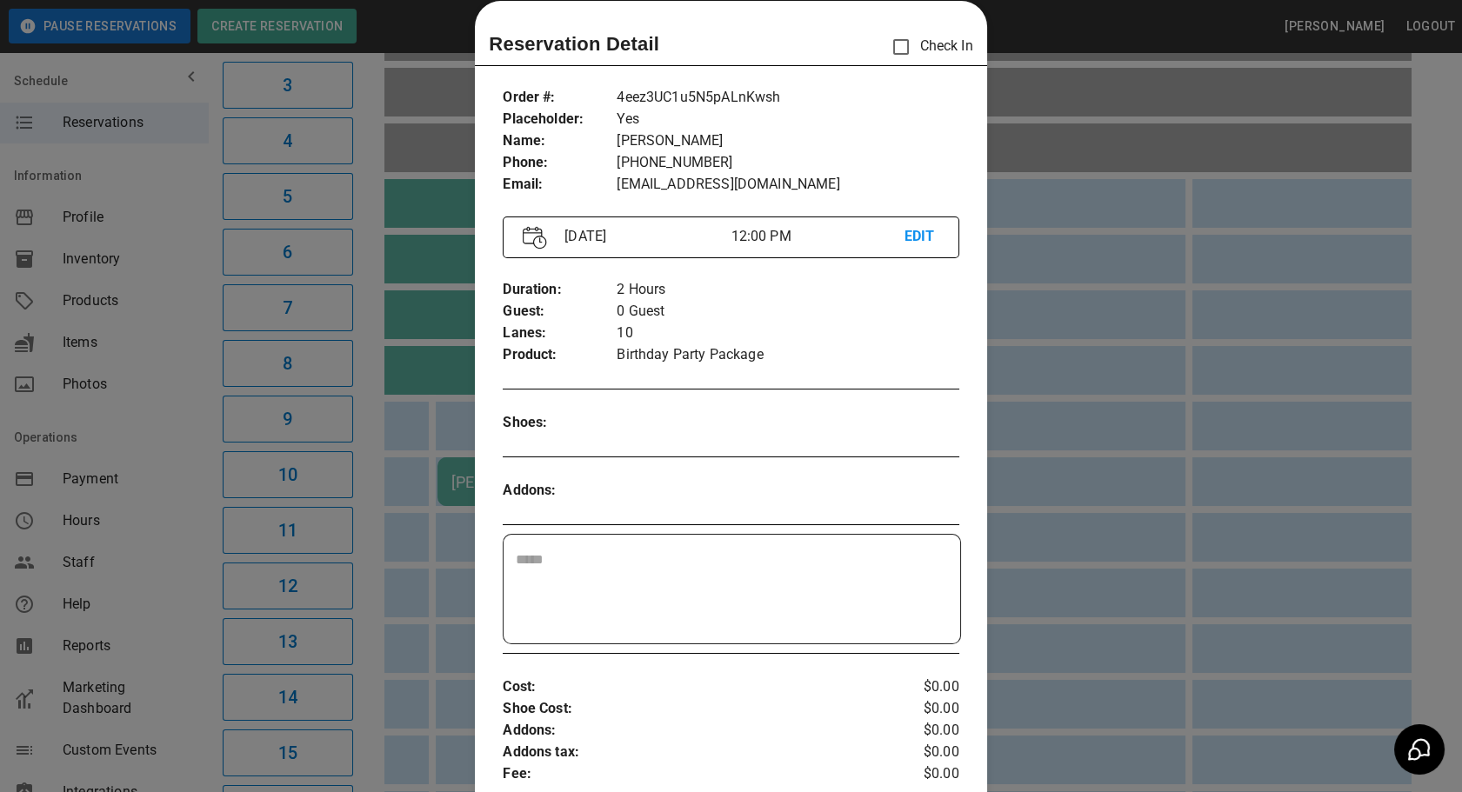
click at [1014, 483] on div at bounding box center [731, 396] width 1462 height 792
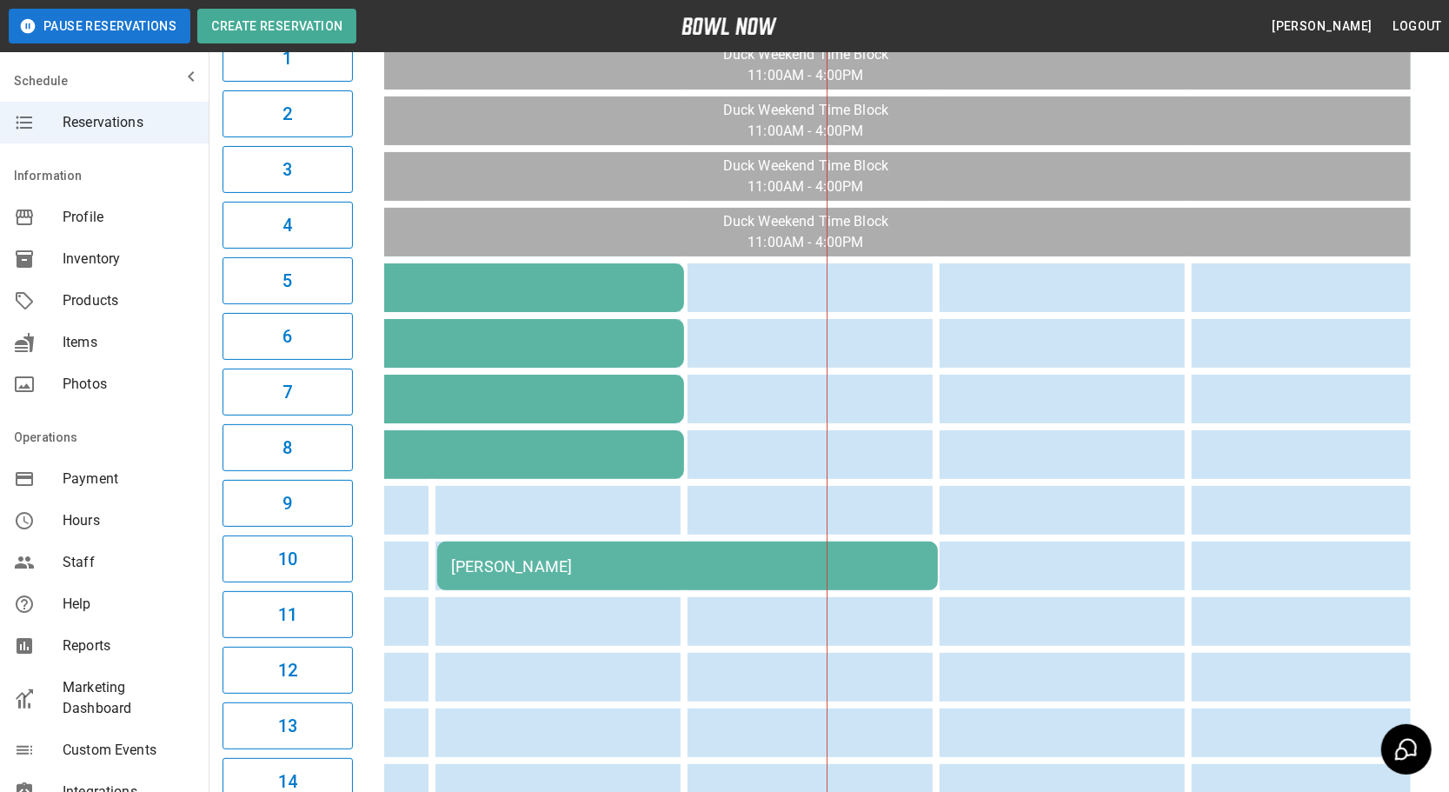
scroll to position [0, 0]
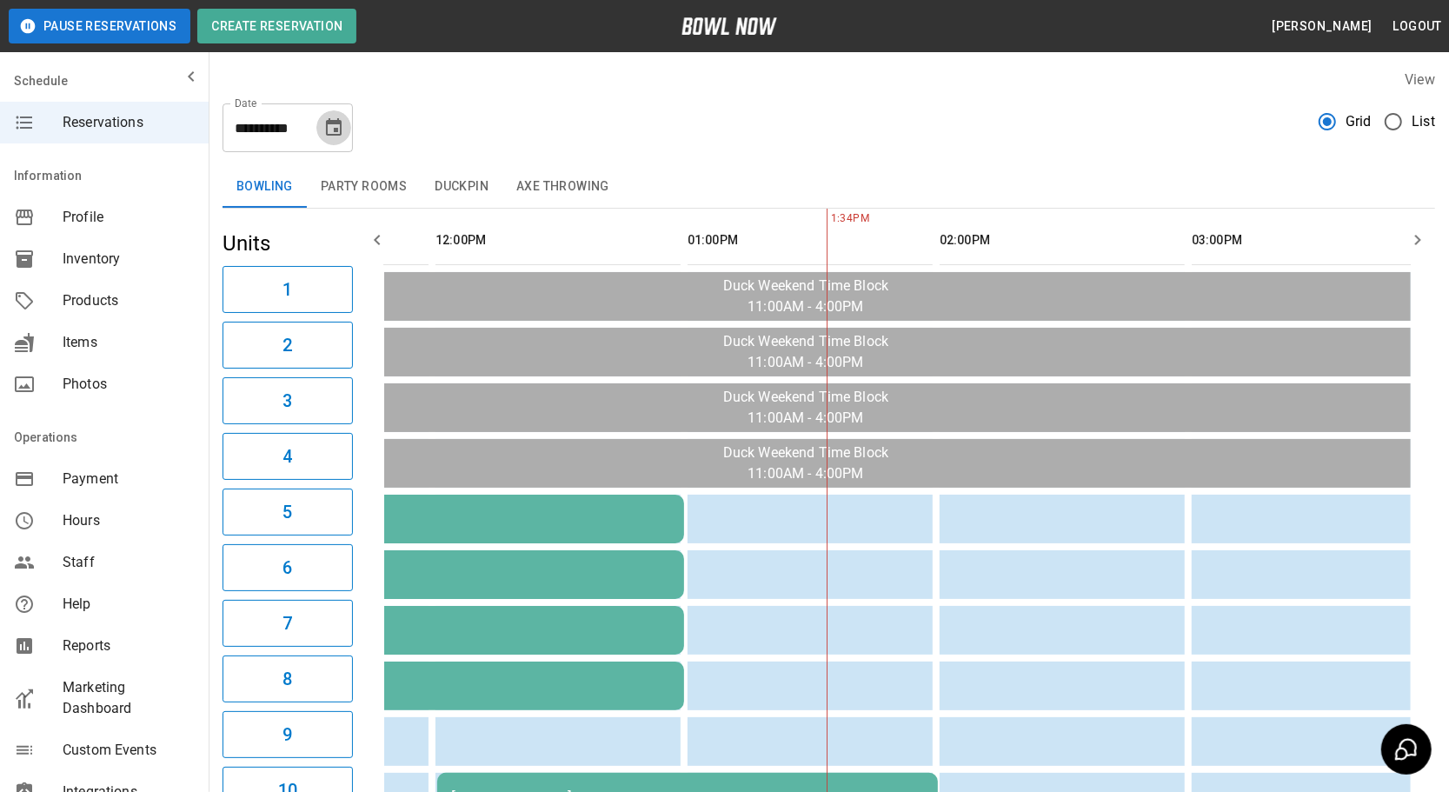
click at [345, 130] on button "Choose date, selected date is Oct 25, 2025" at bounding box center [333, 127] width 35 height 35
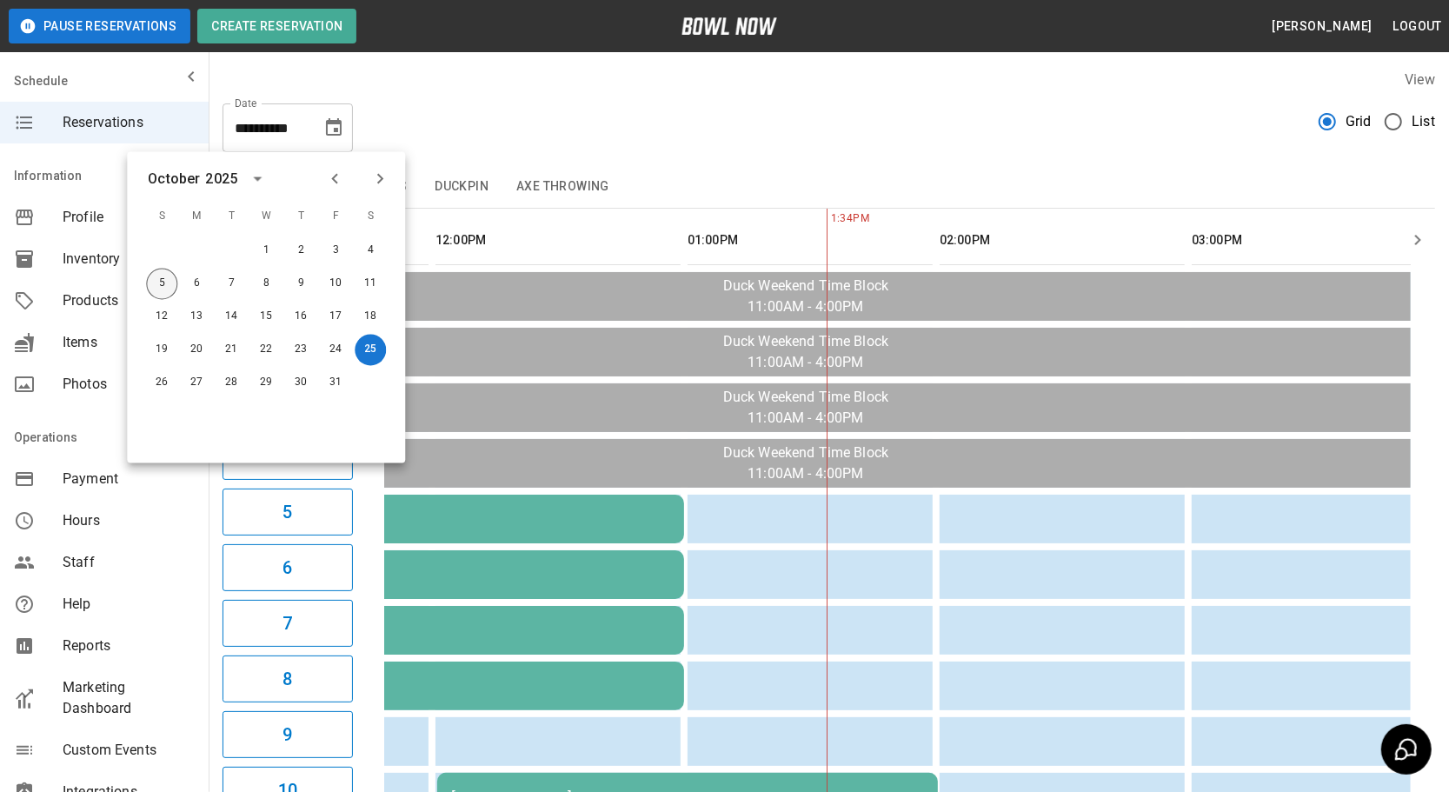
click at [158, 283] on button "5" at bounding box center [161, 284] width 31 height 31
type input "**********"
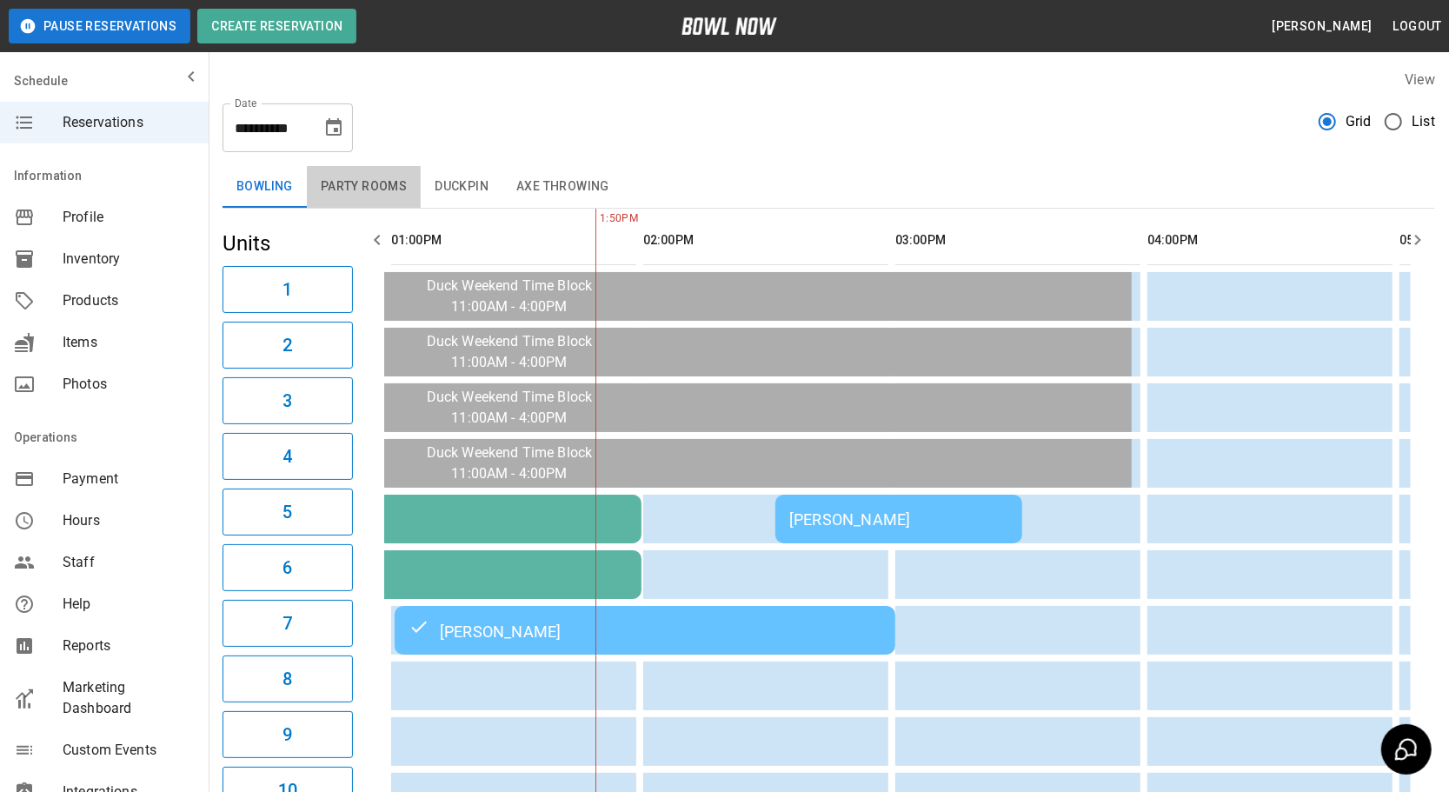
click at [350, 185] on button "Party Rooms" at bounding box center [364, 187] width 114 height 42
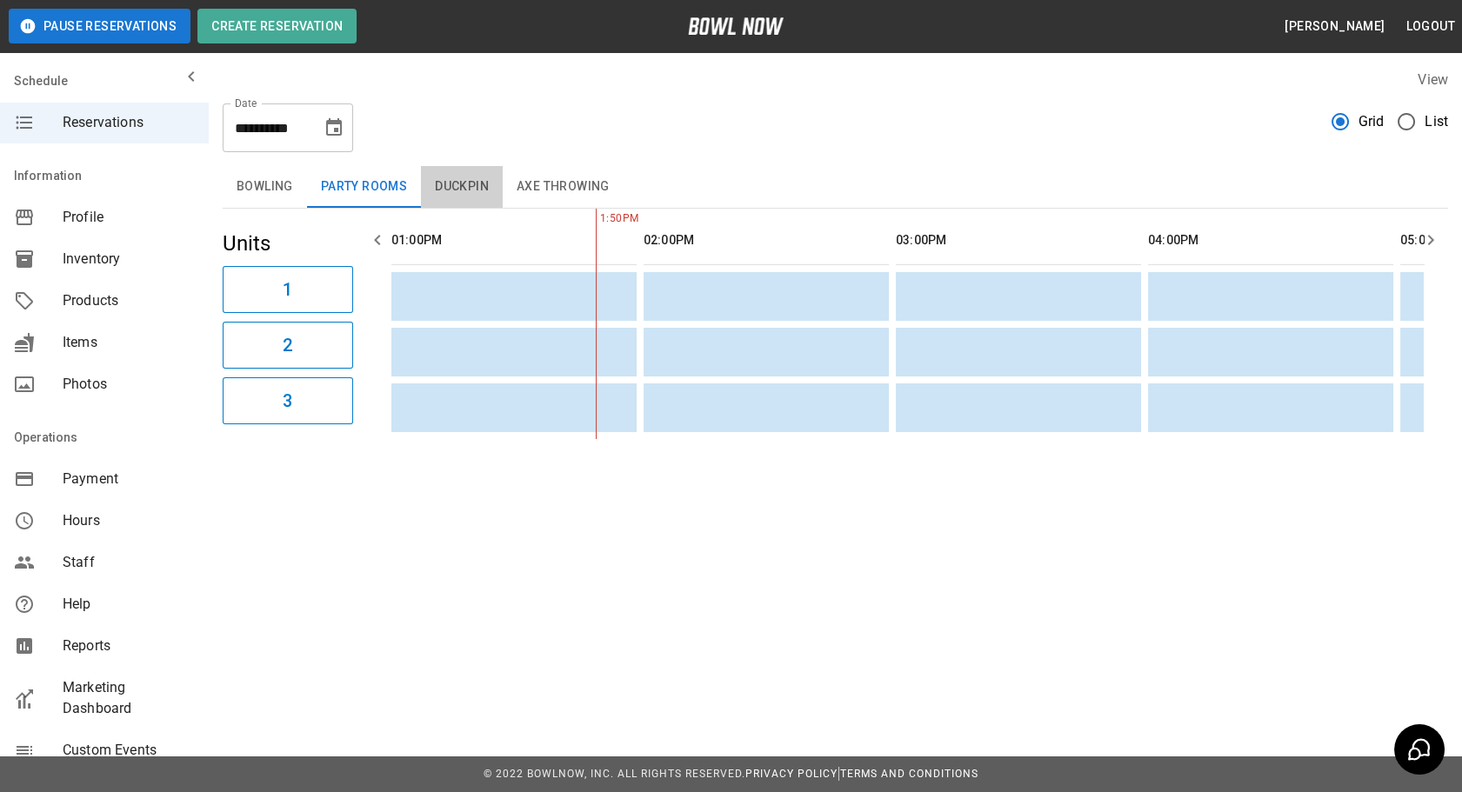
click at [441, 189] on button "Duckpin" at bounding box center [462, 187] width 82 height 42
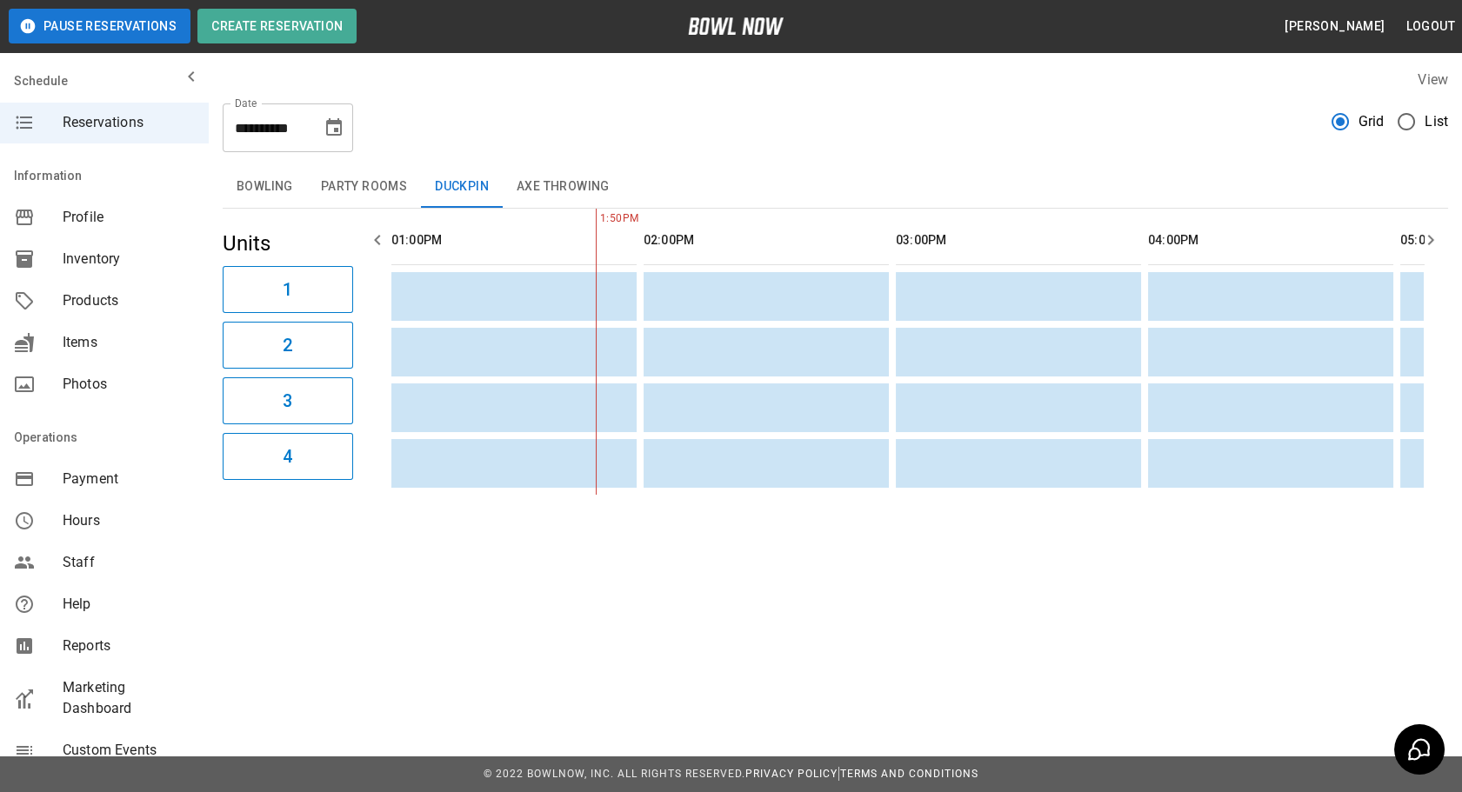
click at [552, 180] on button "Axe Throwing" at bounding box center [563, 187] width 121 height 42
click at [270, 187] on button "Bowling" at bounding box center [265, 187] width 84 height 42
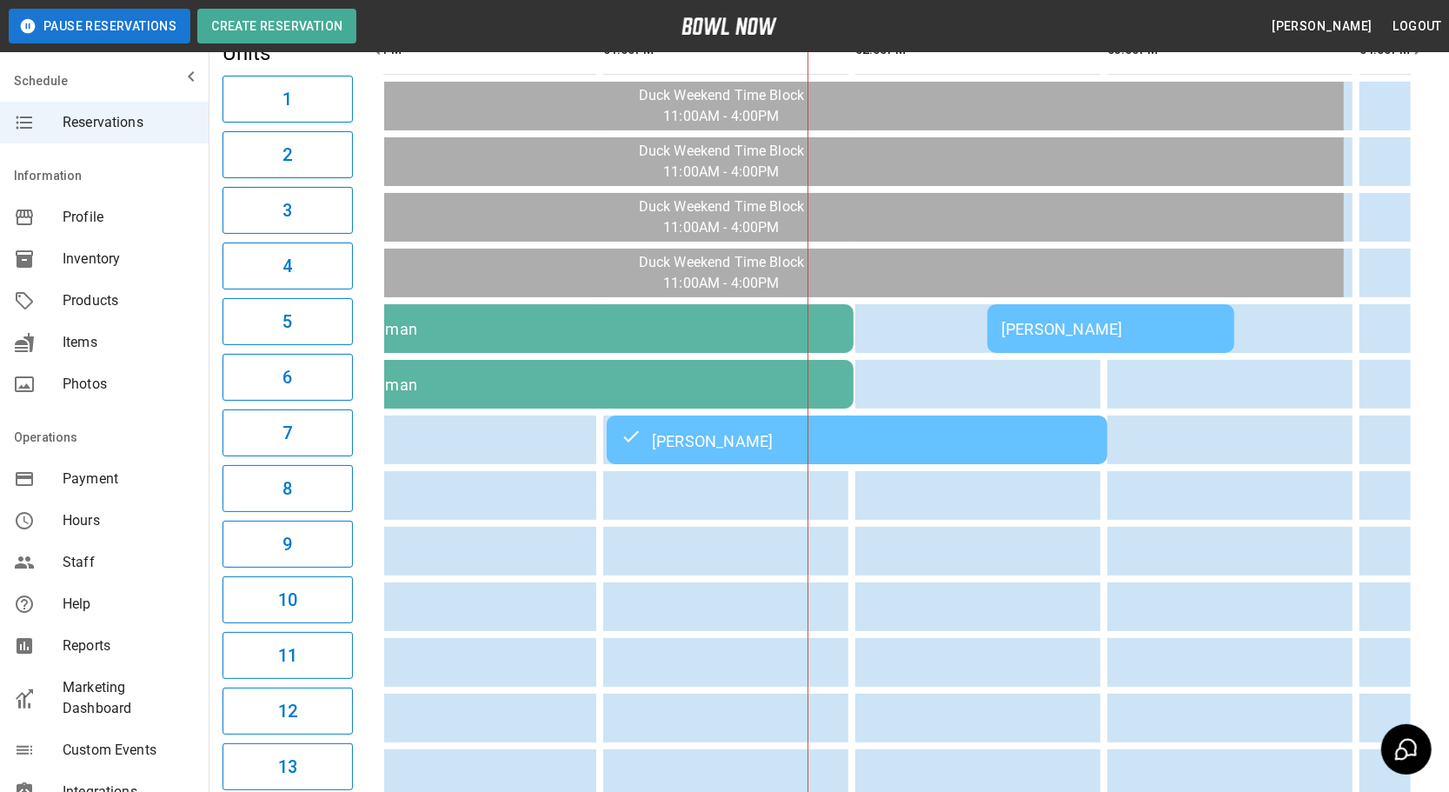
scroll to position [0, 393]
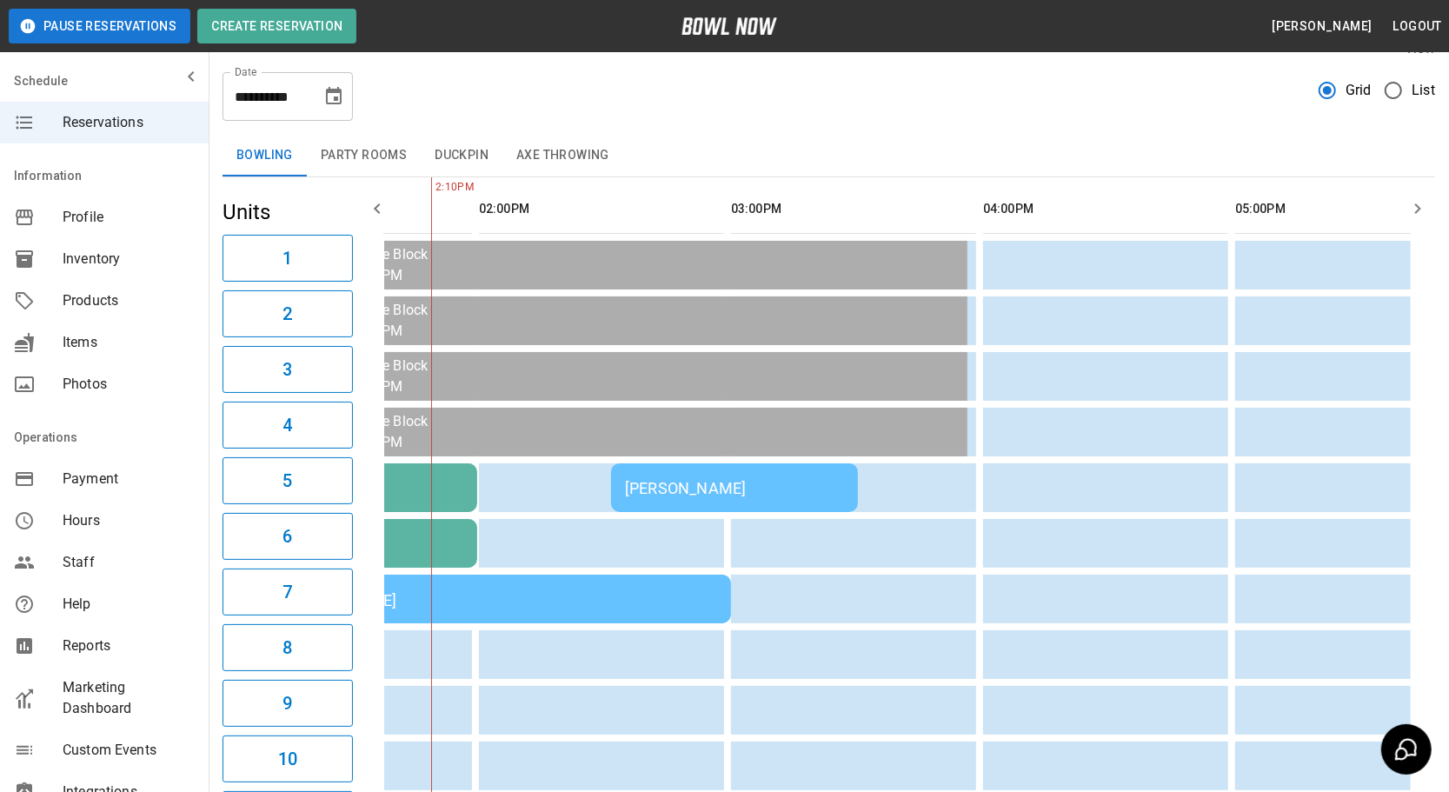
click at [778, 479] on div "[PERSON_NAME]" at bounding box center [734, 488] width 219 height 18
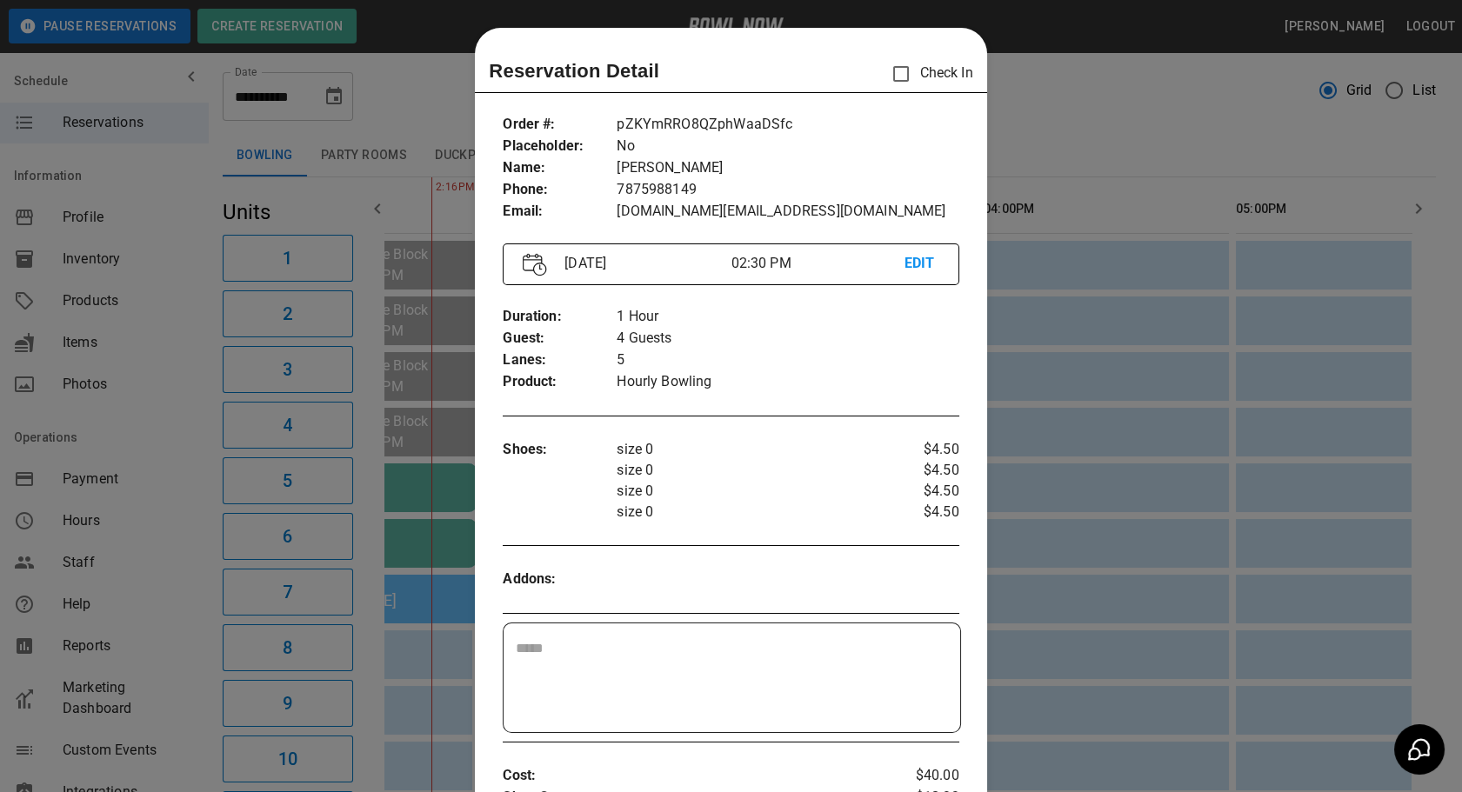
scroll to position [27, 0]
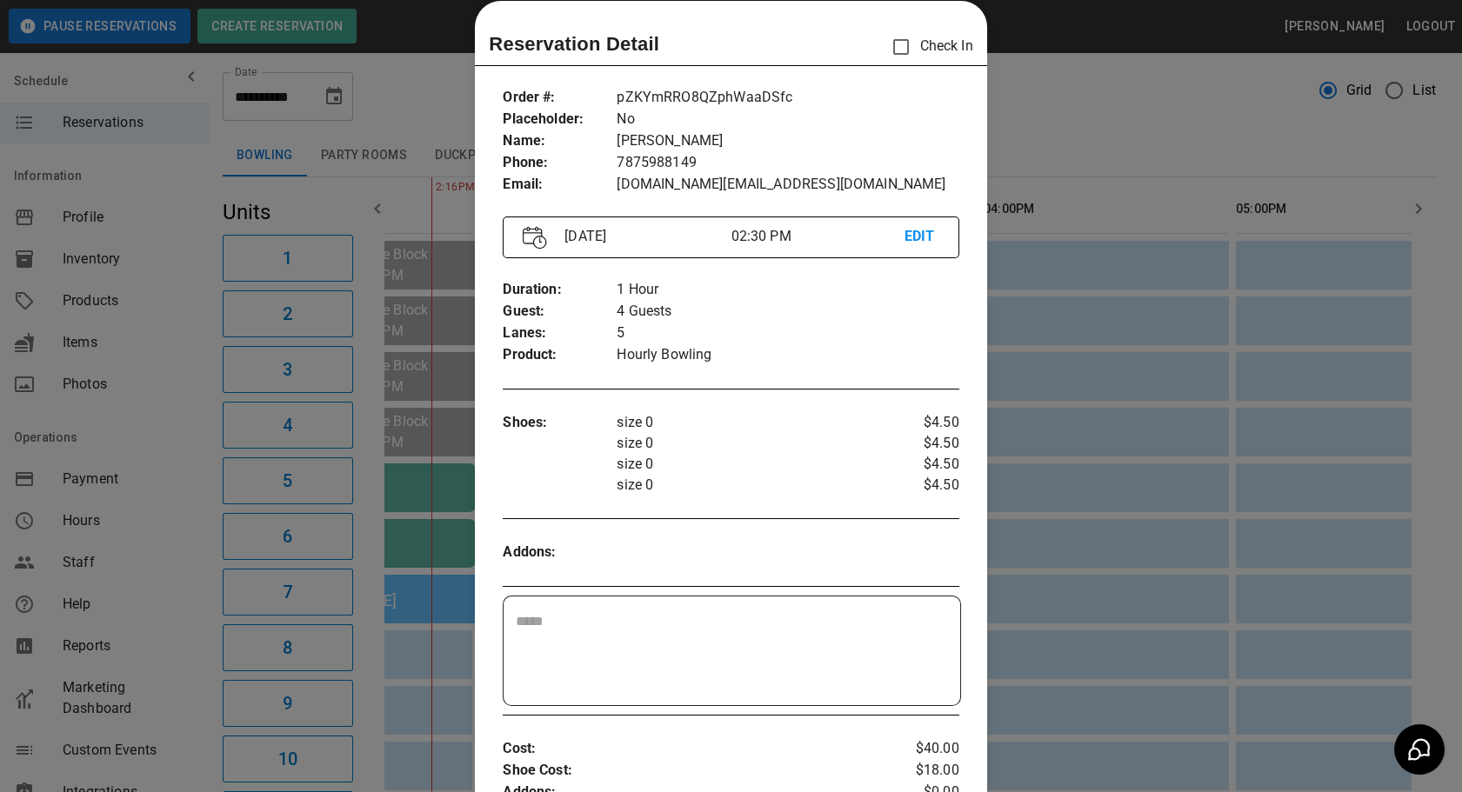
click at [1064, 503] on div at bounding box center [731, 396] width 1462 height 792
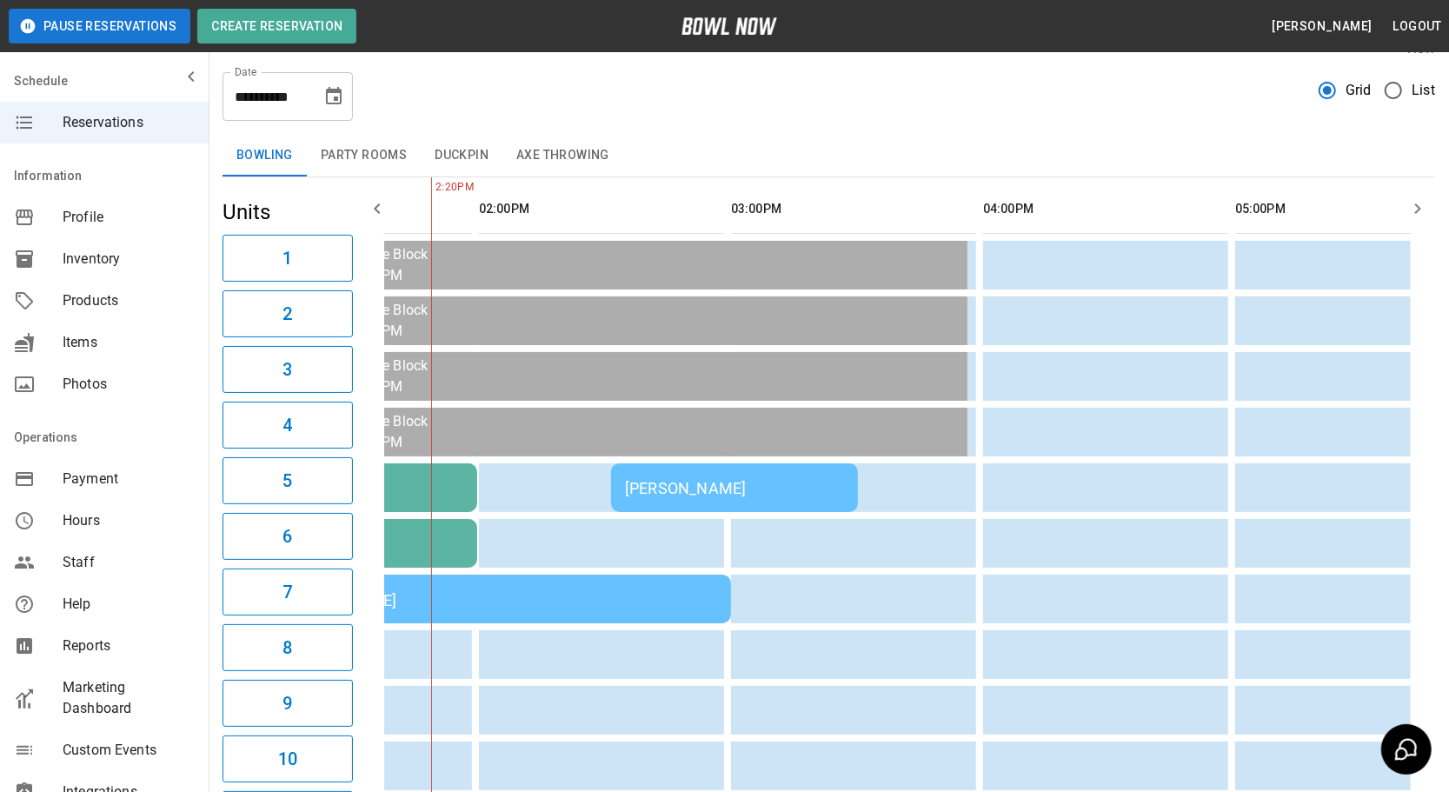
click at [649, 496] on td "[PERSON_NAME]" at bounding box center [734, 487] width 247 height 49
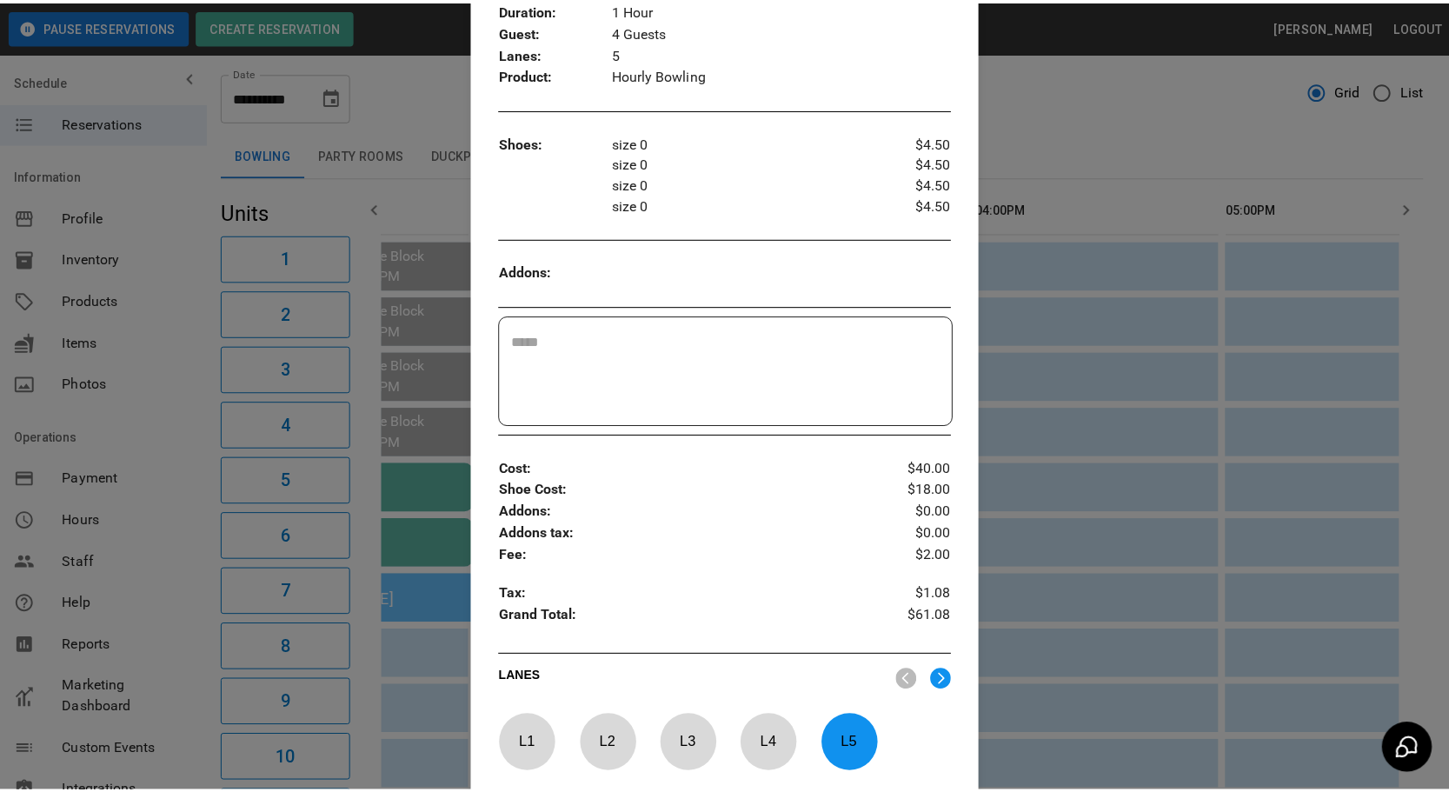
scroll to position [0, 756]
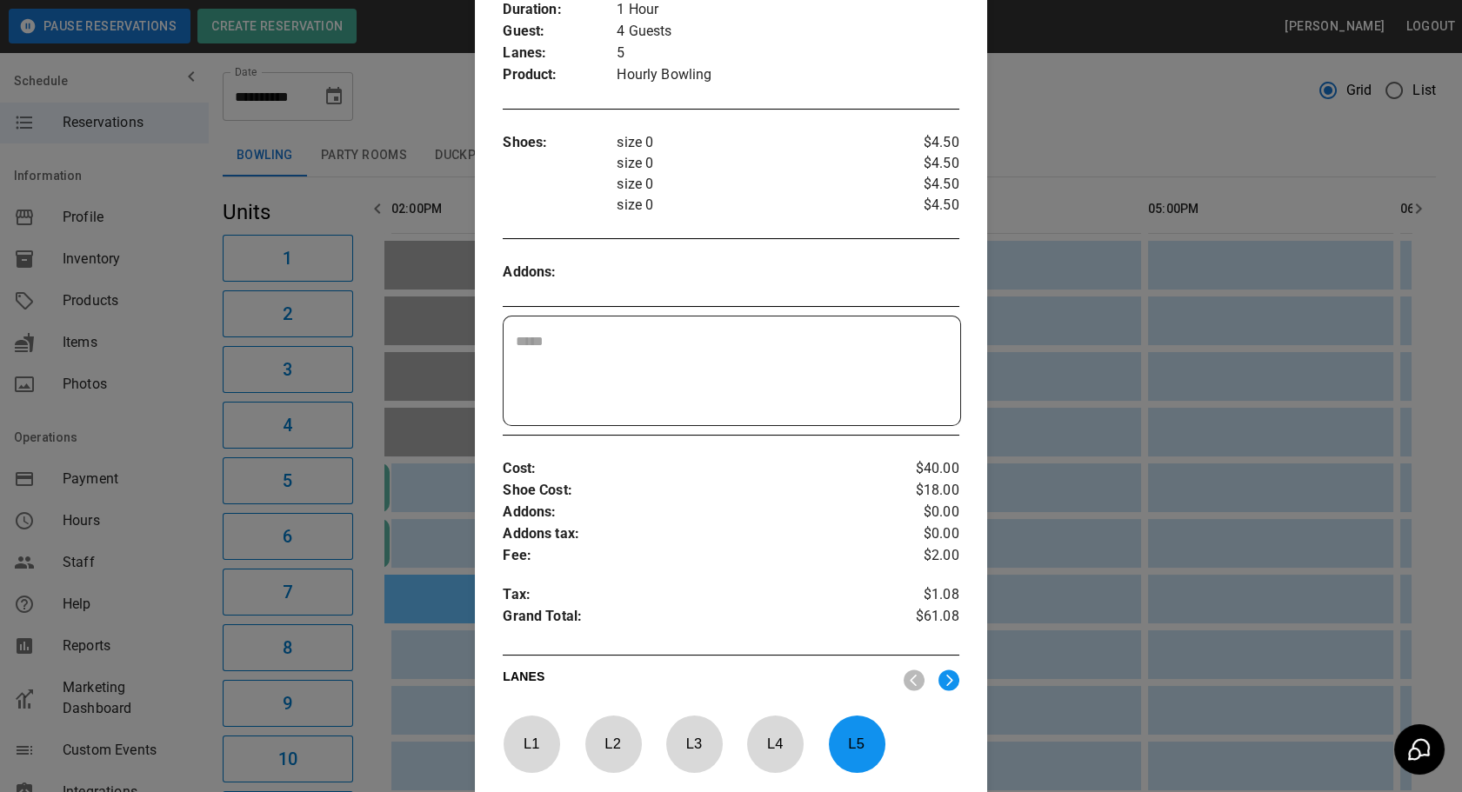
click at [1169, 151] on div at bounding box center [731, 396] width 1462 height 792
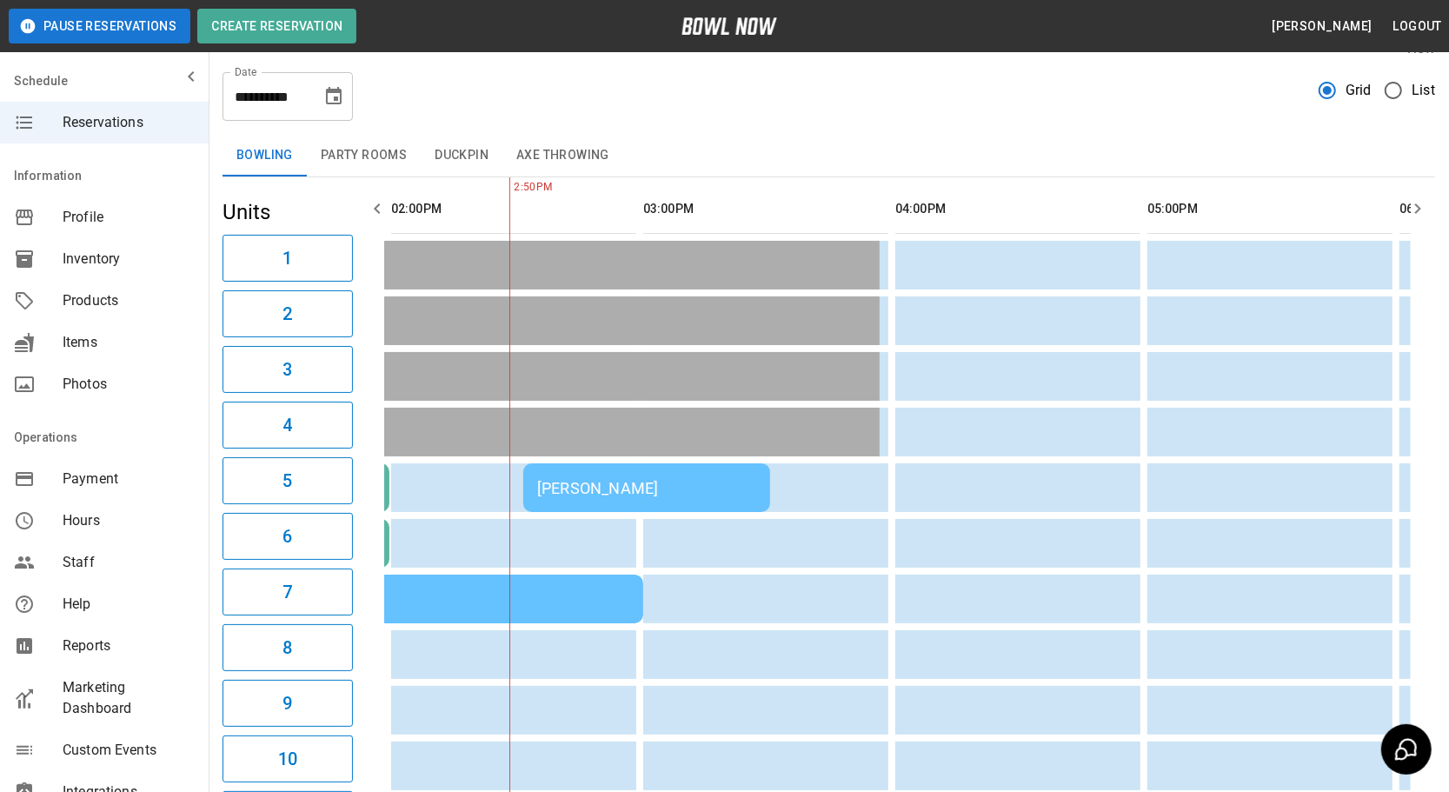
click at [369, 157] on button "Party Rooms" at bounding box center [364, 156] width 114 height 42
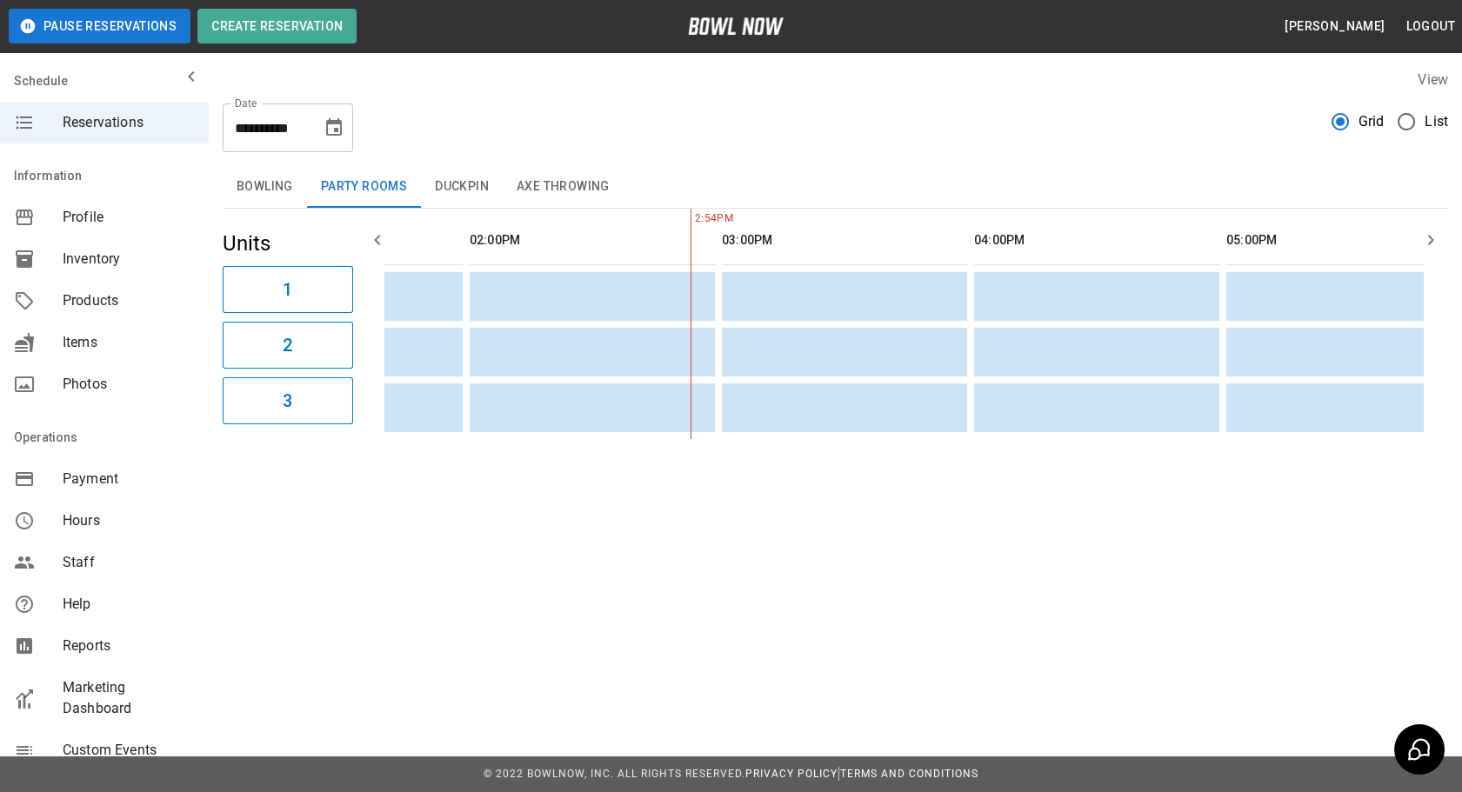
scroll to position [0, 253]
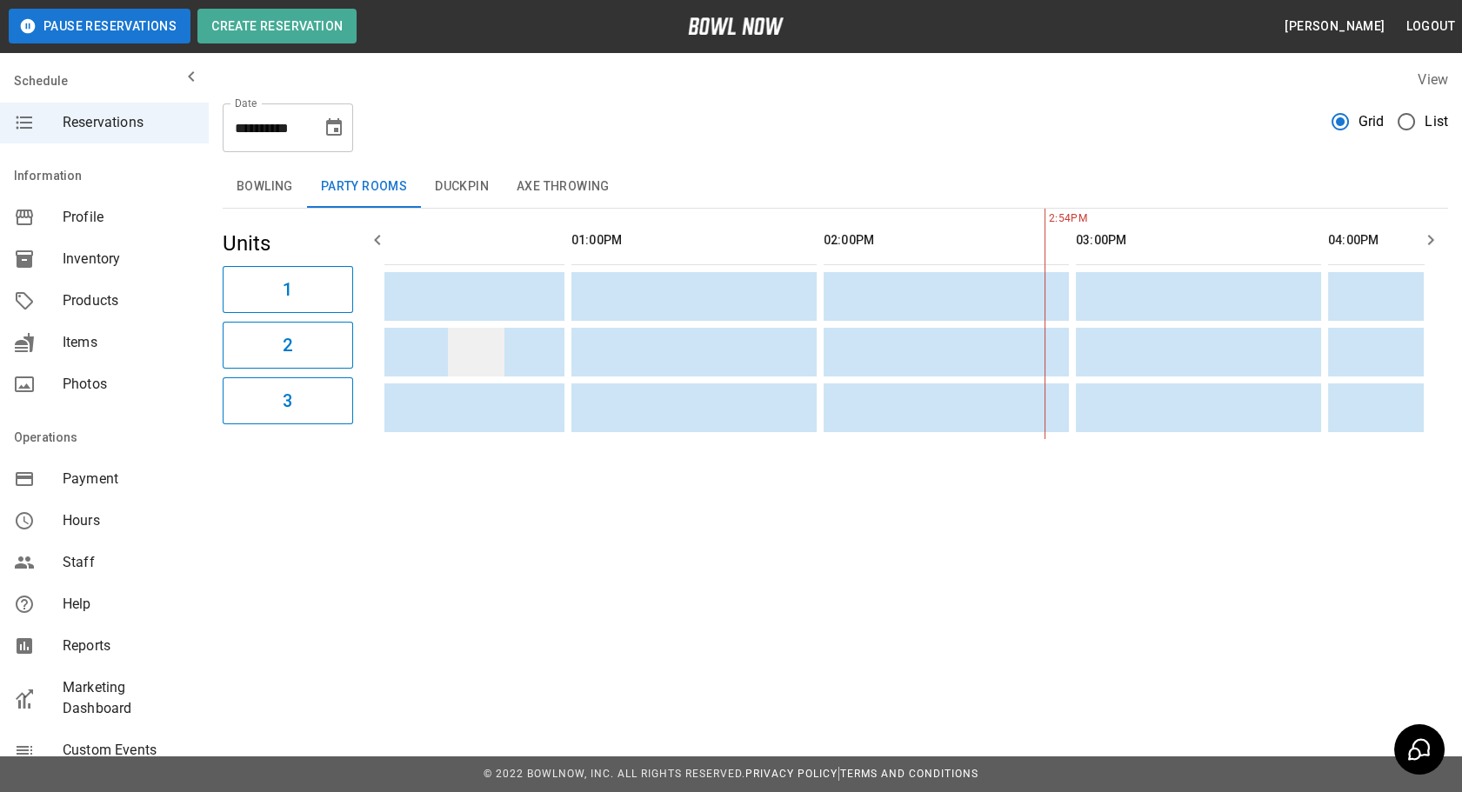
drag, startPoint x: 697, startPoint y: 336, endPoint x: 496, endPoint y: 373, distance: 205.0
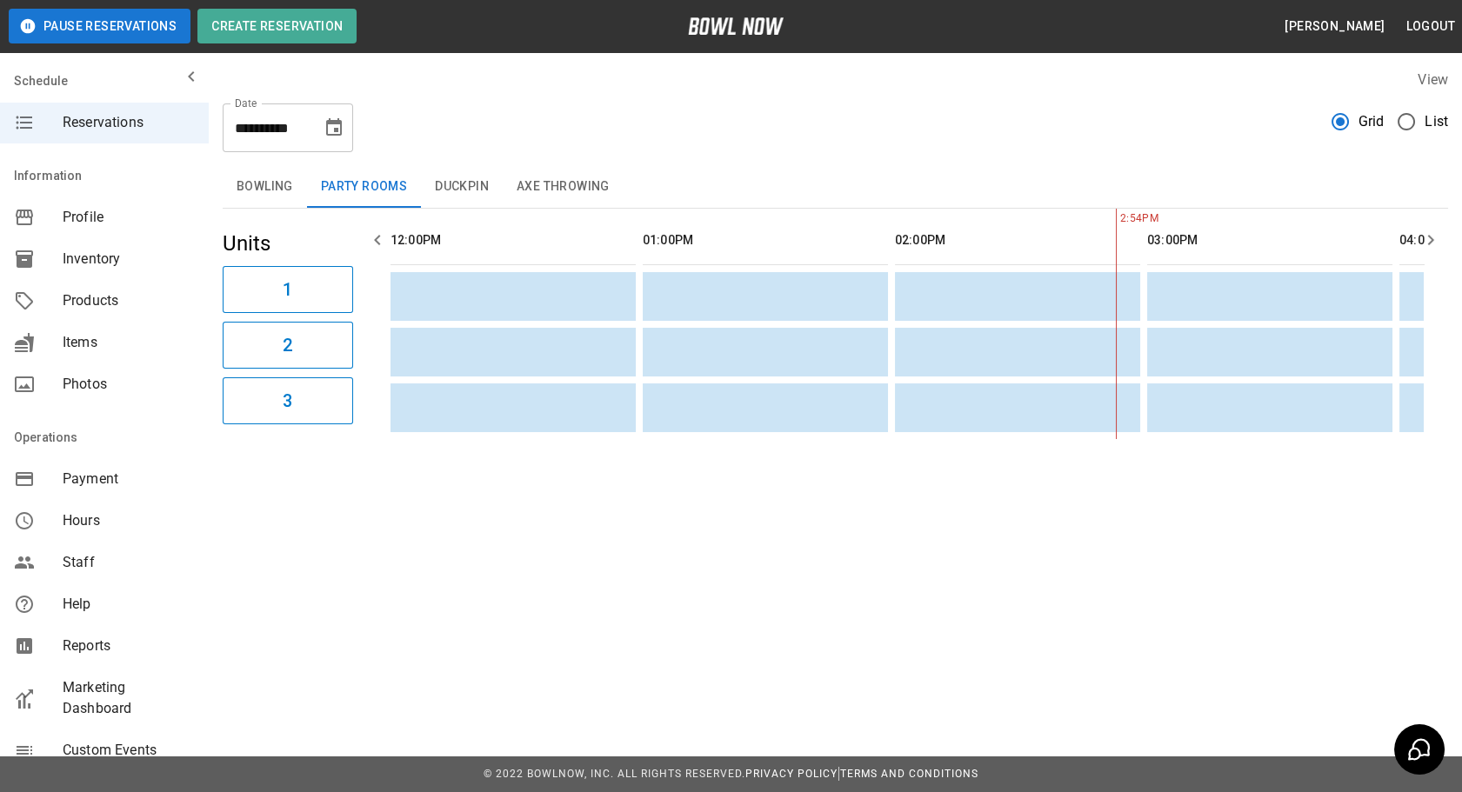
scroll to position [0, 43]
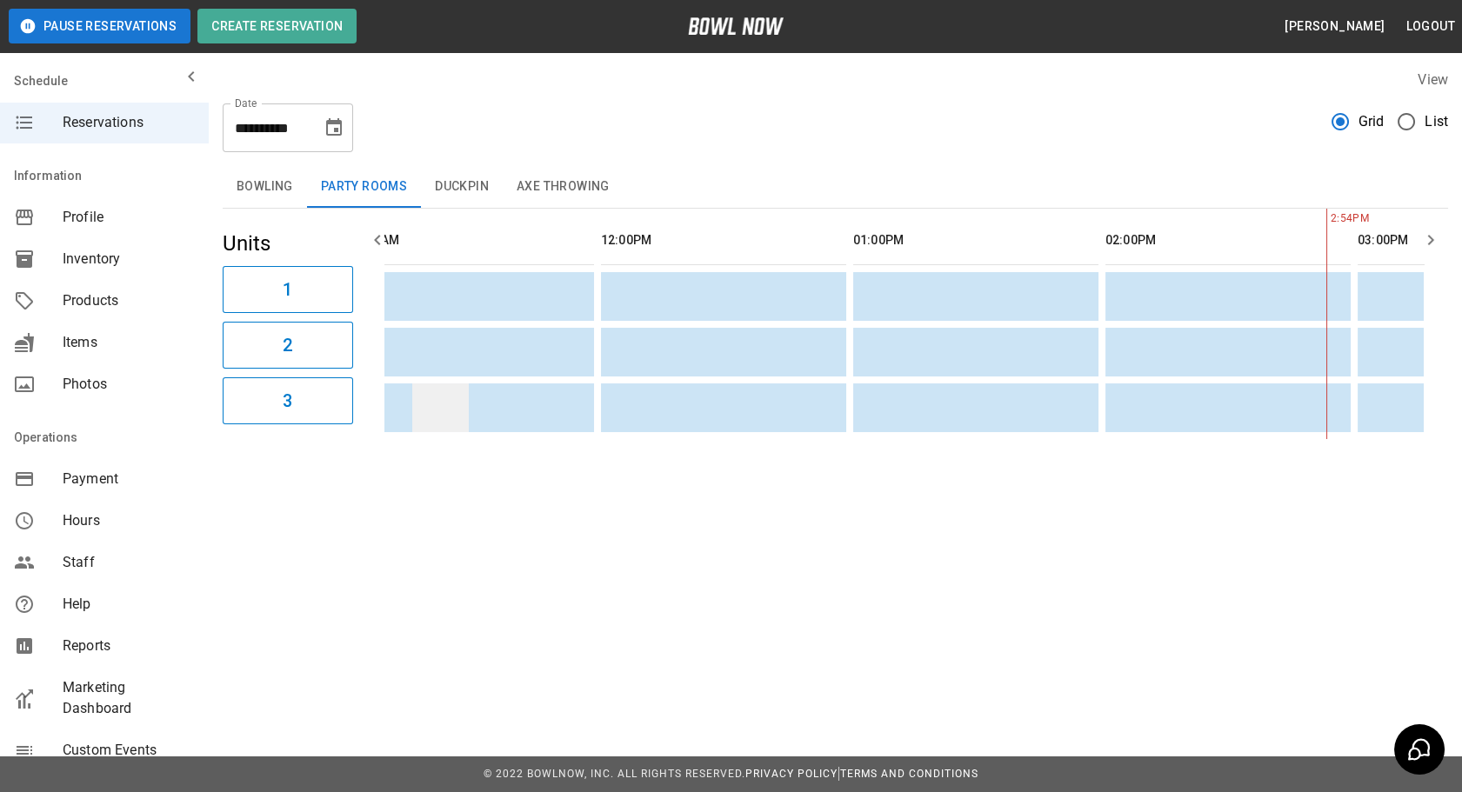
drag, startPoint x: 654, startPoint y: 383, endPoint x: 453, endPoint y: 396, distance: 201.3
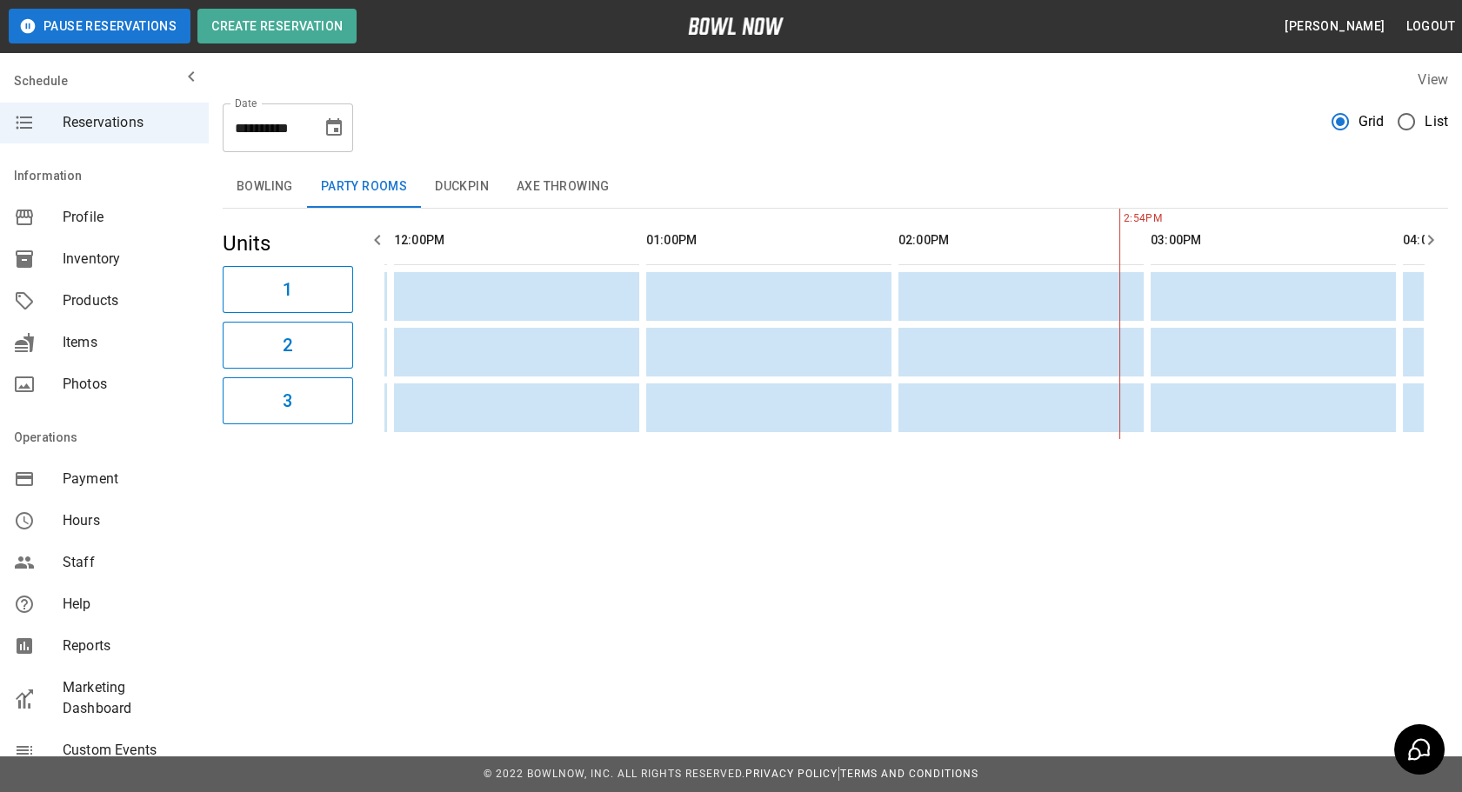
scroll to position [0, 1501]
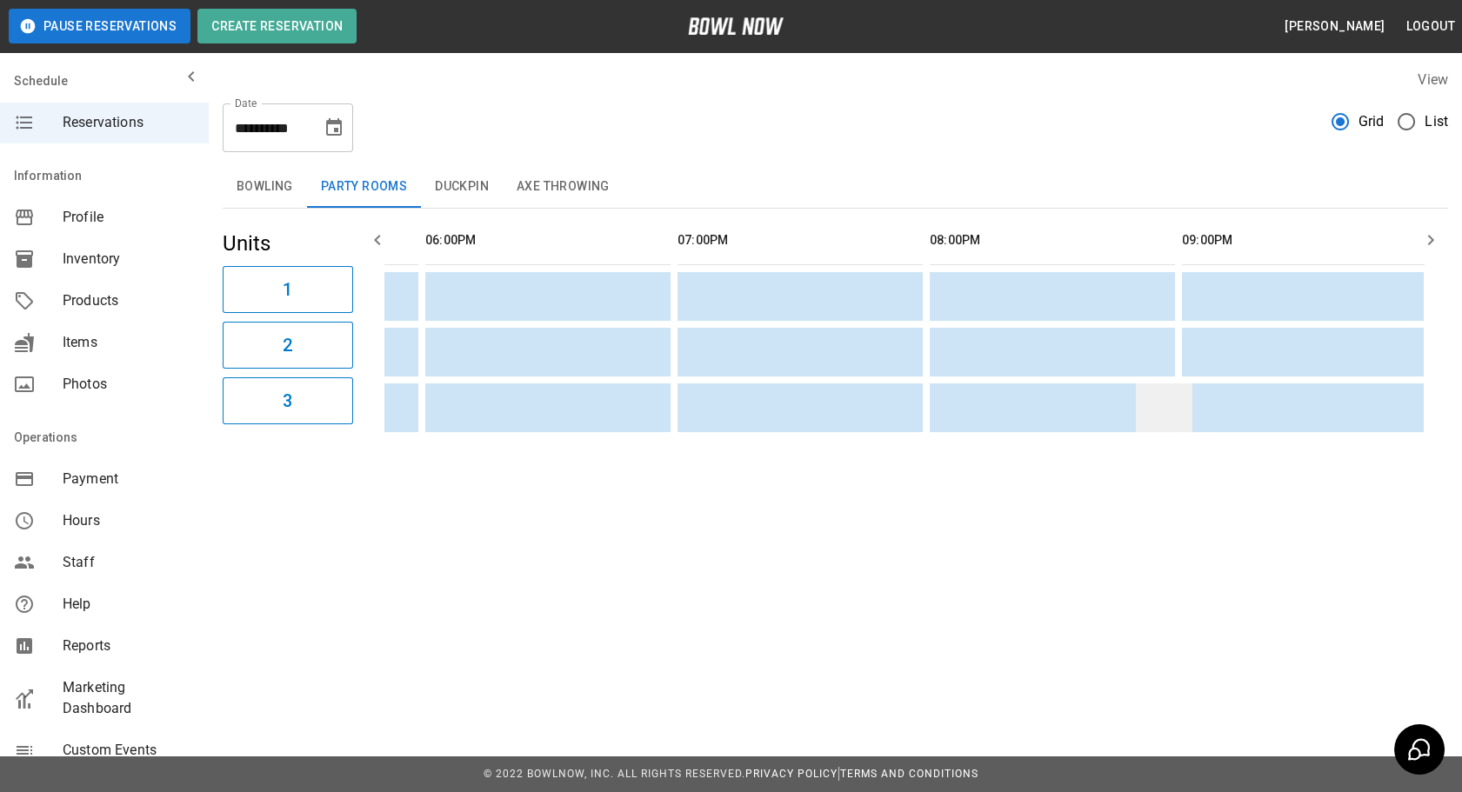
drag, startPoint x: 424, startPoint y: 392, endPoint x: 1113, endPoint y: 398, distance: 688.6
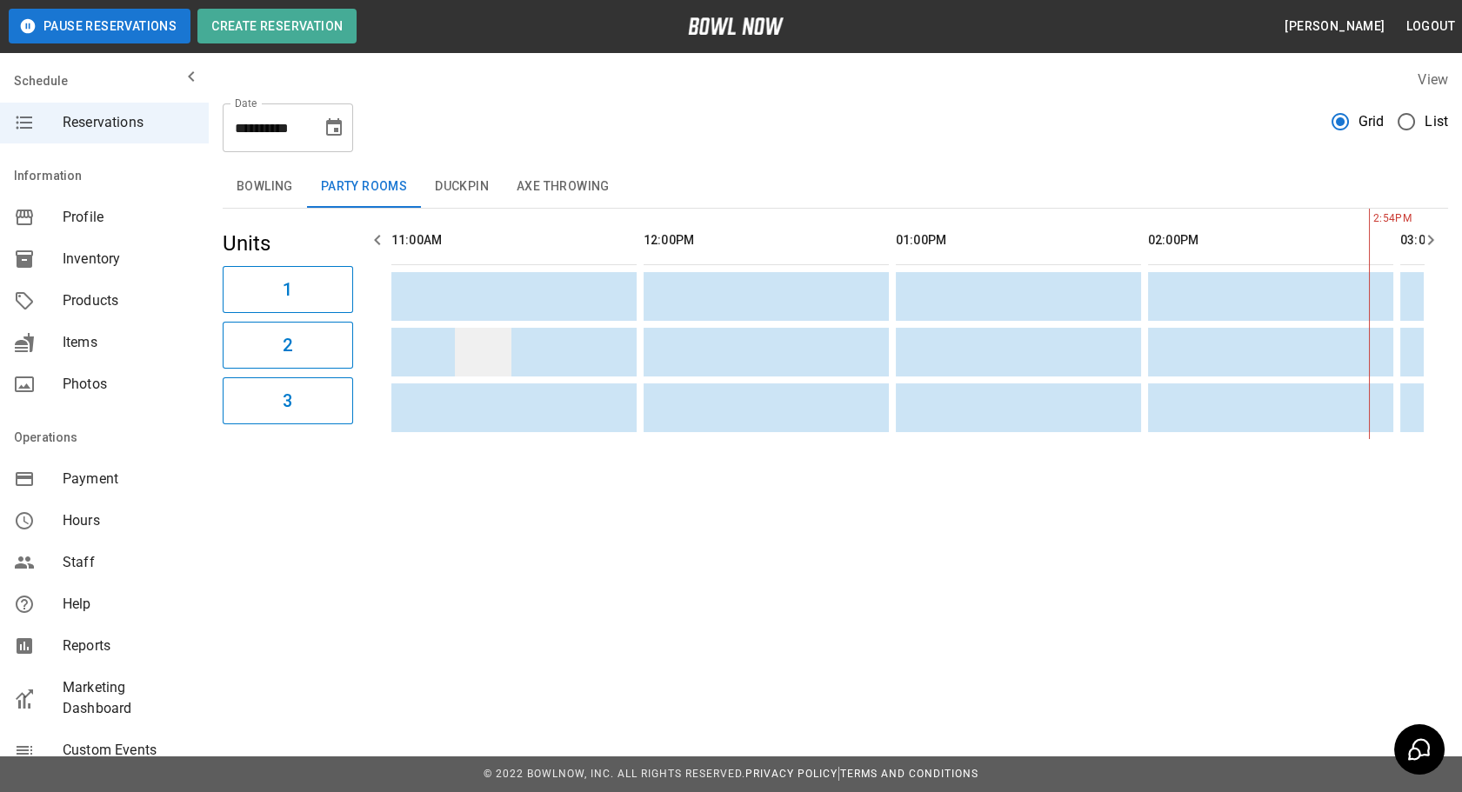
drag, startPoint x: 982, startPoint y: 385, endPoint x: 486, endPoint y: 346, distance: 498.0
click at [250, 179] on button "Bowling" at bounding box center [265, 187] width 84 height 42
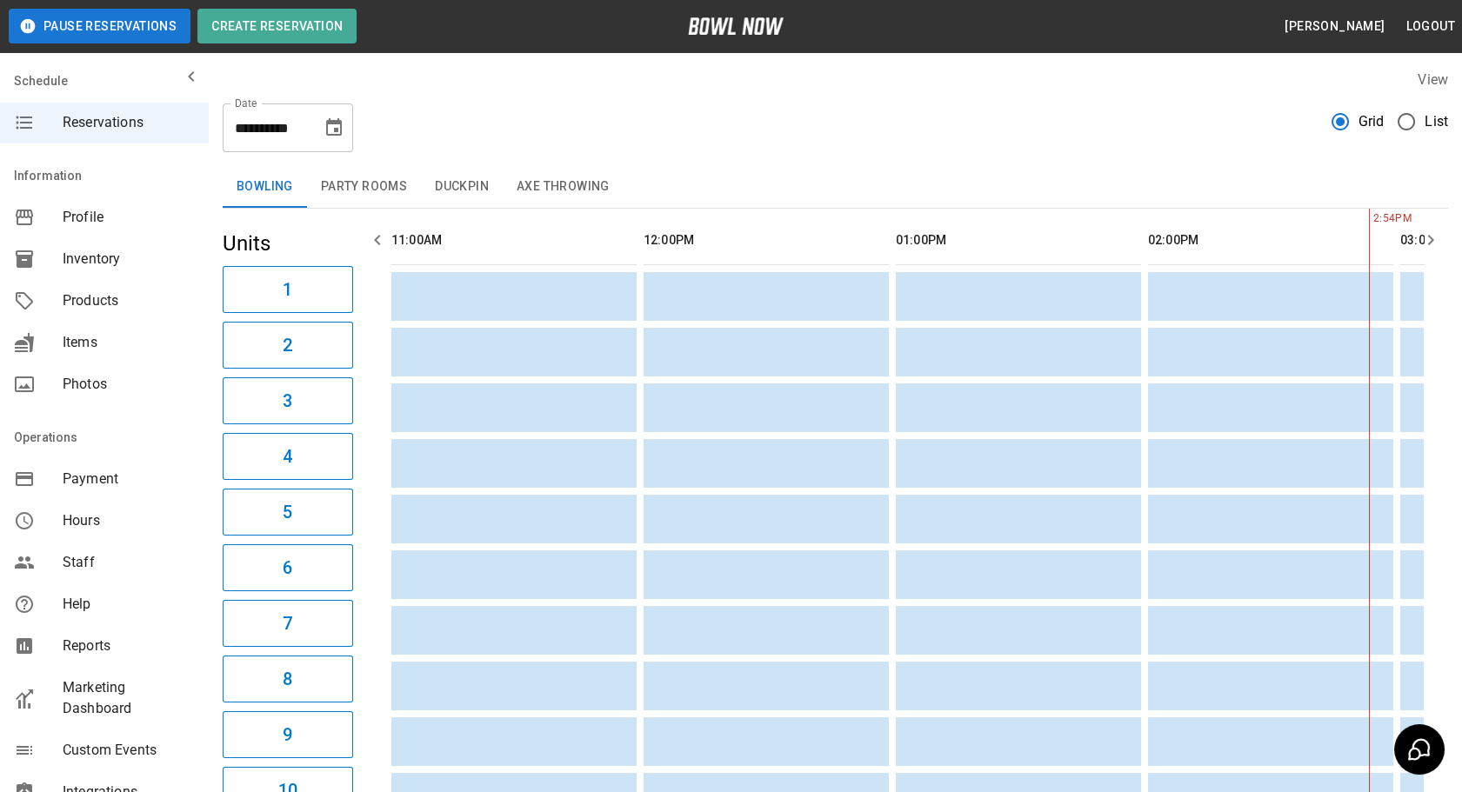
click at [738, 130] on div "**********" at bounding box center [835, 121] width 1225 height 63
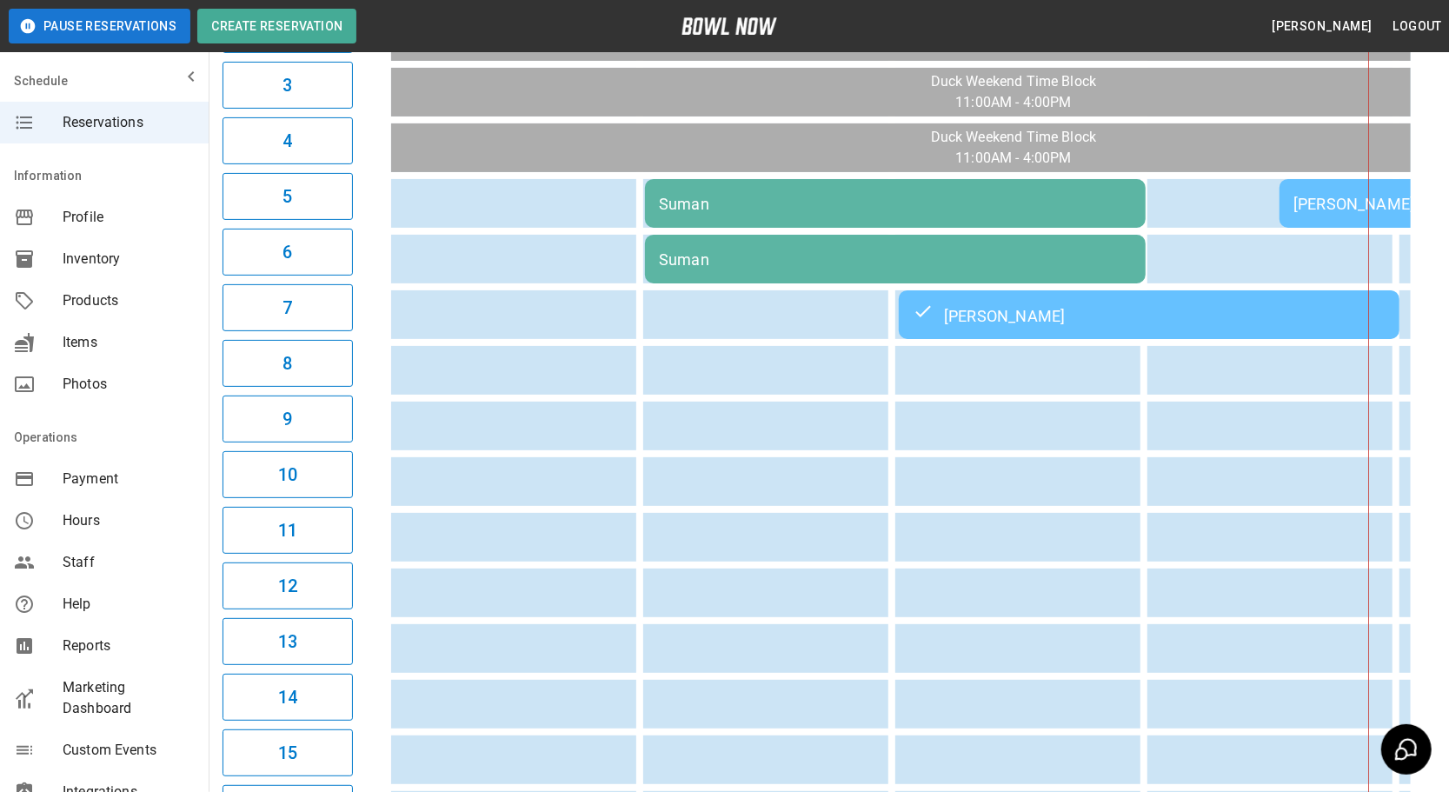
scroll to position [0, 87]
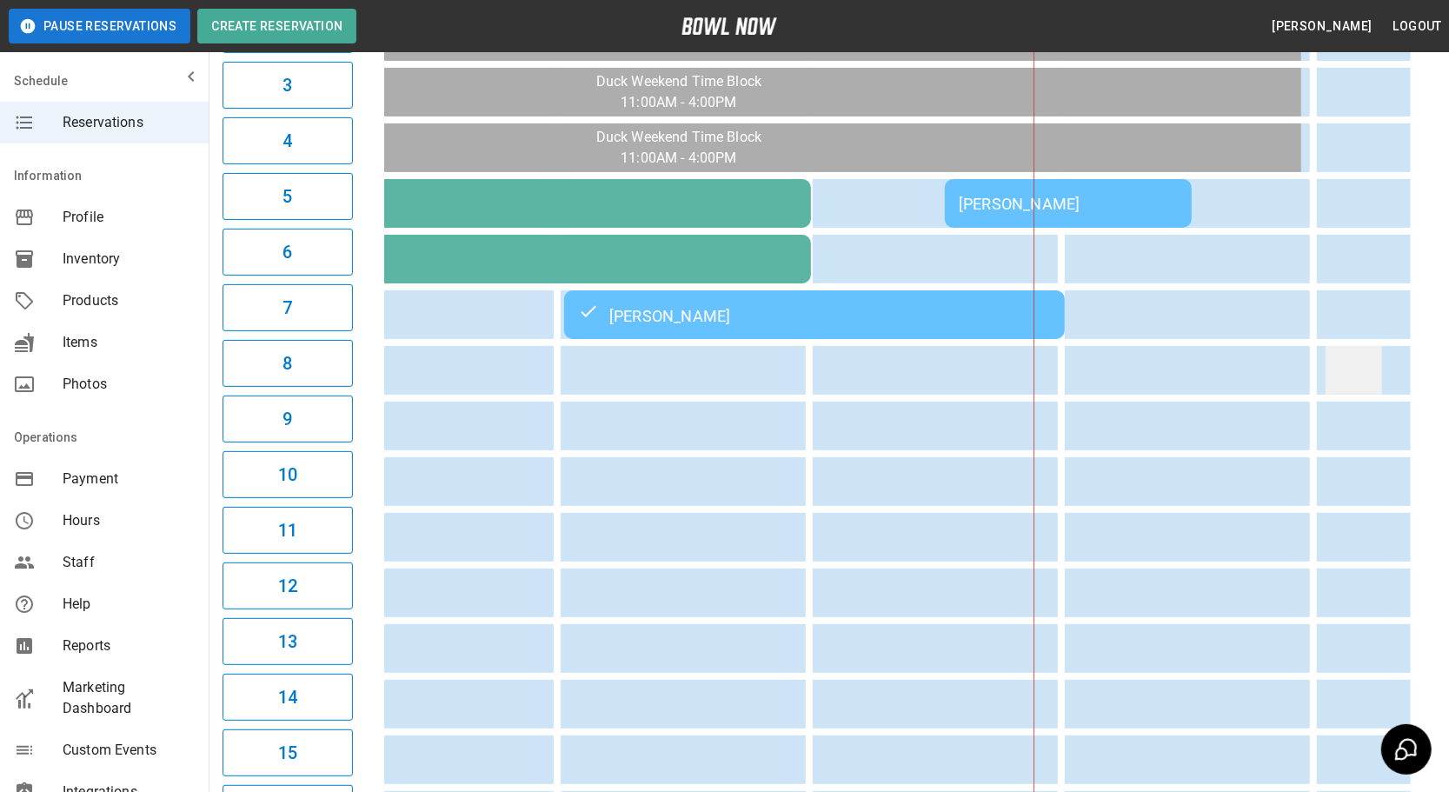
drag, startPoint x: 1160, startPoint y: 376, endPoint x: 1252, endPoint y: 359, distance: 93.8
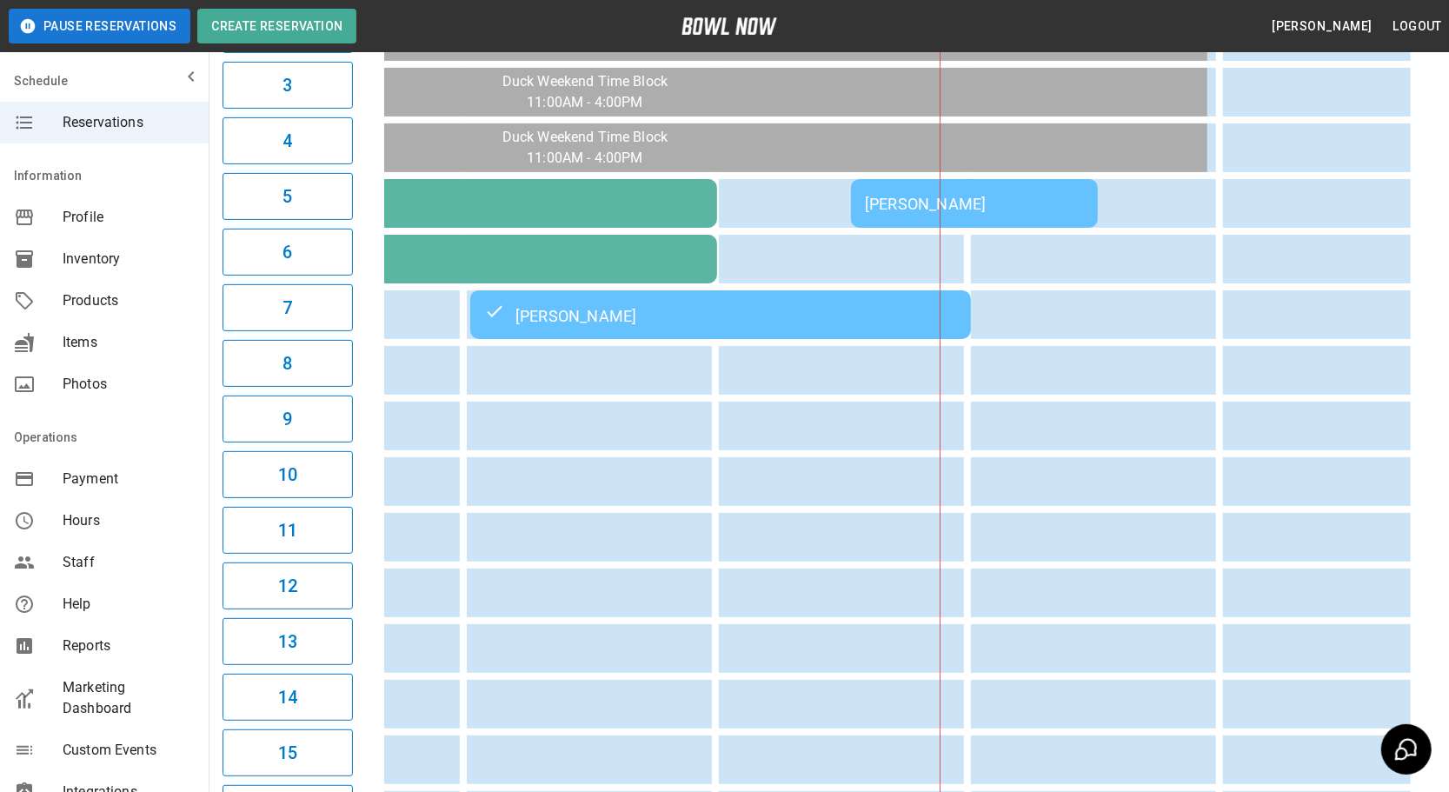
click at [912, 215] on td "[PERSON_NAME]" at bounding box center [974, 203] width 247 height 49
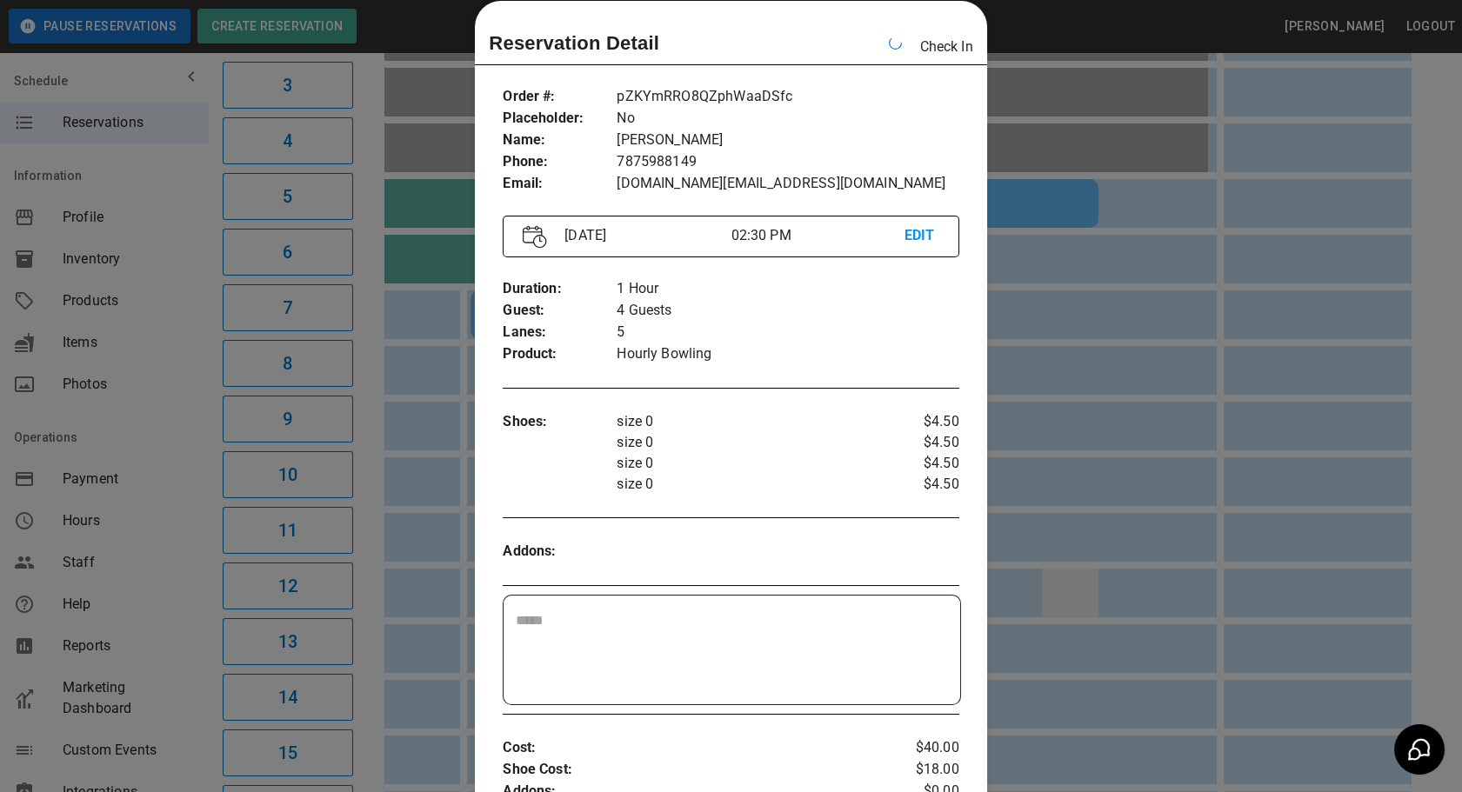
click at [1113, 403] on div at bounding box center [731, 396] width 1462 height 792
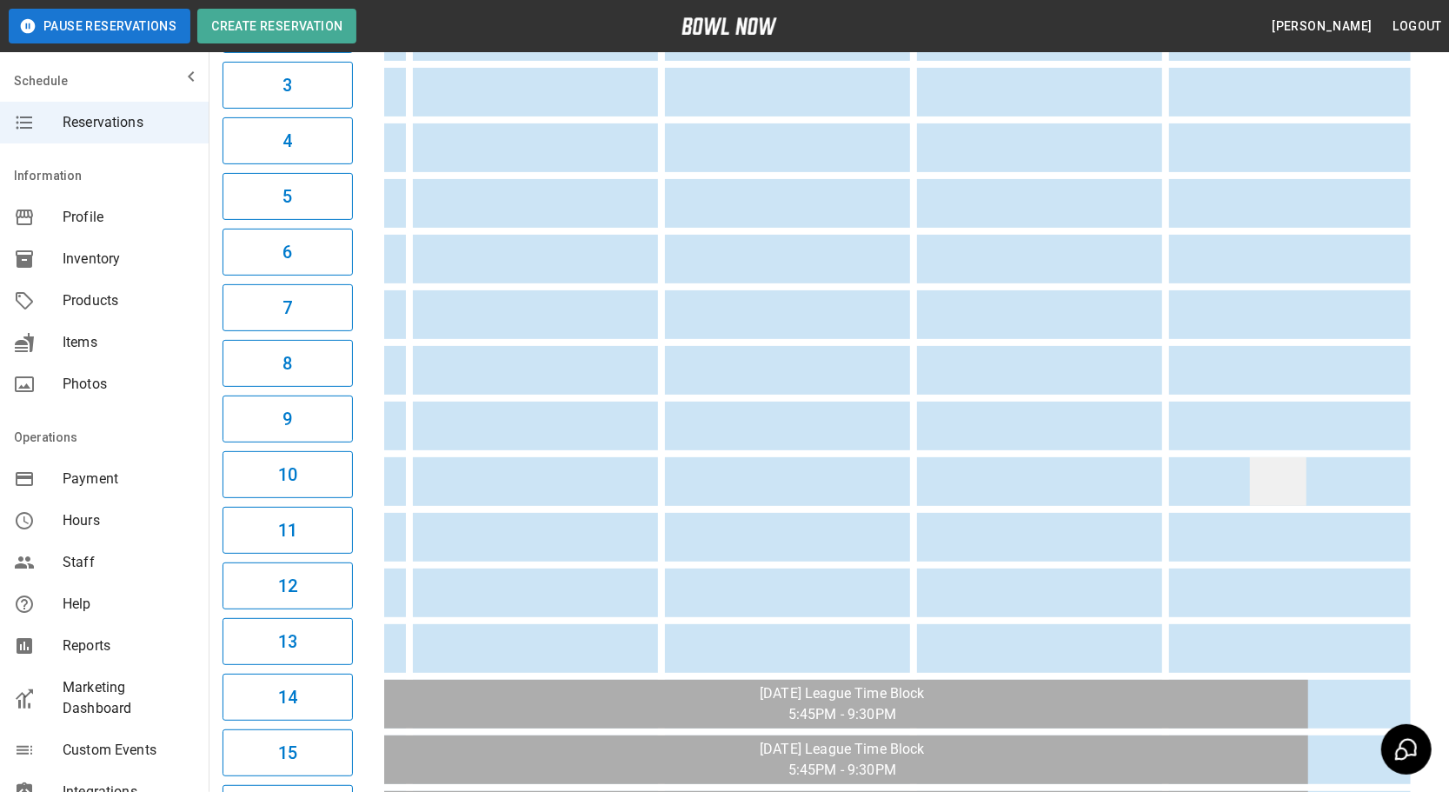
drag, startPoint x: 936, startPoint y: 476, endPoint x: 1277, endPoint y: 456, distance: 342.2
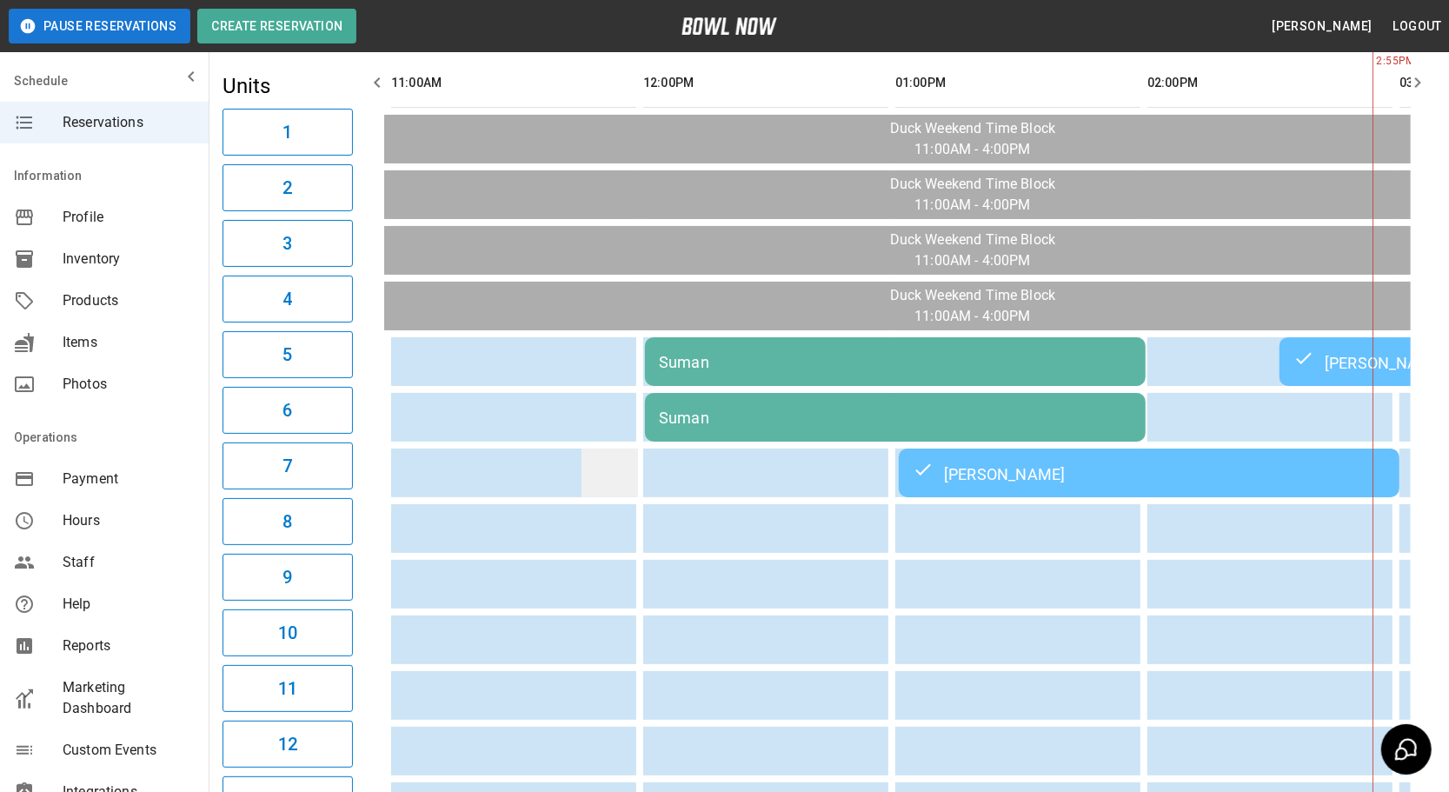
drag, startPoint x: 822, startPoint y: 479, endPoint x: 561, endPoint y: 474, distance: 260.9
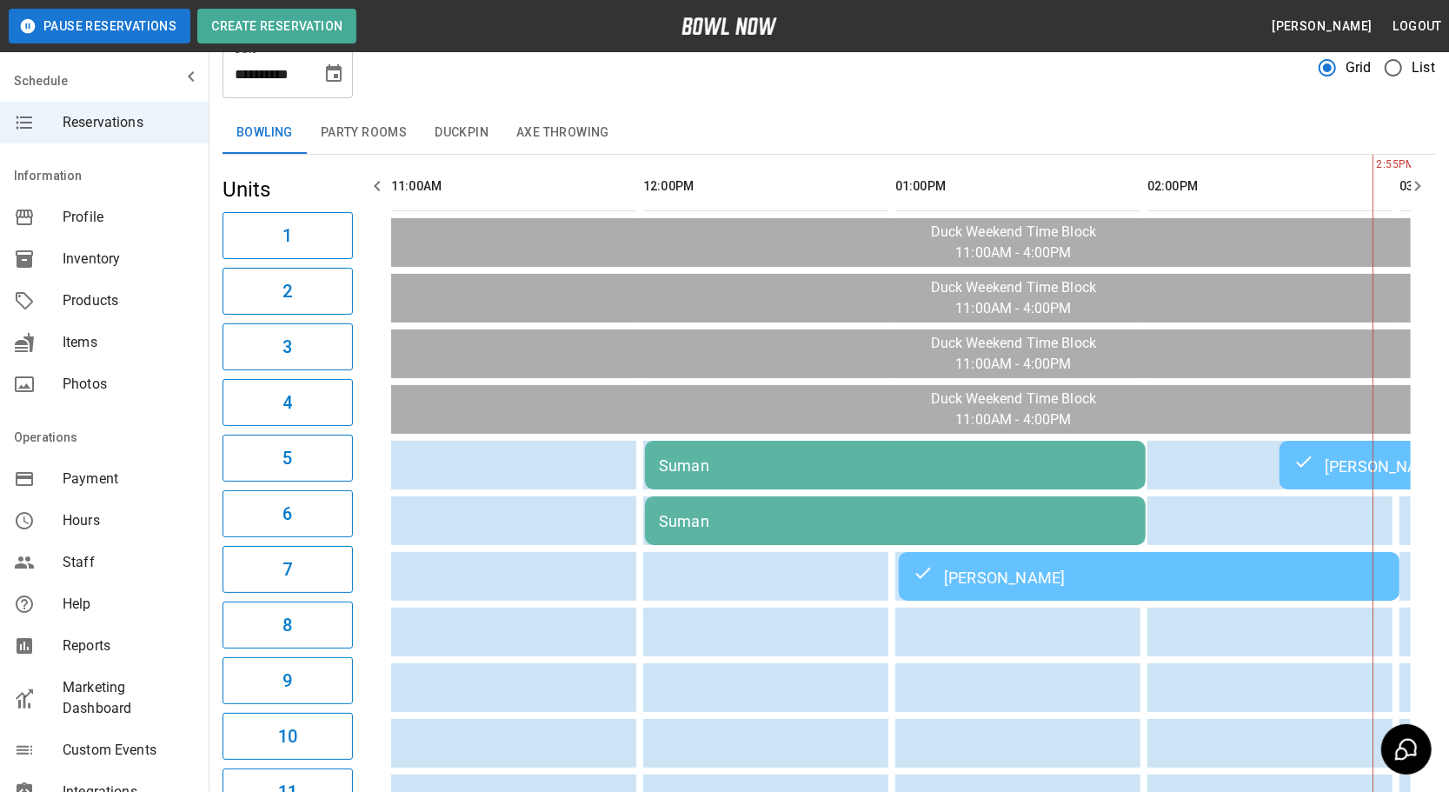
drag, startPoint x: 696, startPoint y: 503, endPoint x: 568, endPoint y: 243, distance: 289.7
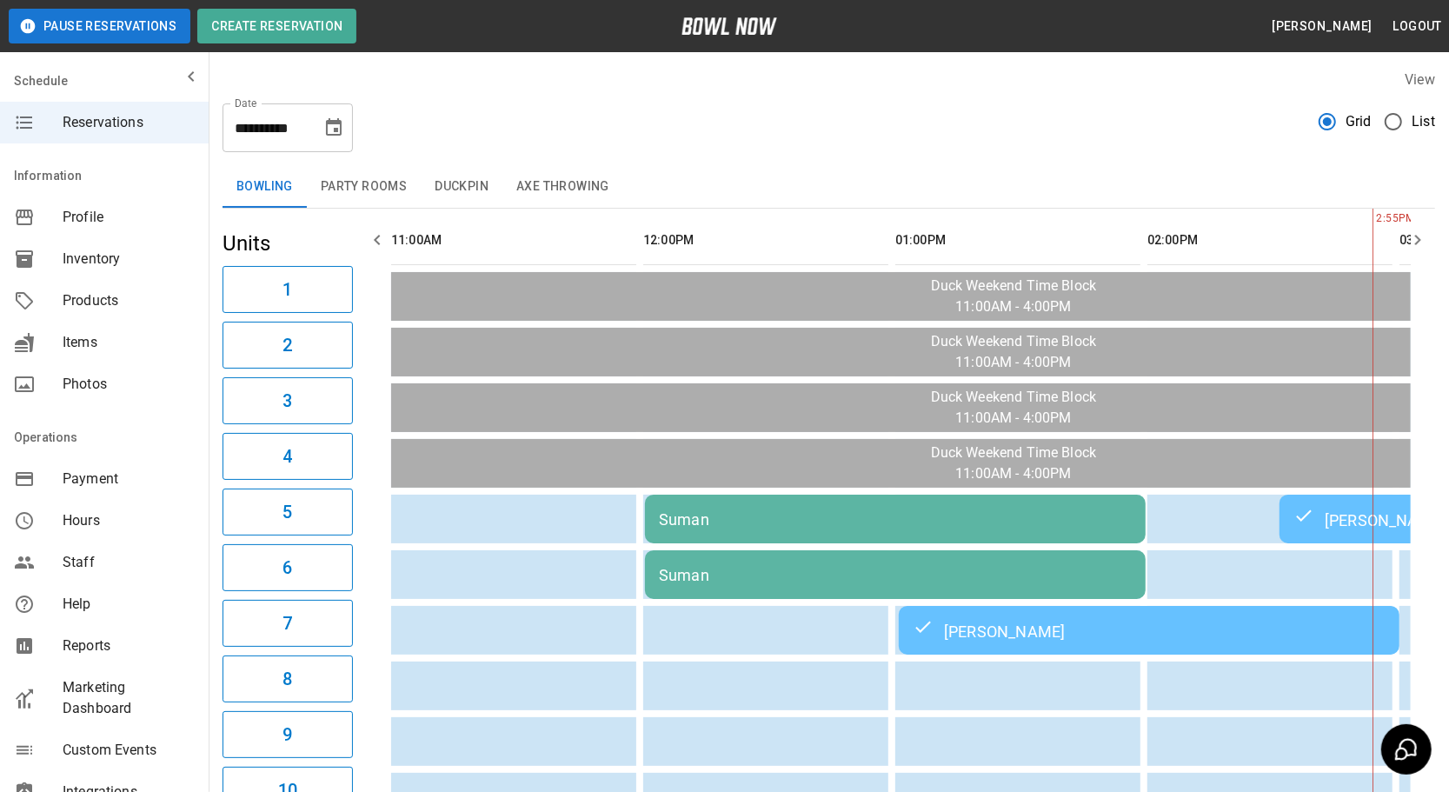
click at [457, 174] on button "Duckpin" at bounding box center [462, 187] width 82 height 42
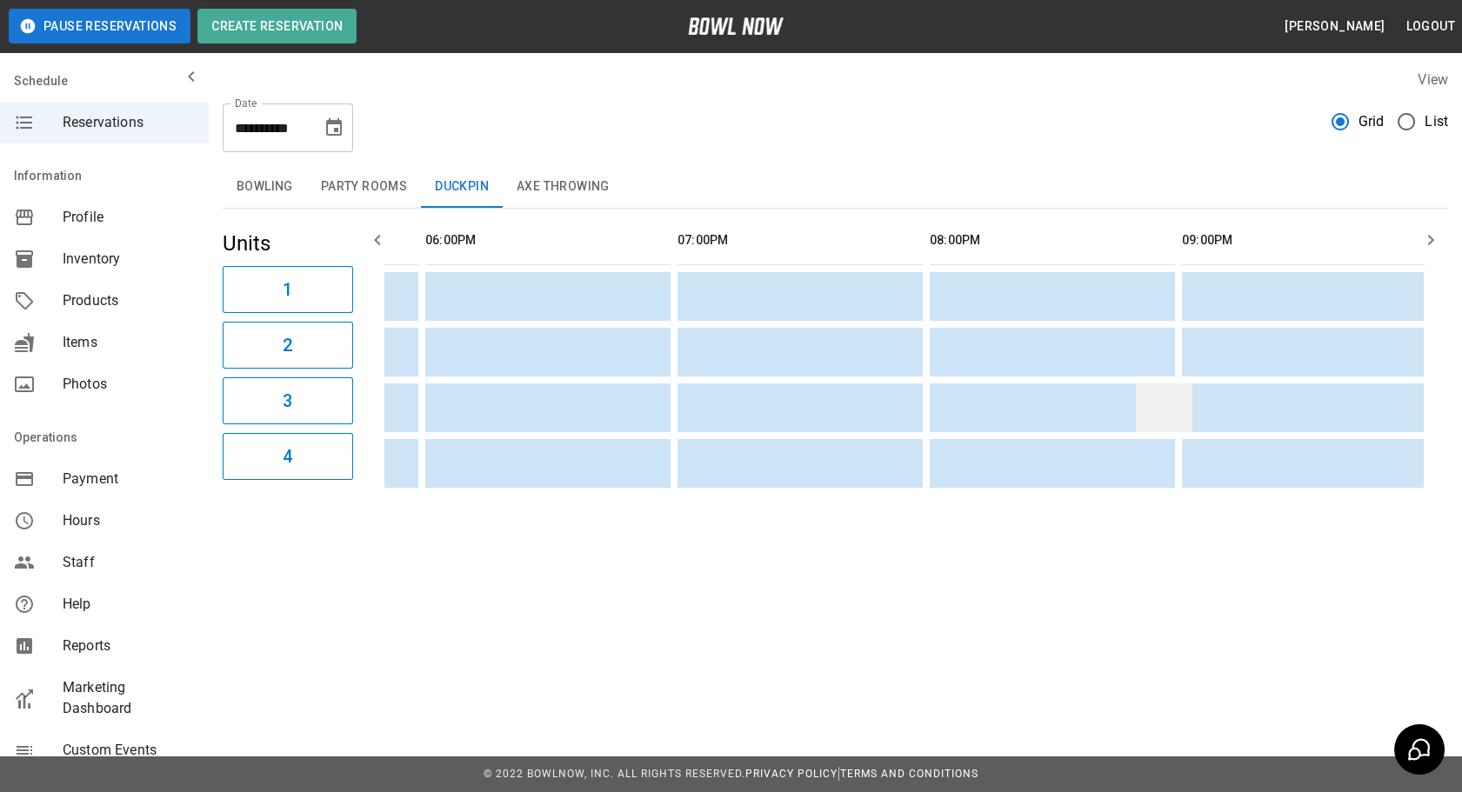
drag, startPoint x: 1029, startPoint y: 408, endPoint x: 1151, endPoint y: 413, distance: 122.7
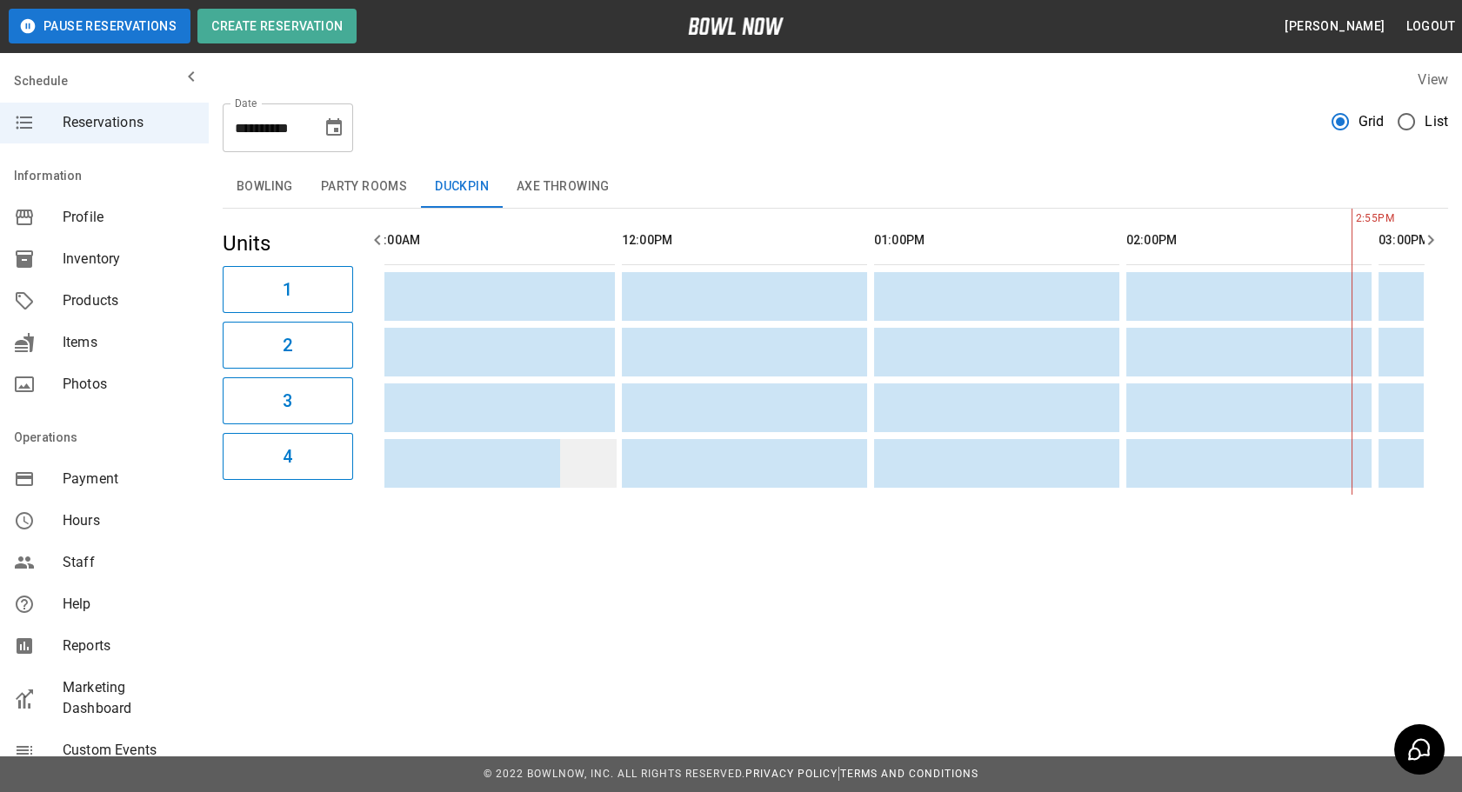
drag, startPoint x: 1131, startPoint y: 418, endPoint x: 594, endPoint y: 439, distance: 537.7
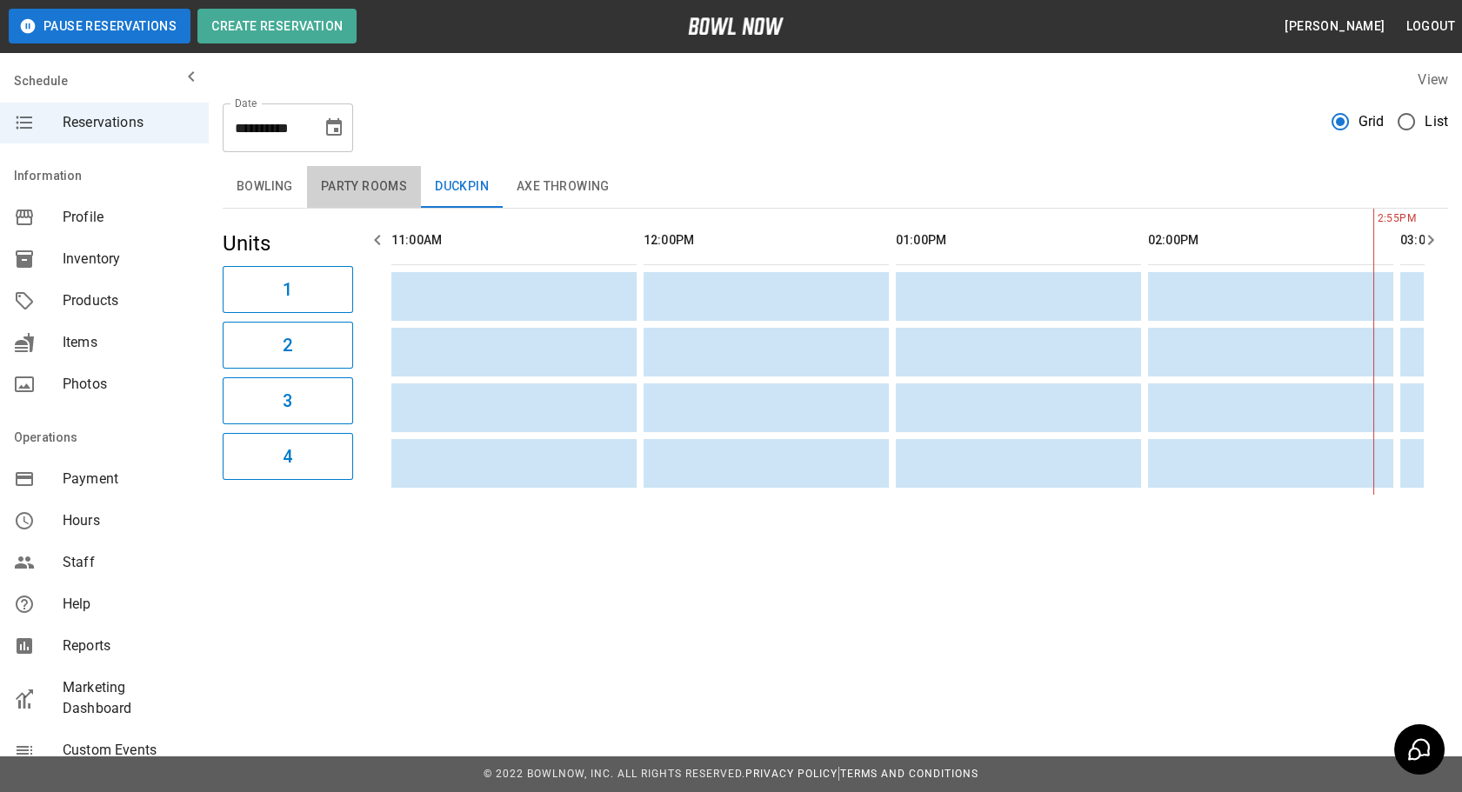
click at [330, 194] on button "Party Rooms" at bounding box center [364, 187] width 114 height 42
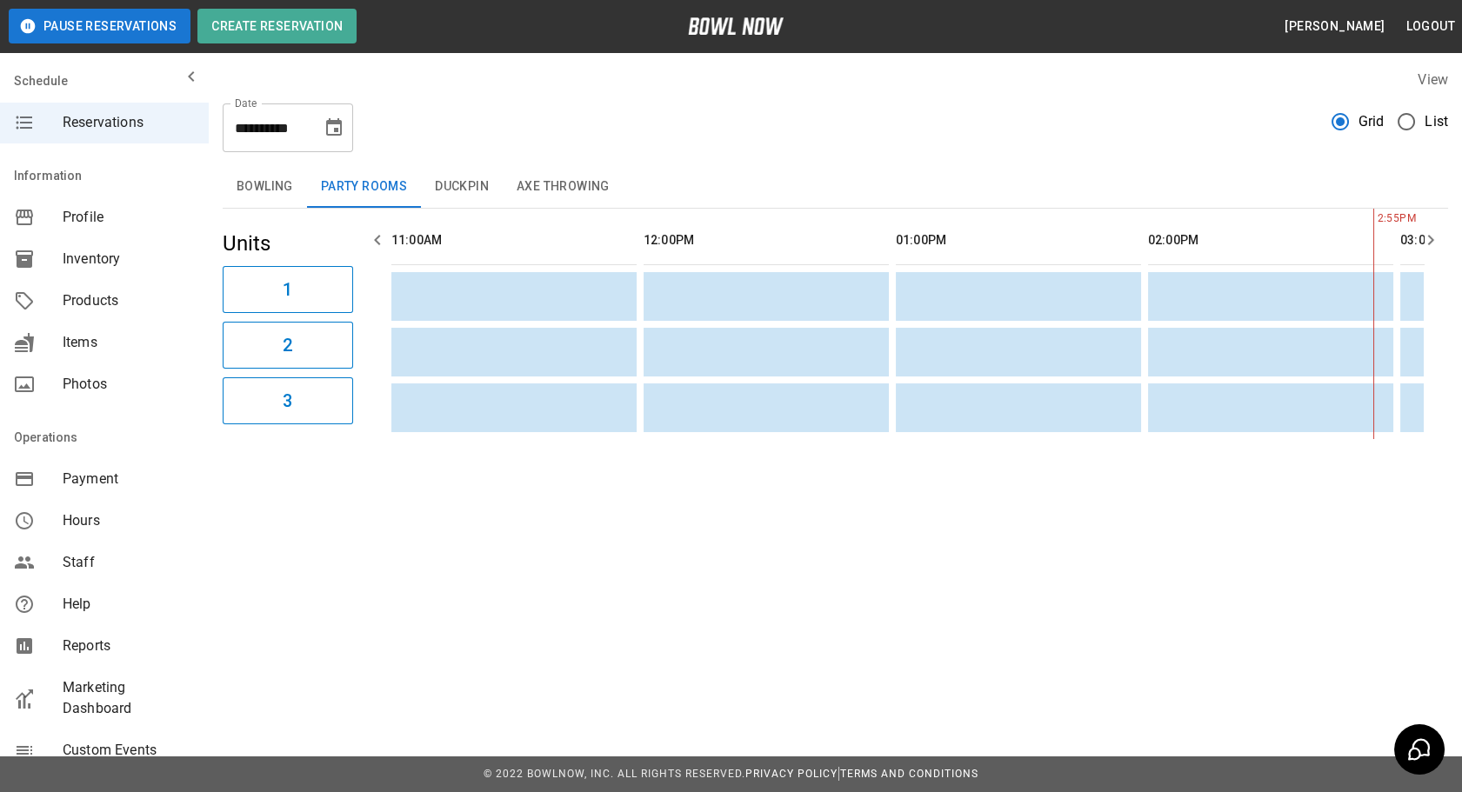
click at [273, 193] on button "Bowling" at bounding box center [265, 187] width 84 height 42
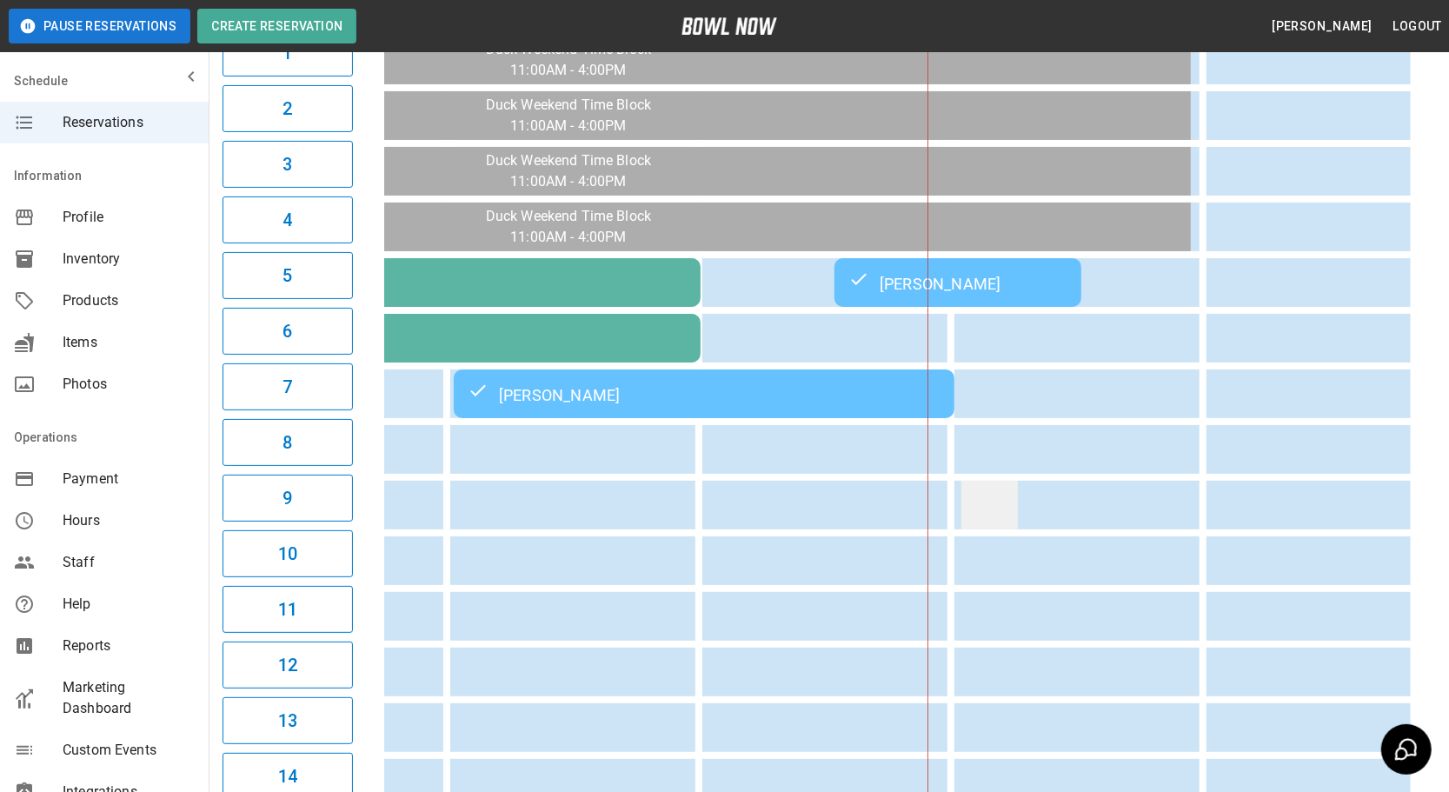
drag, startPoint x: 896, startPoint y: 495, endPoint x: 996, endPoint y: 506, distance: 101.5
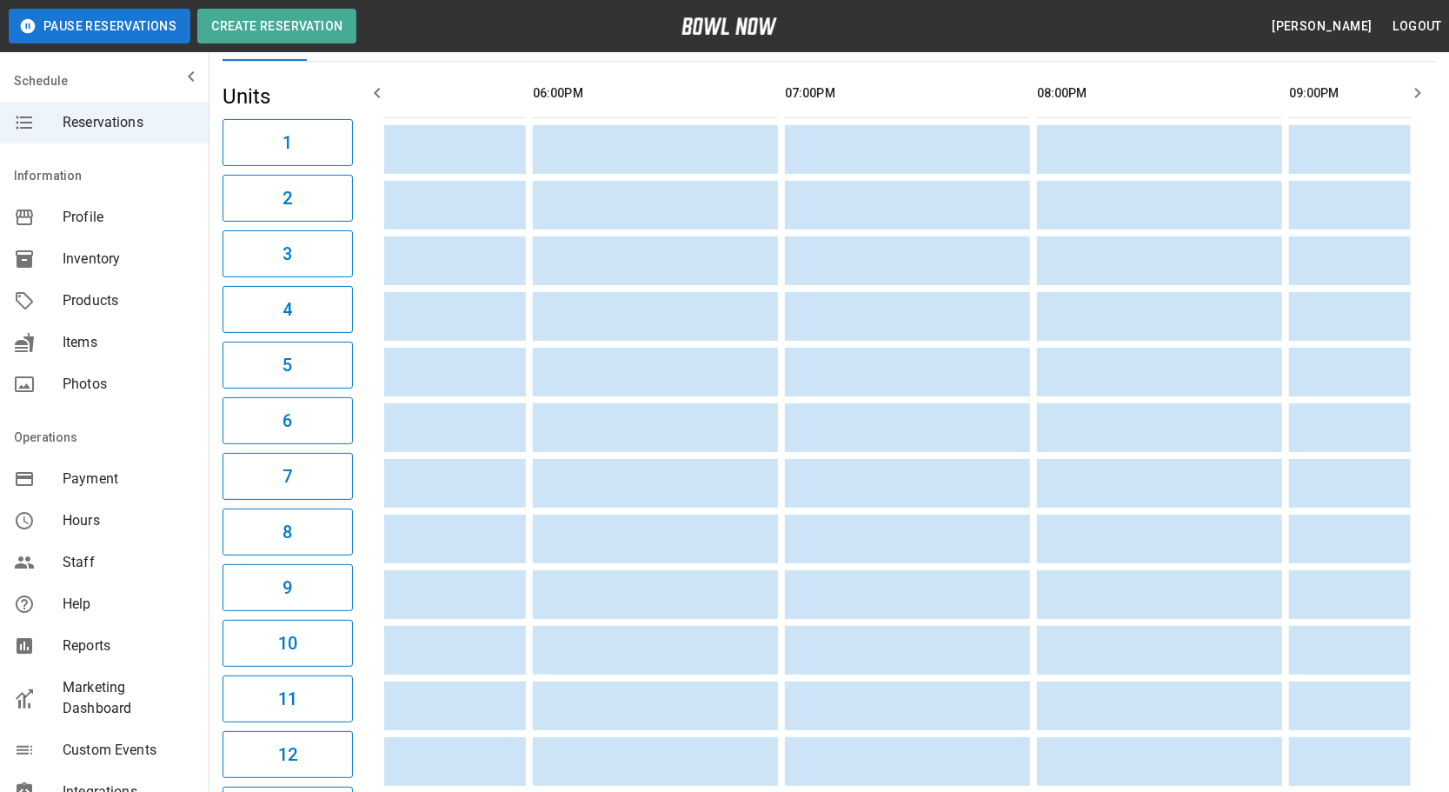
scroll to position [0, 1622]
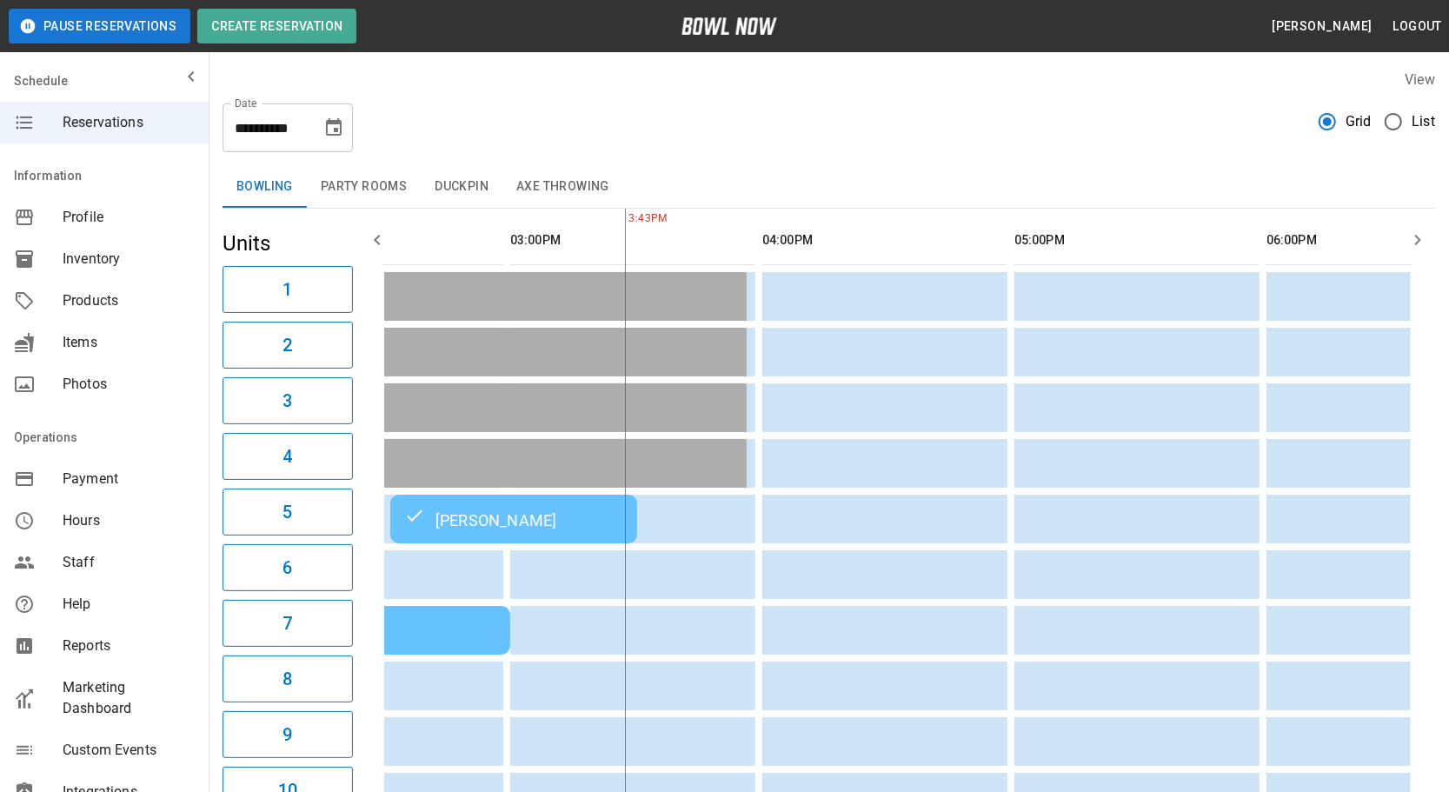
click at [431, 181] on button "Duckpin" at bounding box center [462, 187] width 82 height 42
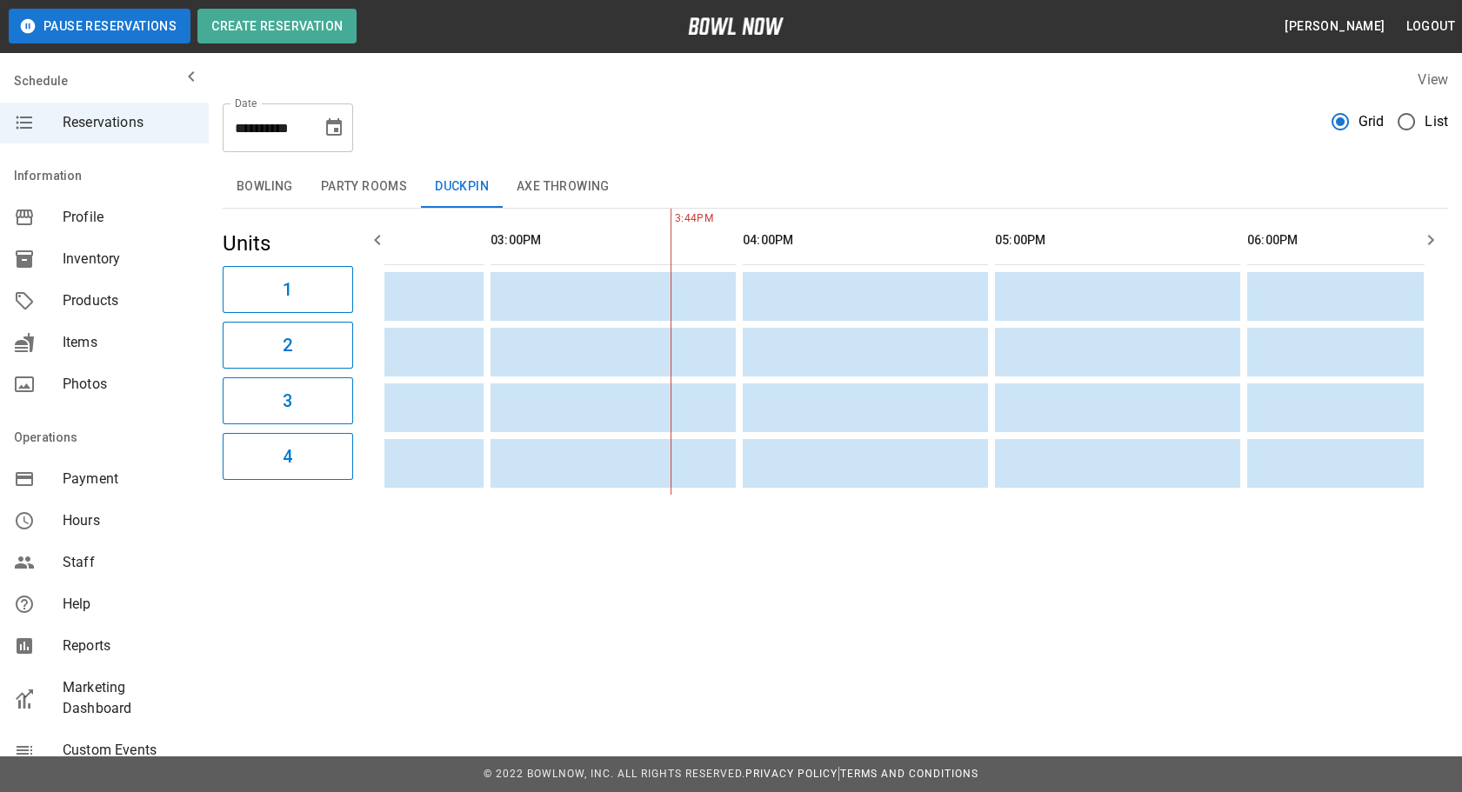
click at [563, 177] on button "Axe Throwing" at bounding box center [563, 187] width 121 height 42
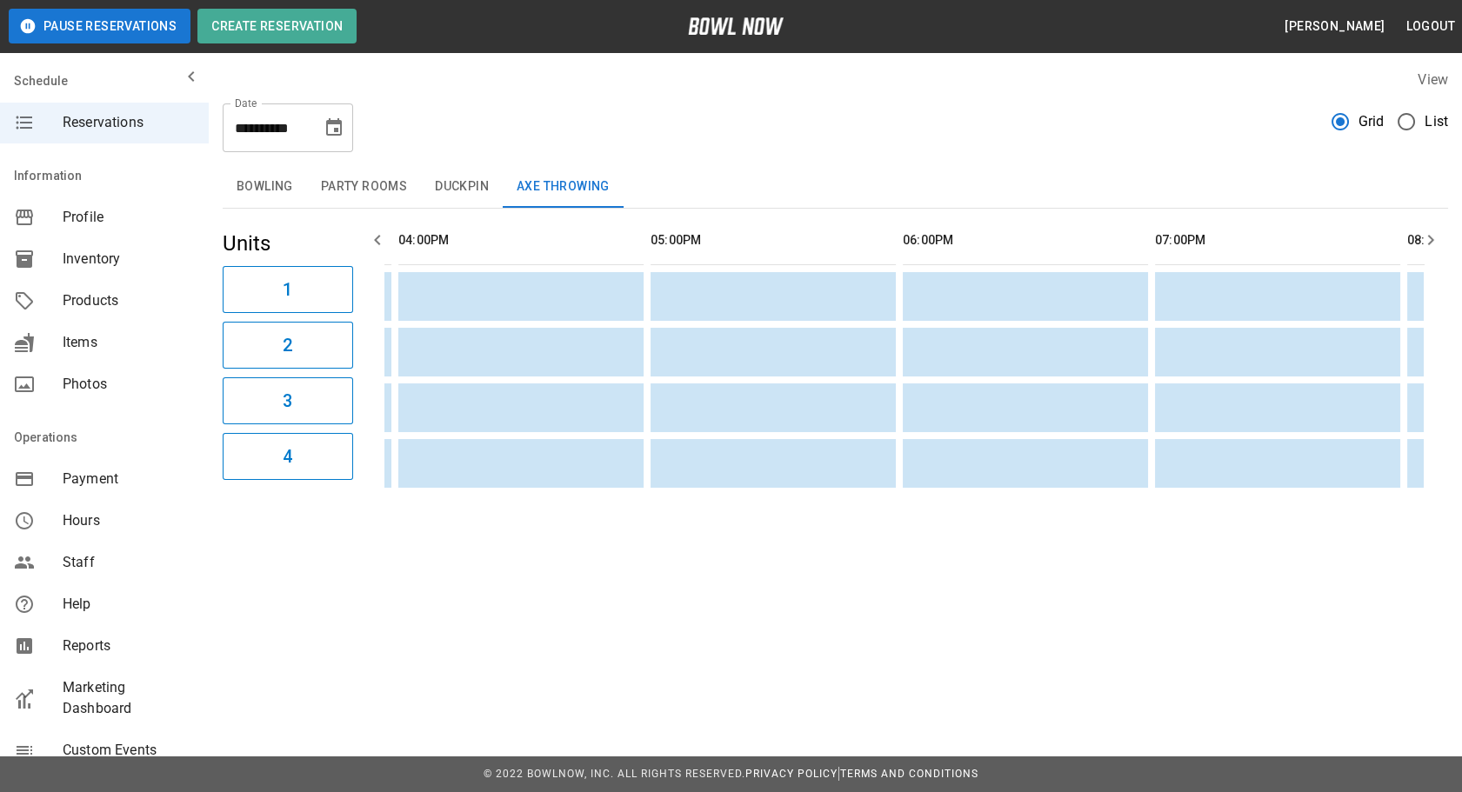
click at [276, 186] on button "Bowling" at bounding box center [265, 187] width 84 height 42
